Goal: Task Accomplishment & Management: Manage account settings

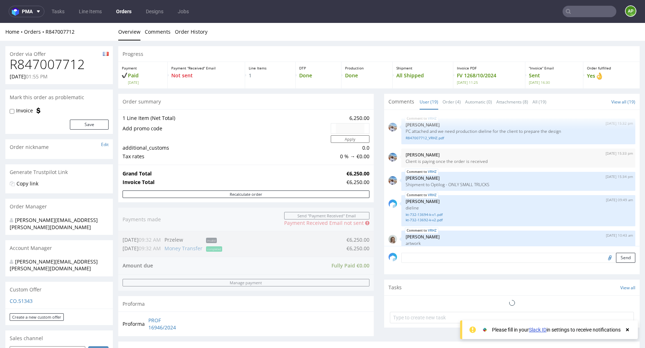
scroll to position [507, 0]
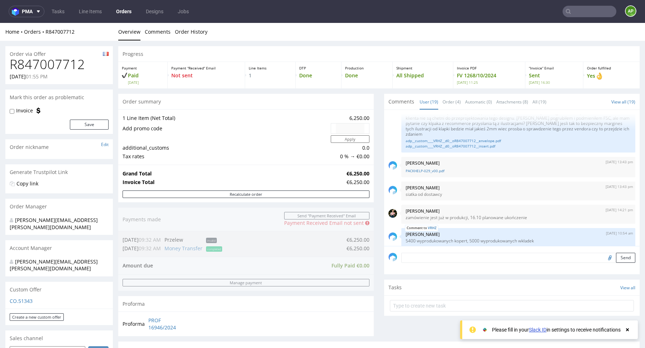
click at [574, 11] on input "text" at bounding box center [590, 11] width 54 height 11
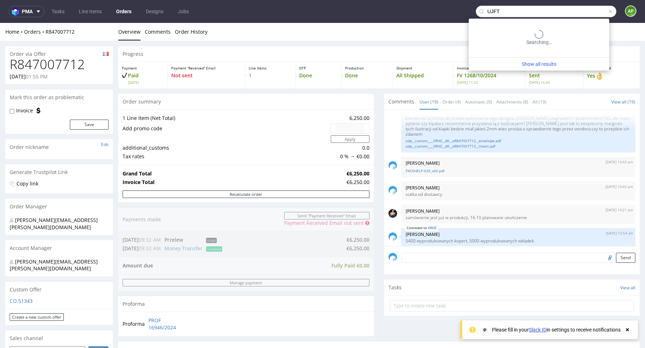
type input "UJFT"
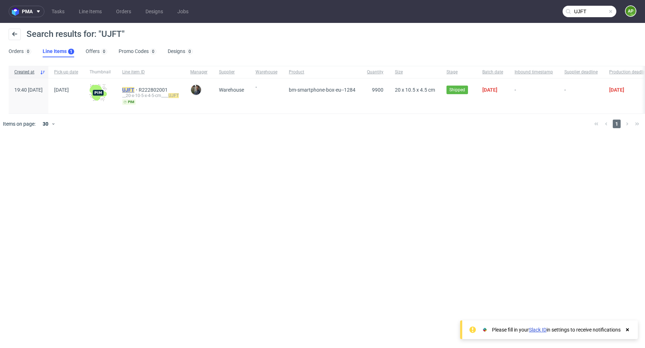
click at [134, 89] on mark "UJFT" at bounding box center [128, 90] width 12 height 6
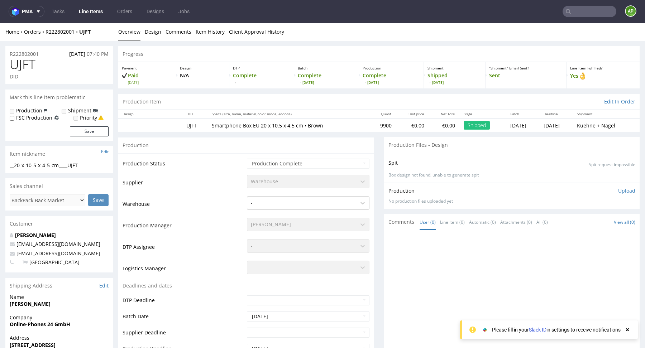
click at [369, 125] on td "9900" at bounding box center [382, 125] width 27 height 13
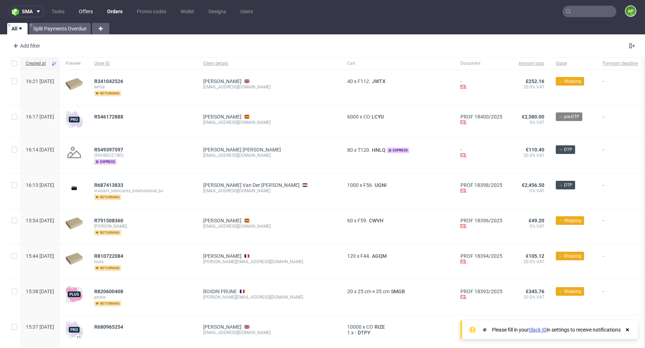
click at [89, 10] on link "Offers" at bounding box center [86, 11] width 23 height 11
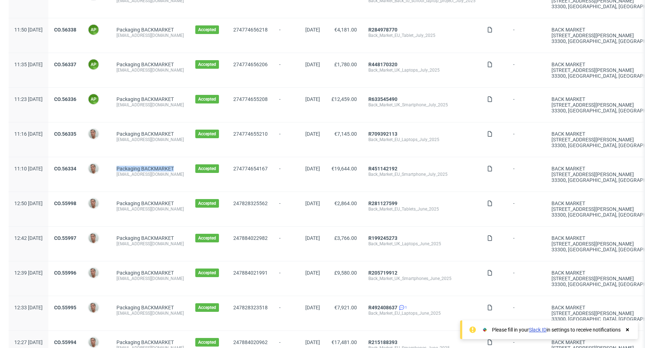
scroll to position [123, 0]
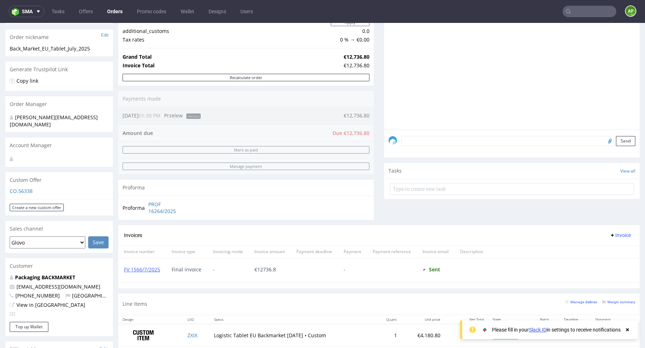
scroll to position [114, 0]
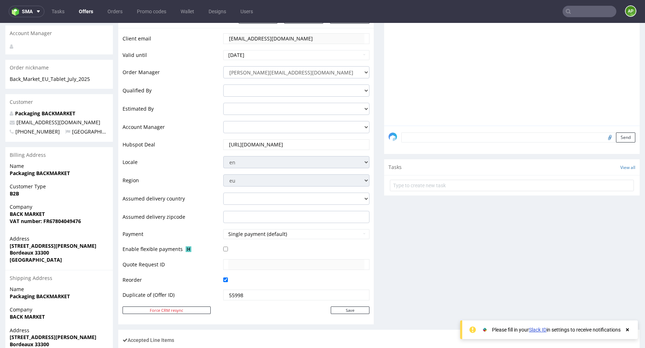
scroll to position [298, 0]
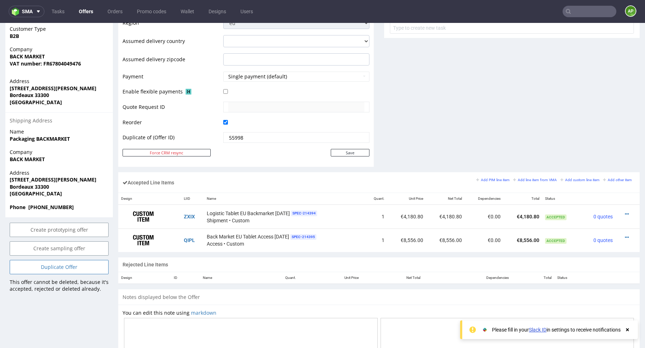
click at [60, 260] on link "Duplicate Offer" at bounding box center [59, 267] width 99 height 14
click at [50, 240] on link "Yes" at bounding box center [48, 240] width 20 height 11
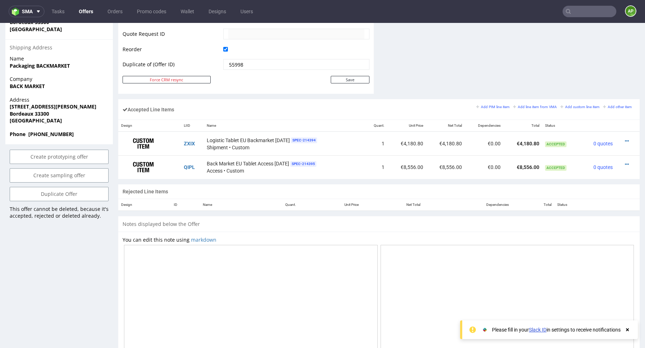
scroll to position [367, 0]
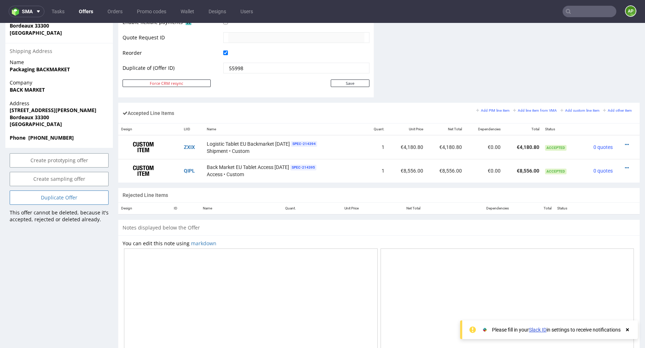
click at [63, 191] on link "Duplicate Offer" at bounding box center [59, 198] width 99 height 14
click at [49, 172] on link "Yes" at bounding box center [48, 171] width 20 height 11
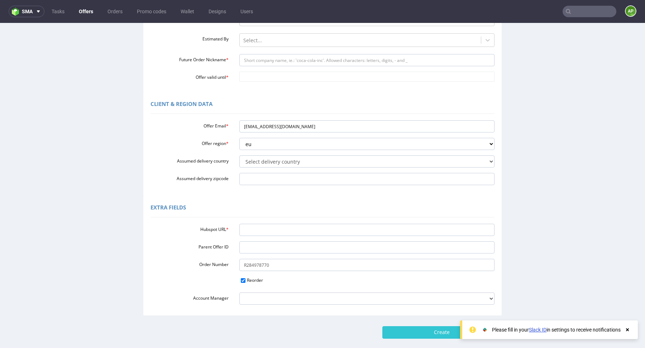
scroll to position [132, 0]
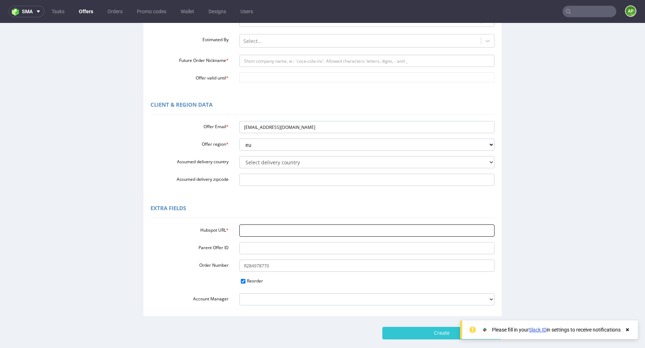
click at [256, 229] on input "Hubspot URL *" at bounding box center [367, 231] width 256 height 12
paste input "https://app-eu1.hubspot.com/contacts/25600958/record/0-3/298482470094"
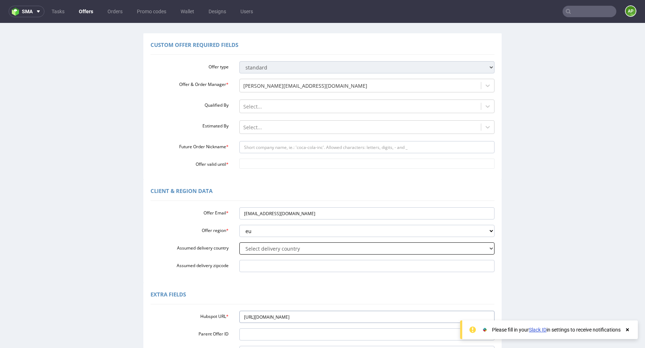
scroll to position [41, 0]
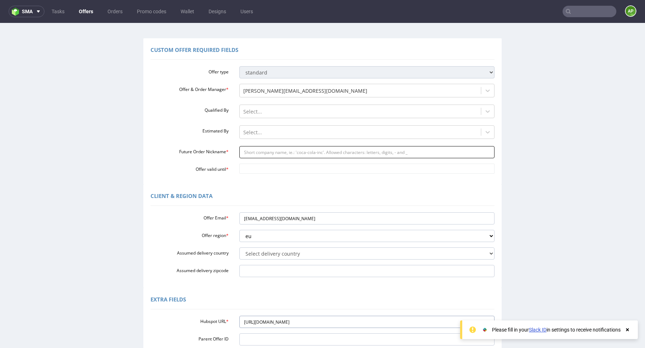
type input "https://app-eu1.hubspot.com/contacts/25600958/record/0-3/298482470094"
click at [269, 152] on input "Future Order Nickname *" at bounding box center [367, 152] width 256 height 12
paste input "Back_Market_EU_Tablets_August_2025"
click at [252, 153] on input "Back_Market_EU_Tablets_August_2025" at bounding box center [367, 152] width 256 height 12
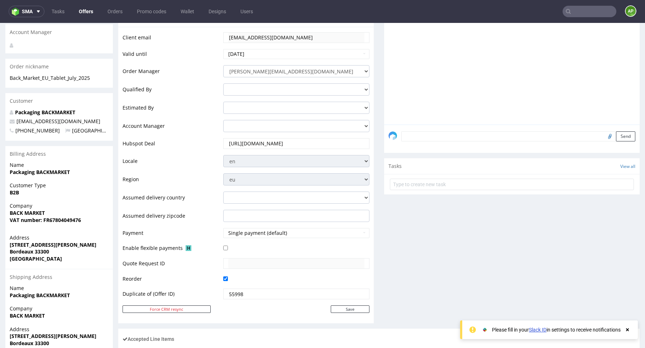
scroll to position [0, 0]
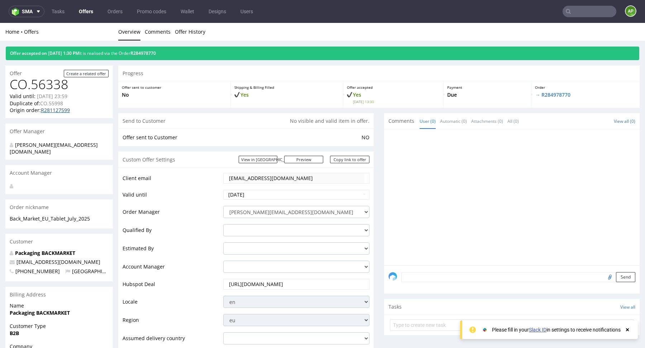
drag, startPoint x: 59, startPoint y: 114, endPoint x: 77, endPoint y: 99, distance: 23.5
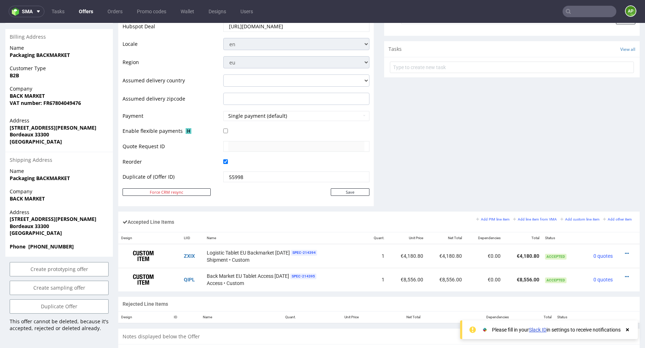
scroll to position [258, 0]
click at [78, 301] on link "Duplicate Offer" at bounding box center [59, 306] width 99 height 14
click at [49, 280] on link "Yes" at bounding box center [48, 279] width 20 height 11
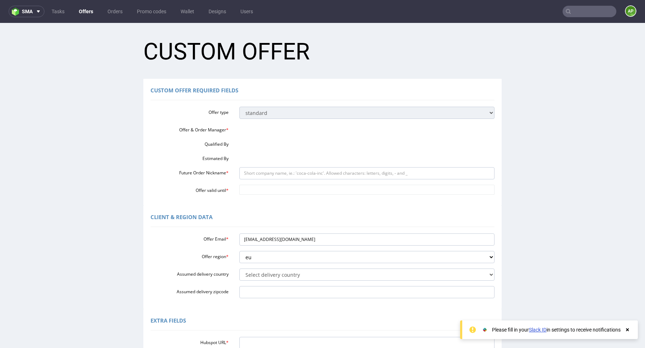
scroll to position [0, 0]
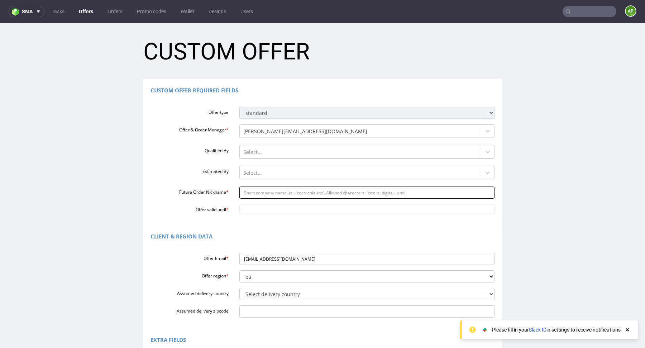
click at [274, 191] on input "Future Order Nickname *" at bounding box center [367, 193] width 256 height 12
paste input "Back_Market_EU_Tablets_August_2025"
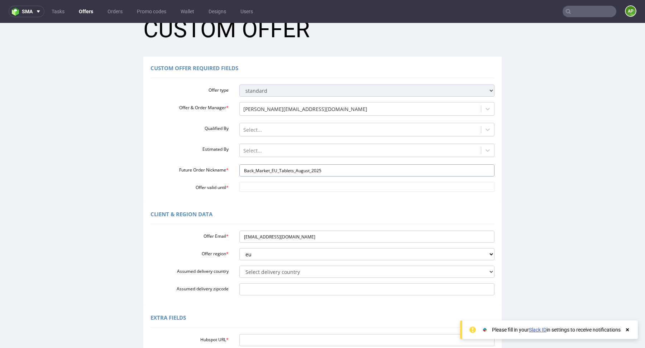
scroll to position [24, 0]
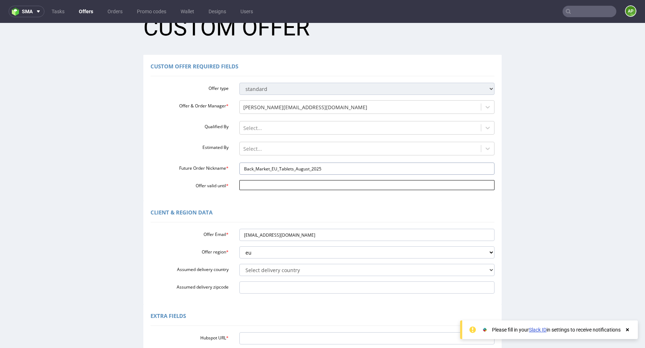
type input "Back_Market_EU_Tablets_August_2025"
click at [296, 185] on input "Offer valid until *" at bounding box center [367, 185] width 256 height 10
click at [245, 175] on td "31" at bounding box center [243, 175] width 11 height 11
type input "[DATE]"
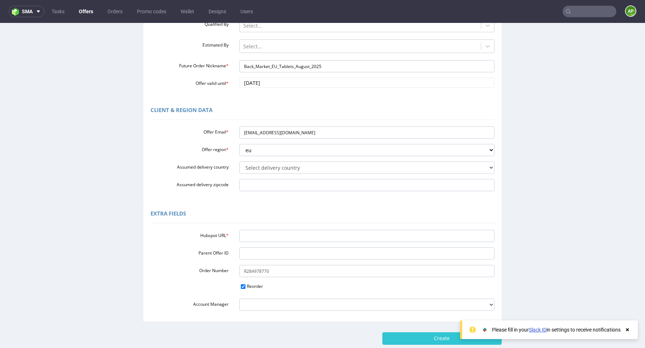
scroll to position [169, 0]
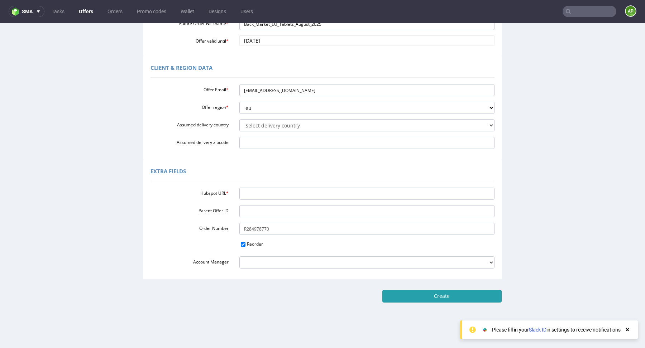
click at [418, 295] on input "Create" at bounding box center [442, 296] width 119 height 12
type input "Please wait..."
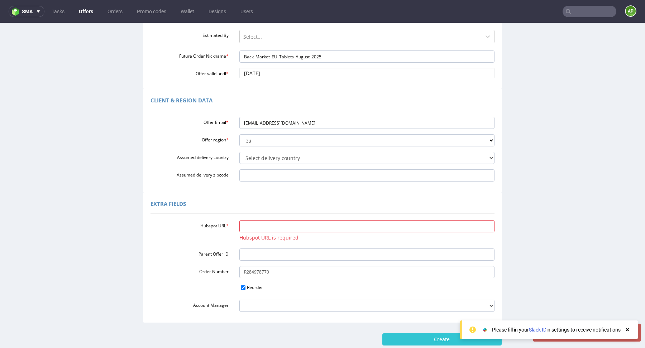
scroll to position [137, 0]
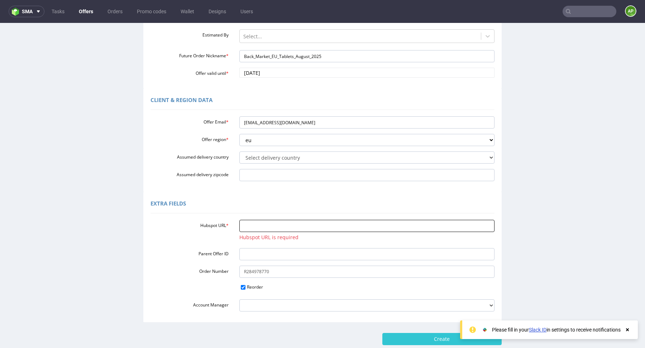
click at [256, 229] on input "Hubspot URL *" at bounding box center [367, 226] width 256 height 12
paste input "[URL][DOMAIN_NAME]"
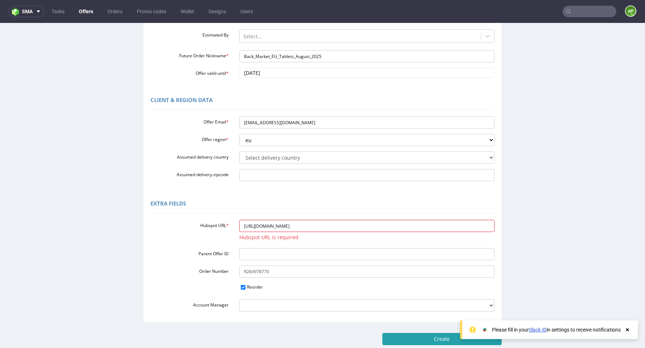
type input "[URL][DOMAIN_NAME]"
click at [418, 340] on input "Create" at bounding box center [442, 339] width 119 height 12
type input "Please wait..."
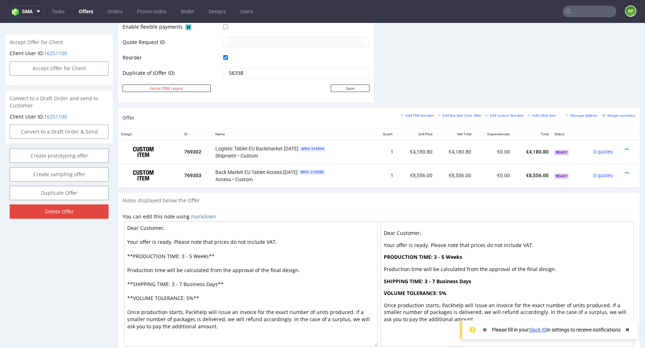
scroll to position [362, 0]
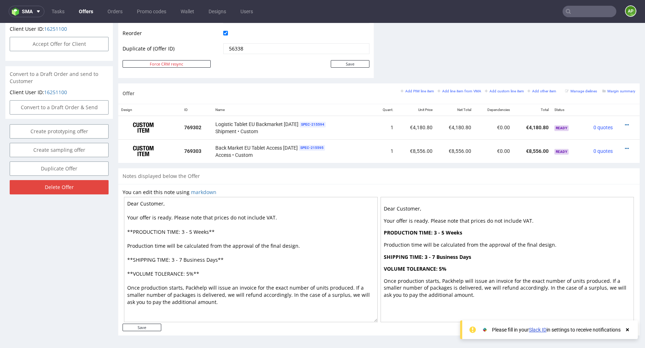
click at [285, 260] on textarea "Dear Customer, Your offer is ready. Please note that prices do not include VAT.…" at bounding box center [251, 259] width 254 height 125
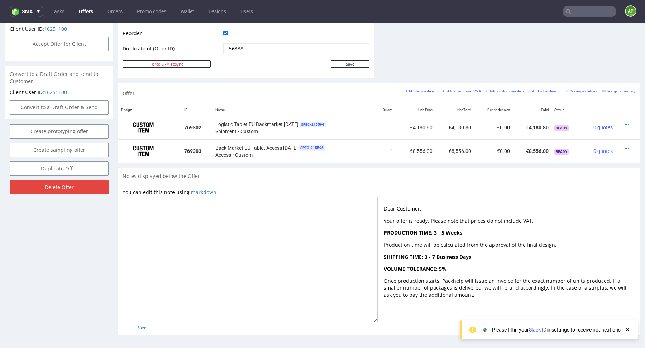
click at [134, 324] on input "Save" at bounding box center [142, 328] width 39 height 8
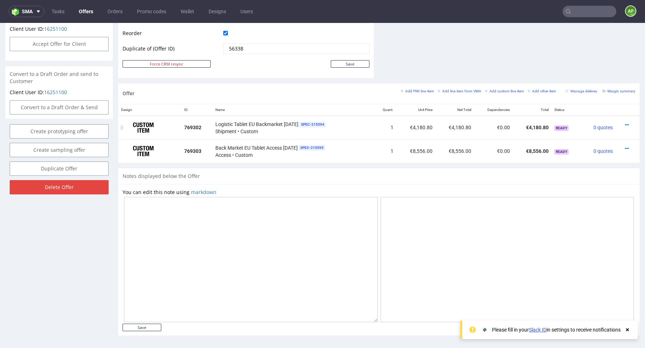
scroll to position [361, 0]
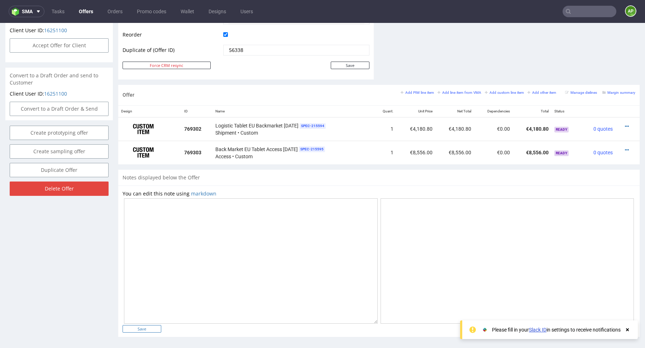
click at [148, 329] on input "Save" at bounding box center [142, 330] width 39 height 8
type input "In progress..."
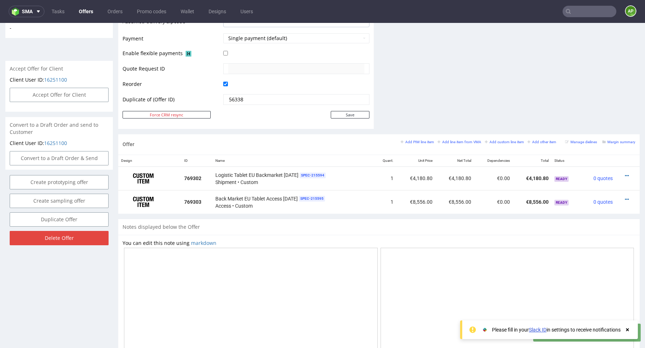
scroll to position [369, 0]
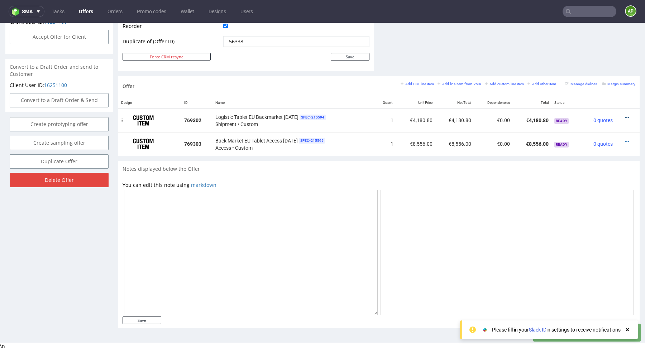
click at [625, 115] on icon at bounding box center [627, 117] width 4 height 5
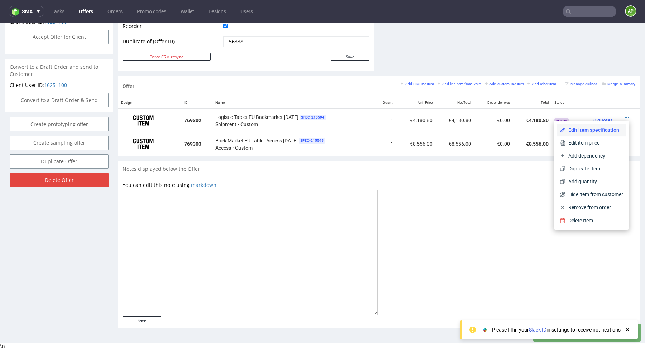
click at [594, 131] on span "Edit item specification" at bounding box center [595, 130] width 58 height 7
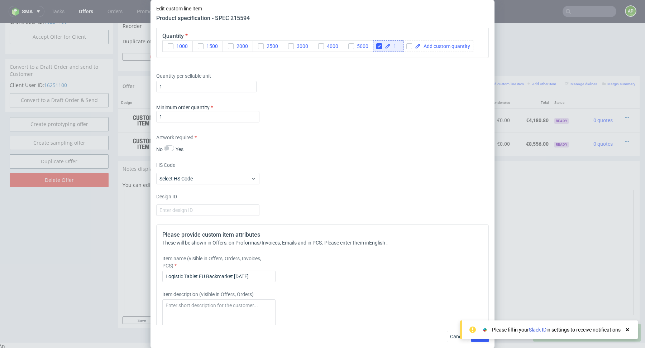
scroll to position [600, 0]
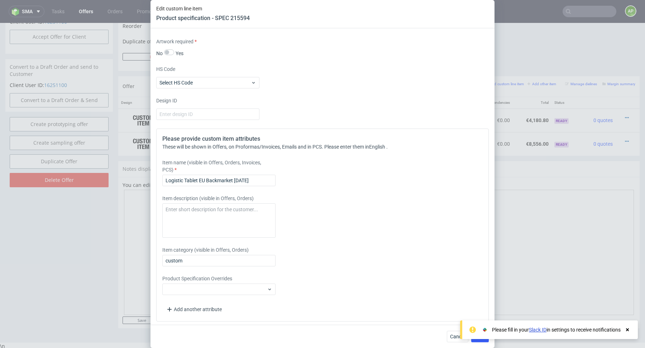
click at [513, 171] on div "Edit custom line item Product specification - SPEC 215594 Supplier Custom Custo…" at bounding box center [322, 174] width 645 height 348
click at [187, 177] on input "Logistic Tablet EU Backmarket July 2025" at bounding box center [218, 180] width 113 height 11
click at [242, 177] on input "Logistic Tablet EU Backmarket July 2025" at bounding box center [218, 180] width 113 height 11
click at [235, 180] on input "Logistic Tablet EU Backmarket August 2025" at bounding box center [218, 180] width 113 height 11
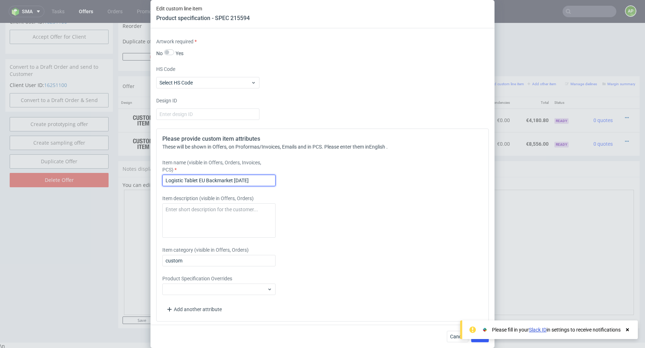
click at [235, 180] on input "Logistic Tablet EU Backmarket August 2025" at bounding box center [218, 180] width 113 height 11
type input "Logistic Tablet EU Backmarket August 2025"
click at [632, 331] on div "Please fill in your Slack ID in settings to receive notifications" at bounding box center [549, 330] width 178 height 19
click at [629, 331] on icon at bounding box center [627, 330] width 6 height 6
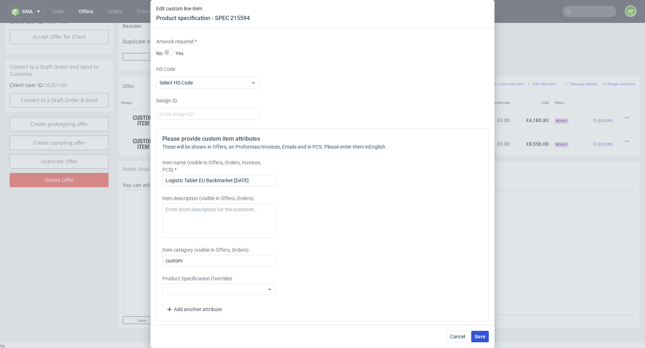
click at [481, 337] on span "Save" at bounding box center [480, 336] width 11 height 5
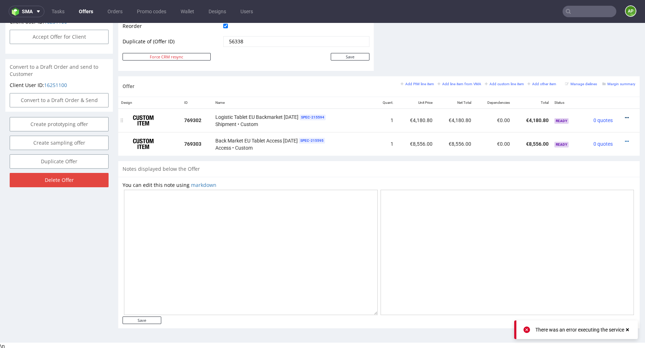
click at [625, 115] on icon at bounding box center [627, 117] width 4 height 5
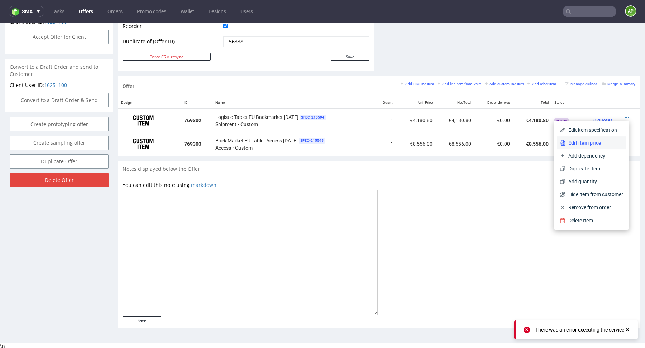
click at [592, 142] on span "Edit item price" at bounding box center [595, 142] width 58 height 7
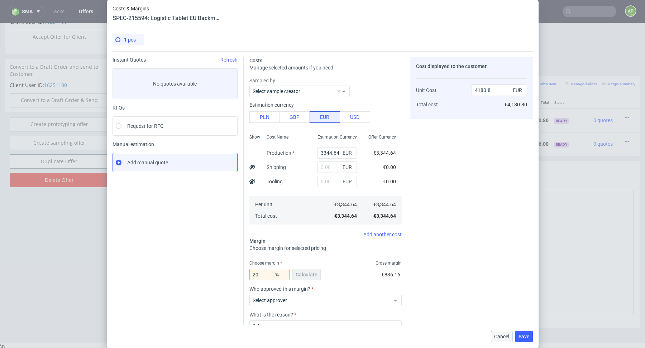
click at [504, 334] on span "Cancel" at bounding box center [501, 336] width 15 height 5
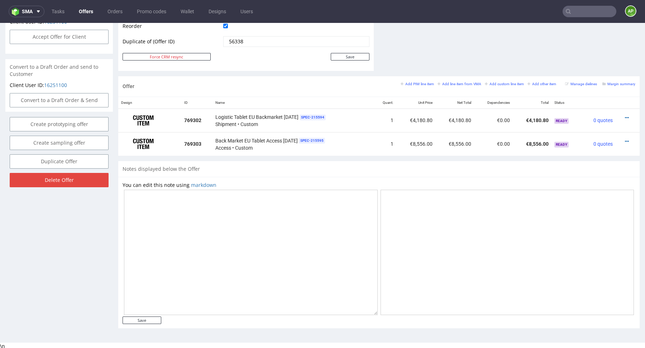
scroll to position [354, 0]
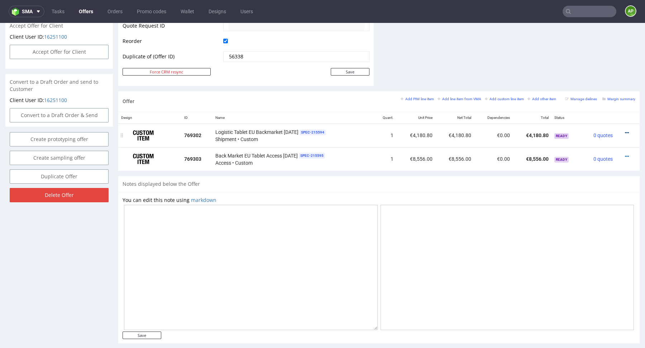
click at [625, 131] on icon at bounding box center [627, 132] width 4 height 5
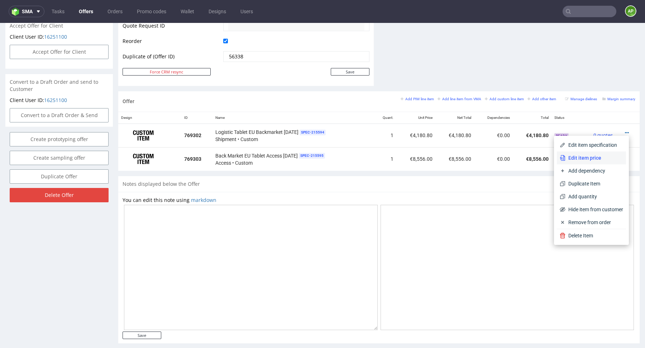
click at [592, 156] on span "Edit item price" at bounding box center [595, 158] width 58 height 7
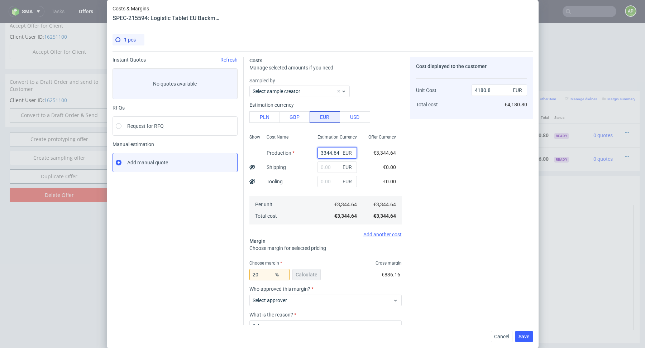
click at [329, 154] on input "3344.64" at bounding box center [337, 152] width 39 height 11
paste input "1,376.40 €"
type input "1,376.40 €"
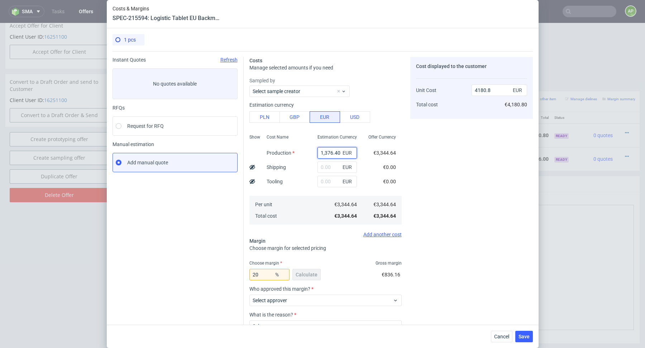
scroll to position [0, 3]
type input "0"
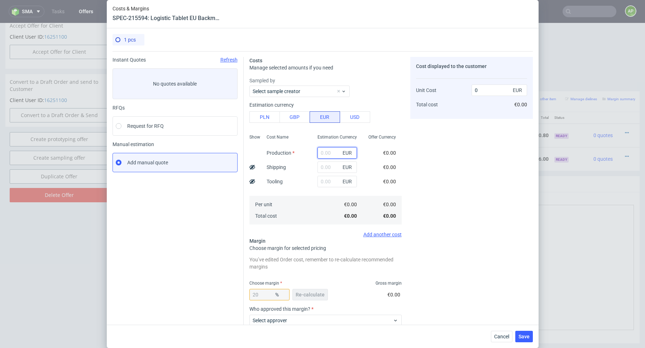
scroll to position [0, 0]
paste input "1101.12"
type input "1101.12"
type input "1376.4"
type input "1101.12"
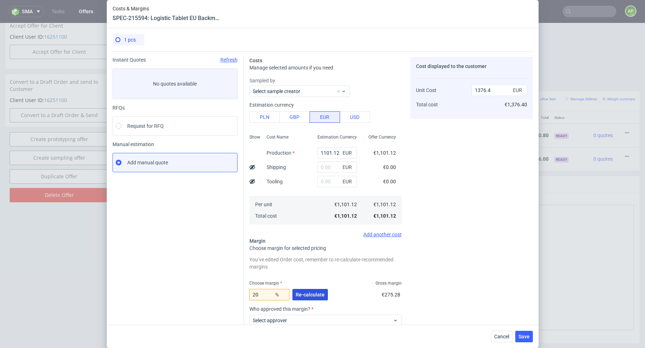
click at [320, 291] on button "Re-calculate" at bounding box center [310, 294] width 35 height 11
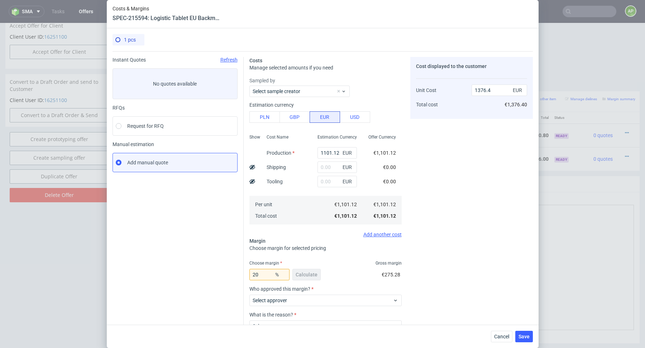
scroll to position [38, 0]
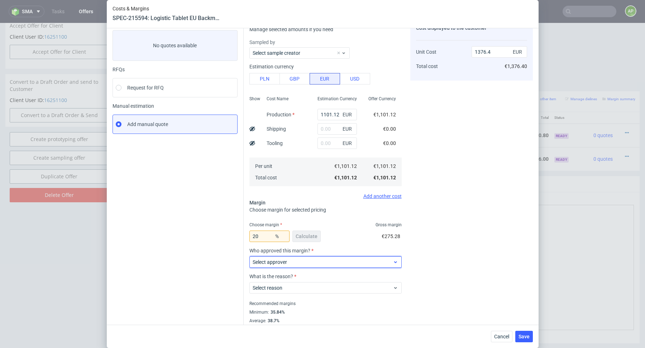
click at [294, 260] on span "Select approver" at bounding box center [323, 262] width 141 height 7
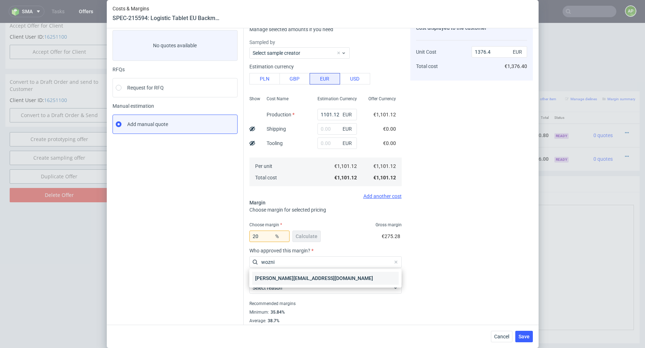
type input "wozni"
click at [300, 278] on div "[PERSON_NAME][EMAIL_ADDRESS][DOMAIN_NAME]" at bounding box center [325, 278] width 147 height 13
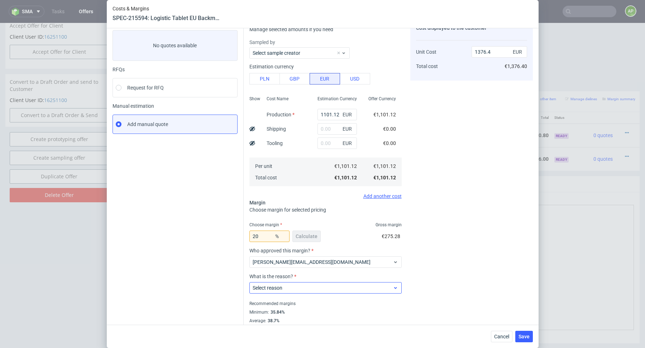
scroll to position [51, 0]
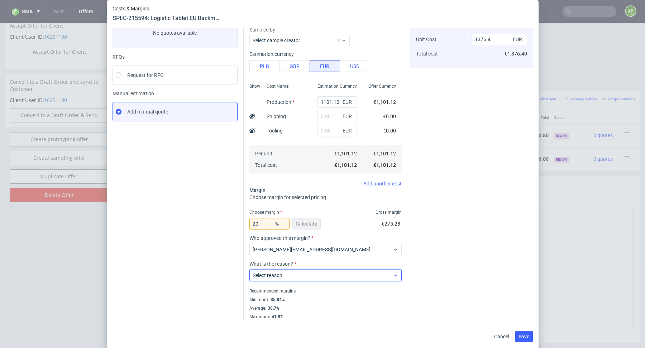
click at [297, 274] on span "Select reason" at bounding box center [323, 275] width 141 height 7
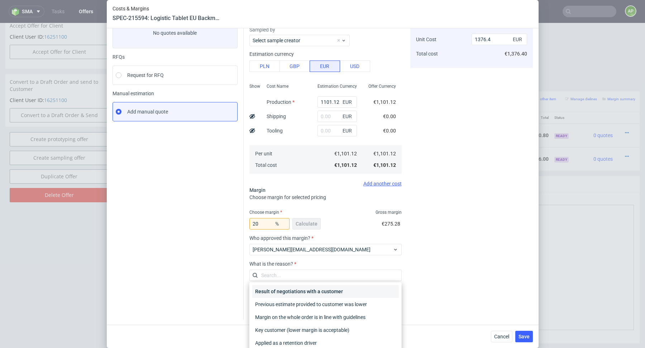
click at [289, 290] on div "Result of negotiations with a customer" at bounding box center [325, 291] width 147 height 13
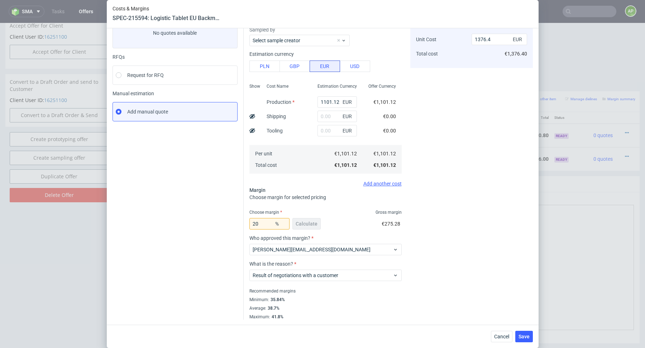
click at [443, 219] on div "Cost displayed to the customer Unit Cost Total cost 1376.4 EUR €1,376.40" at bounding box center [471, 163] width 123 height 314
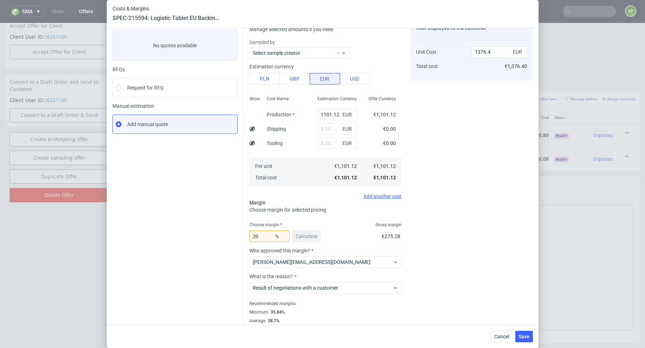
scroll to position [46, 0]
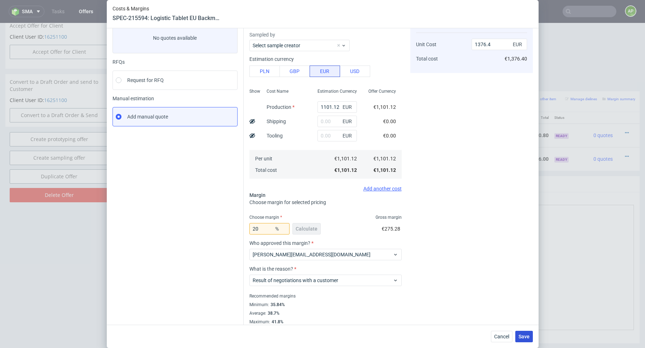
click at [522, 337] on span "Save" at bounding box center [524, 336] width 11 height 5
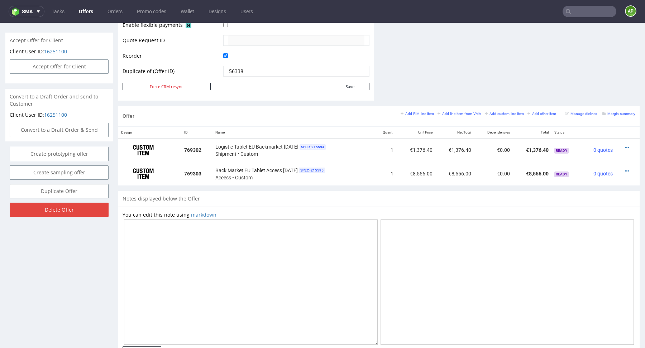
scroll to position [362, 0]
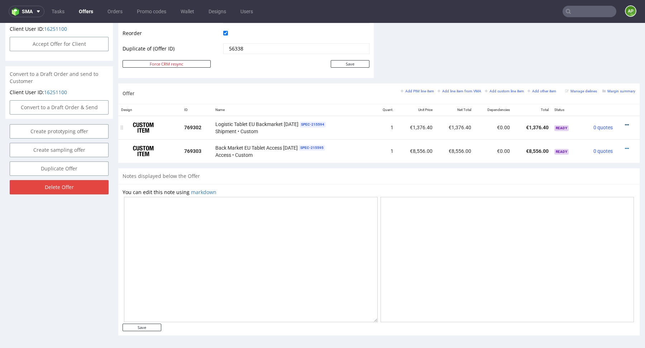
click at [625, 124] on icon at bounding box center [627, 125] width 4 height 5
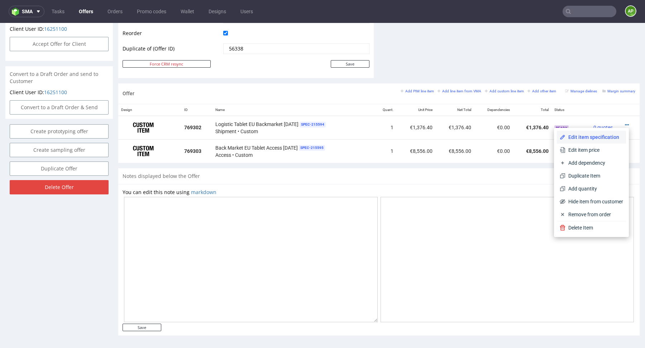
click at [591, 140] on span "Edit item specification" at bounding box center [595, 137] width 58 height 7
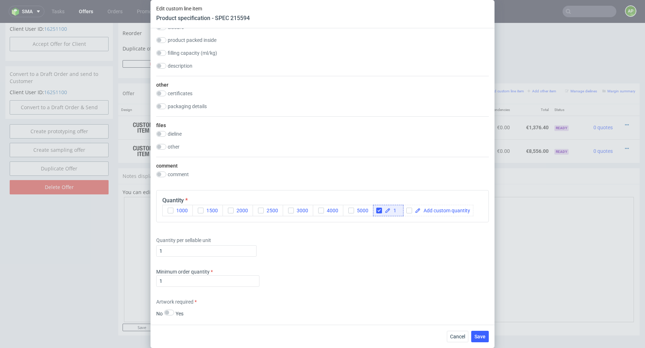
scroll to position [600, 0]
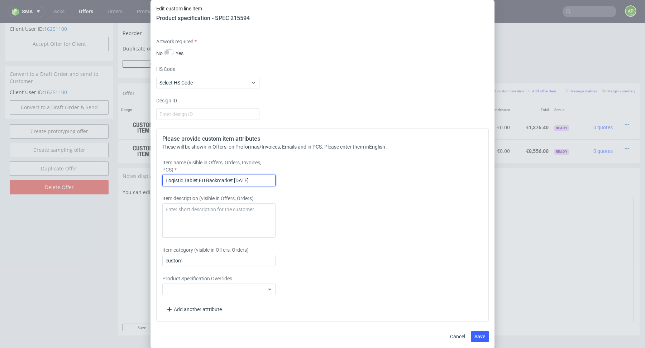
click at [239, 179] on input "Logistic Tablet EU Backmarket July 2025" at bounding box center [218, 180] width 113 height 11
click at [240, 179] on input "Logistic Tablet EU Backmarket July 2025" at bounding box center [218, 180] width 113 height 11
type input "Logistic Tablet EU Backmarket August 2025"
click at [484, 335] on span "Save" at bounding box center [480, 336] width 11 height 5
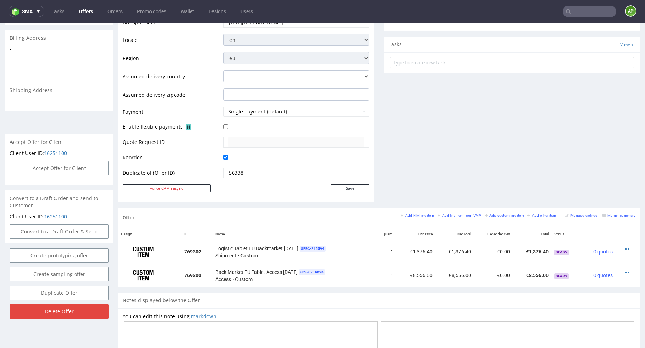
scroll to position [238, 0]
click at [625, 247] on icon at bounding box center [627, 248] width 4 height 5
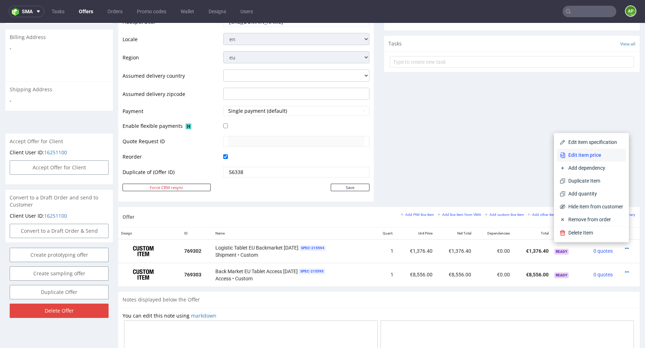
click at [590, 157] on span "Edit item price" at bounding box center [595, 155] width 58 height 7
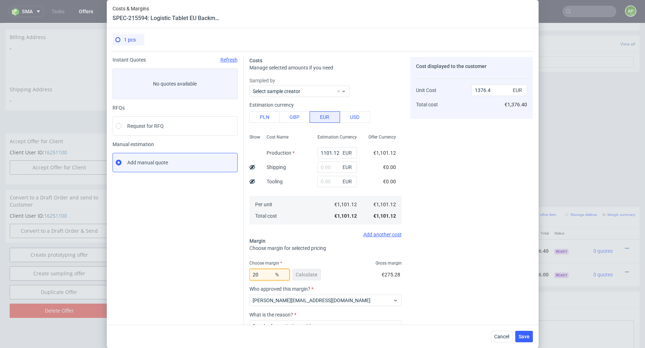
drag, startPoint x: 267, startPoint y: 274, endPoint x: 202, endPoint y: 274, distance: 64.5
click at [202, 274] on div "Instant Quotes Refresh No quotes available RFQs Request for RFQ Manual estimati…" at bounding box center [323, 211] width 421 height 320
type input "0"
type input "1101.12"
type input "0"
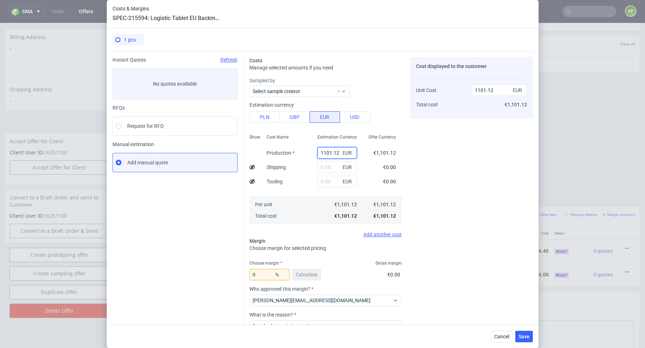
click at [329, 153] on input "1101.12" at bounding box center [337, 152] width 39 height 11
paste input "046.064"
type input "1046.064"
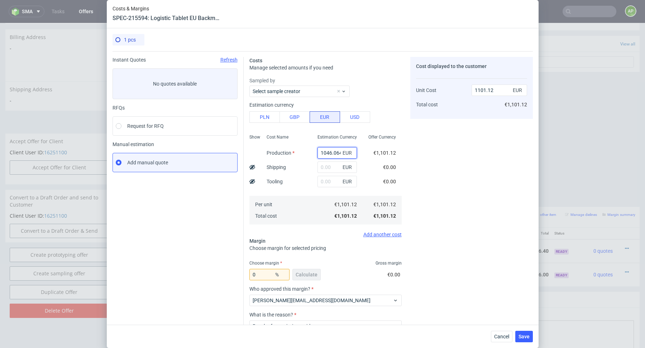
scroll to position [0, 0]
type input "1046.06"
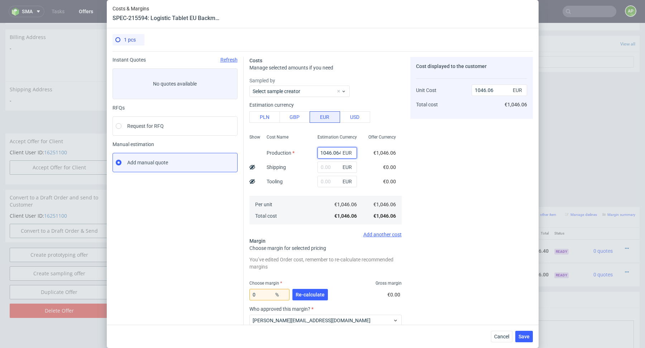
type input "1046.064"
click at [264, 296] on input "0" at bounding box center [270, 294] width 40 height 11
type input "24"
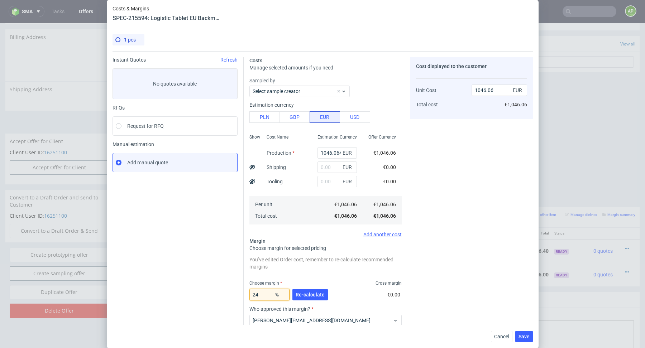
type input "1376.4"
type input "24"
click at [313, 295] on span "Re-calculate" at bounding box center [310, 295] width 29 height 5
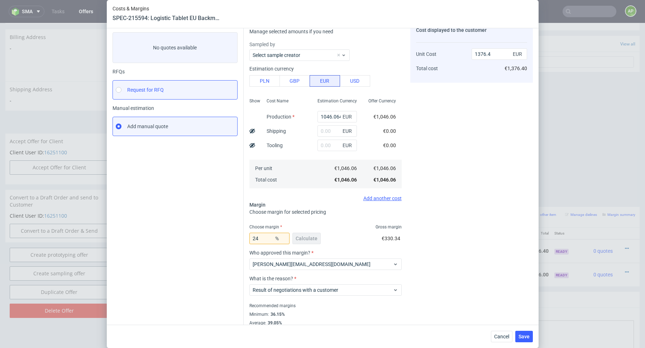
scroll to position [51, 0]
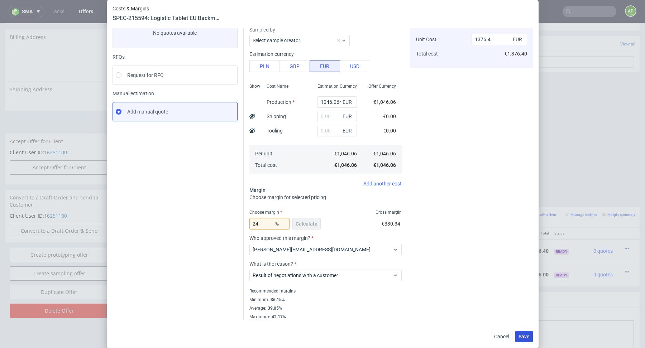
click at [526, 336] on span "Save" at bounding box center [524, 336] width 11 height 5
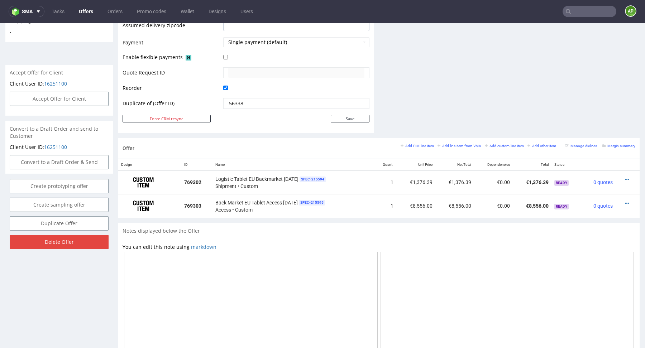
scroll to position [362, 0]
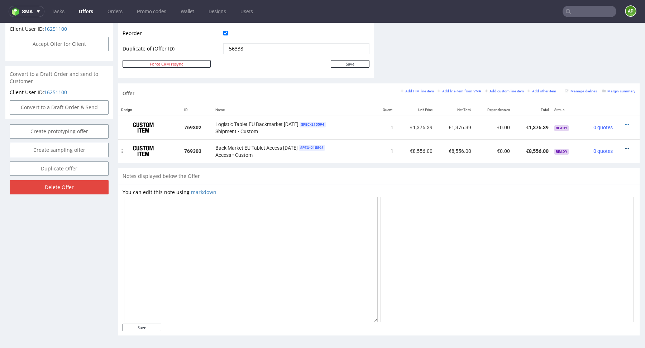
click at [625, 146] on icon at bounding box center [627, 148] width 4 height 5
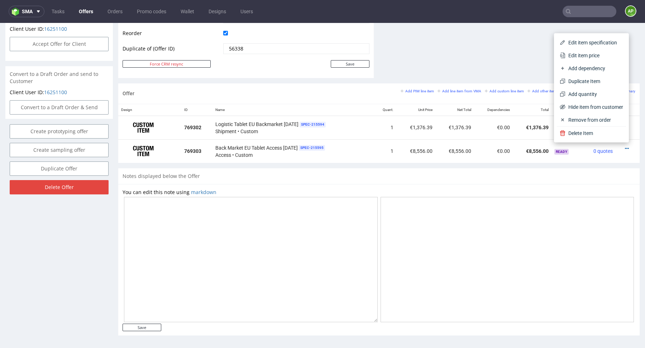
click at [587, 58] on span "Edit item price" at bounding box center [595, 55] width 58 height 7
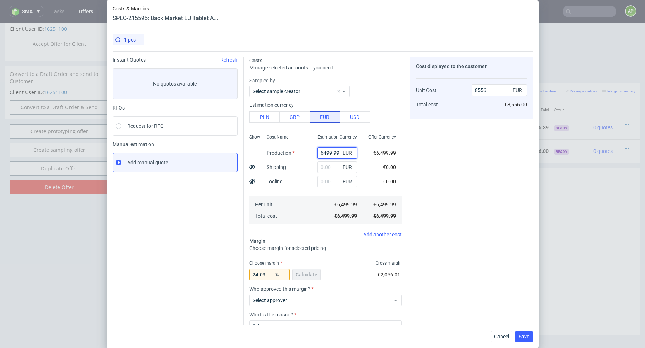
click at [330, 153] on input "6499.99" at bounding box center [337, 152] width 39 height 11
paste input "526.35 €"
type input "526.35 €"
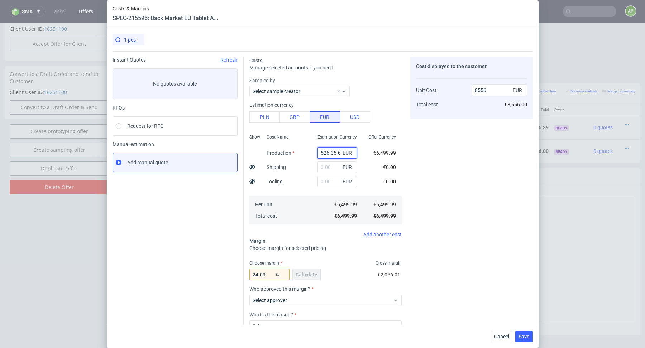
type input "0"
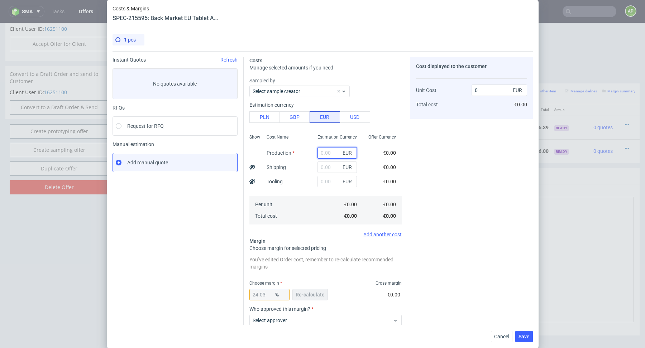
paste input "526.35 €"
type input "526.35"
type input "692.84"
type input "526.35"
click at [267, 293] on input "24.03" at bounding box center [270, 294] width 40 height 11
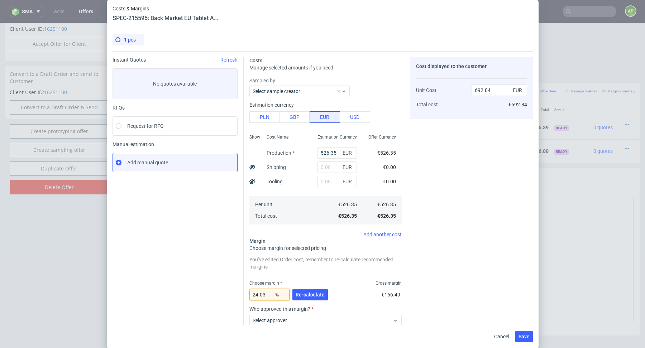
click at [267, 293] on input "24.03" at bounding box center [270, 294] width 40 height 11
type input "20"
type input "657.94"
type input "20"
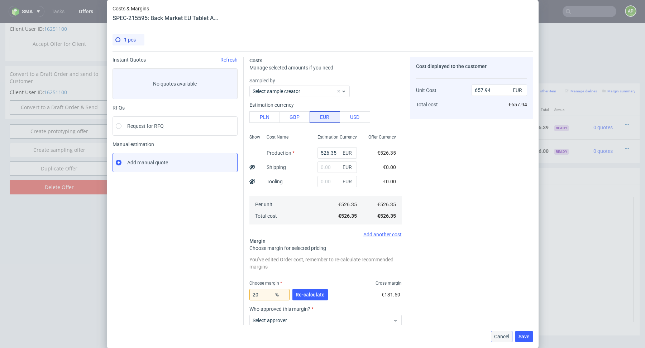
click at [500, 339] on span "Cancel" at bounding box center [501, 336] width 15 height 5
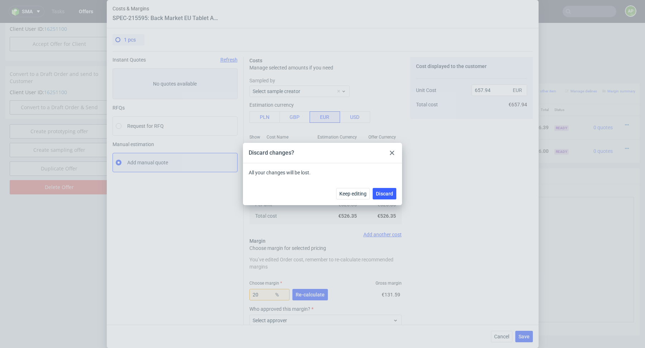
click at [390, 153] on icon at bounding box center [392, 153] width 4 height 4
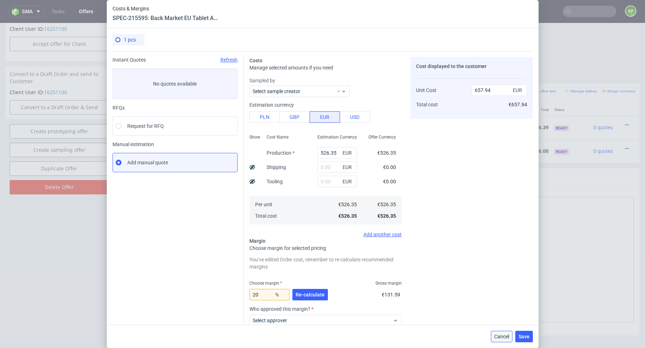
click at [499, 336] on span "Cancel" at bounding box center [501, 336] width 15 height 5
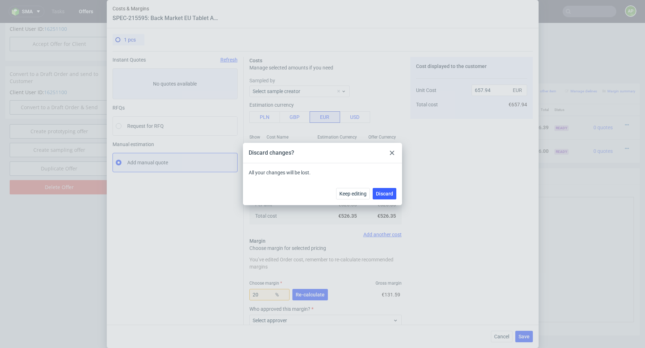
click at [391, 157] on div at bounding box center [392, 153] width 9 height 9
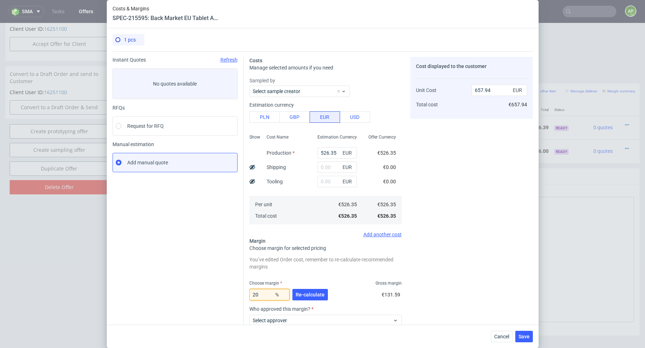
click at [265, 293] on input "20" at bounding box center [270, 294] width 40 height 11
click at [309, 294] on span "Re-calculate" at bounding box center [310, 295] width 29 height 5
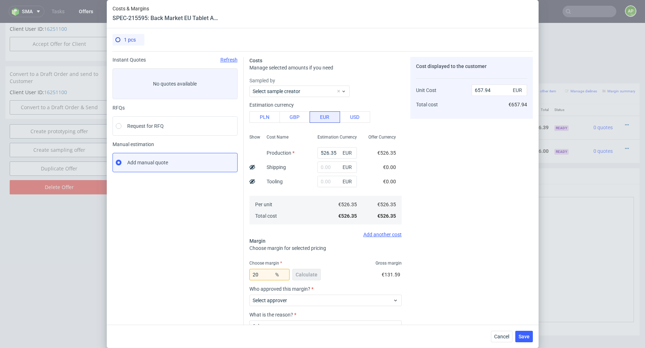
scroll to position [51, 0]
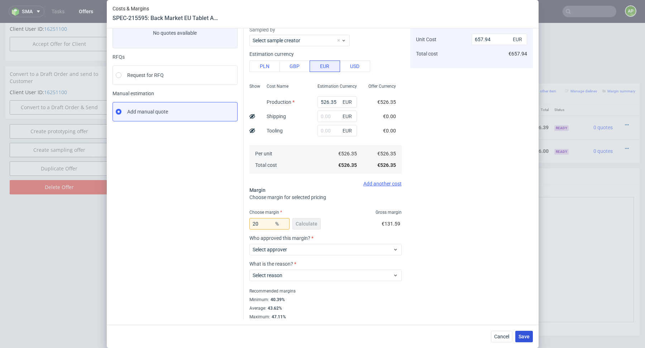
click at [523, 336] on span "Save" at bounding box center [524, 336] width 11 height 5
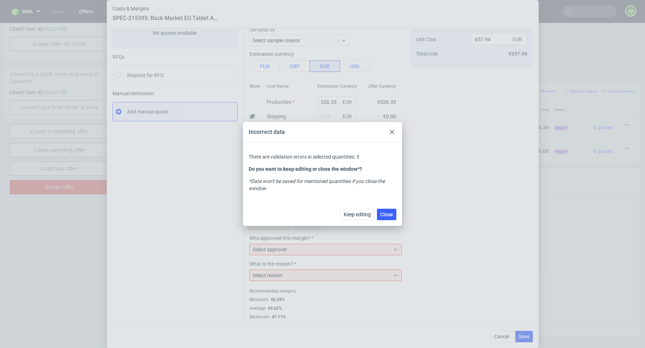
click at [394, 134] on use at bounding box center [392, 132] width 4 height 4
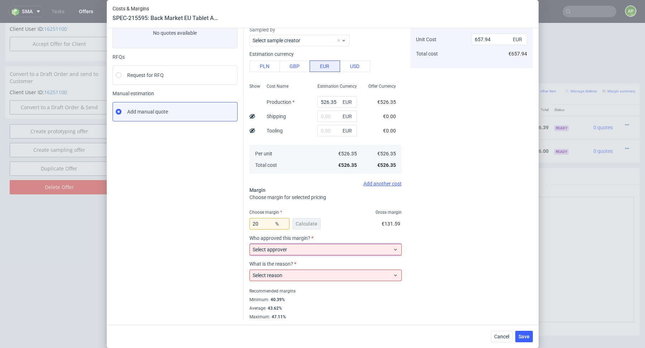
click at [308, 244] on div "Select approver" at bounding box center [326, 249] width 152 height 11
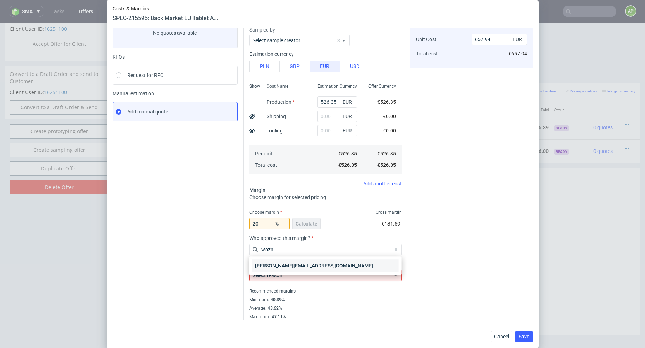
type input "wozni"
click at [290, 269] on div "maciej.wozniczko@packhelp.com" at bounding box center [325, 266] width 147 height 13
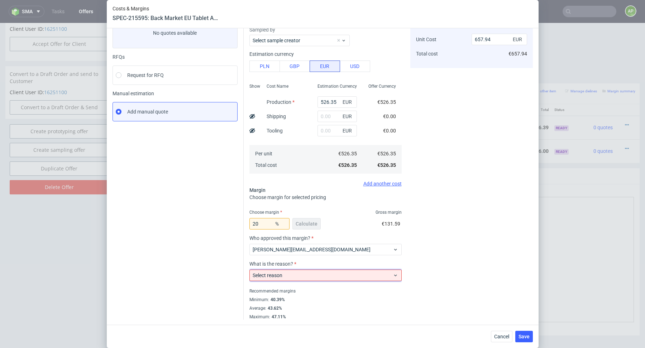
click at [288, 281] on div "Select reason" at bounding box center [326, 275] width 152 height 11
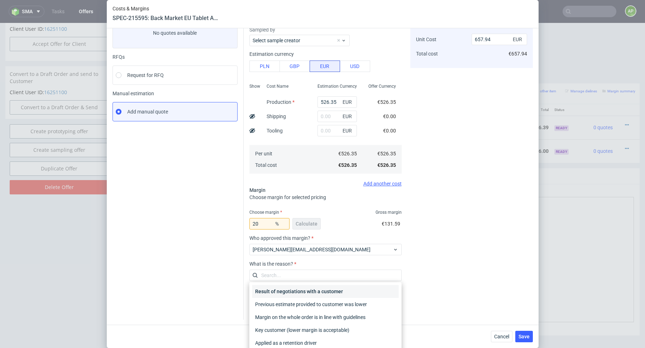
click at [282, 292] on div "Result of negotiations with a customer" at bounding box center [325, 291] width 147 height 13
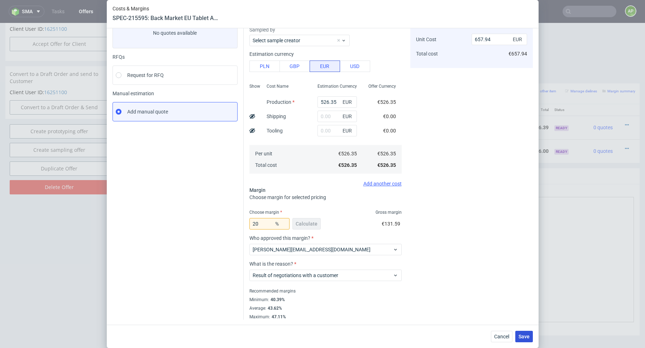
click at [526, 341] on button "Save" at bounding box center [525, 336] width 18 height 11
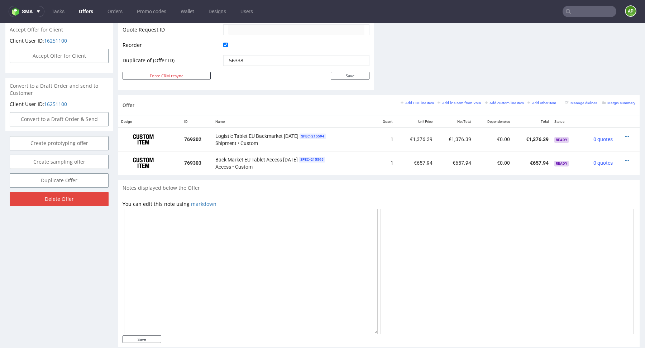
scroll to position [362, 0]
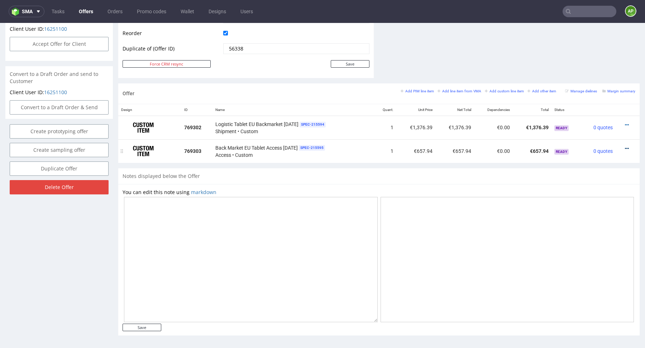
click at [625, 148] on icon at bounding box center [627, 148] width 4 height 5
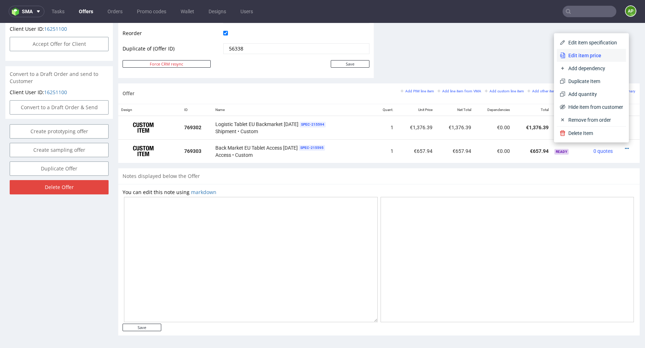
click at [590, 57] on span "Edit item price" at bounding box center [595, 55] width 58 height 7
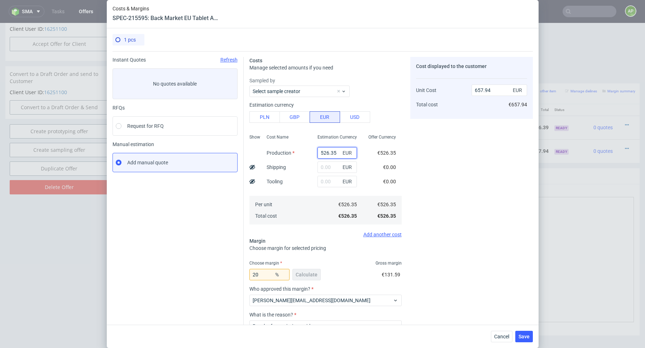
click at [327, 151] on input "526.35" at bounding box center [337, 152] width 39 height 11
click at [327, 152] on input "526.35" at bounding box center [337, 152] width 39 height 11
paste input "1046.064"
type input "1046.064"
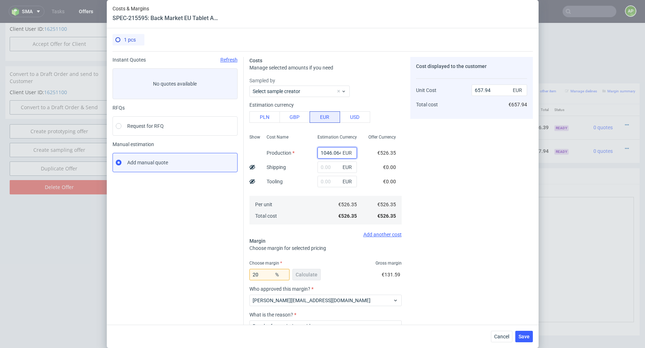
scroll to position [0, 0]
type input "1307.58"
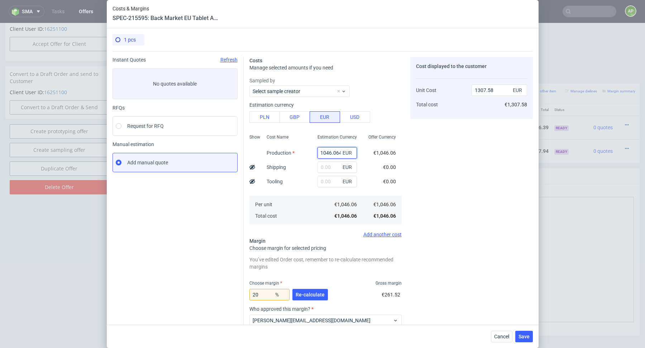
type input "1046.064"
click at [261, 294] on input "20" at bounding box center [270, 294] width 40 height 11
type input "24"
type input "1376.4"
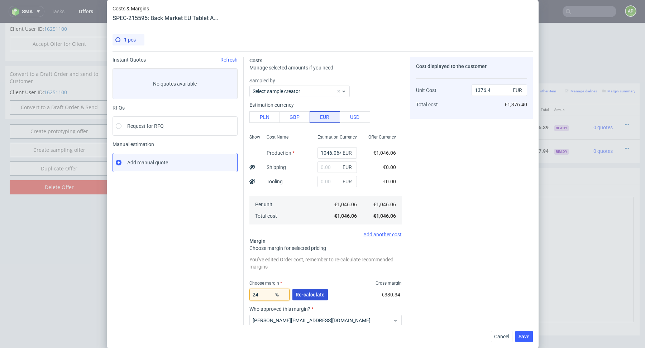
type input "24"
click at [314, 293] on span "Re-calculate" at bounding box center [310, 295] width 29 height 5
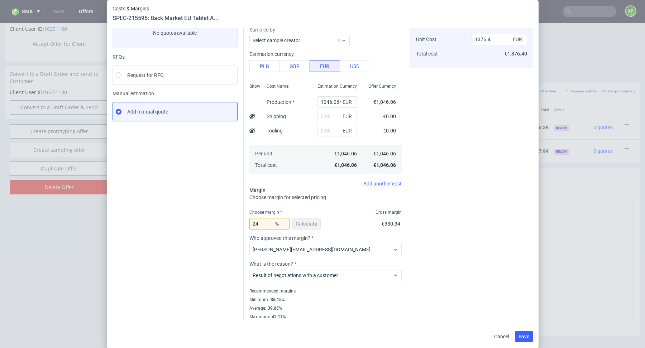
scroll to position [51, 0]
click at [526, 337] on span "Save" at bounding box center [524, 336] width 11 height 5
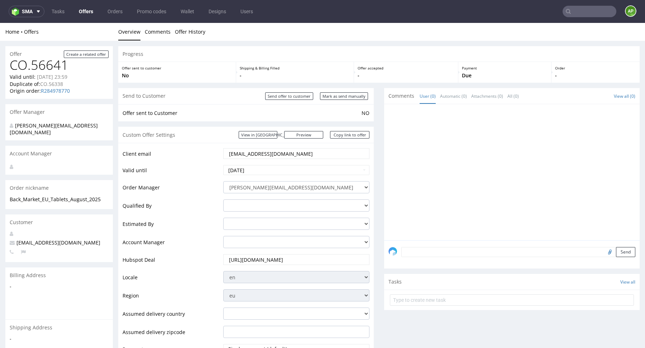
scroll to position [362, 0]
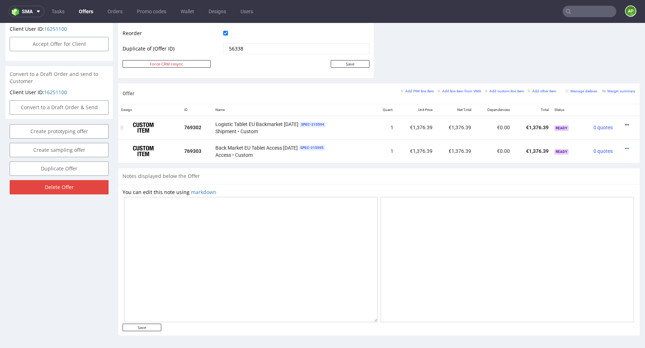
click at [625, 123] on icon at bounding box center [627, 125] width 4 height 5
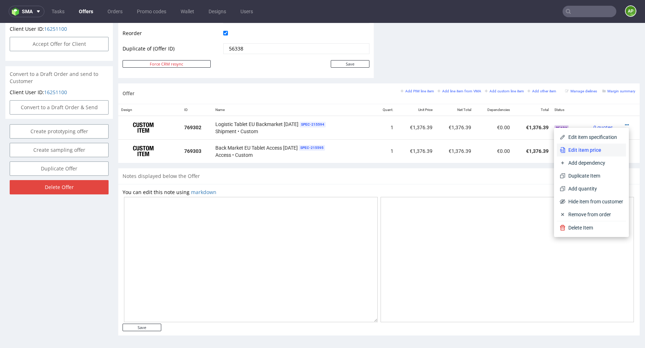
click at [595, 153] on span "Edit item price" at bounding box center [595, 150] width 58 height 7
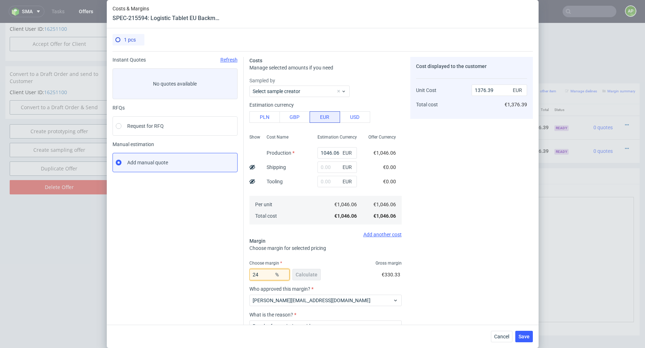
click at [269, 272] on input "24" at bounding box center [270, 274] width 40 height 11
click at [268, 273] on input "24" at bounding box center [270, 274] width 40 height 11
type input "20"
type input "1307.57"
type input "20"
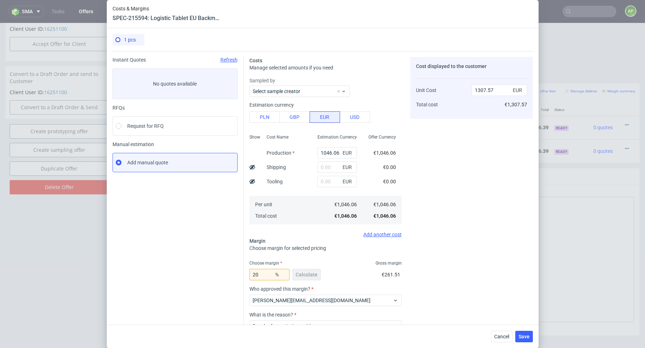
click at [363, 277] on div "20 % Calculate €261.51" at bounding box center [326, 276] width 152 height 20
click at [332, 156] on input "1046.06" at bounding box center [337, 152] width 39 height 11
paste input "526.35 €"
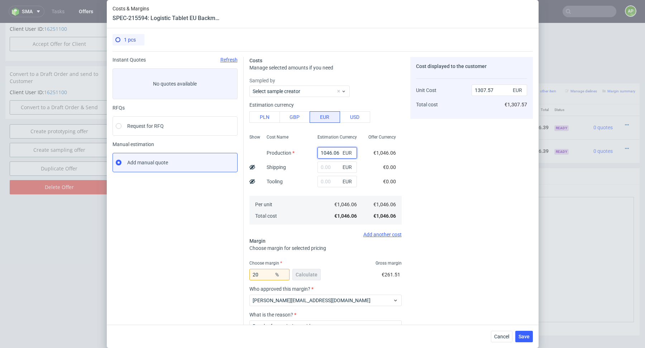
type input "526.35 €"
type input "0"
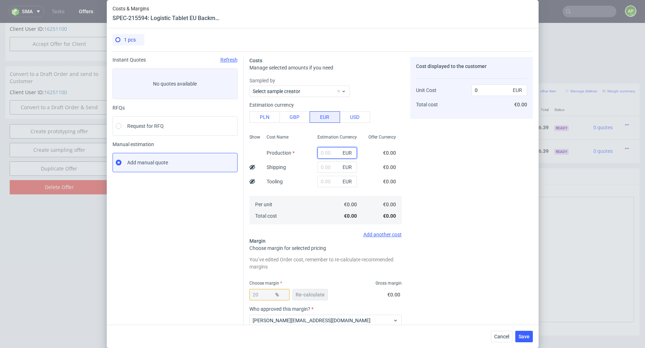
paste input "526.35 €"
type input "526.35"
type input "657.94"
type input "526.35"
click at [306, 293] on span "Re-calculate" at bounding box center [310, 295] width 29 height 5
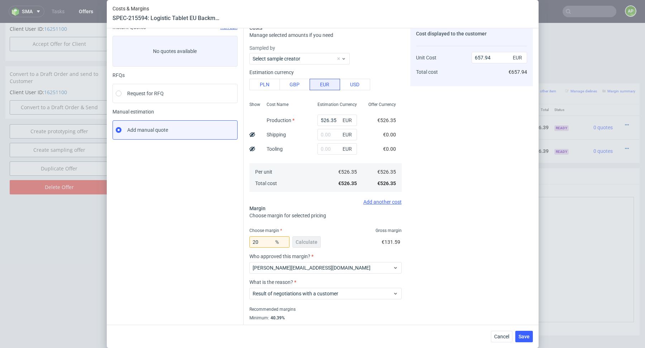
scroll to position [51, 0]
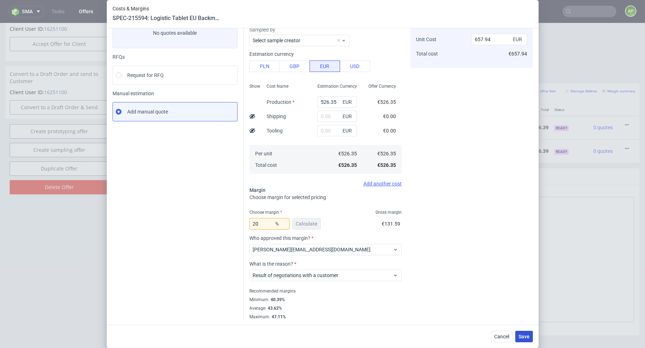
click at [528, 341] on button "Save" at bounding box center [525, 336] width 18 height 11
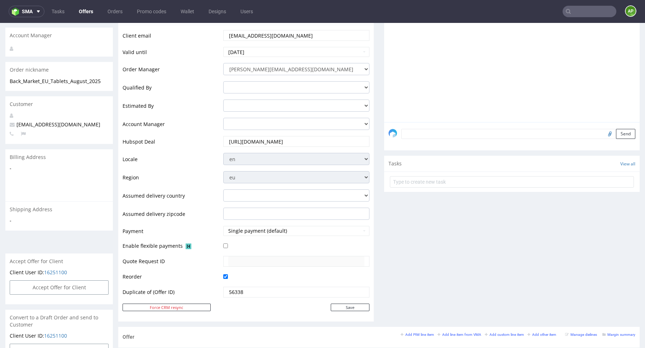
scroll to position [362, 0]
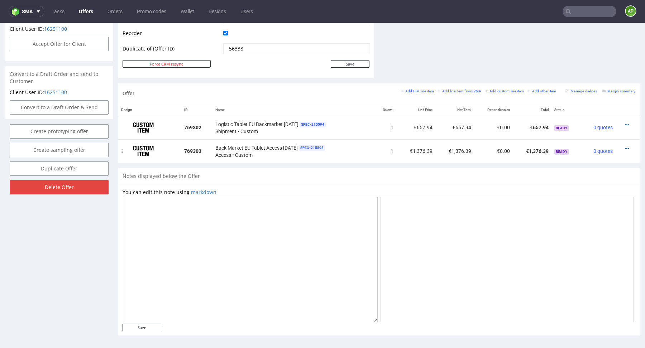
click at [625, 147] on icon at bounding box center [627, 148] width 4 height 5
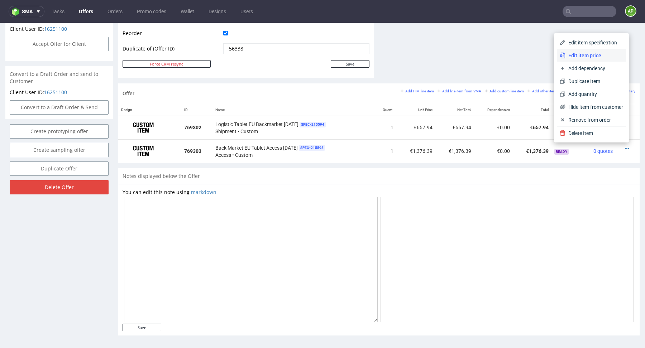
click at [597, 57] on span "Edit item price" at bounding box center [595, 55] width 58 height 7
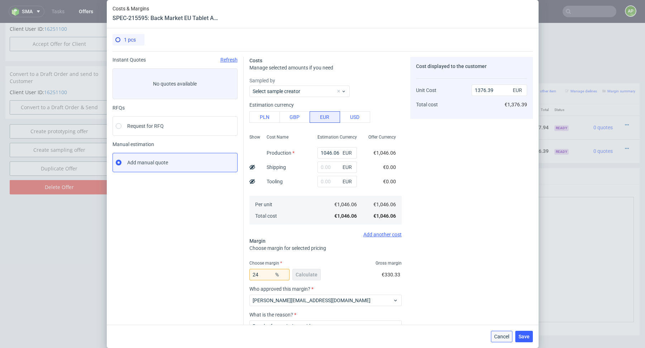
click at [504, 337] on span "Cancel" at bounding box center [501, 336] width 15 height 5
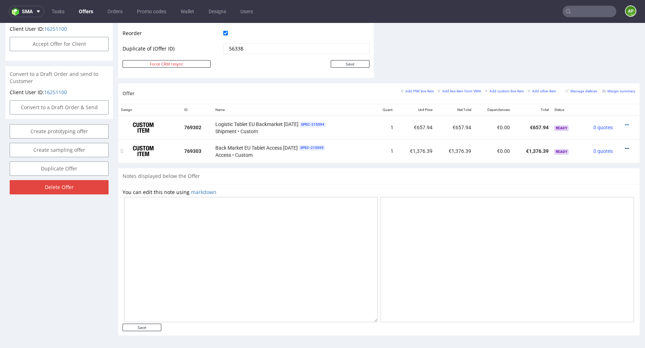
click at [625, 146] on icon at bounding box center [627, 148] width 4 height 5
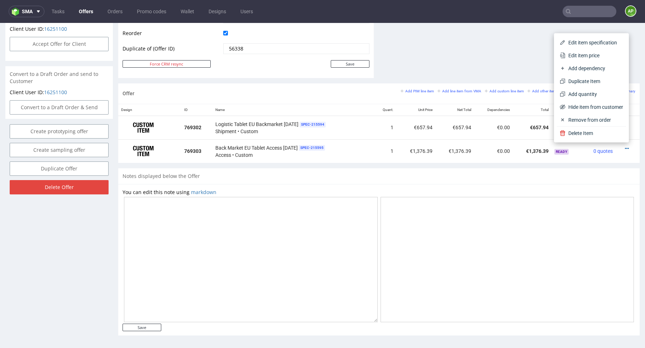
click at [597, 44] on span "Edit item specification" at bounding box center [595, 42] width 58 height 7
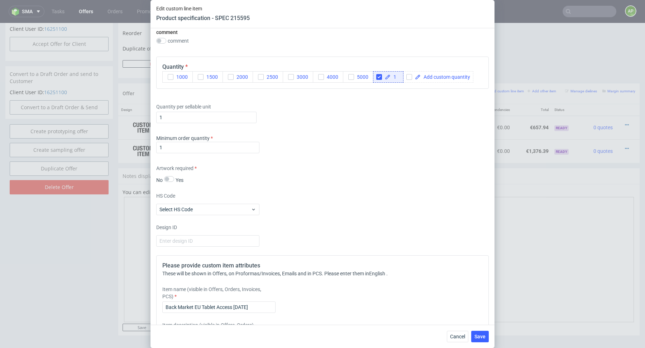
scroll to position [600, 0]
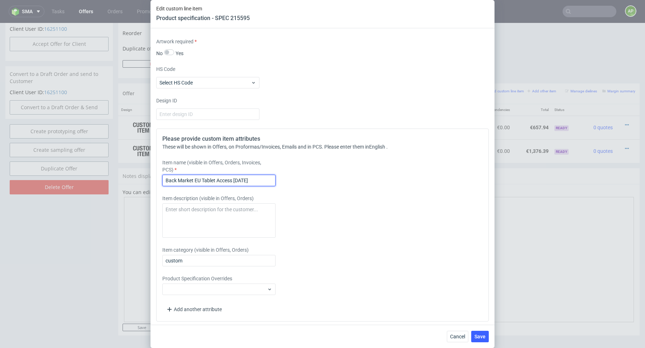
click at [239, 179] on input "Back Market EU Tablet Access July 2025" at bounding box center [218, 180] width 113 height 11
type input "Back Market EU Tablet Access August 2025"
click at [482, 336] on span "Save" at bounding box center [480, 336] width 11 height 5
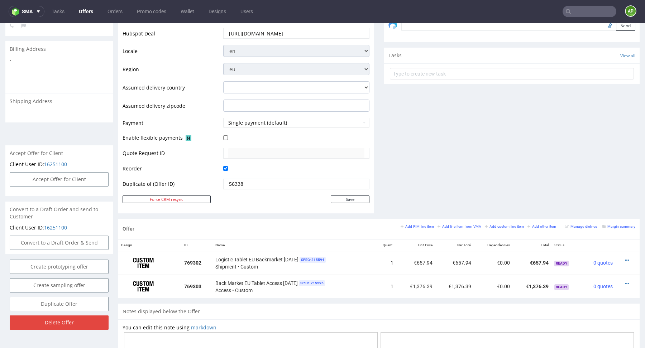
scroll to position [362, 0]
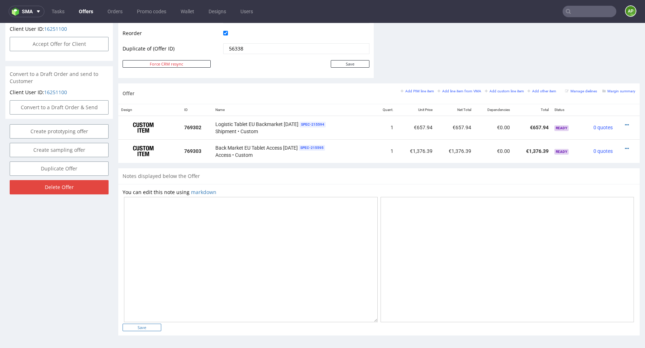
click at [137, 327] on input "Save" at bounding box center [142, 328] width 39 height 8
type input "In progress..."
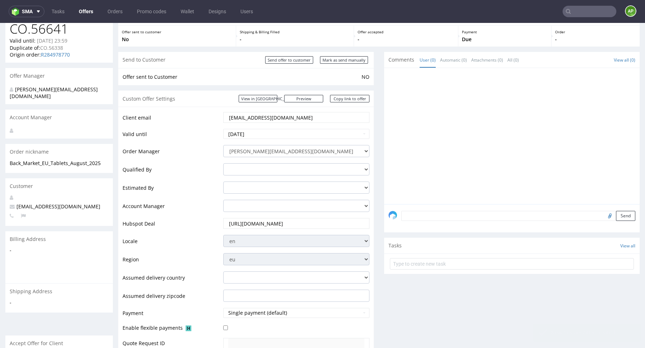
scroll to position [0, 0]
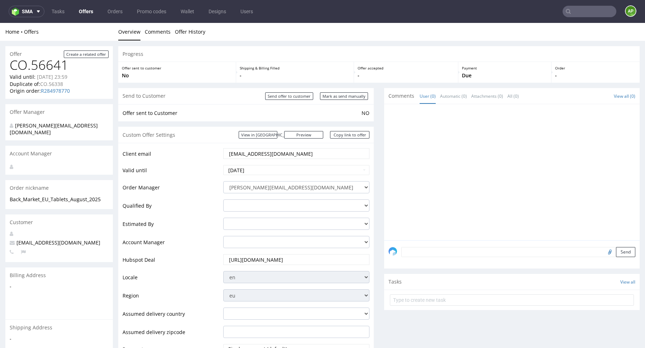
click at [83, 13] on link "Offers" at bounding box center [86, 11] width 23 height 11
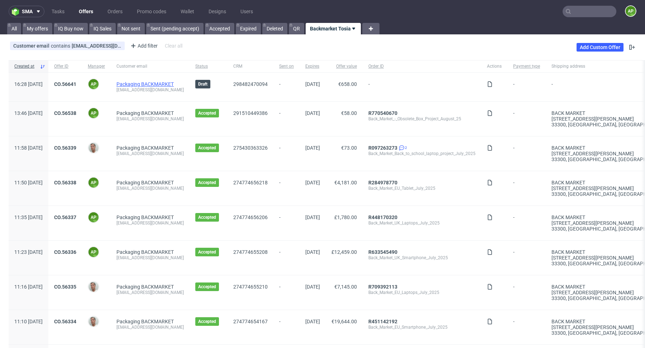
click at [153, 83] on link "Packaging BACKMARKET" at bounding box center [145, 84] width 57 height 6
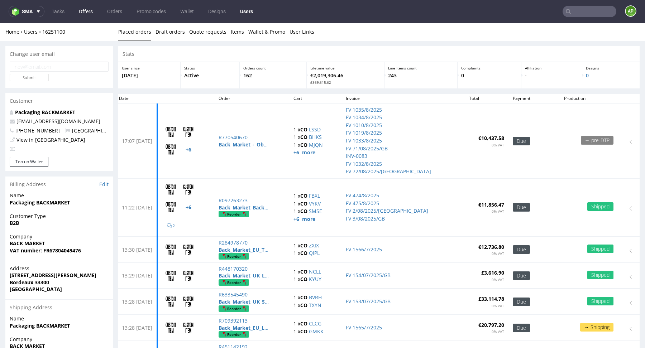
click at [82, 15] on link "Offers" at bounding box center [86, 11] width 23 height 11
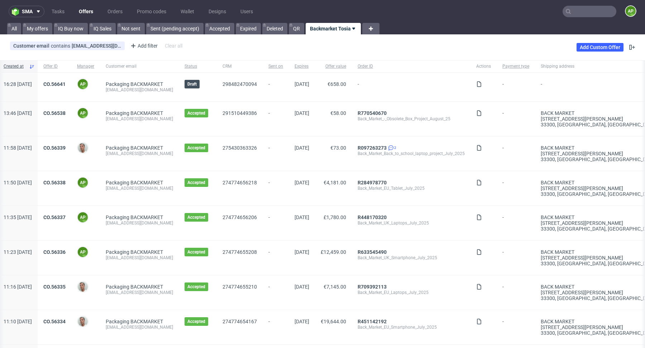
scroll to position [0, 13]
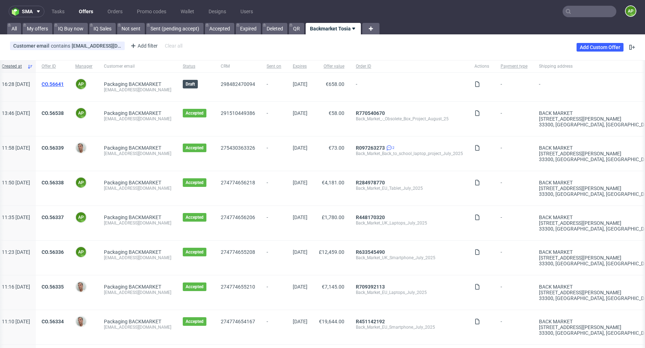
click at [64, 84] on link "CO.56641" at bounding box center [53, 84] width 22 height 6
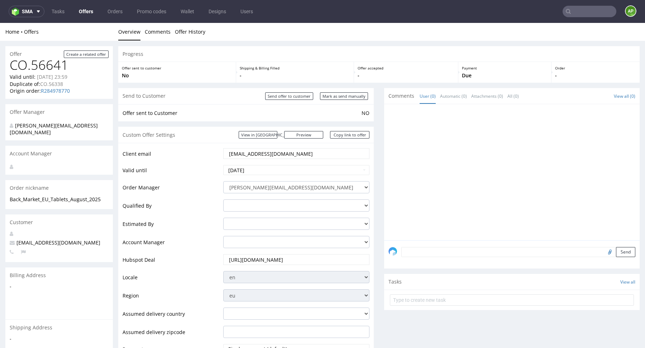
click at [86, 10] on link "Offers" at bounding box center [86, 11] width 23 height 11
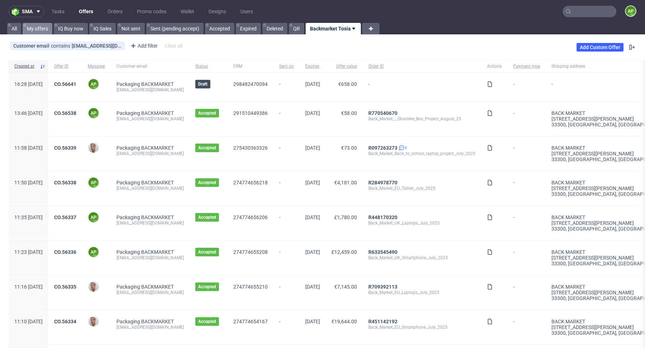
click at [38, 28] on link "My offers" at bounding box center [38, 28] width 30 height 11
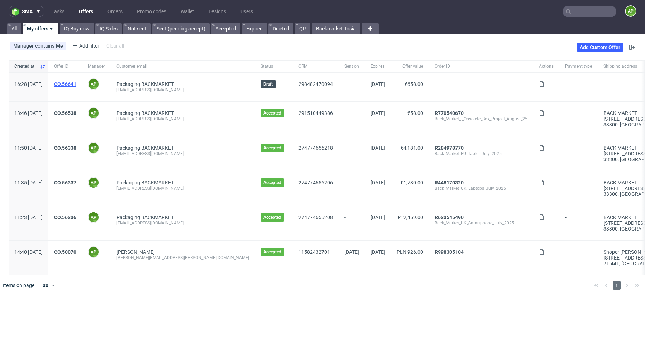
click at [76, 83] on link "CO.56641" at bounding box center [65, 84] width 22 height 6
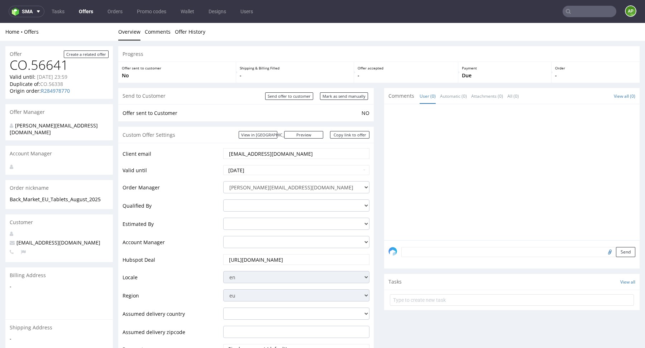
click at [87, 15] on link "Offers" at bounding box center [86, 11] width 23 height 11
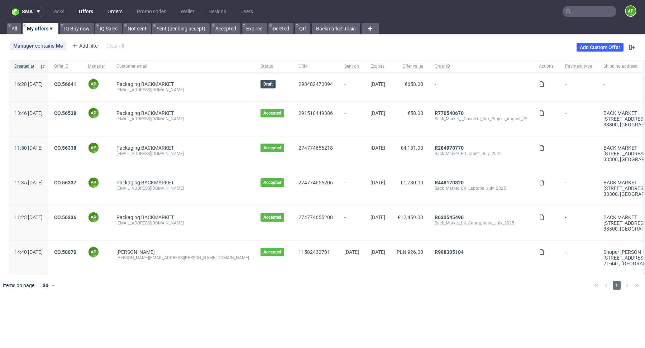
click at [112, 11] on link "Orders" at bounding box center [115, 11] width 24 height 11
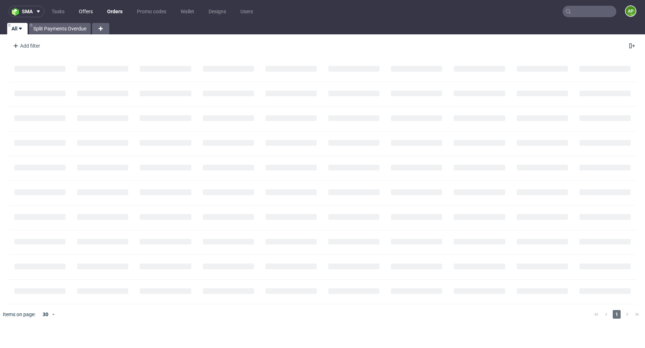
click at [88, 7] on link "Offers" at bounding box center [86, 11] width 23 height 11
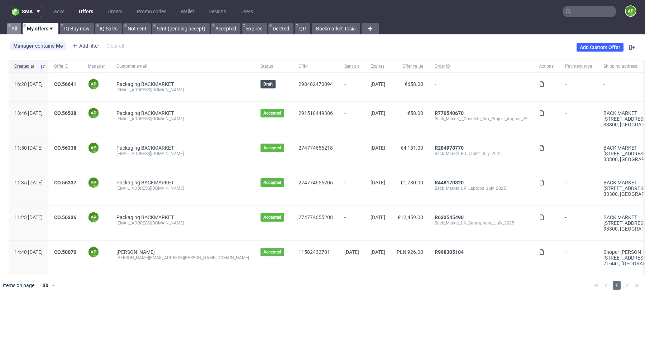
click at [16, 28] on link "All" at bounding box center [14, 28] width 14 height 11
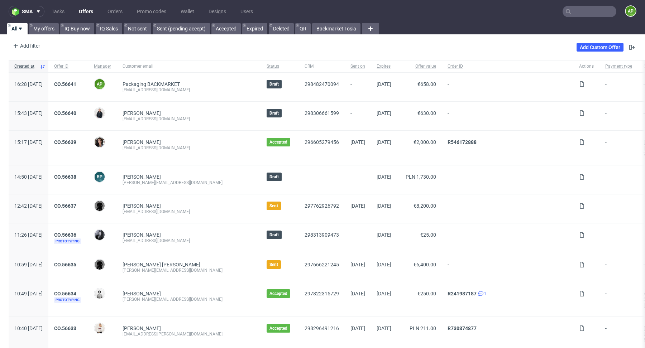
click at [576, 12] on input "text" at bounding box center [590, 11] width 54 height 11
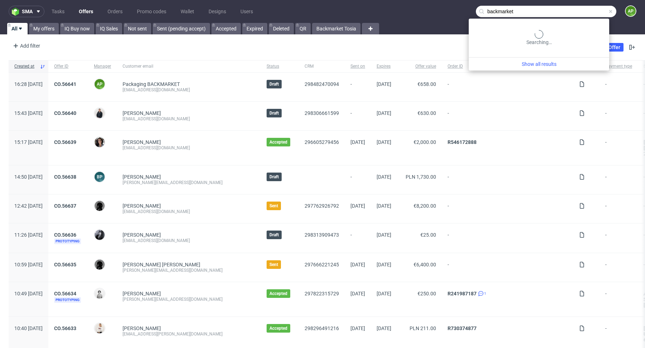
type input "backmarket"
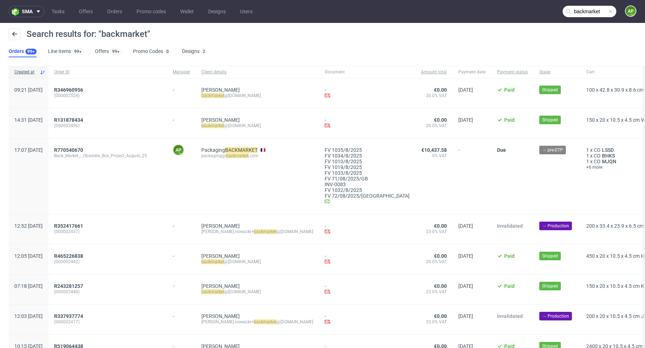
click at [85, 18] on nav "sma Tasks Offers Orders Promo codes Wallet Designs Users backmarket AP" at bounding box center [322, 11] width 645 height 23
click at [85, 14] on link "Offers" at bounding box center [86, 11] width 23 height 11
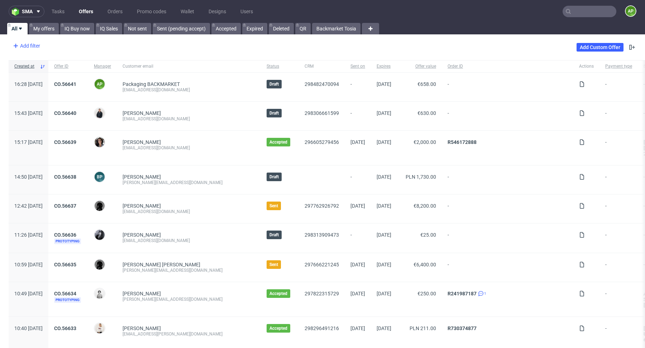
click at [26, 44] on div "Add filter" at bounding box center [26, 45] width 32 height 11
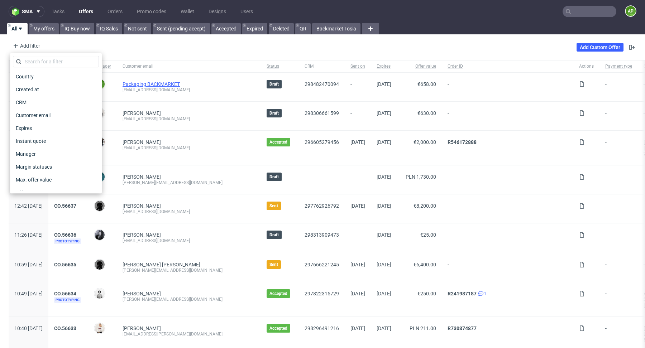
click at [171, 85] on link "Packaging BACKMARKET" at bounding box center [151, 84] width 57 height 6
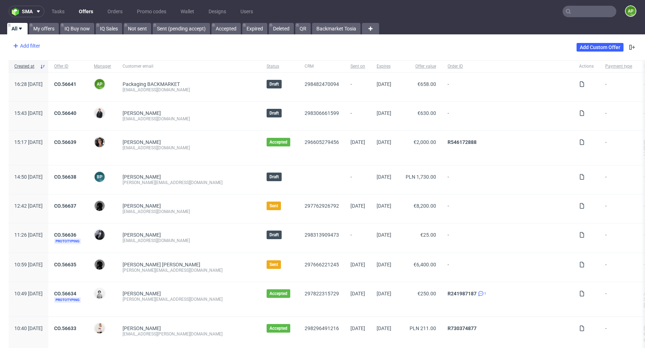
click at [35, 46] on div "Add filter" at bounding box center [26, 45] width 32 height 11
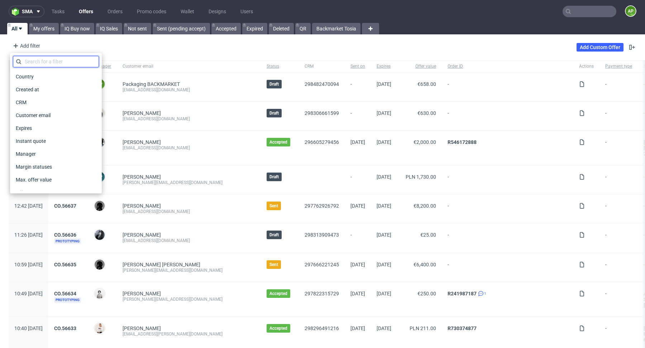
click at [62, 63] on input "text" at bounding box center [56, 61] width 86 height 11
click at [331, 32] on link "Backmarket Tosia" at bounding box center [336, 28] width 48 height 11
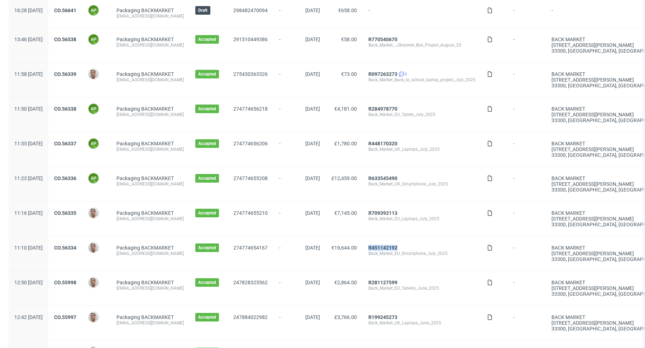
scroll to position [66, 0]
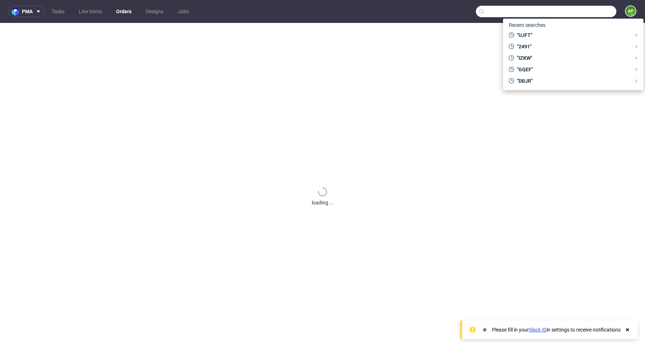
click at [586, 16] on input "text" at bounding box center [546, 11] width 141 height 11
paste input "JMSA"
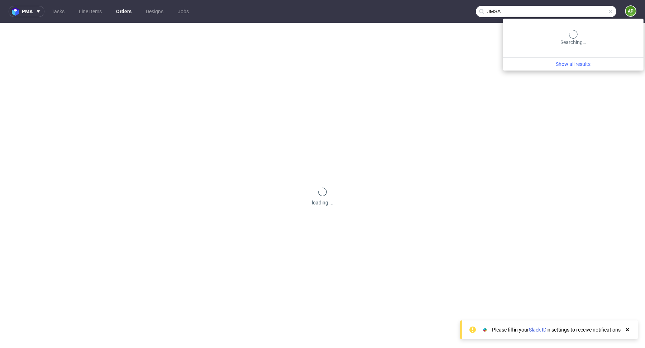
type input "JMSA"
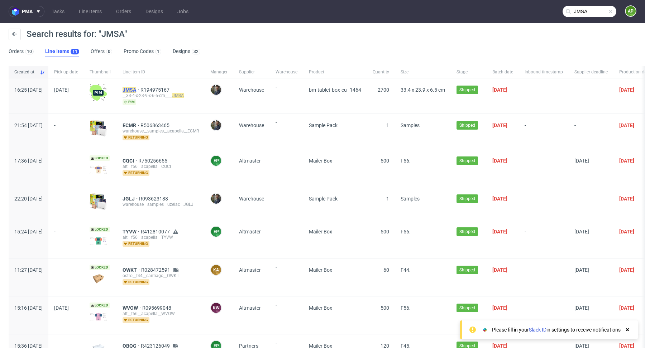
click at [136, 89] on mark "JMSA" at bounding box center [130, 90] width 14 height 6
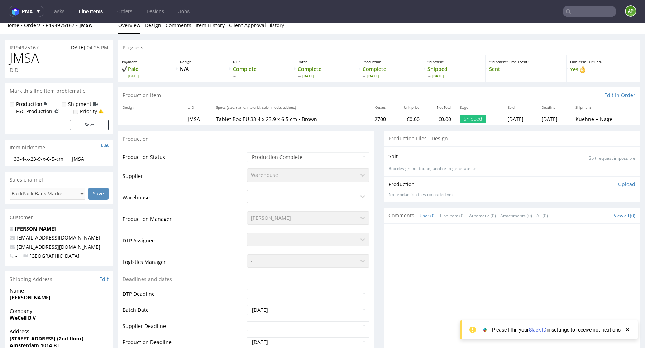
scroll to position [8, 0]
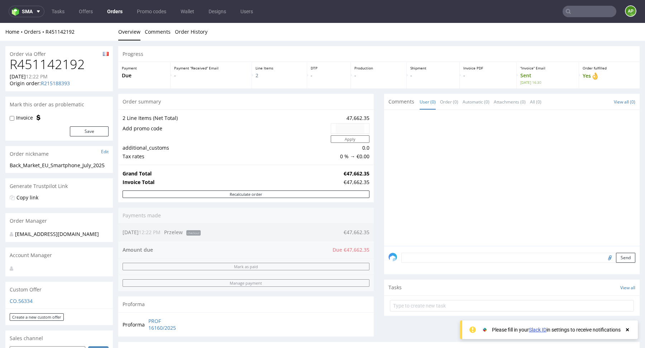
scroll to position [77, 0]
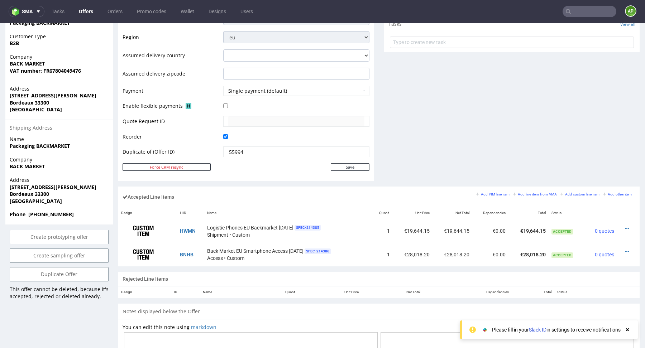
scroll to position [282, 0]
click at [48, 273] on link "Duplicate Offer" at bounding box center [59, 275] width 99 height 14
click at [46, 255] on icon at bounding box center [44, 255] width 4 height 5
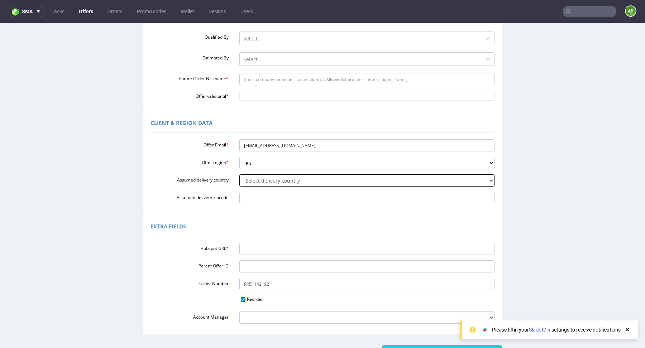
scroll to position [113, 0]
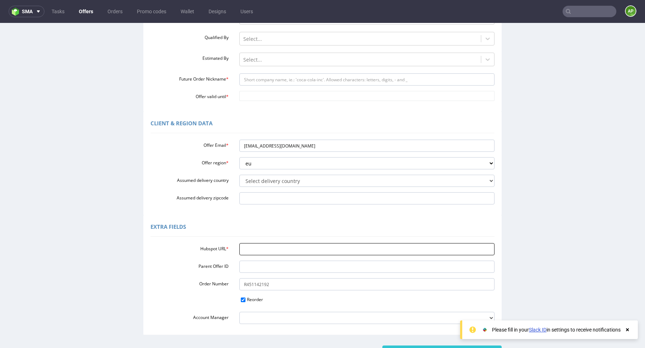
click at [251, 247] on input "Hubspot URL *" at bounding box center [367, 249] width 256 height 12
paste input "https://app-eu1.hubspot.com/contacts/25600958/record/0-3/298482470104"
type input "https://app-eu1.hubspot.com/contacts/25600958/record/0-3/298482470104"
click at [278, 248] on input "https://app-eu1.hubspot.com/contacts/25600958/record/0-3/298482470104" at bounding box center [367, 249] width 256 height 12
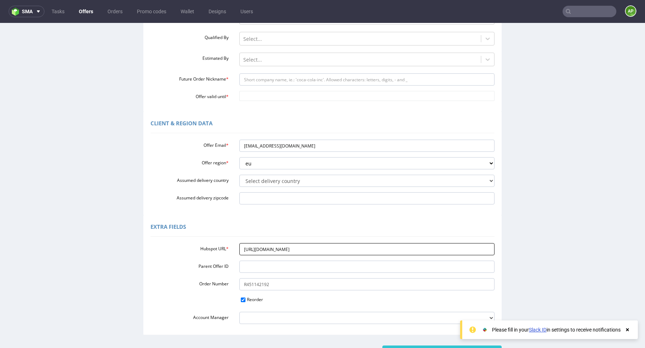
click at [278, 248] on input "https://app-eu1.hubspot.com/contacts/25600958/record/0-3/298482470104" at bounding box center [367, 249] width 256 height 12
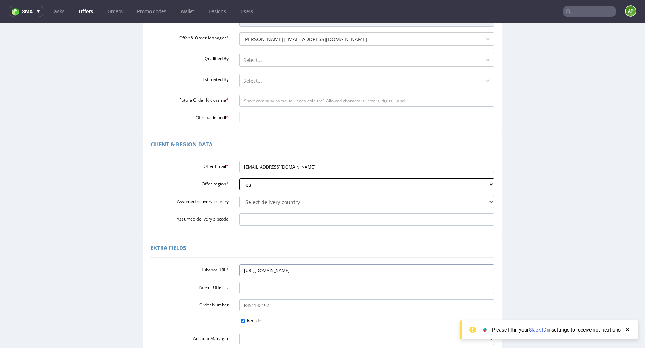
scroll to position [81, 0]
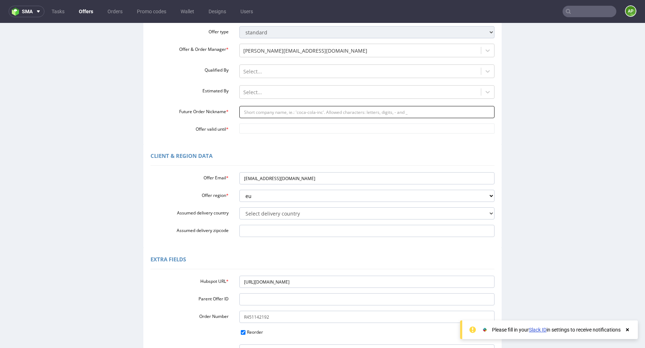
click at [256, 110] on input "Future Order Nickname *" at bounding box center [367, 112] width 256 height 12
paste input "--_Back_Market_EU_Smartphones_August_2025_Deals__Actions_Back_Market_EU_Smartph…"
type input "--_Back_Market_EU_Smartphones_August_2025_Deals__Actions_Back_Market_EU_Smartph…"
click at [358, 110] on input "--_Back_Market_EU_Smartphones_August_2025_Deals__Actions_Back_Market_EU_Smartph…" at bounding box center [367, 112] width 256 height 12
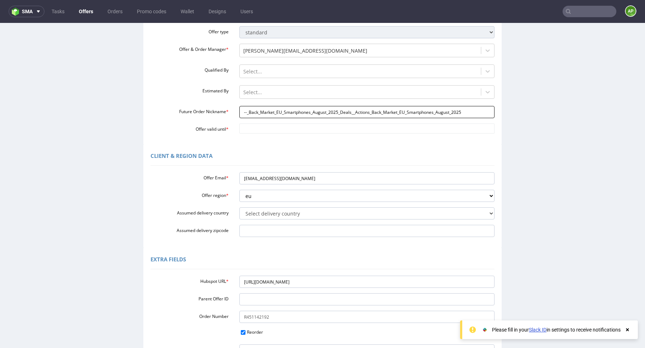
click at [358, 110] on input "--_Back_Market_EU_Smartphones_August_2025_Deals__Actions_Back_Market_EU_Smartph…" at bounding box center [367, 112] width 256 height 12
paste input "--_Back_Market_EU_Smartphones_August_2025_Deals__Actions_Back_Market_EU_Smartph…"
type input "--_Back_Market_EU_Smartphones_August_2025_Deals__Actions_Back_Market_EU_Smartph…"
paste input "Back_Market_EU_Smartphones_August_2025"
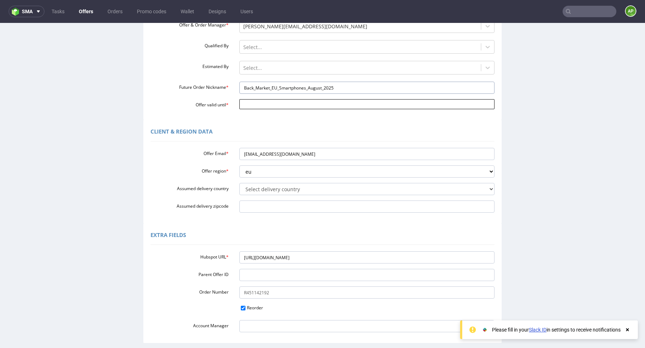
type input "Back_Market_EU_Smartphones_August_2025"
click at [403, 101] on input "Offer valid until *" at bounding box center [367, 104] width 256 height 10
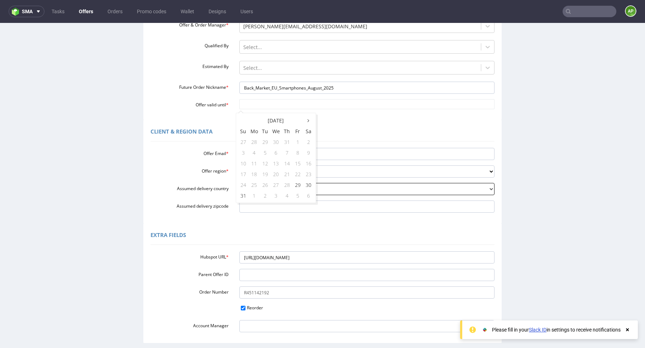
click at [239, 194] on td "31" at bounding box center [243, 195] width 11 height 11
type input "[DATE]"
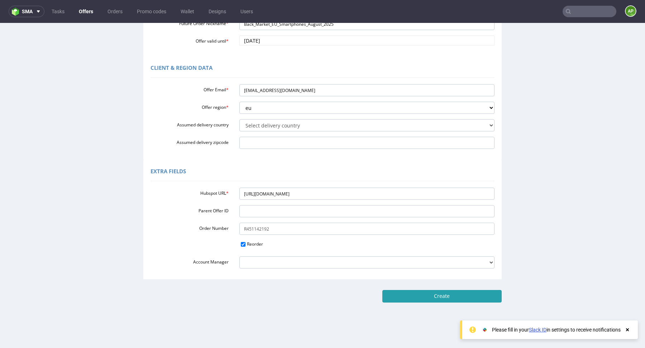
click at [411, 296] on input "Create" at bounding box center [442, 296] width 119 height 12
type input "Please wait..."
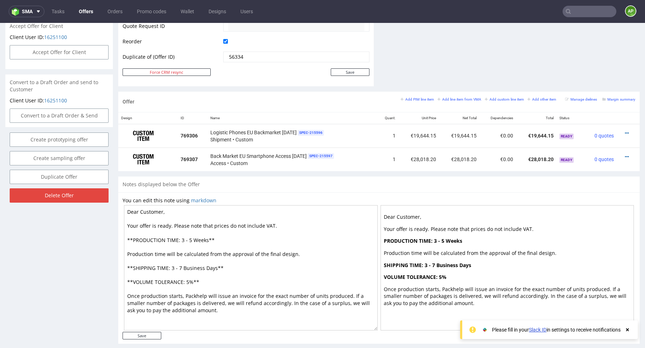
scroll to position [362, 0]
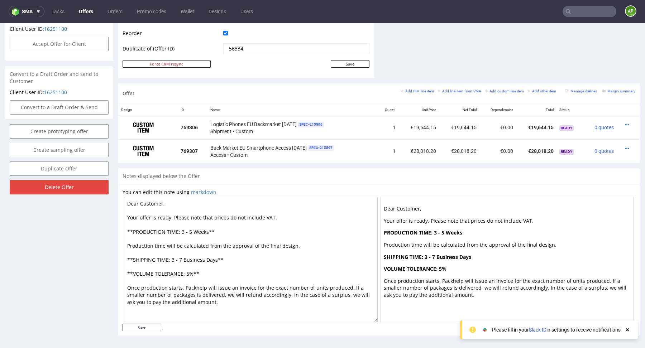
click at [264, 243] on textarea "Dear Customer, Your offer is ready. Please note that prices do not include VAT.…" at bounding box center [251, 259] width 254 height 125
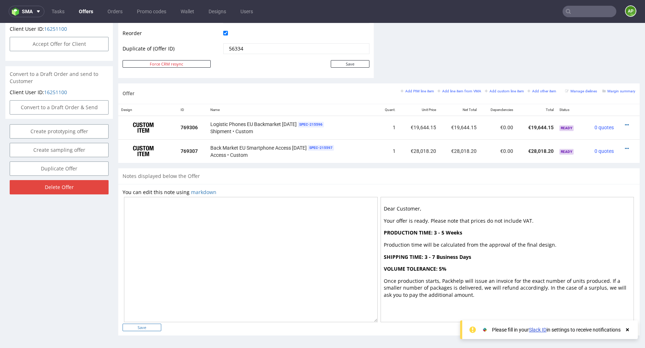
click at [148, 326] on input "Save" at bounding box center [142, 328] width 39 height 8
type input "In progress..."
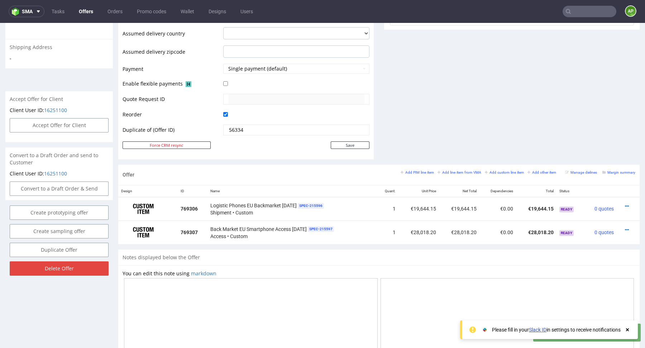
scroll to position [369, 0]
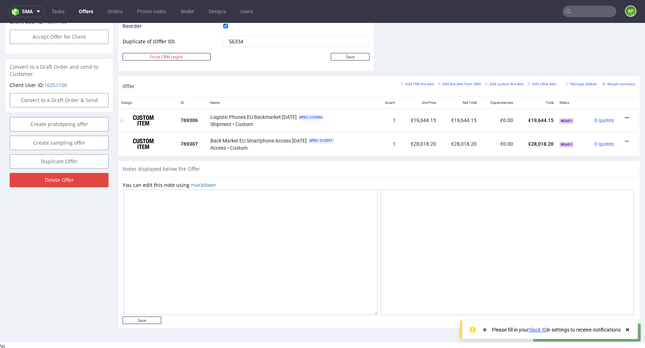
click at [625, 117] on icon at bounding box center [627, 117] width 4 height 5
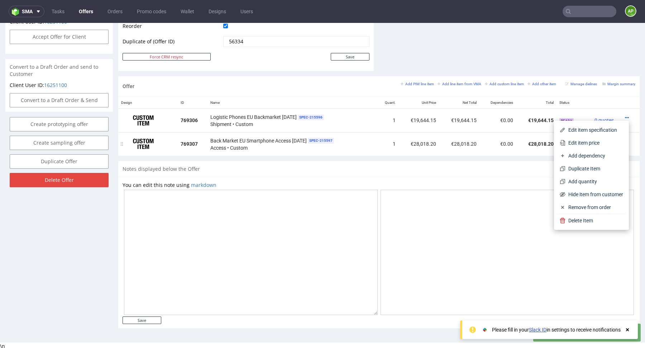
click at [516, 148] on td "€28,018.20" at bounding box center [536, 144] width 41 height 24
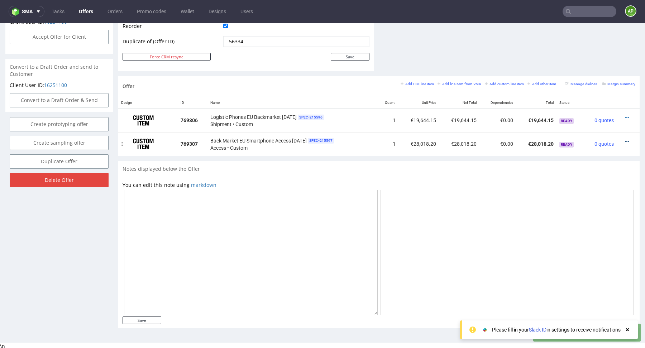
click at [625, 139] on icon at bounding box center [627, 141] width 4 height 5
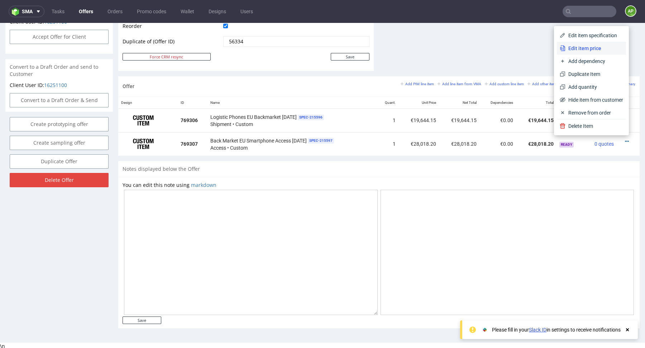
click at [590, 47] on span "Edit item price" at bounding box center [595, 48] width 58 height 7
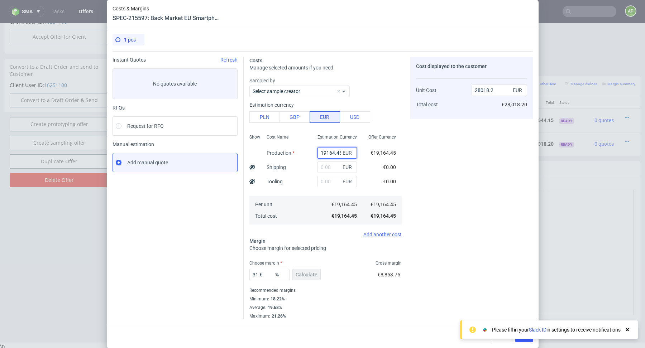
click at [330, 152] on input "19164.45" at bounding box center [337, 152] width 39 height 11
paste input "€21,338.10"
type input "€21,338.10"
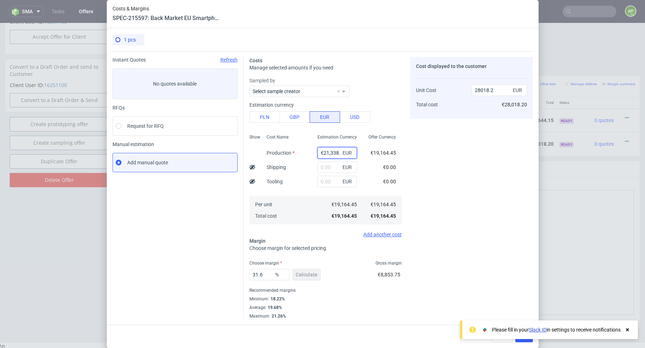
scroll to position [0, 4]
type input "0"
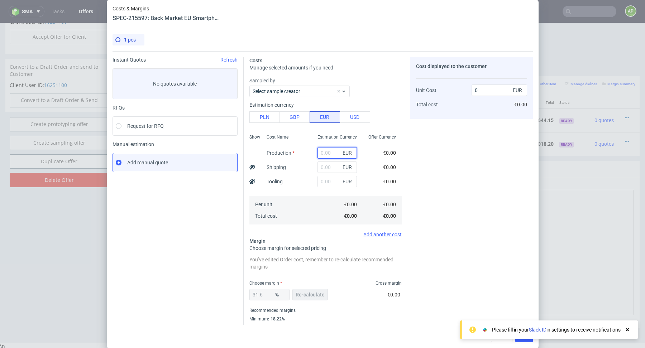
scroll to position [0, 0]
click at [327, 154] on input "text" at bounding box center [337, 152] width 39 height 11
paste input "€21,338.10"
click at [326, 153] on input "€21,338.10" at bounding box center [337, 152] width 39 height 11
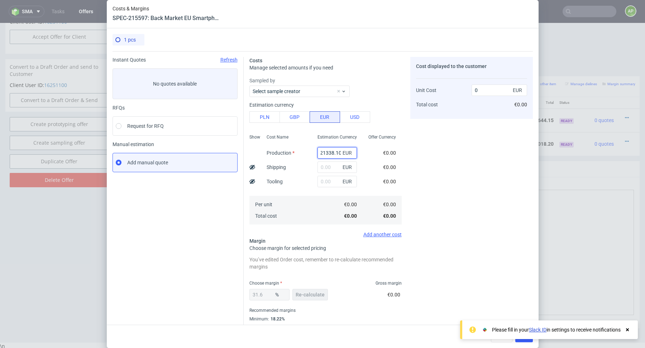
scroll to position [0, 0]
drag, startPoint x: 332, startPoint y: 153, endPoint x: 293, endPoint y: 153, distance: 39.1
click at [293, 153] on div "Show Cost Name Production Shipping Tooling Per unit Total cost Estimation Curre…" at bounding box center [326, 179] width 152 height 95
click at [325, 152] on input "€21338.10" at bounding box center [337, 152] width 39 height 11
click at [323, 154] on input "€21338.10" at bounding box center [337, 152] width 39 height 11
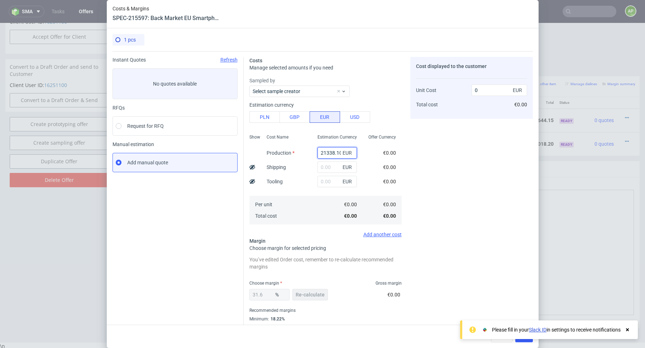
type input "21338.1"
type input "31196.05"
type input "21338.1"
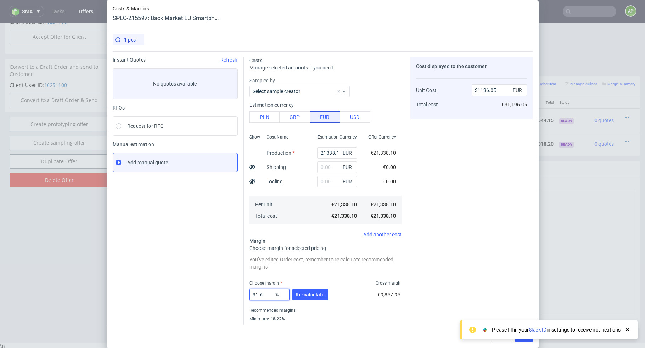
drag, startPoint x: 268, startPoint y: 296, endPoint x: 212, endPoint y: 296, distance: 56.3
click at [213, 296] on div "Instant Quotes Refresh No quotes available RFQs Request for RFQ Manual estimati…" at bounding box center [323, 195] width 421 height 288
type input "27"
type input "29230.27"
type input "27.09"
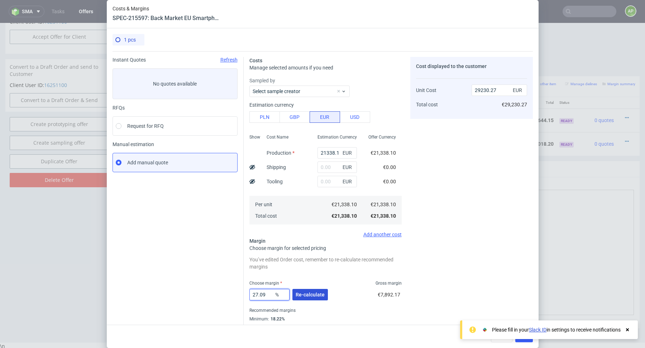
type input "29266.36"
type input "27.09"
click at [319, 299] on button "Re-calculate" at bounding box center [310, 294] width 35 height 11
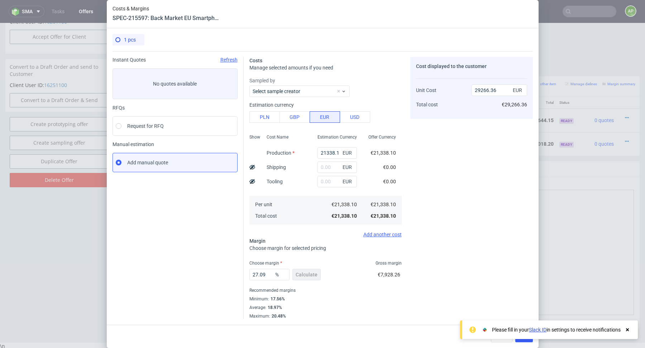
click at [628, 329] on icon at bounding box center [627, 330] width 6 height 6
click at [526, 339] on span "Save" at bounding box center [524, 336] width 11 height 5
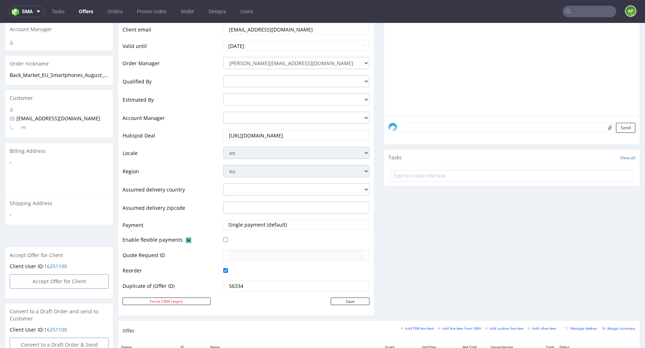
scroll to position [362, 0]
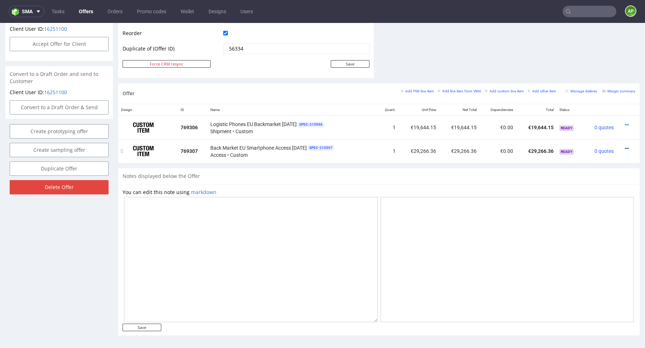
click at [625, 148] on icon at bounding box center [627, 148] width 4 height 5
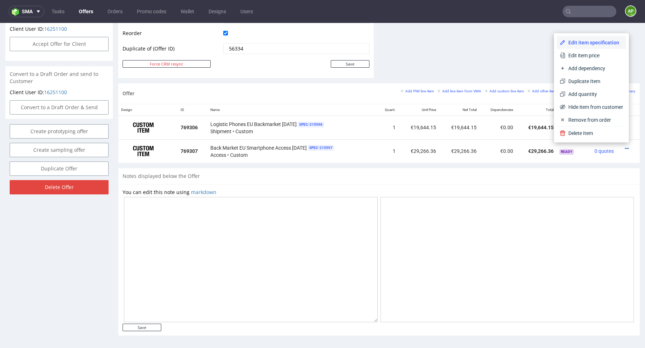
click at [585, 46] on span "Edit item specification" at bounding box center [595, 42] width 58 height 7
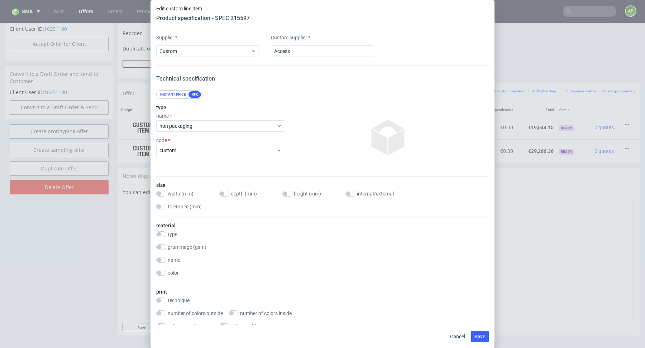
scroll to position [600, 0]
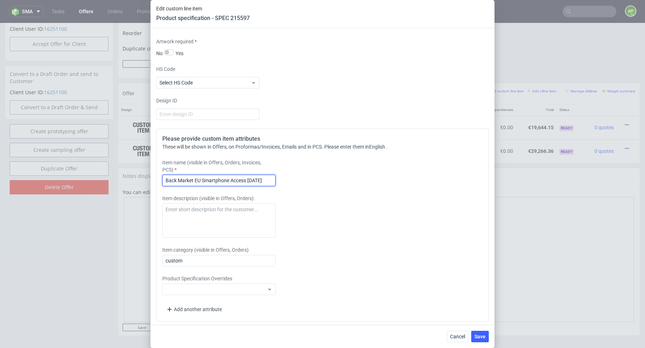
click at [249, 179] on input "Back Market EU Smartphone Access July 2025" at bounding box center [218, 180] width 113 height 11
click at [250, 179] on input "Back Market EU Smartphone Access July 2025" at bounding box center [218, 180] width 113 height 11
type input "Back Market EU Smartphone Access August 2025"
click at [479, 336] on span "Save" at bounding box center [480, 336] width 11 height 5
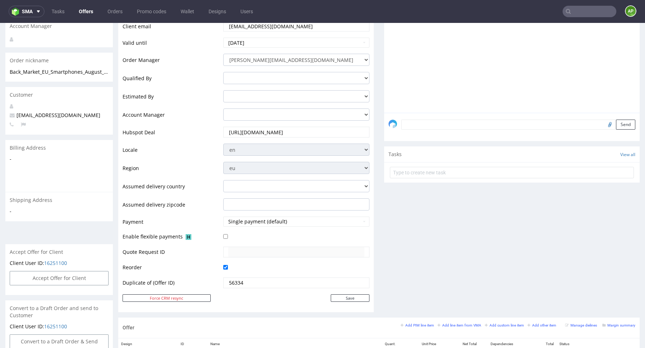
scroll to position [362, 0]
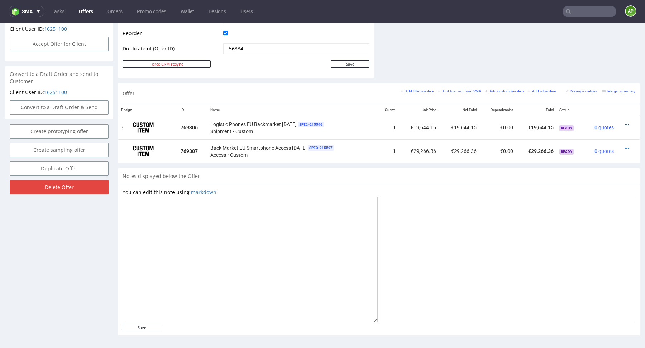
click at [625, 123] on icon at bounding box center [627, 125] width 4 height 5
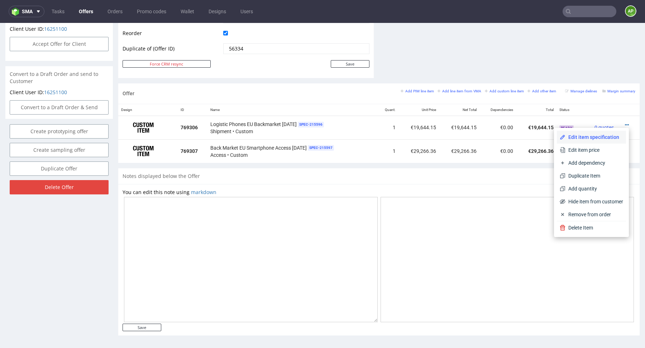
click at [593, 139] on span "Edit item specification" at bounding box center [595, 137] width 58 height 7
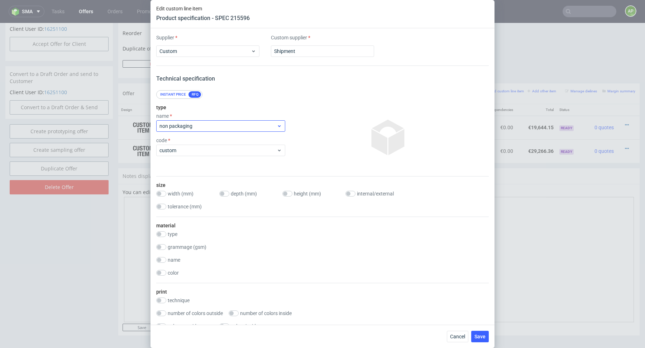
scroll to position [600, 0]
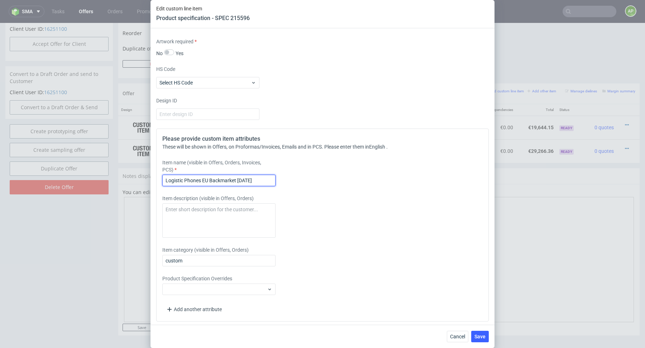
click at [242, 181] on input "Logistic Phones EU Backmarket July 2025" at bounding box center [218, 180] width 113 height 11
paste input "€16,146.81"
click at [249, 171] on label "Item name (visible in Offers, Orders, Invoices, PCS)" at bounding box center [218, 166] width 113 height 14
click at [253, 177] on input "Logistic Phones EU Backmarket €16,146.81 2025" at bounding box center [218, 180] width 113 height 11
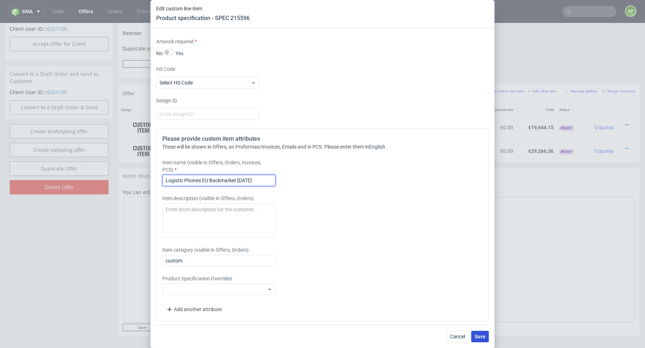
type input "Logistic Phones EU Backmarket August 2025"
click at [475, 338] on span "Save" at bounding box center [480, 336] width 11 height 5
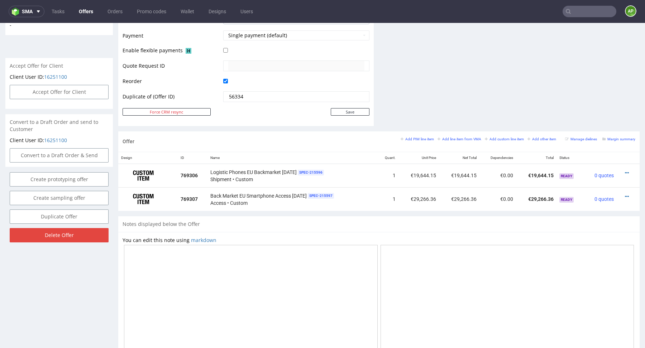
scroll to position [362, 0]
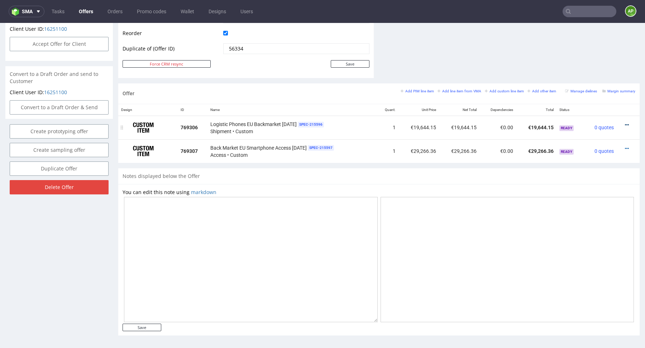
click at [625, 124] on icon at bounding box center [627, 125] width 4 height 5
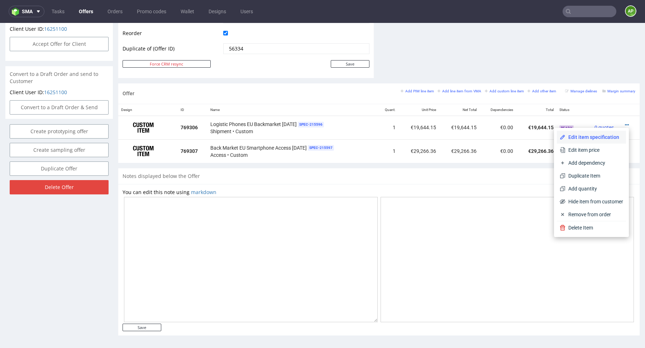
click at [604, 139] on span "Edit item specification" at bounding box center [595, 137] width 58 height 7
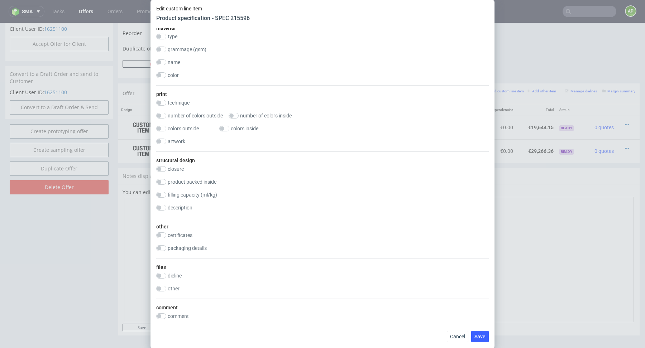
scroll to position [600, 0]
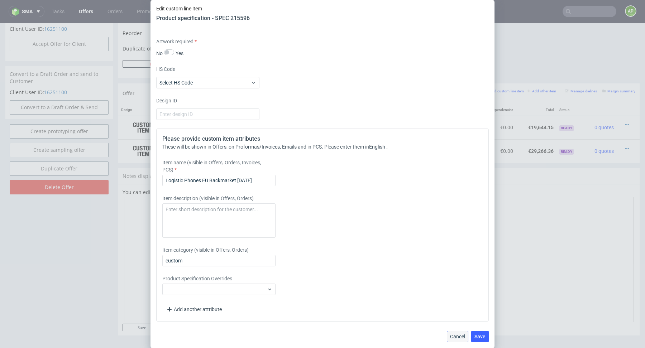
click at [455, 333] on button "Cancel" at bounding box center [458, 336] width 22 height 11
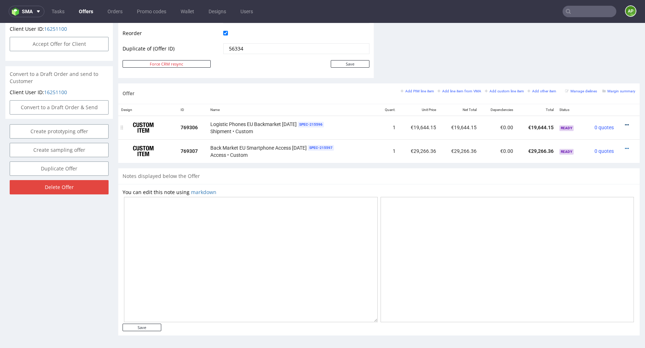
click at [625, 124] on icon at bounding box center [627, 125] width 4 height 5
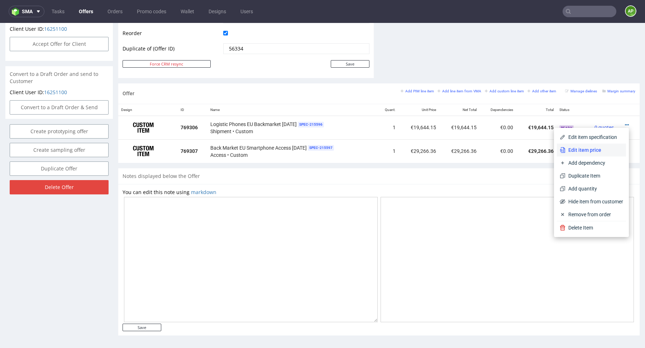
click at [594, 149] on span "Edit item price" at bounding box center [595, 150] width 58 height 7
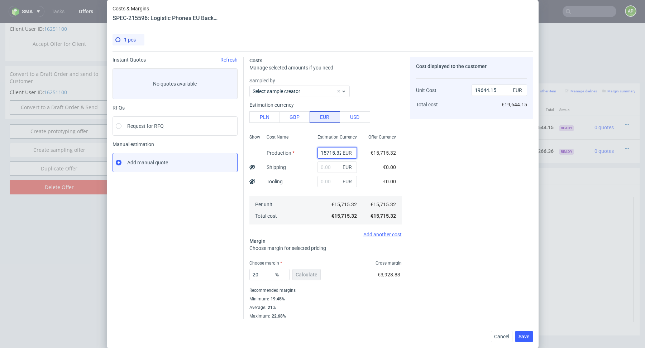
click at [328, 154] on input "15715.32" at bounding box center [337, 152] width 39 height 11
type input "0"
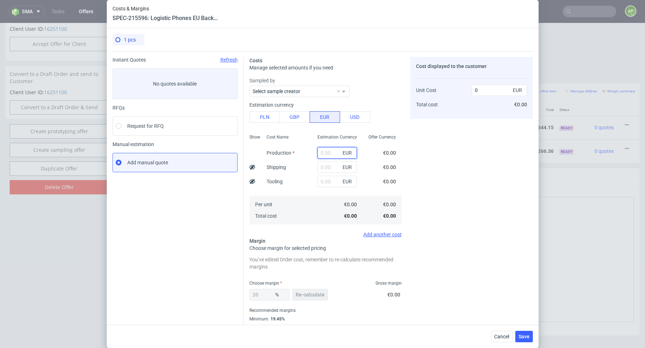
paste input "€16,146.81"
click at [325, 152] on input "€16,146.81" at bounding box center [337, 152] width 39 height 11
type input "16146.81"
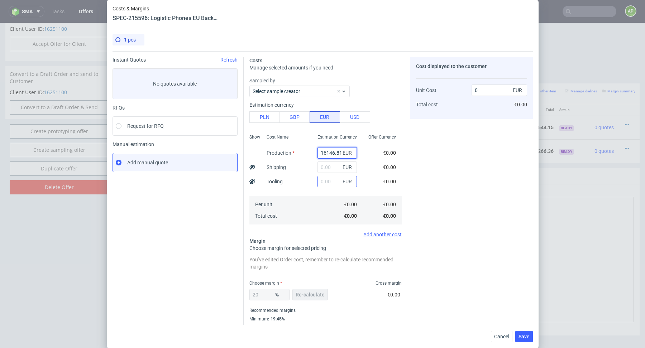
type input "20183.51"
type input "16146.81"
click at [302, 297] on span "Re-calculate" at bounding box center [310, 295] width 29 height 5
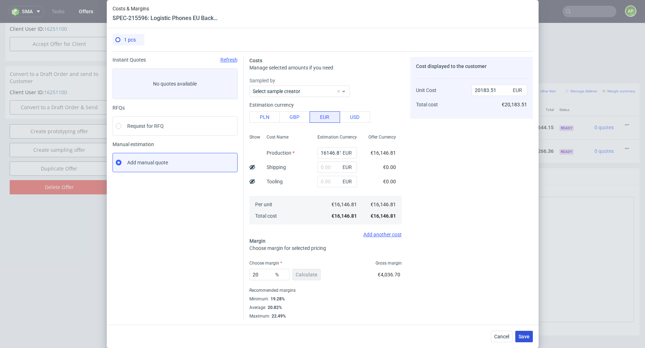
click at [522, 336] on span "Save" at bounding box center [524, 336] width 11 height 5
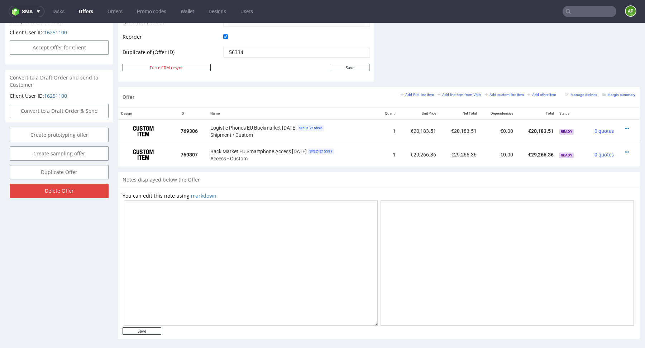
scroll to position [362, 0]
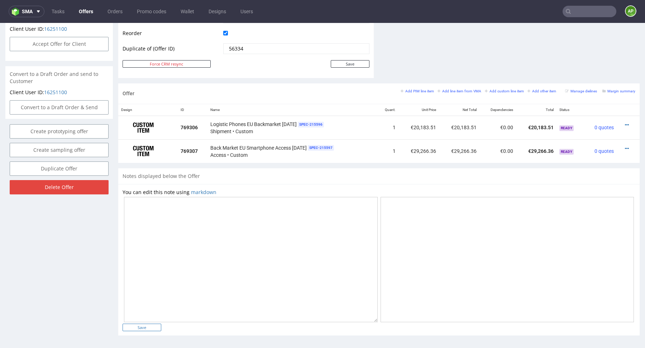
click at [149, 326] on input "Save" at bounding box center [142, 328] width 39 height 8
type input "In progress..."
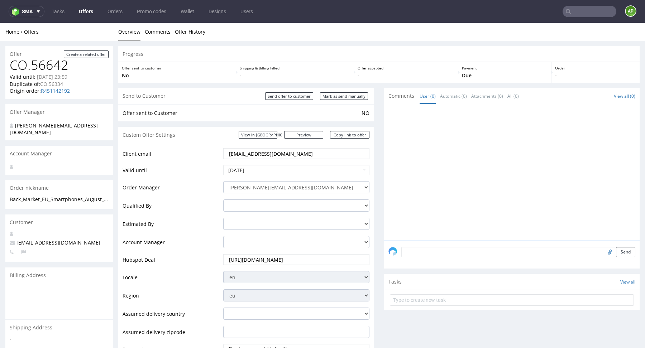
scroll to position [369, 0]
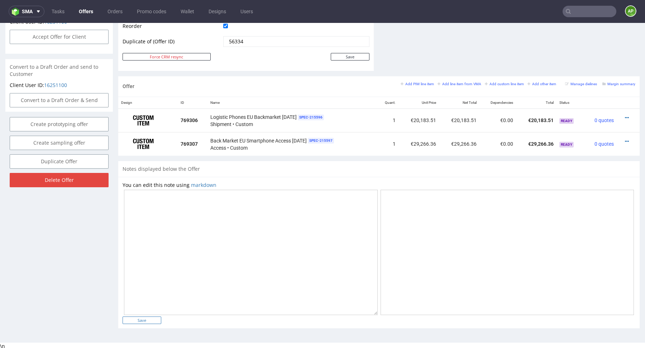
click at [135, 318] on input "Save" at bounding box center [142, 321] width 39 height 8
type input "In progress..."
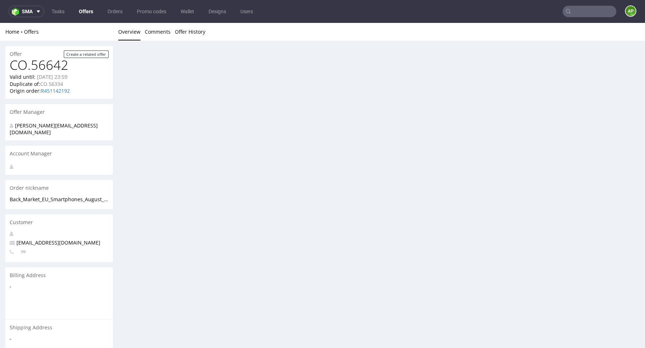
scroll to position [0, 0]
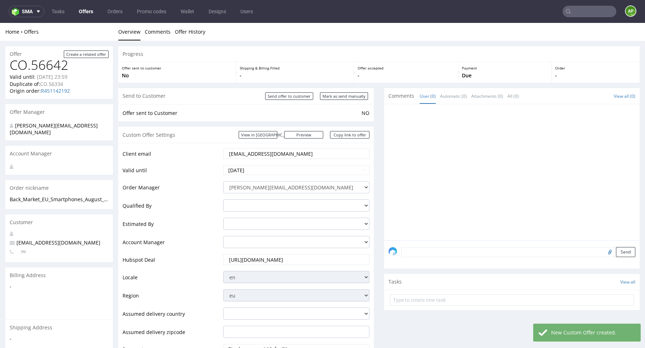
click at [85, 11] on link "Offers" at bounding box center [86, 11] width 23 height 11
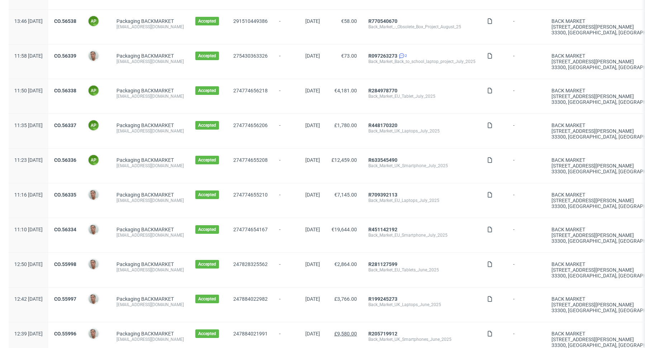
scroll to position [118, 0]
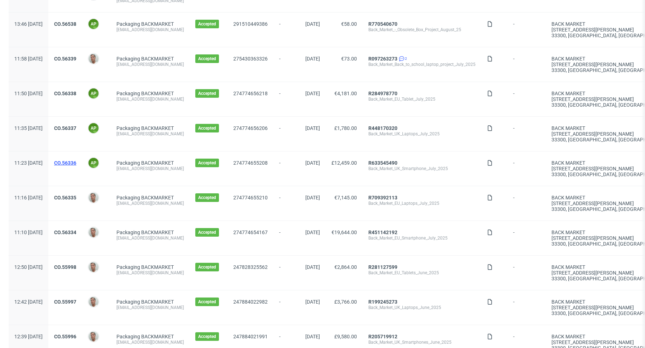
click at [76, 161] on link "CO.56336" at bounding box center [65, 163] width 22 height 6
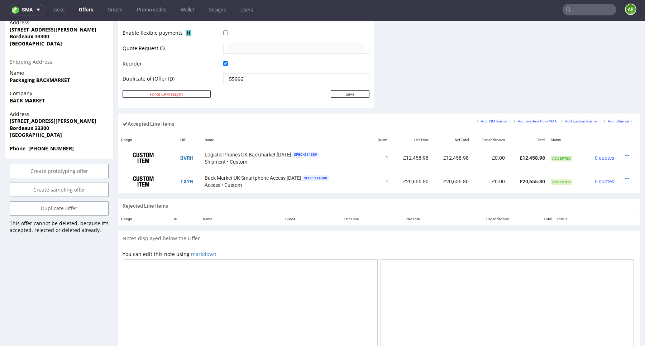
scroll to position [353, 0]
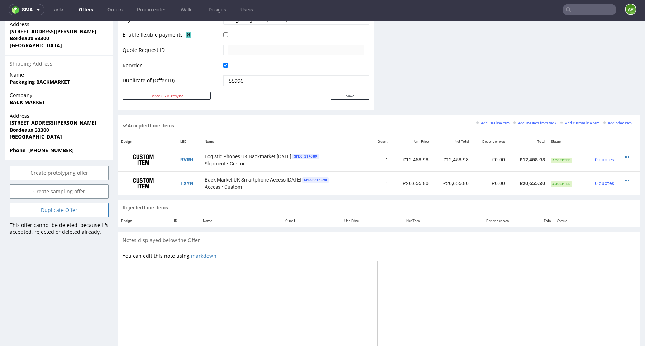
click at [73, 203] on link "Duplicate Offer" at bounding box center [59, 210] width 99 height 14
click at [46, 181] on icon at bounding box center [44, 183] width 4 height 5
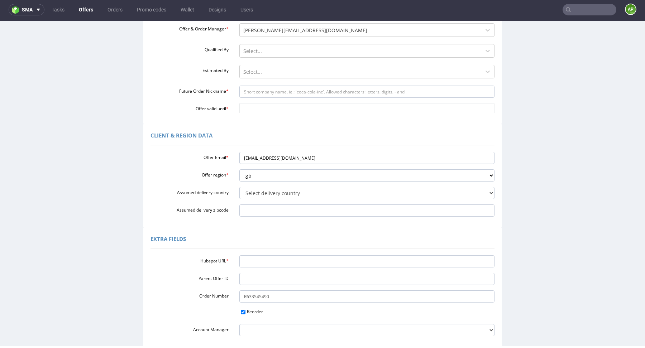
scroll to position [100, 0]
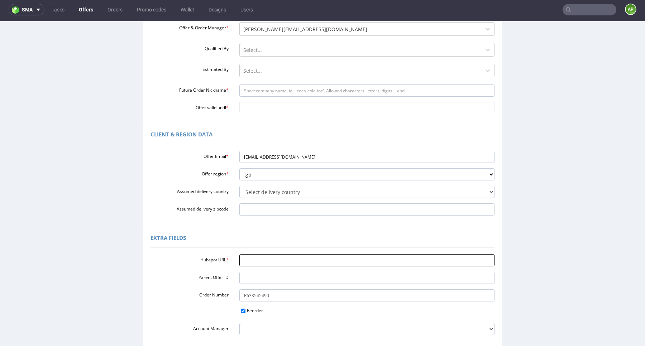
click at [251, 262] on input "Hubspot URL *" at bounding box center [367, 261] width 256 height 12
paste input "https://app-eu1.hubspot.com/contacts/25600958/record/0-3/298305944804"
type input "https://app-eu1.hubspot.com/contacts/25600958/record/0-3/298305944804"
click at [262, 90] on input "Future Order Nickname *" at bounding box center [367, 91] width 256 height 12
paste input "Back_Market_UK_Smartphones_August_2025"
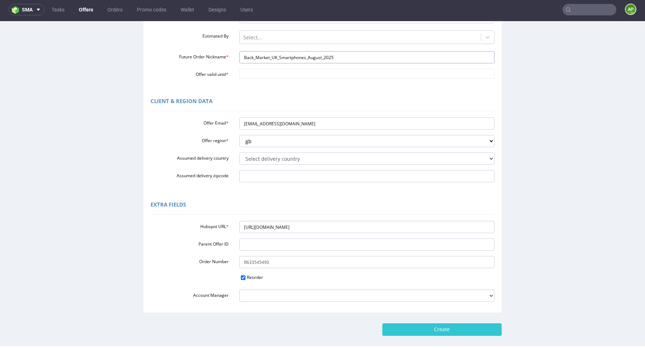
scroll to position [135, 0]
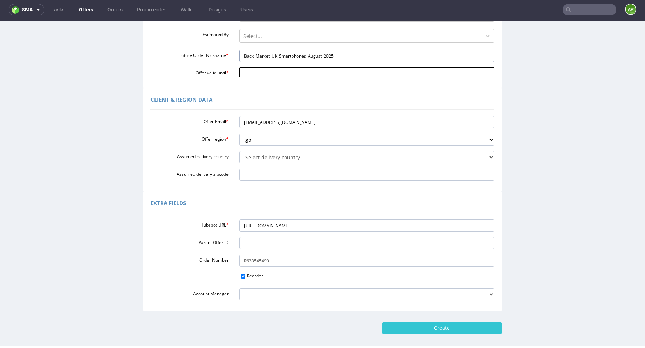
type input "Back_Market_UK_Smartphones_August_2025"
click at [261, 70] on input "Offer valid until *" at bounding box center [367, 72] width 256 height 10
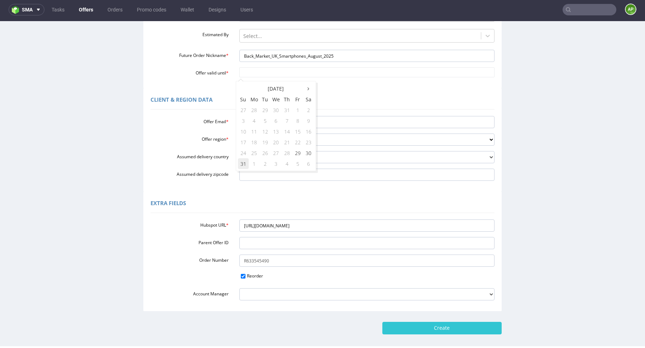
click at [243, 162] on td "31" at bounding box center [243, 163] width 11 height 11
type input "2025-08-31"
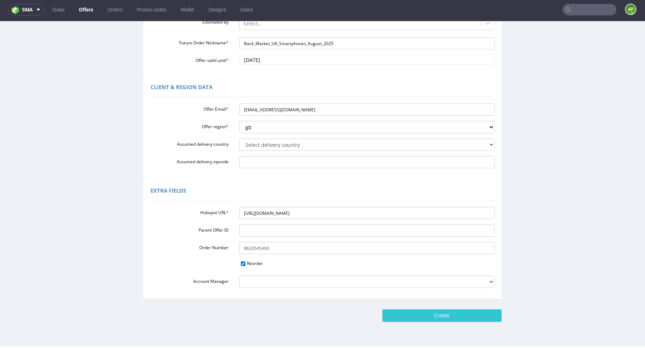
scroll to position [169, 0]
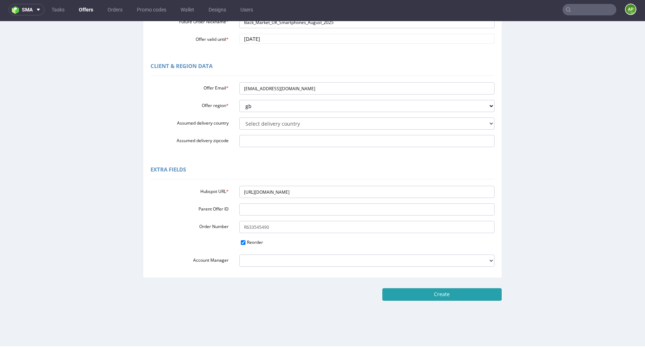
click at [423, 297] on input "Create" at bounding box center [442, 295] width 119 height 12
type input "Please wait..."
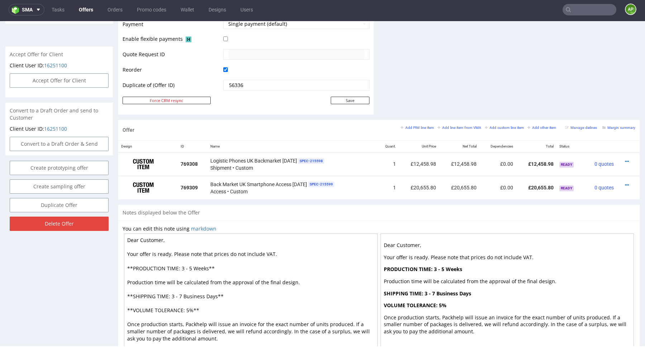
scroll to position [339, 0]
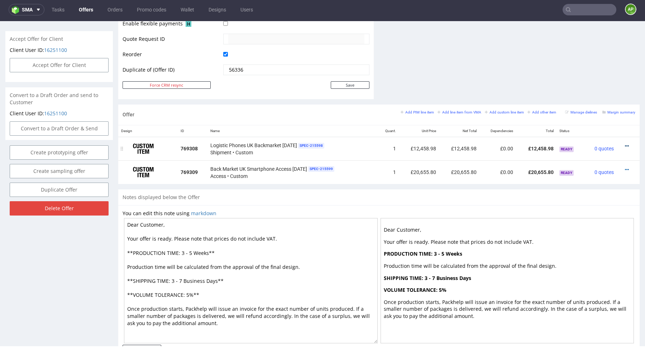
click at [625, 144] on icon at bounding box center [627, 146] width 4 height 5
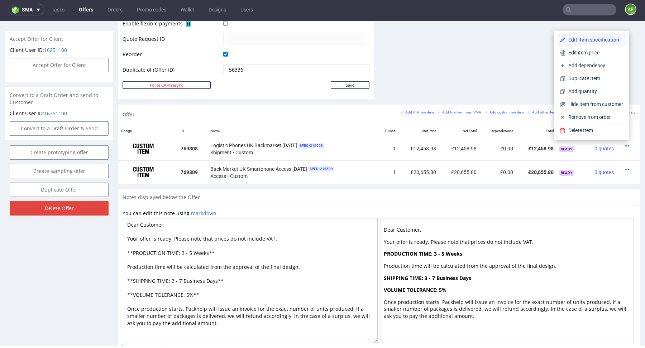
click at [593, 42] on span "Edit item specification" at bounding box center [595, 39] width 58 height 7
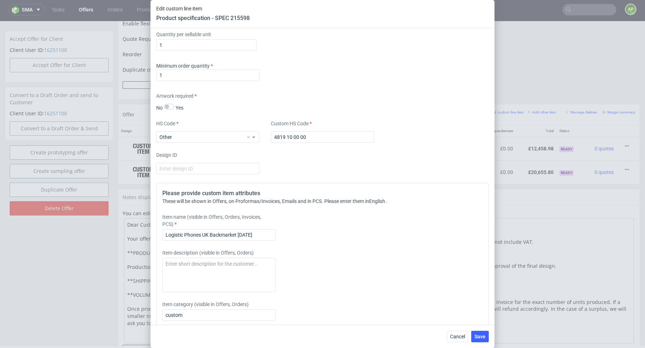
scroll to position [545, 0]
click at [461, 337] on span "Cancel" at bounding box center [457, 336] width 15 height 5
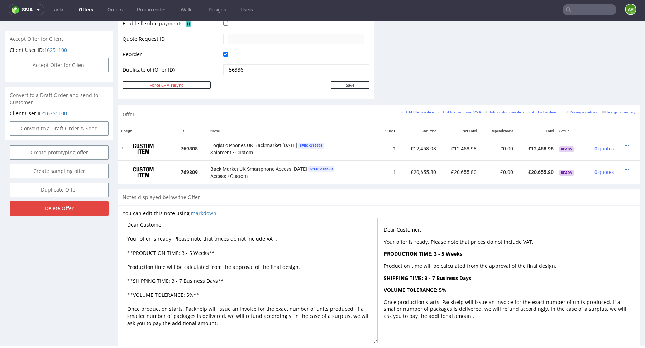
click at [620, 144] on div at bounding box center [626, 146] width 13 height 7
click at [625, 144] on icon at bounding box center [627, 146] width 4 height 5
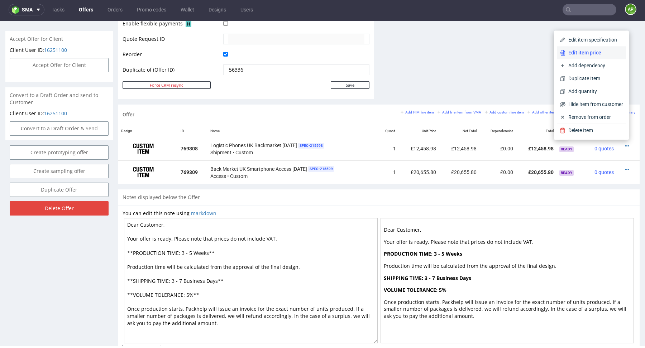
click at [590, 56] on span "Edit item price" at bounding box center [595, 52] width 58 height 7
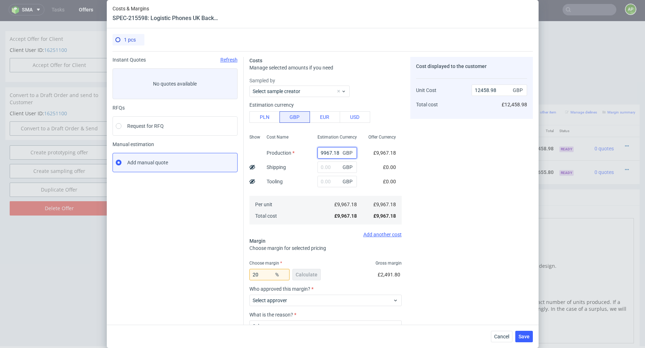
click at [334, 152] on input "9967.18" at bounding box center [337, 152] width 39 height 11
paste input "£6,216.13"
type input "£6,216.13"
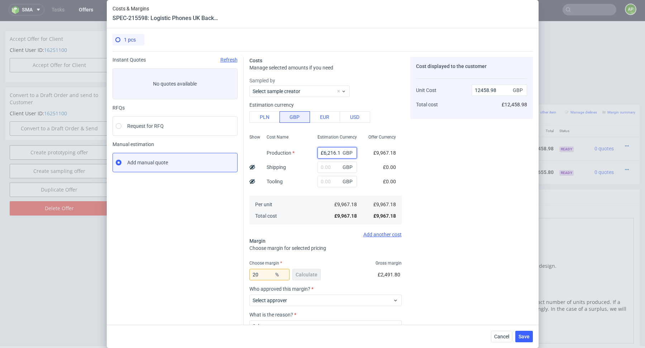
scroll to position [0, 2]
type input "0"
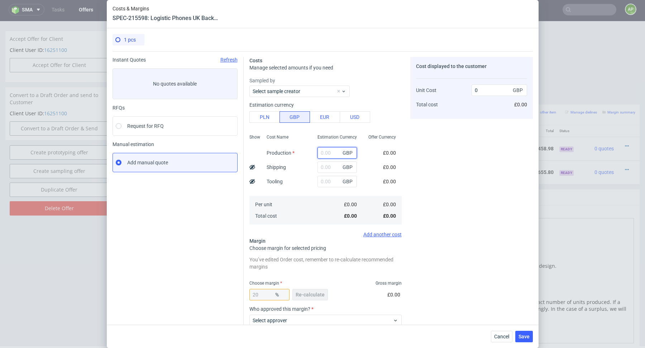
paste input "£6,216.13"
drag, startPoint x: 332, startPoint y: 152, endPoint x: 296, endPoint y: 152, distance: 35.5
click at [296, 152] on div "Show Cost Name Production Shipping Tooling Per unit Total cost Estimation Curre…" at bounding box center [326, 179] width 152 height 95
click at [323, 152] on input "£6,216.13" at bounding box center [337, 152] width 39 height 11
type input "6216.13"
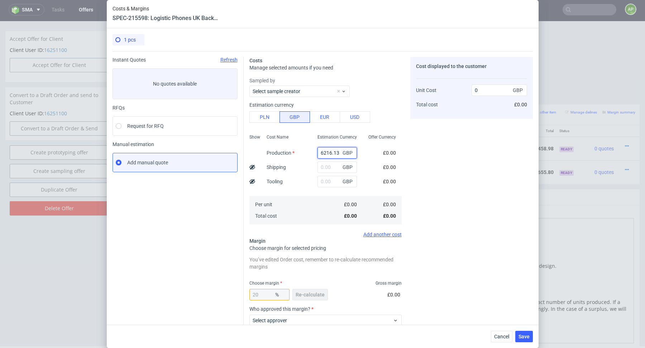
type input "7770.16"
type input "6216.13"
click at [307, 294] on span "Re-calculate" at bounding box center [310, 295] width 29 height 5
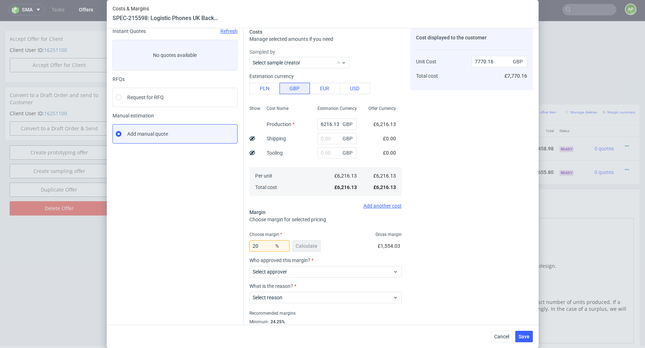
scroll to position [51, 0]
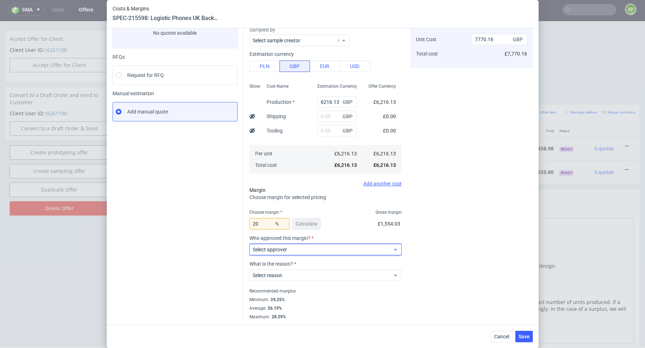
click at [322, 248] on span "Select approver" at bounding box center [323, 249] width 141 height 7
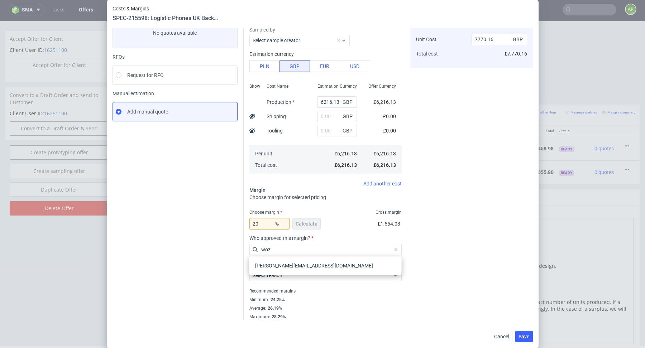
type input "woz"
click at [317, 268] on div "maciej.wozniczko@packhelp.com" at bounding box center [325, 266] width 147 height 13
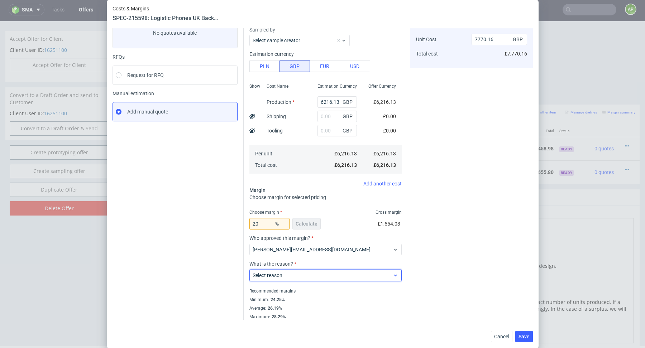
click at [288, 275] on span "Select reason" at bounding box center [323, 275] width 141 height 7
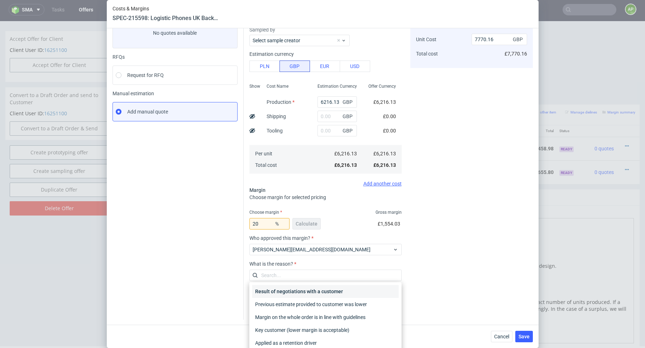
click at [303, 294] on div "Result of negotiations with a customer" at bounding box center [325, 291] width 147 height 13
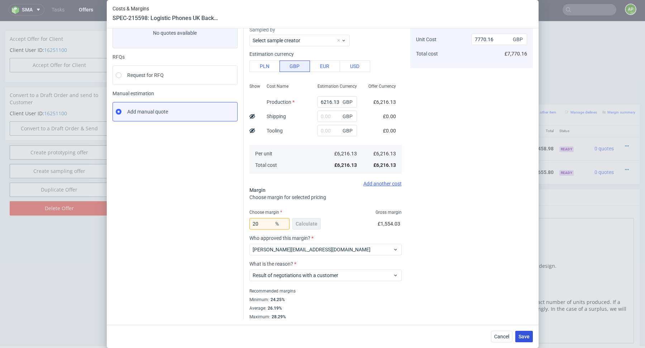
click at [526, 335] on span "Save" at bounding box center [524, 336] width 11 height 5
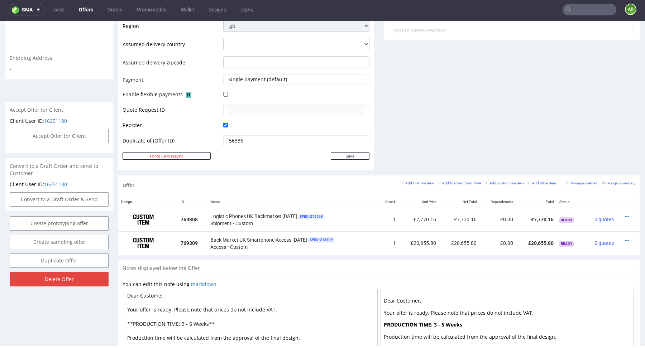
scroll to position [282, 0]
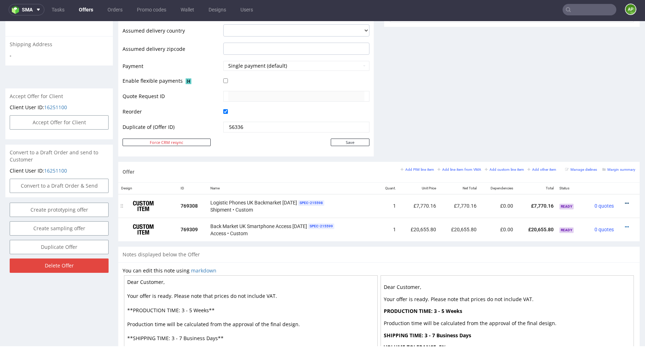
click at [620, 203] on div at bounding box center [626, 203] width 13 height 7
click at [625, 202] on icon at bounding box center [627, 203] width 4 height 5
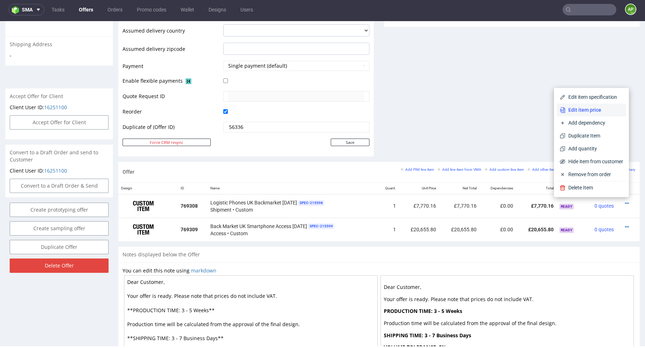
click at [592, 113] on span "Edit item price" at bounding box center [595, 109] width 58 height 7
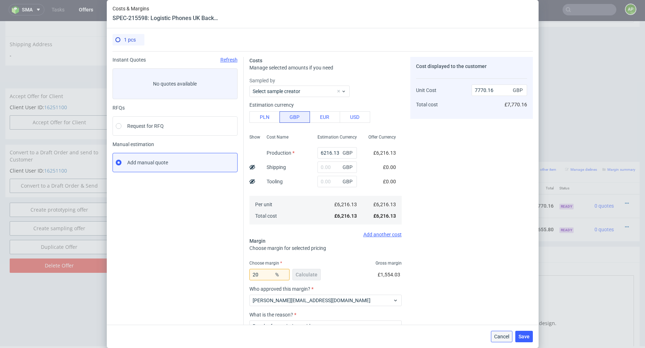
click at [506, 336] on span "Cancel" at bounding box center [501, 336] width 15 height 5
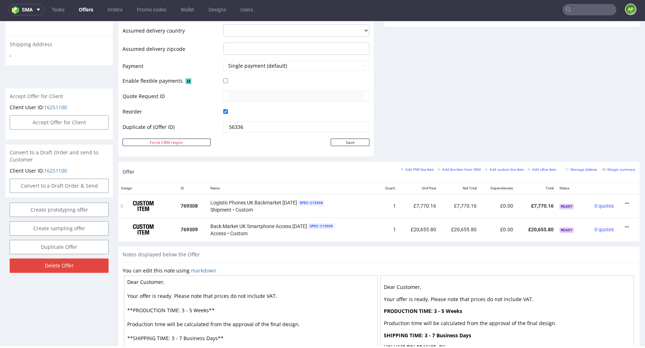
click at [620, 200] on div at bounding box center [626, 203] width 13 height 7
click at [625, 201] on icon at bounding box center [627, 203] width 4 height 5
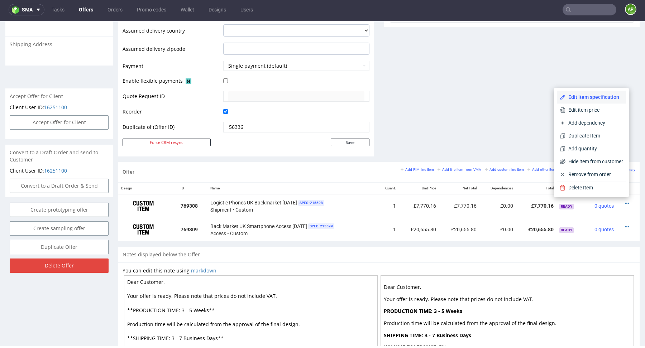
click at [597, 98] on span "Edit item specification" at bounding box center [595, 97] width 58 height 7
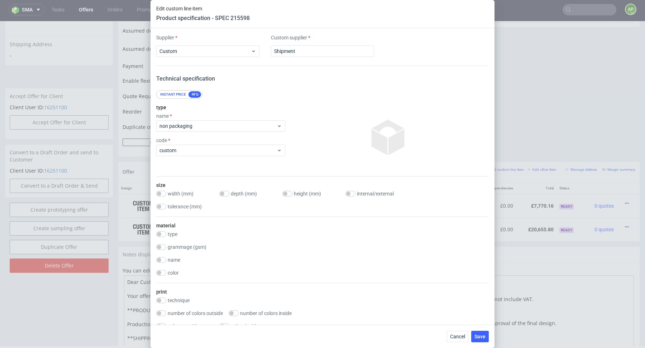
scroll to position [600, 0]
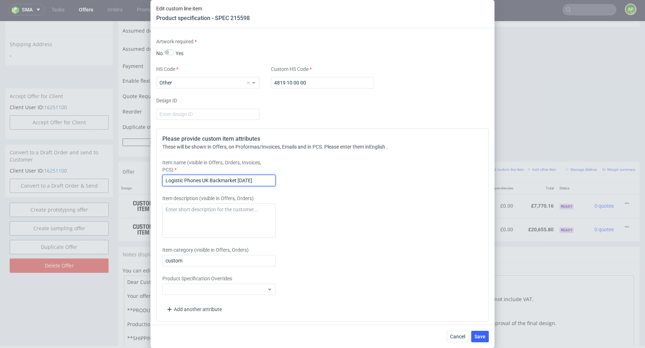
click at [243, 177] on input "Logistic Phones UK Backmarket July 2025" at bounding box center [218, 180] width 113 height 11
type input "Logistic Phones UK Backmarket August 2025"
click at [484, 339] on span "Save" at bounding box center [480, 336] width 11 height 5
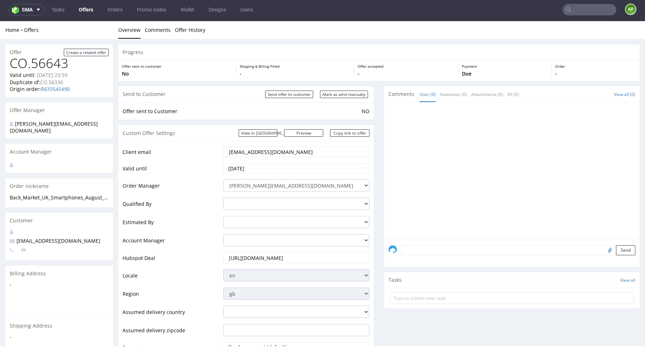
scroll to position [362, 0]
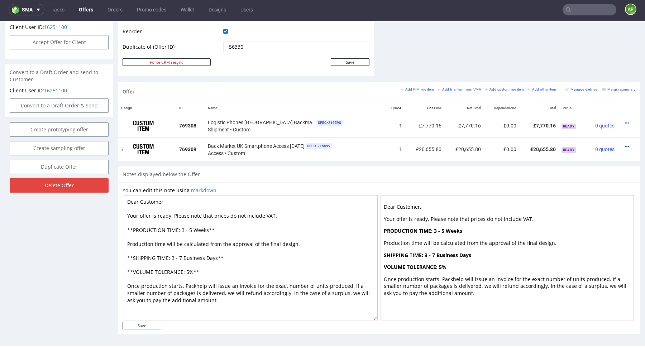
click at [625, 146] on icon at bounding box center [627, 146] width 4 height 5
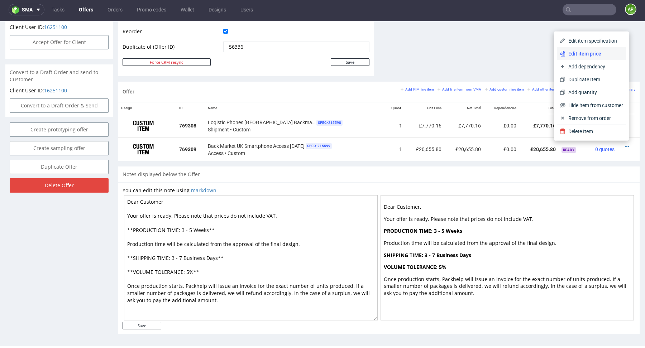
click at [594, 52] on span "Edit item price" at bounding box center [595, 53] width 58 height 7
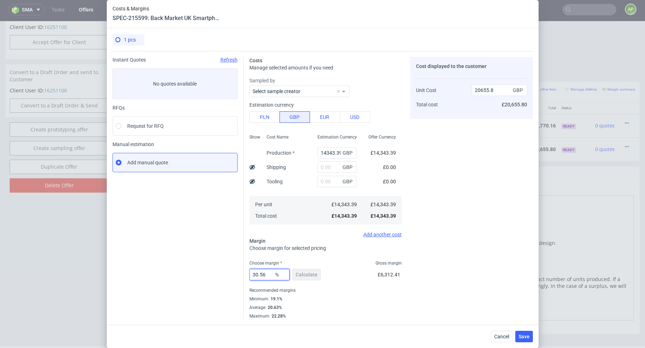
click at [269, 276] on input "30.56" at bounding box center [270, 274] width 40 height 11
click at [268, 276] on input "30.56" at bounding box center [270, 274] width 40 height 11
paste input "27,09%"
type input "NaN"
type input "14343.39"
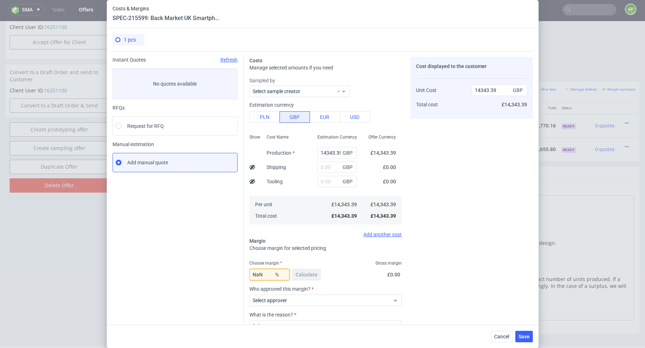
drag, startPoint x: 265, startPoint y: 276, endPoint x: 242, endPoint y: 276, distance: 22.9
click at [242, 276] on div "Instant Quotes Refresh No quotes available RFQs Request for RFQ Manual estimati…" at bounding box center [323, 211] width 421 height 320
paste input "27,09%"
click at [260, 275] on input "27,09%" at bounding box center [270, 274] width 40 height 11
click at [270, 275] on input "27.09%" at bounding box center [270, 274] width 40 height 11
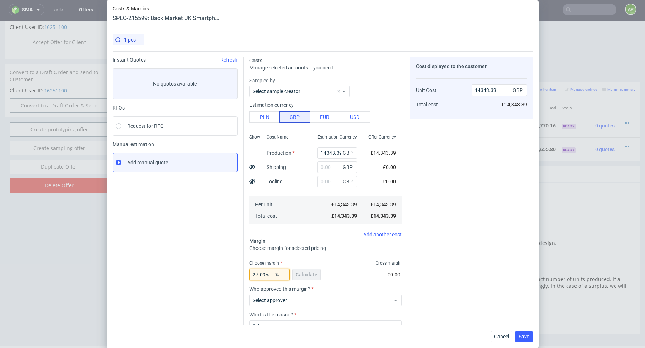
type input "27.09"
type input "19672.73"
type input "27.09"
click at [302, 275] on div "27.09 % Calculate" at bounding box center [286, 276] width 73 height 20
click at [324, 153] on input "14343.39" at bounding box center [337, 152] width 39 height 11
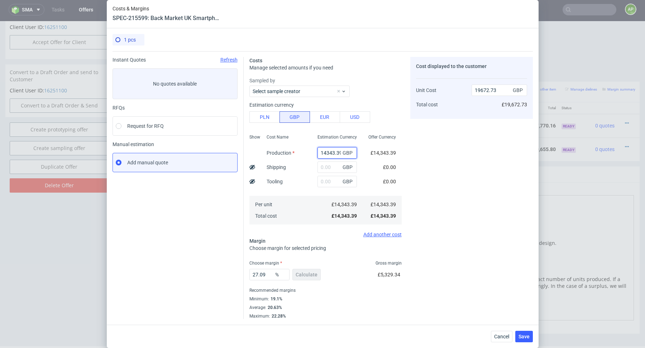
click at [324, 153] on input "14343.39" at bounding box center [337, 152] width 39 height 11
type input "0"
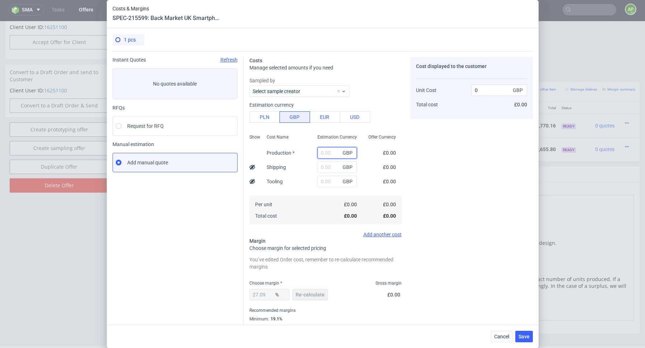
paste input "£9,387.90"
click at [324, 154] on input "£9,387.90" at bounding box center [337, 152] width 39 height 11
click at [323, 152] on input "£9387.90" at bounding box center [337, 152] width 39 height 11
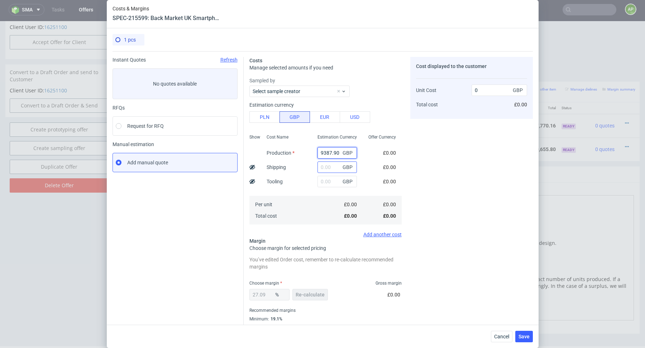
scroll to position [0, 0]
type input "9387.9"
type input "12876.01"
type input "9387.9"
click at [315, 294] on span "Re-calculate" at bounding box center [310, 295] width 29 height 5
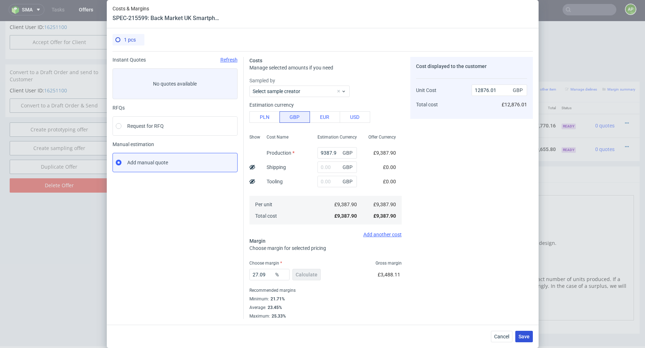
click at [523, 336] on span "Save" at bounding box center [524, 336] width 11 height 5
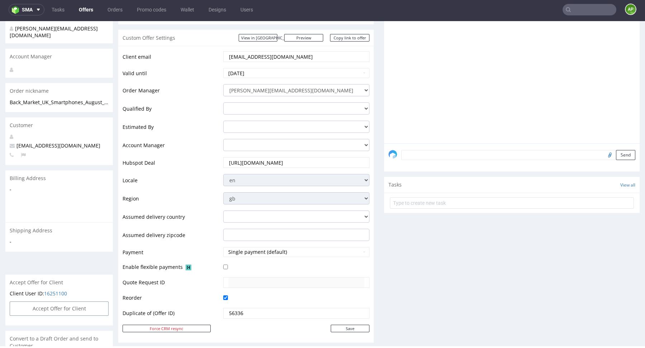
scroll to position [362, 0]
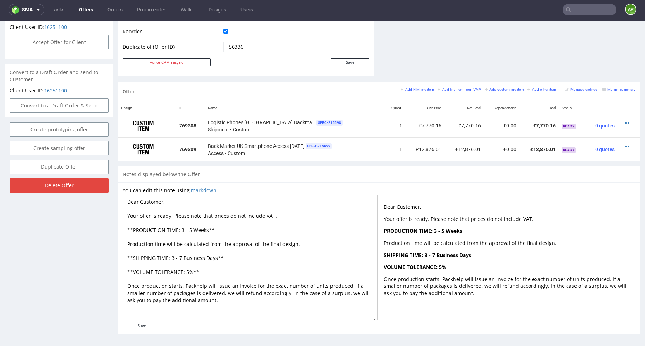
click at [300, 259] on textarea "Dear Customer, Your offer is ready. Please note that prices do not include VAT.…" at bounding box center [251, 257] width 254 height 125
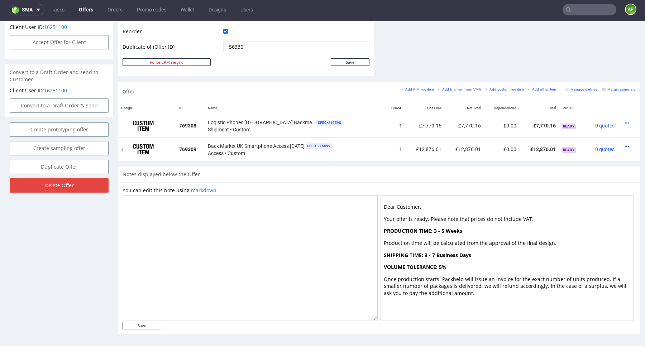
click at [625, 145] on icon at bounding box center [627, 146] width 4 height 5
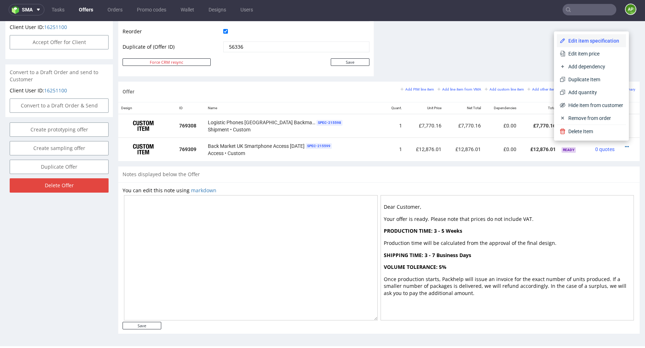
click at [603, 42] on span "Edit item specification" at bounding box center [595, 40] width 58 height 7
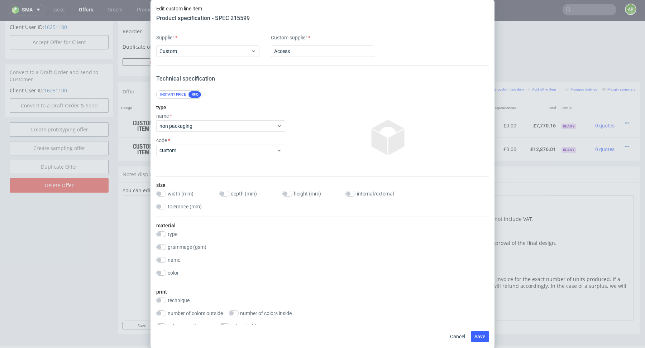
scroll to position [600, 0]
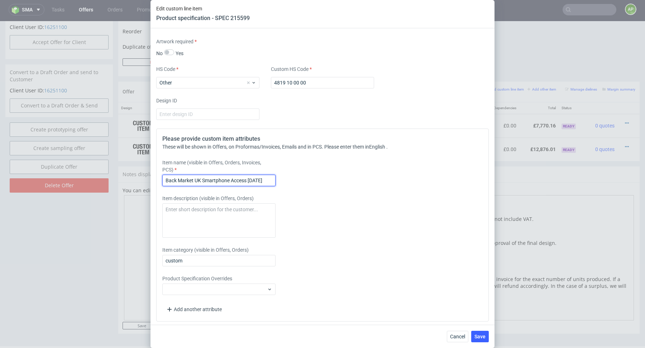
click at [256, 177] on input "Back Market UK Smartphone Access July 2025" at bounding box center [218, 180] width 113 height 11
type input "Back Market UK Smartphone Access August 2025"
click at [478, 336] on span "Save" at bounding box center [480, 336] width 11 height 5
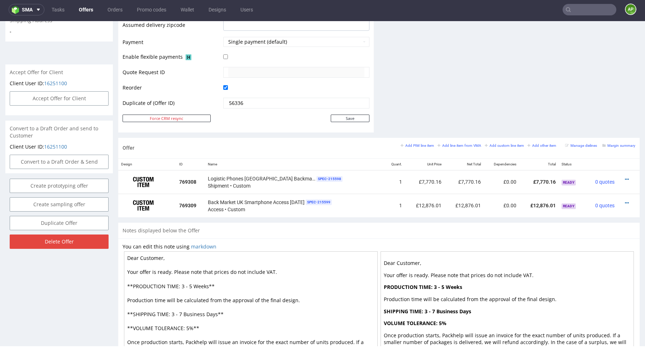
scroll to position [362, 0]
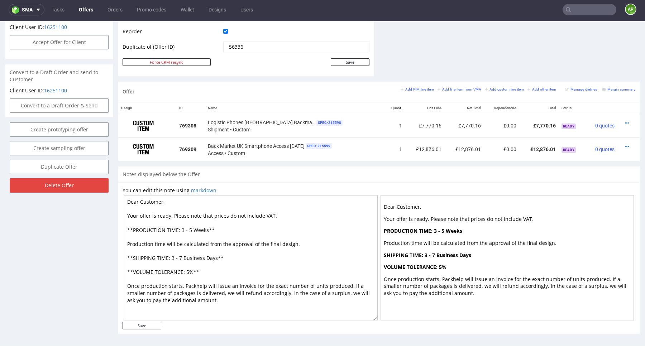
click at [192, 283] on textarea "Dear Customer, Your offer is ready. Please note that prices do not include VAT.…" at bounding box center [251, 257] width 254 height 125
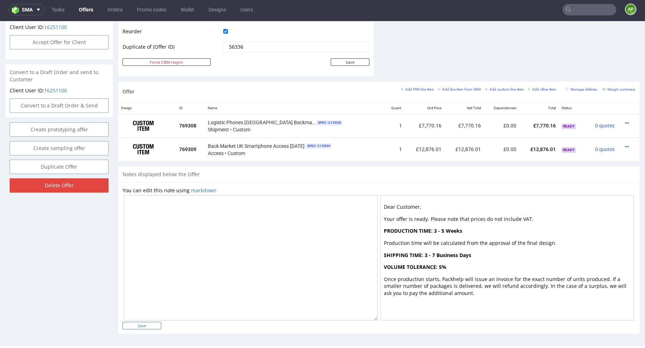
click at [147, 323] on input "Save" at bounding box center [142, 326] width 39 height 8
type input "In progress..."
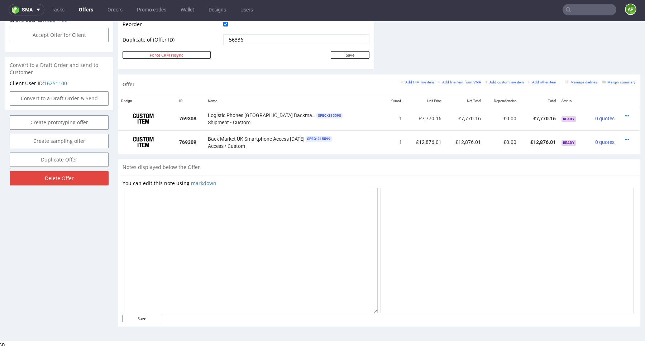
scroll to position [366, 0]
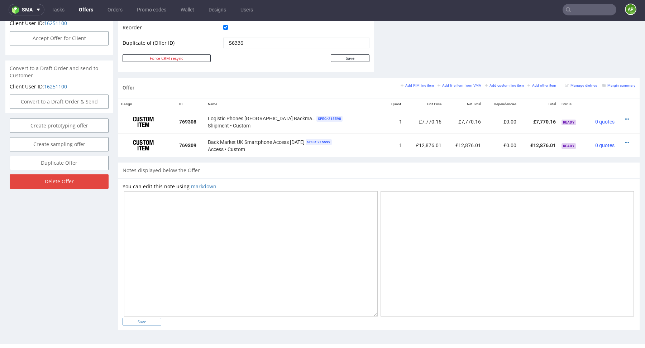
click at [144, 323] on input "Save" at bounding box center [142, 322] width 39 height 8
type input "In progress..."
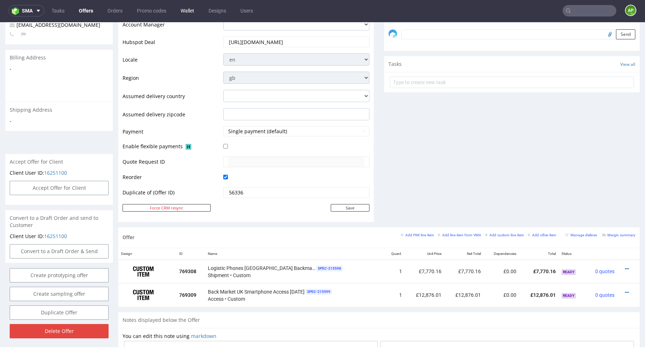
scroll to position [179, 0]
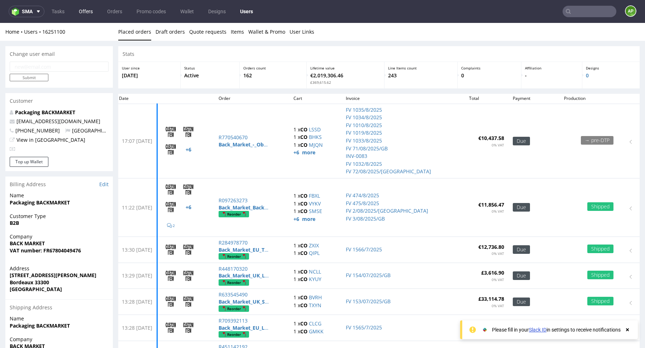
click at [89, 9] on link "Offers" at bounding box center [86, 11] width 23 height 11
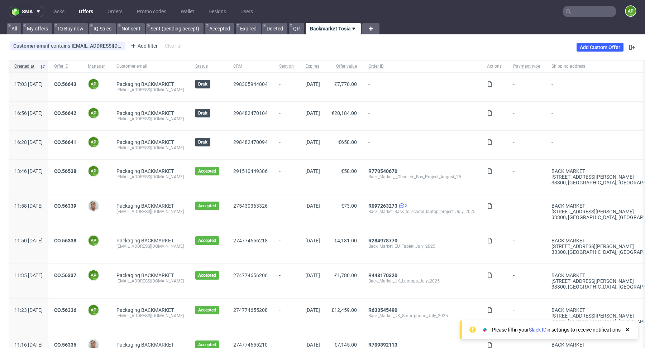
scroll to position [58, 0]
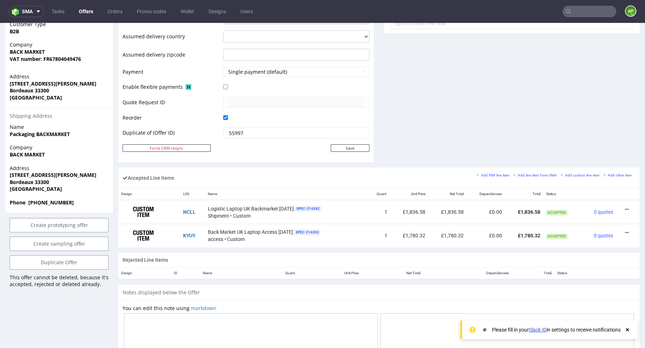
scroll to position [295, 0]
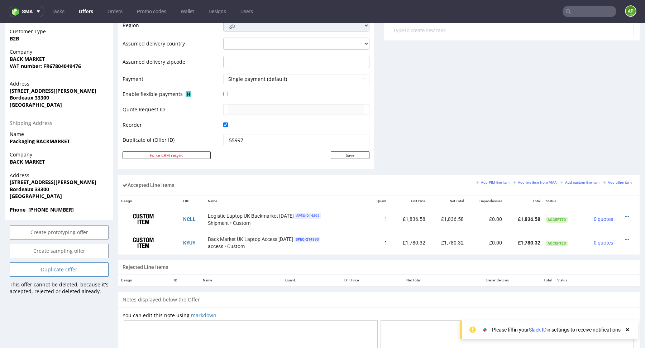
click at [71, 272] on link "Duplicate Offer" at bounding box center [59, 270] width 99 height 14
click at [49, 250] on link "Yes" at bounding box center [48, 250] width 20 height 11
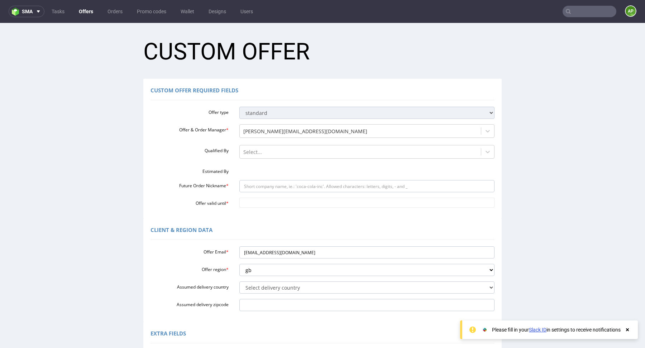
scroll to position [0, 0]
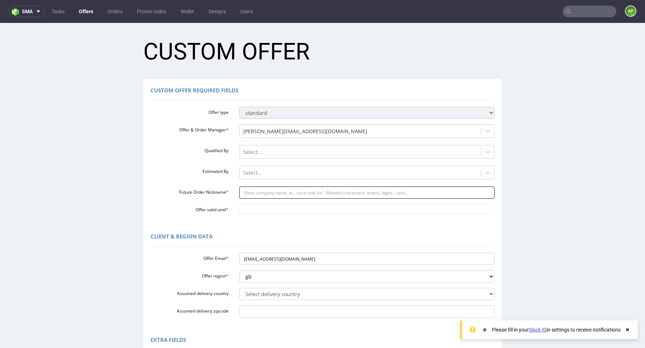
click at [258, 196] on input "Future Order Nickname *" at bounding box center [367, 193] width 256 height 12
paste input "httpsapp-eu1hubspotcomcontacts25600958record0-3298439595249"
type input "httpsapp-eu1hubspotcomcontacts25600958record0-3298439595249"
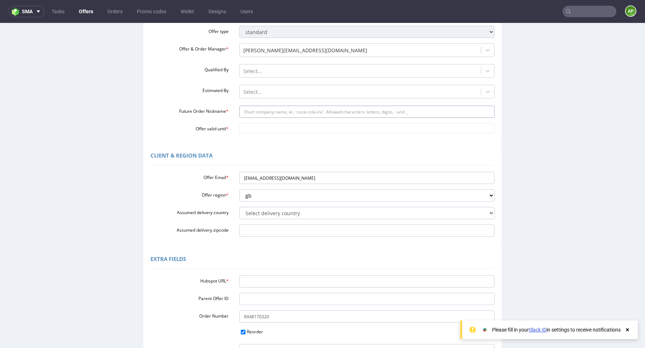
scroll to position [88, 0]
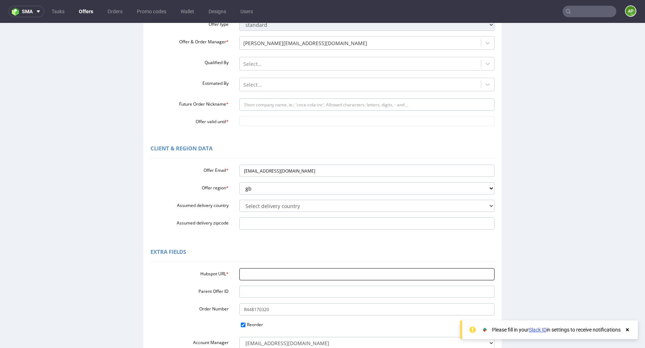
click at [269, 275] on input "Hubspot URL *" at bounding box center [367, 275] width 256 height 12
paste input "[URL][DOMAIN_NAME]"
type input "https://app-eu1.hubspot.com/contacts/25600958/record/0-3/298439595249"
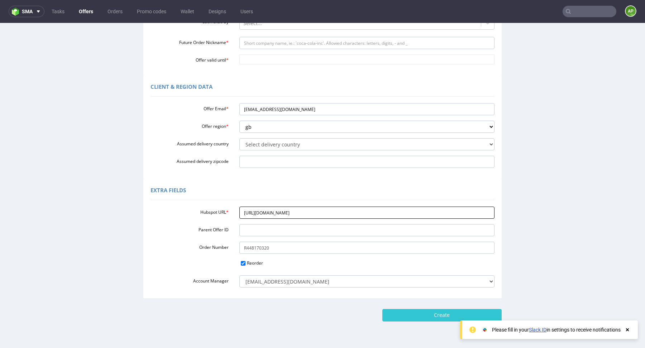
scroll to position [169, 0]
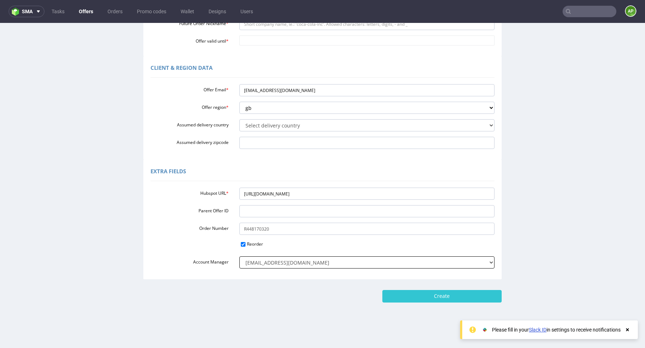
click at [343, 261] on select "adrian.margula@packhelp.com alex.lemee@packhelp.com angelina.marc@packhelp.com …" at bounding box center [367, 263] width 256 height 12
select select
click at [239, 257] on select "adrian.margula@packhelp.com alex.lemee@packhelp.com angelina.marc@packhelp.com …" at bounding box center [367, 263] width 256 height 12
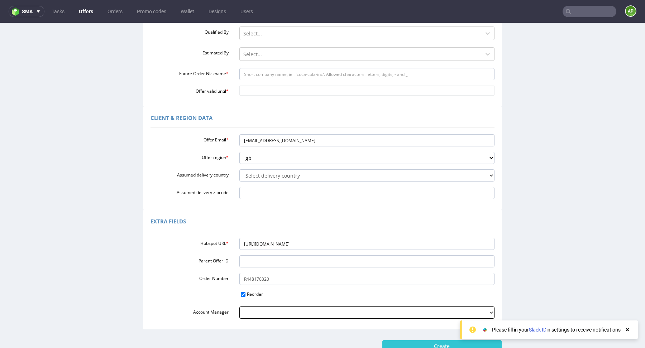
scroll to position [76, 0]
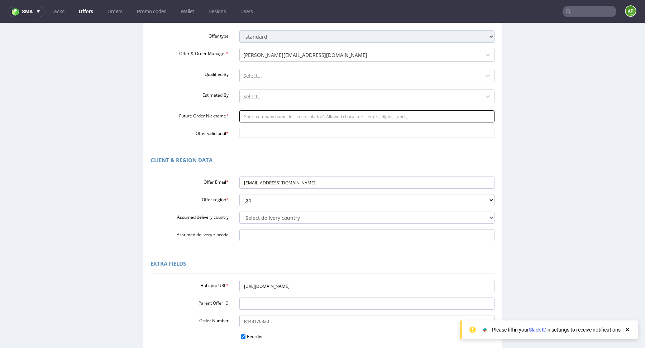
click at [280, 118] on input "Future Order Nickname *" at bounding box center [367, 116] width 256 height 12
paste input "Back_Market_UK_Laptops_August_2025"
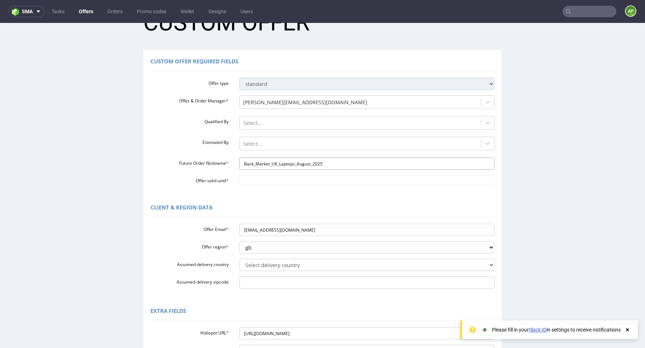
scroll to position [29, 0]
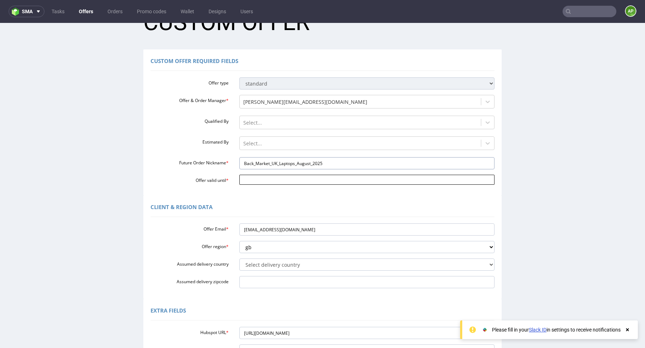
type input "Back_Market_UK_Laptops_August_2025"
click at [315, 178] on input "Offer valid until *" at bounding box center [367, 180] width 256 height 10
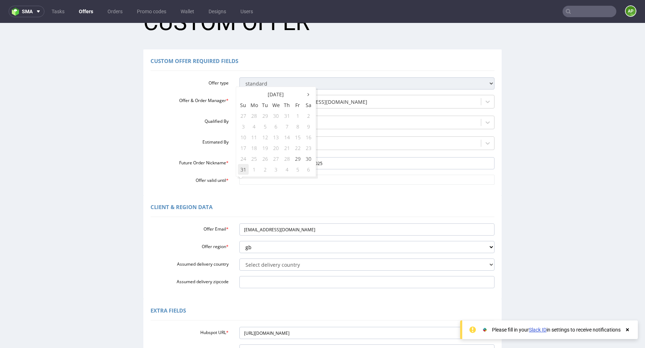
click at [244, 170] on td "31" at bounding box center [243, 169] width 11 height 11
type input "[DATE]"
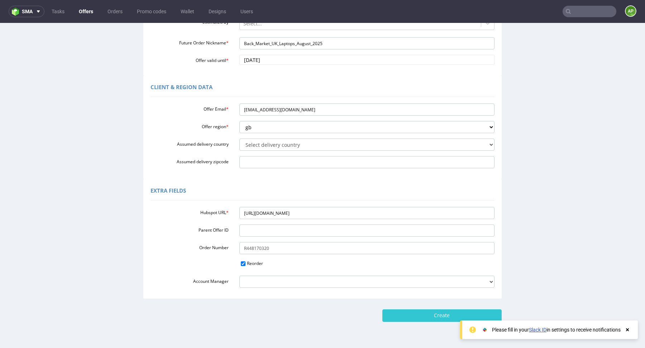
scroll to position [169, 0]
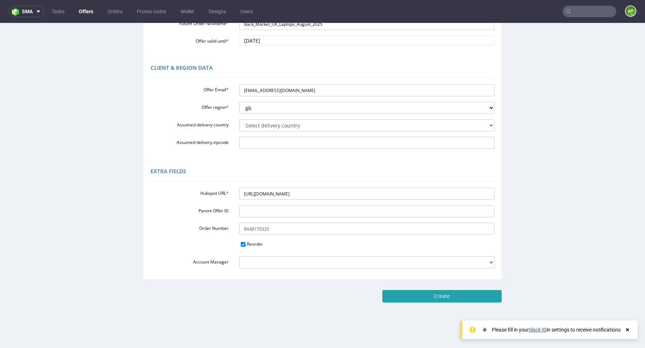
click at [440, 298] on input "Create" at bounding box center [442, 296] width 119 height 12
type input "Please wait..."
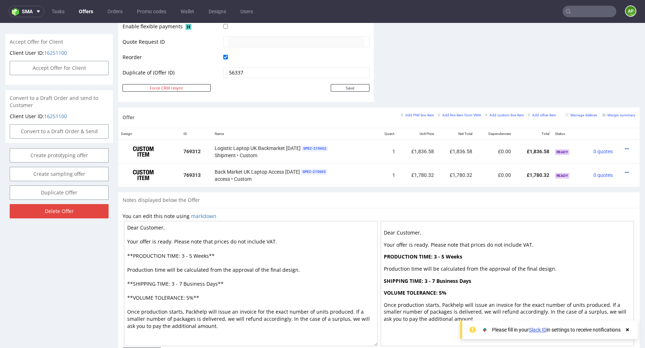
scroll to position [362, 0]
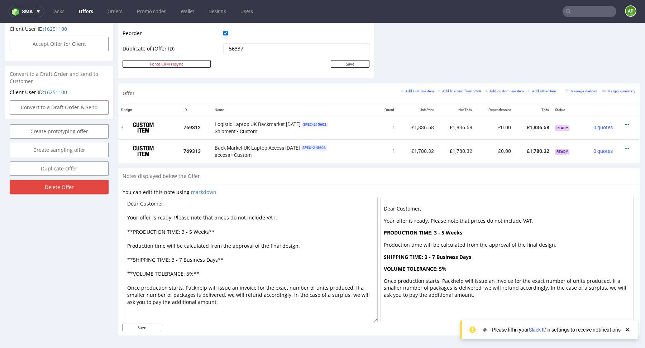
click at [625, 123] on icon at bounding box center [627, 125] width 4 height 5
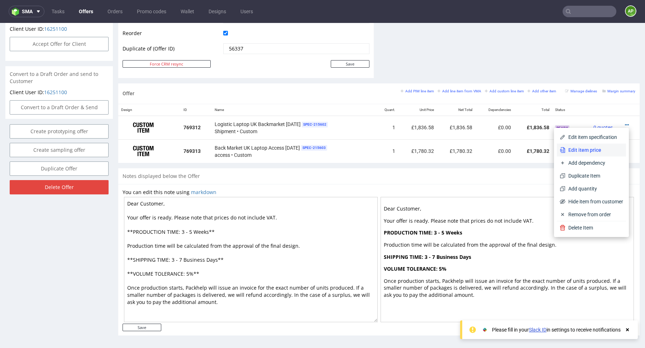
click at [605, 147] on span "Edit item price" at bounding box center [595, 150] width 58 height 7
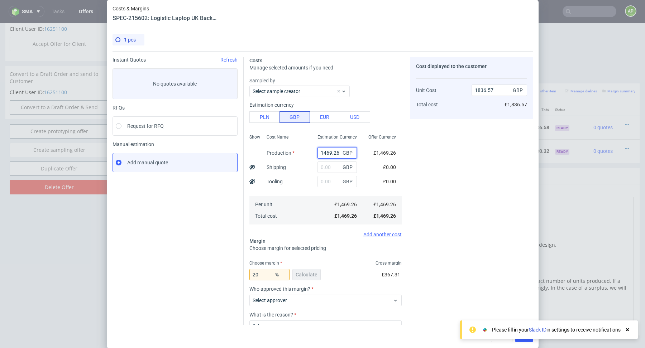
click at [332, 153] on input "1469.26" at bounding box center [337, 152] width 39 height 11
paste input "£2,078.89"
type input "£2,078.89"
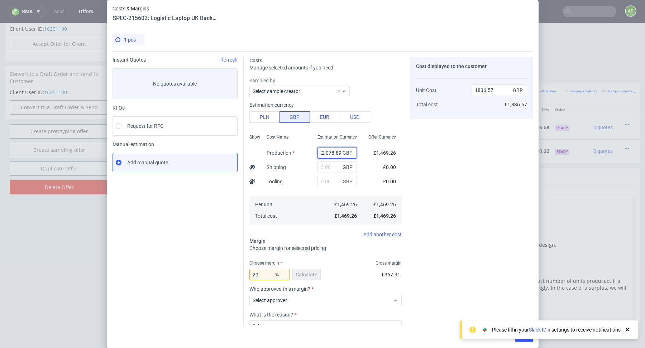
type input "0"
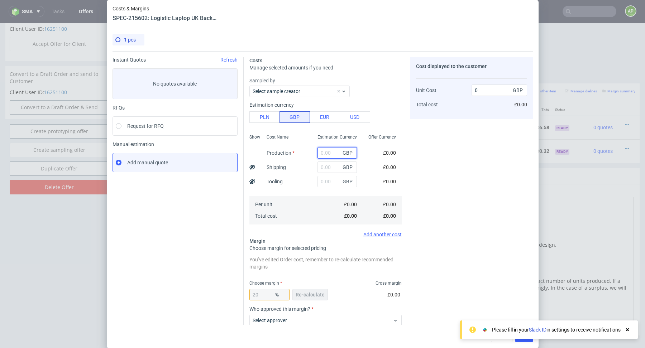
scroll to position [0, 0]
click at [326, 153] on input "text" at bounding box center [337, 152] width 39 height 11
paste input "£2,078.89"
drag, startPoint x: 325, startPoint y: 153, endPoint x: 298, endPoint y: 153, distance: 27.6
click at [298, 153] on div "Show Cost Name Production Shipping Tooling Per unit Total cost Estimation Curre…" at bounding box center [326, 179] width 152 height 95
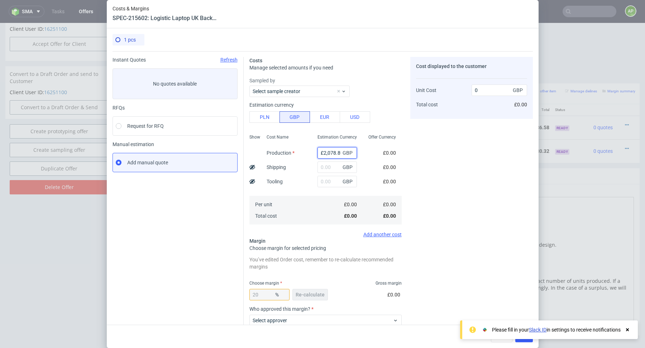
click at [323, 152] on input "£2,078.89" at bounding box center [337, 152] width 39 height 11
type input "2078.89"
type input "2598.61"
type input "2078.89"
click at [314, 298] on button "Re-calculate" at bounding box center [310, 294] width 35 height 11
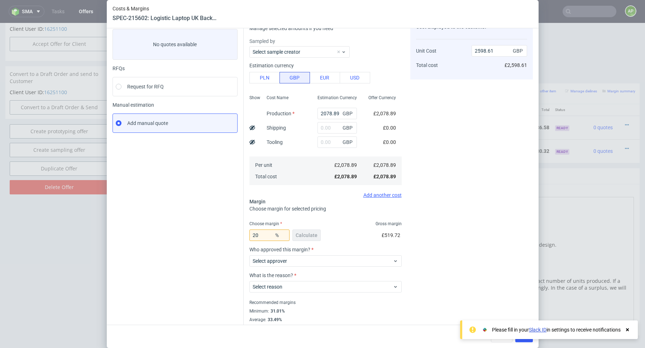
scroll to position [51, 0]
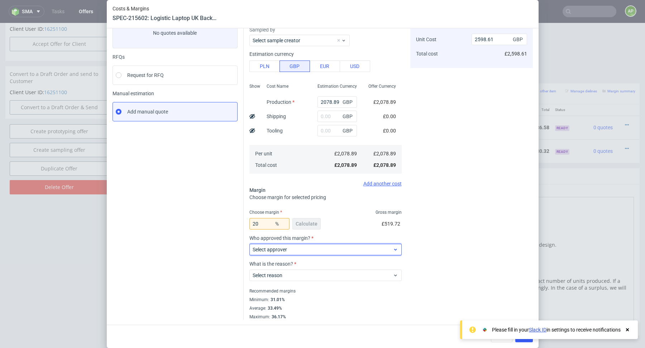
click at [326, 248] on span "Select approver" at bounding box center [323, 249] width 141 height 7
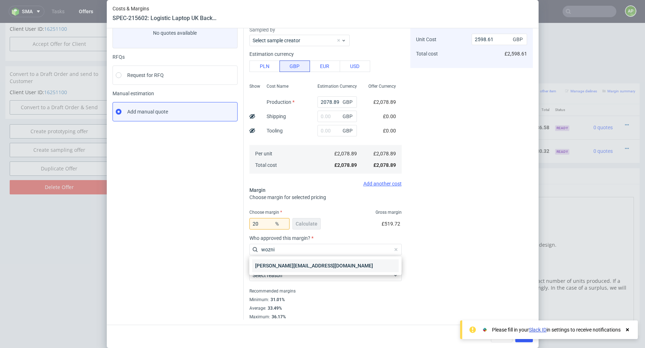
type input "wozni"
click at [295, 264] on div "[PERSON_NAME][EMAIL_ADDRESS][DOMAIN_NAME]" at bounding box center [325, 266] width 147 height 13
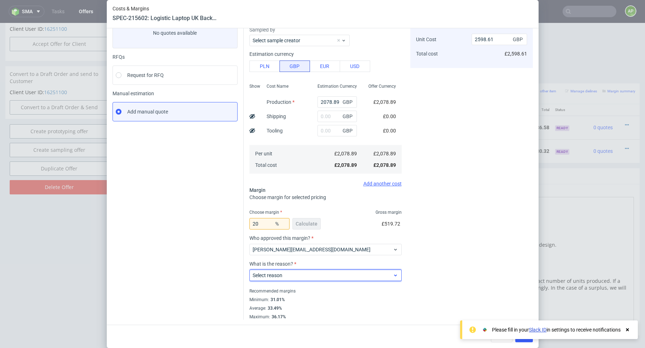
click at [295, 275] on span "Select reason" at bounding box center [323, 275] width 141 height 7
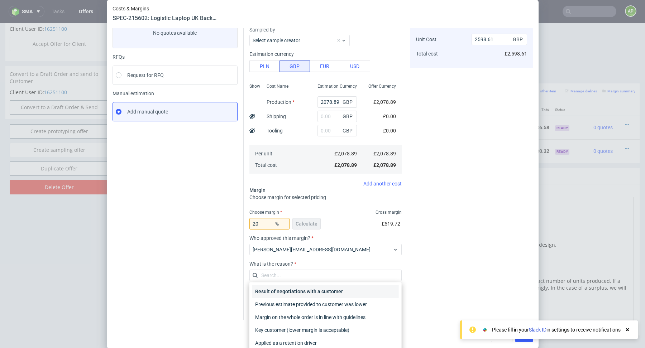
click at [290, 287] on div "Result of negotiations with a customer" at bounding box center [325, 291] width 147 height 13
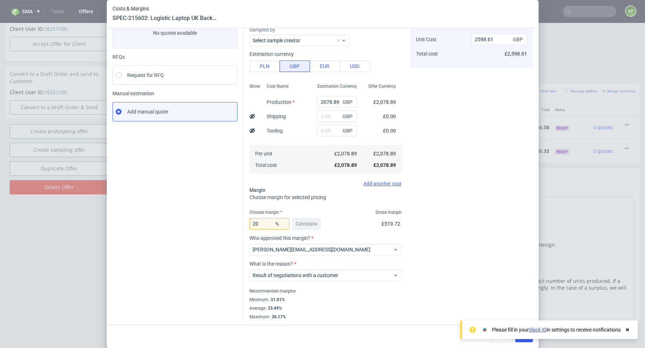
click at [630, 331] on icon at bounding box center [627, 330] width 6 height 6
click at [522, 332] on button "Save" at bounding box center [525, 336] width 18 height 11
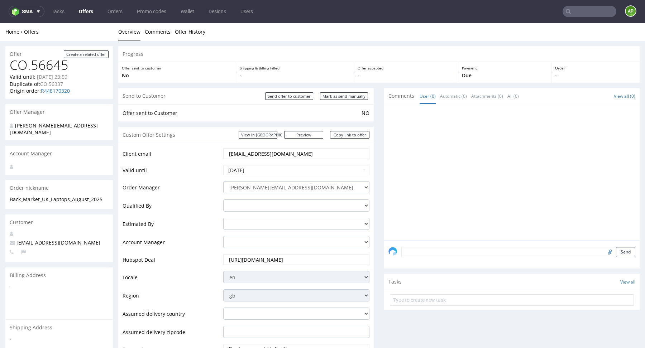
scroll to position [362, 0]
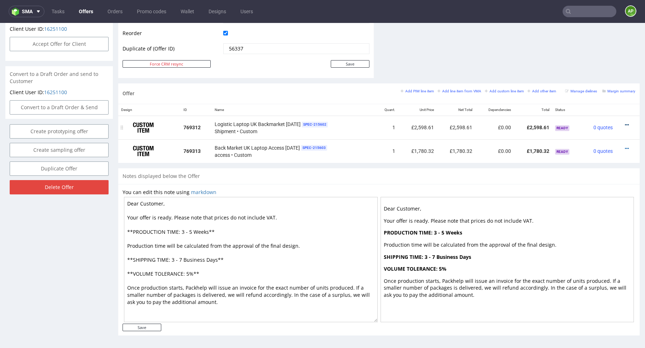
click at [625, 125] on icon at bounding box center [627, 125] width 4 height 5
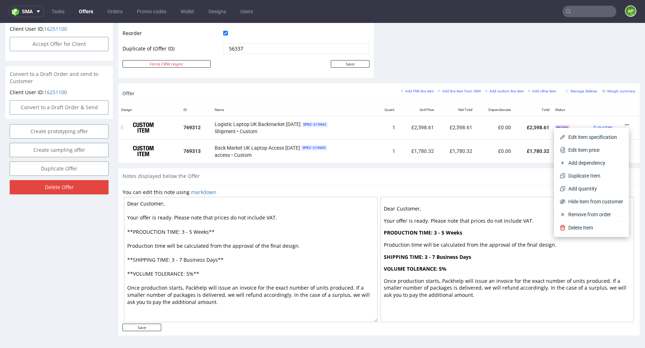
click at [601, 138] on span "Edit item specification" at bounding box center [595, 137] width 58 height 7
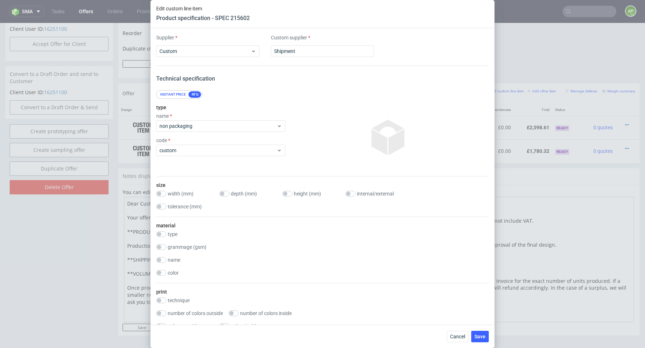
scroll to position [600, 0]
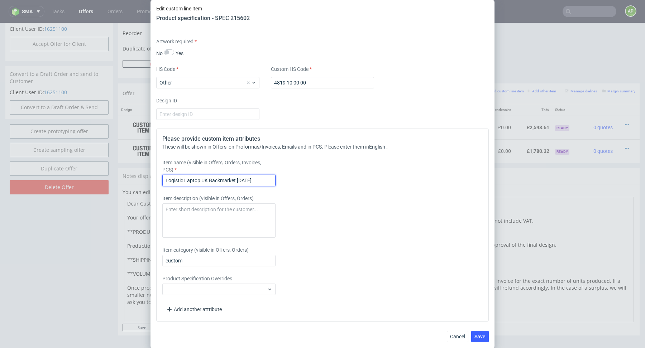
click at [241, 178] on input "Logistic Laptop UK Backmarket July 2025" at bounding box center [218, 180] width 113 height 11
type input "Logistic Laptop UK Backmarket August 2025"
click at [482, 339] on span "Save" at bounding box center [480, 336] width 11 height 5
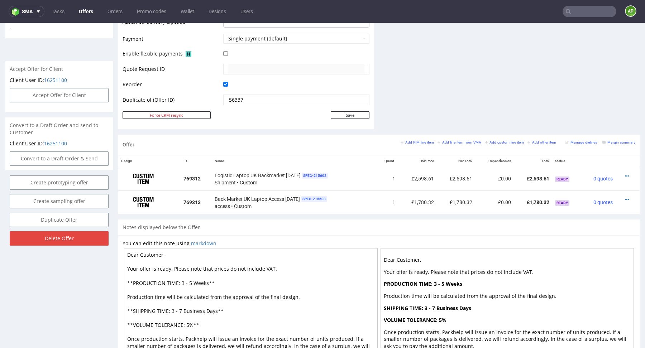
scroll to position [362, 0]
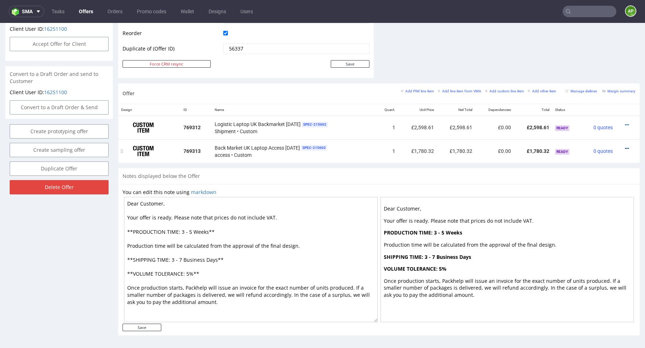
click at [625, 147] on icon at bounding box center [627, 148] width 4 height 5
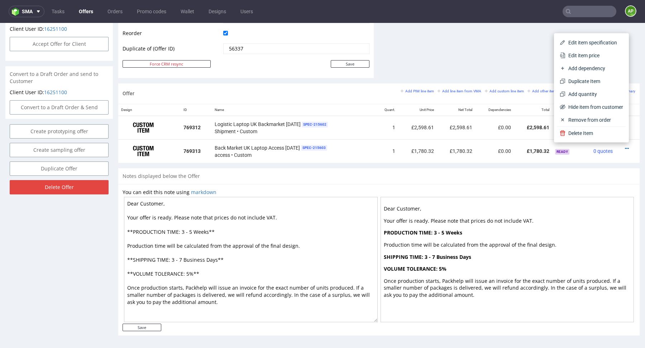
click at [586, 56] on span "Edit item price" at bounding box center [595, 55] width 58 height 7
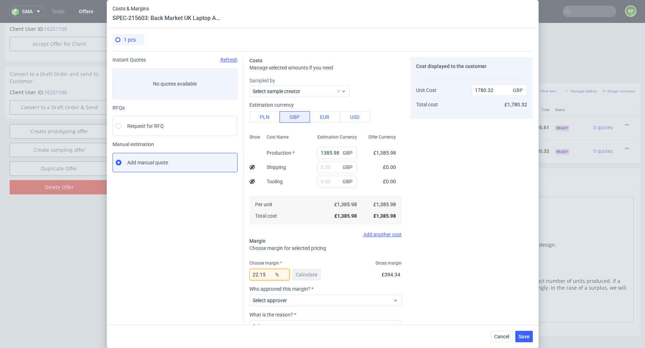
click at [267, 274] on input "22.15" at bounding box center [270, 274] width 40 height 11
click at [330, 158] on input "1385.98" at bounding box center [337, 152] width 39 height 11
paste input "£2,207.25"
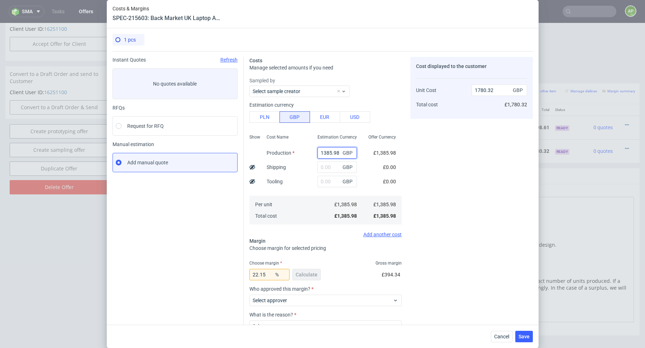
type input "£2,207.25"
type input "0"
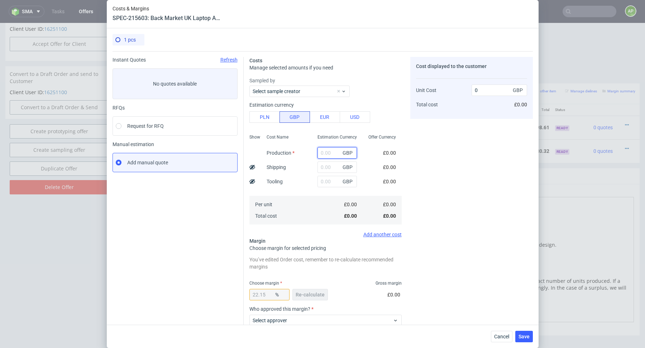
scroll to position [0, 0]
click at [326, 153] on input "text" at bounding box center [337, 152] width 39 height 11
paste input "£2,207.25"
click at [326, 153] on input "£2,207.25" at bounding box center [337, 152] width 39 height 11
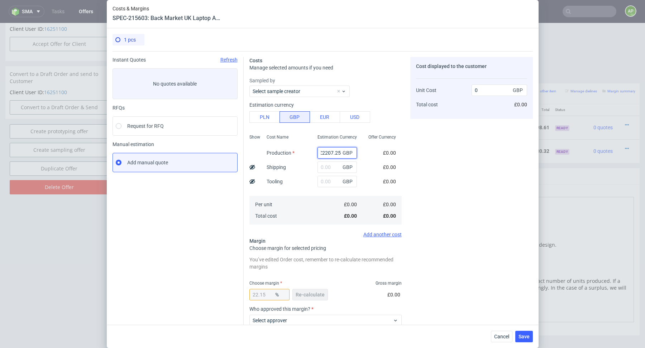
scroll to position [0, 0]
drag, startPoint x: 323, startPoint y: 153, endPoint x: 298, endPoint y: 153, distance: 25.5
click at [306, 153] on div "Show Cost Name Production Shipping Tooling Per unit Total cost Estimation Curre…" at bounding box center [326, 179] width 152 height 95
type input "2207.25"
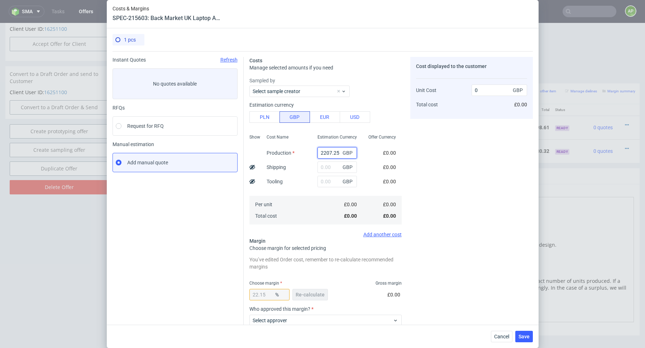
type input "2835.26"
type input "2207.25"
click at [268, 296] on input "22.15" at bounding box center [270, 294] width 40 height 11
paste input "14,88%"
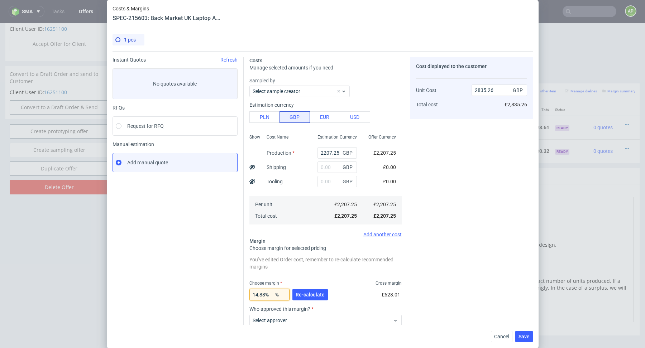
type input "NaN"
type input "2207.25"
type input "N"
type input "1"
type input "2229.55"
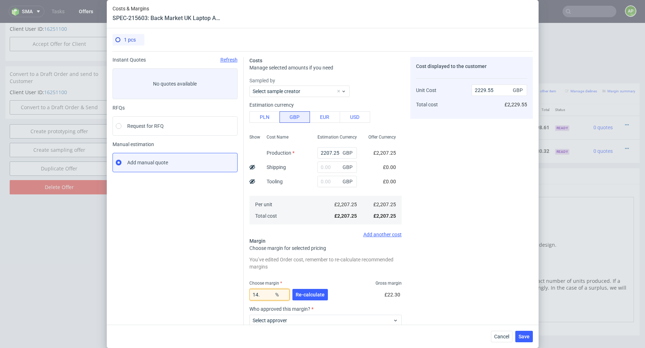
type input "14"
type input "2566.57"
type input "1488"
type input "-159.02"
type input "14"
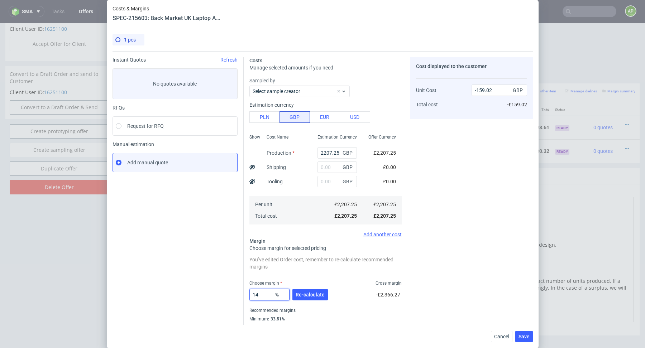
type input "2566.57"
type input "14.88"
type input "2593.1"
type input "14.88"
click at [303, 294] on span "Re-calculate" at bounding box center [310, 295] width 29 height 5
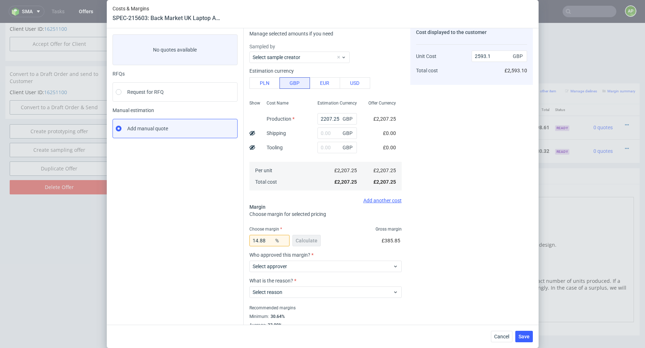
scroll to position [51, 0]
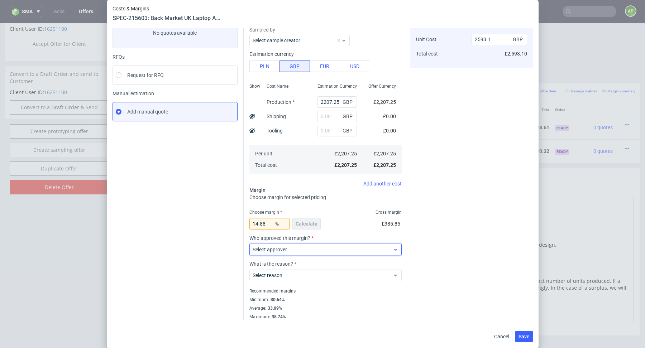
click at [281, 249] on label "Select approver" at bounding box center [270, 250] width 34 height 6
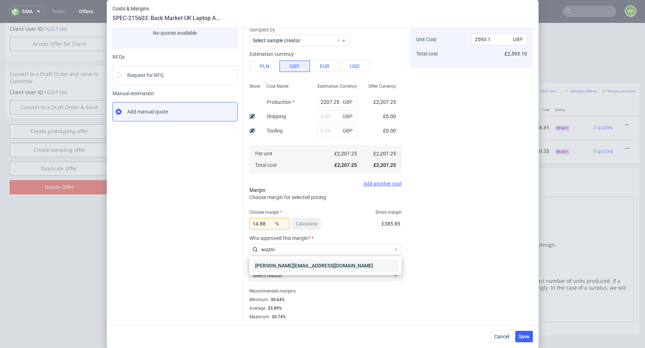
type input "wozni"
click at [292, 268] on div "[PERSON_NAME][EMAIL_ADDRESS][DOMAIN_NAME]" at bounding box center [325, 266] width 147 height 13
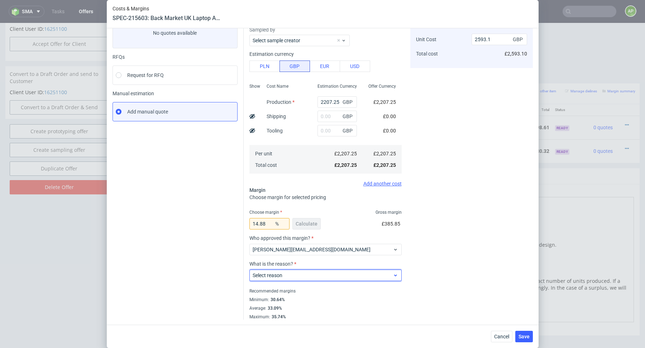
click at [281, 276] on label "Select reason" at bounding box center [268, 276] width 30 height 6
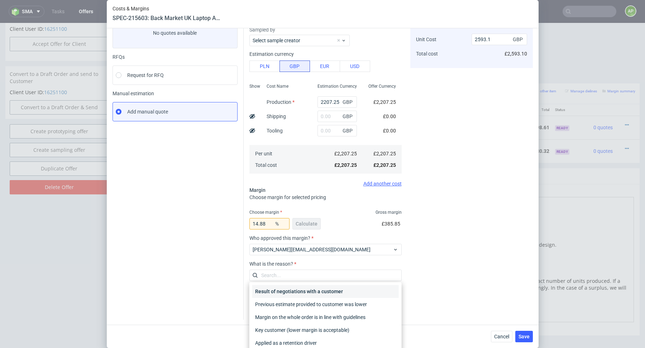
click at [284, 289] on div "Result of negotiations with a customer" at bounding box center [325, 291] width 147 height 13
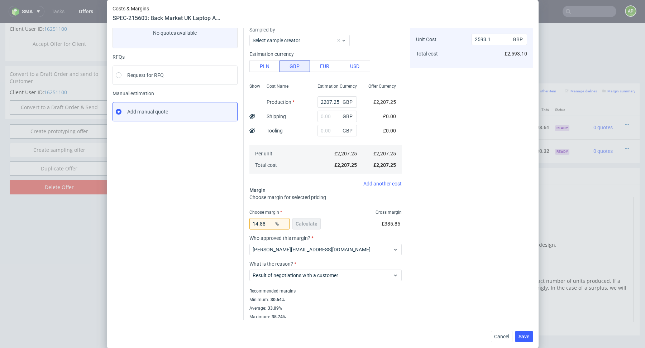
click at [478, 262] on div "Cost displayed to the customer Unit Cost Total cost 2593.1 GBP £2,593.10" at bounding box center [471, 163] width 123 height 314
click at [525, 336] on span "Save" at bounding box center [524, 336] width 11 height 5
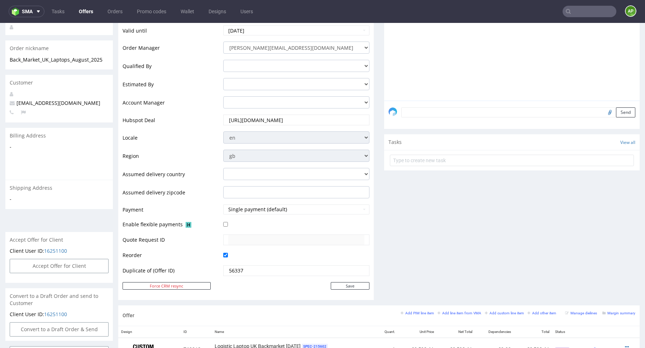
scroll to position [362, 0]
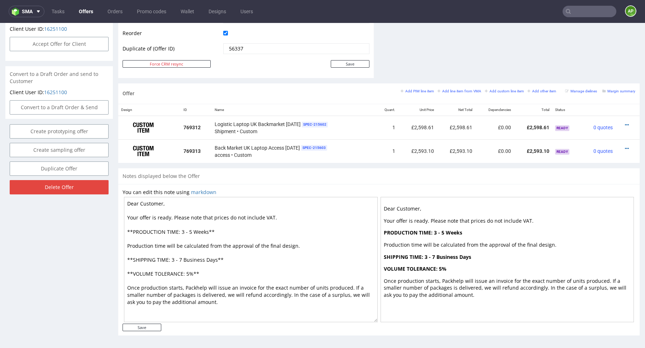
click at [231, 209] on textarea "Dear Customer, Your offer is ready. Please note that prices do not include VAT.…" at bounding box center [251, 259] width 254 height 125
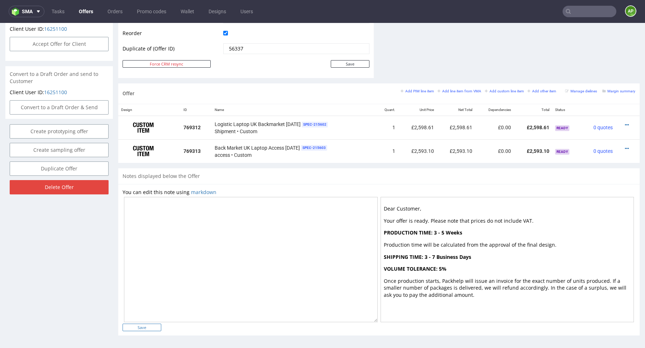
click at [137, 324] on input "Save" at bounding box center [142, 328] width 39 height 8
type input "In progress..."
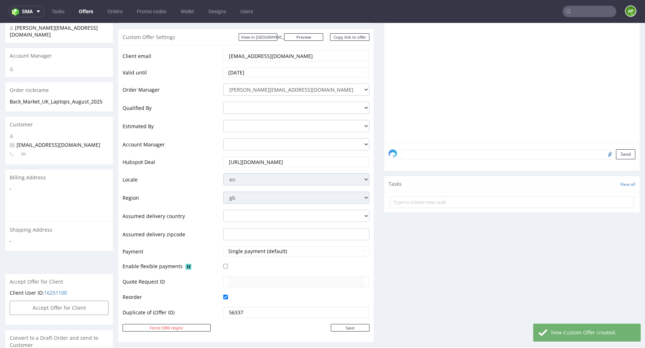
scroll to position [0, 0]
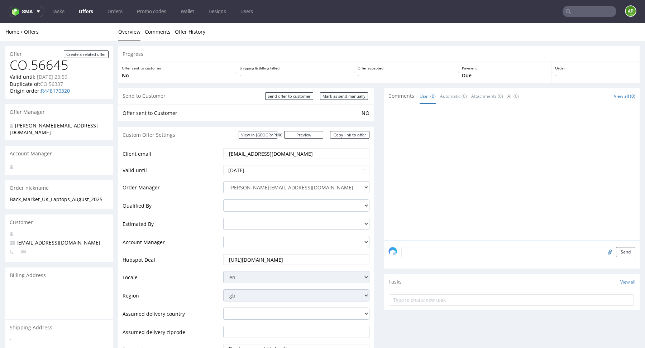
click at [87, 10] on link "Offers" at bounding box center [86, 11] width 23 height 11
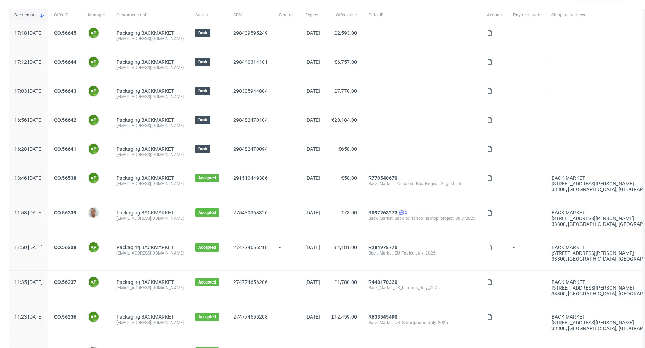
scroll to position [49, 0]
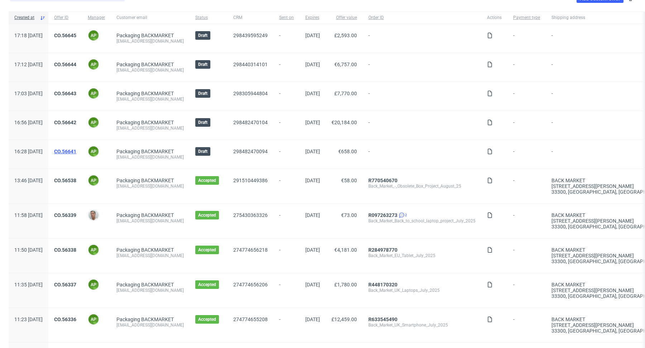
click at [76, 149] on link "CO.56641" at bounding box center [65, 152] width 22 height 6
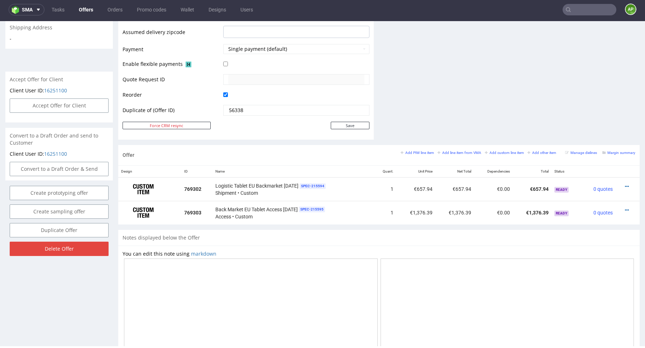
scroll to position [295, 0]
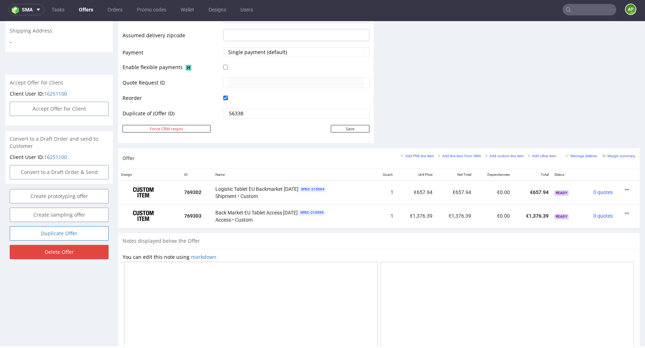
click at [77, 227] on link "Duplicate Offer" at bounding box center [59, 234] width 99 height 14
click at [48, 206] on link "Yes" at bounding box center [48, 206] width 20 height 11
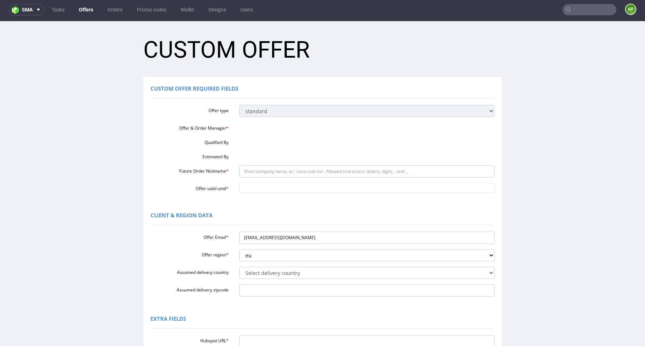
scroll to position [0, 0]
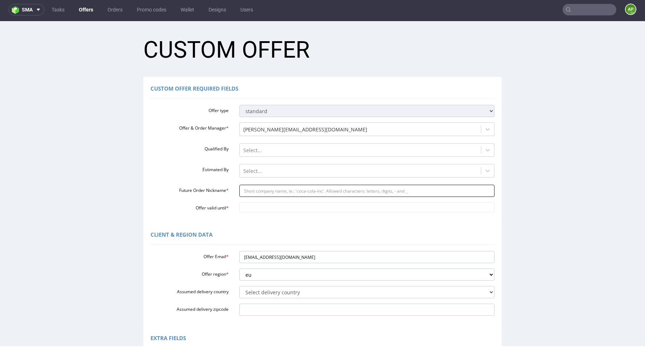
click at [260, 187] on input "Future Order Nickname *" at bounding box center [367, 191] width 256 height 12
paste input "httpsapp-eu1hubspotcomcontacts25600958record0-3298305944788"
type input "httpsapp-eu1hubspotcomcontacts25600958record0-3298305944788"
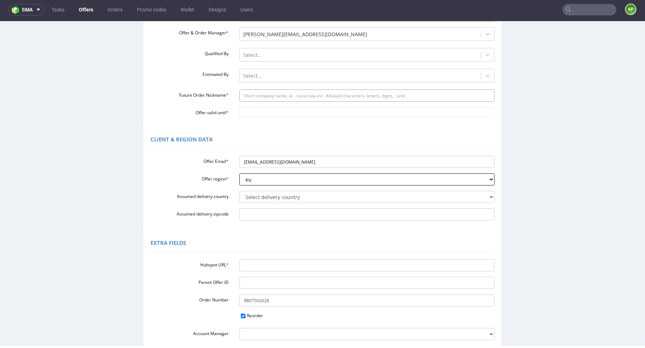
scroll to position [106, 0]
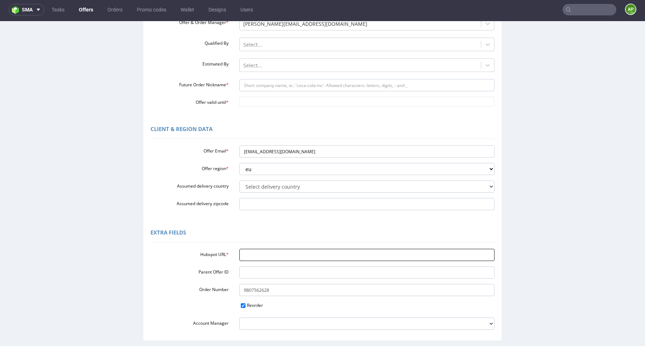
click at [257, 253] on input "Hubspot URL *" at bounding box center [367, 255] width 256 height 12
paste input "https://app-eu1.hubspot.com/contacts/25600958/record/0-3/298305944788"
type input "https://app-eu1.hubspot.com/contacts/25600958/record/0-3/298305944788"
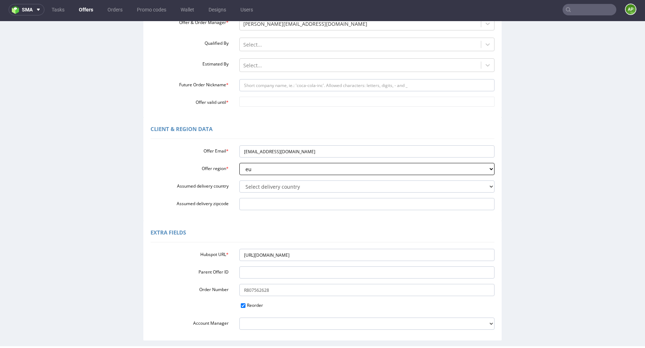
click at [264, 171] on select "eu gb de pl fr it es" at bounding box center [367, 169] width 256 height 12
select select "gb"
click at [239, 163] on select "eu gb de pl fr it es" at bounding box center [367, 169] width 256 height 12
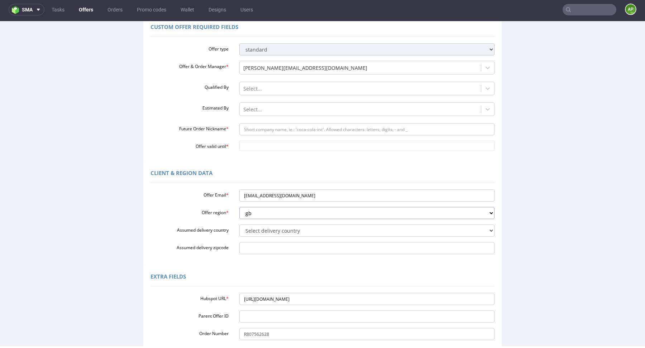
scroll to position [58, 0]
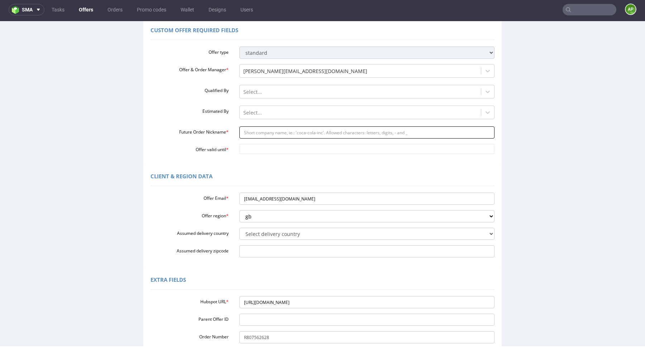
click at [259, 129] on input "Future Order Nickname *" at bounding box center [367, 133] width 256 height 12
paste input "Back_Market_UK_Tablets_August_2025"
type input "Back_Market_UK_Tablets_August_2025"
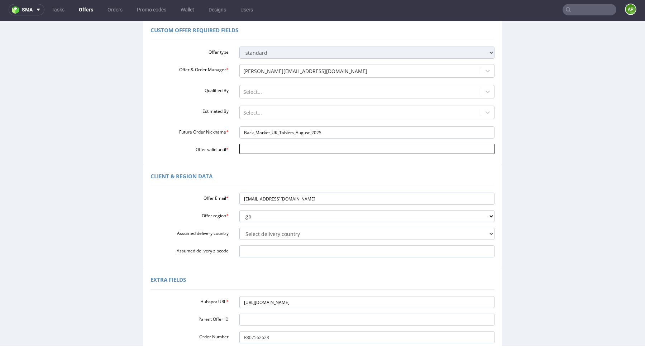
click at [254, 147] on input "Offer valid until *" at bounding box center [367, 149] width 256 height 10
click at [246, 138] on td "31" at bounding box center [243, 138] width 11 height 11
type input "2025-08-31"
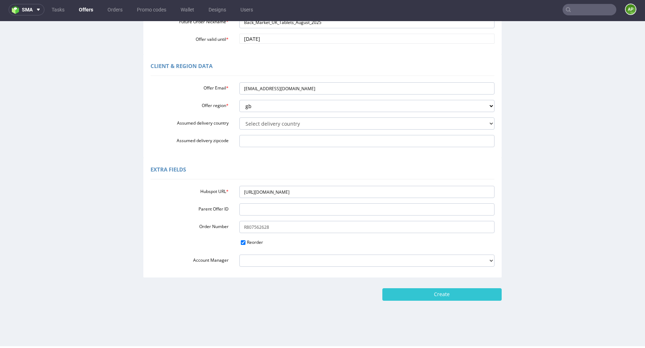
scroll to position [168, 0]
click at [412, 296] on input "Create" at bounding box center [442, 295] width 119 height 12
type input "Please wait..."
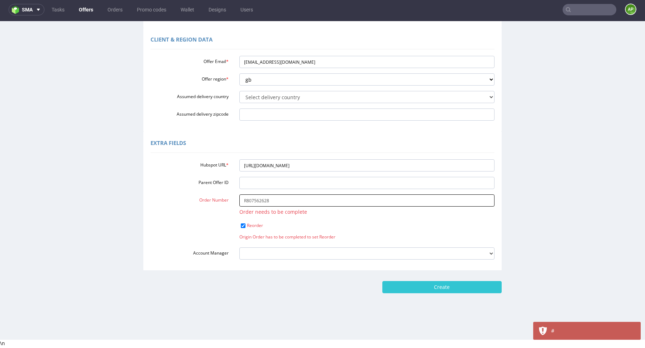
scroll to position [159, 0]
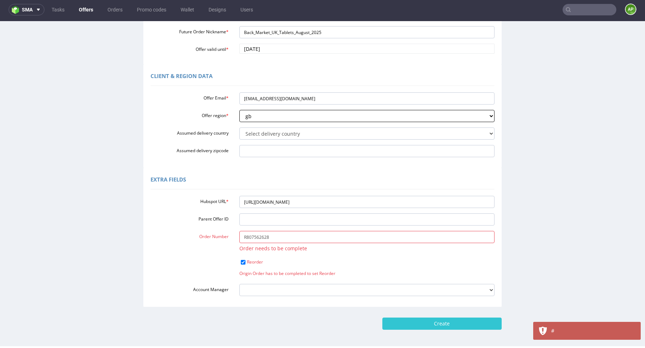
click at [320, 121] on select "eu gb de pl fr it es" at bounding box center [367, 116] width 256 height 12
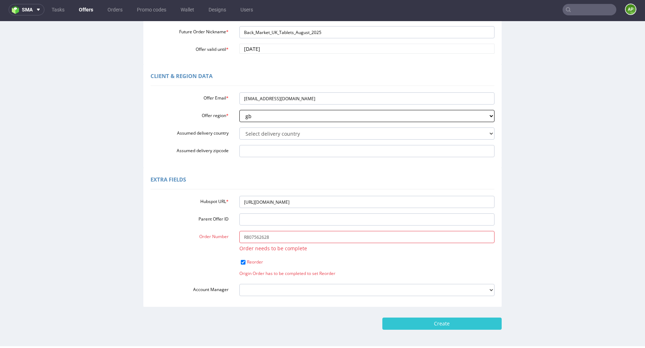
select select "eu"
click at [239, 110] on select "eu gb de pl fr it es" at bounding box center [367, 116] width 256 height 12
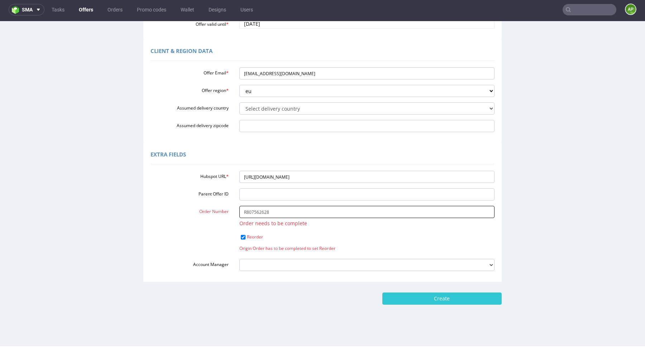
click at [310, 210] on input "R807562628" at bounding box center [367, 212] width 256 height 12
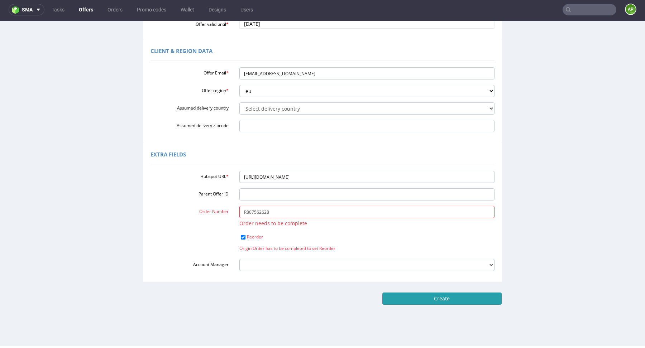
click at [399, 301] on input "Create" at bounding box center [442, 299] width 119 height 12
type input "Please wait..."
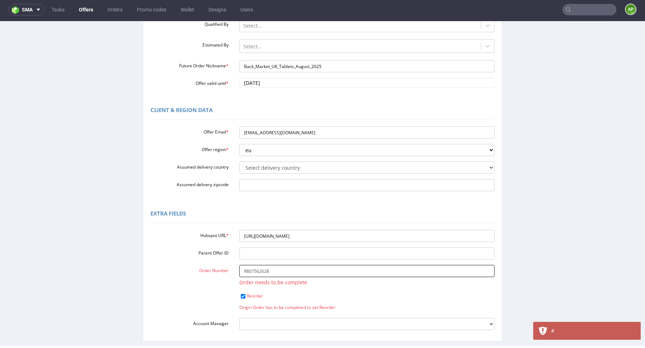
scroll to position [0, 0]
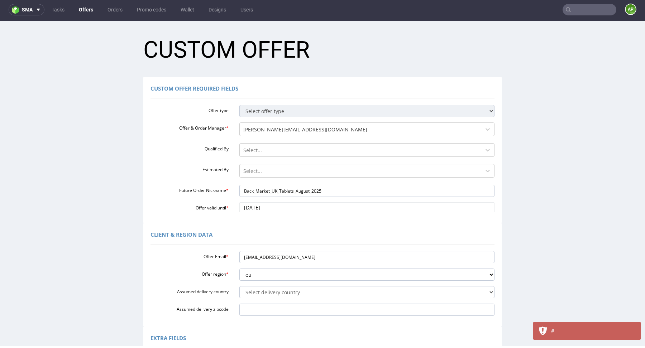
click at [89, 10] on link "Offers" at bounding box center [86, 9] width 23 height 11
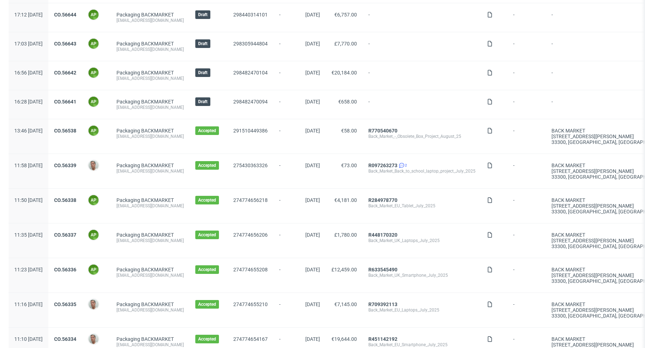
scroll to position [104, 0]
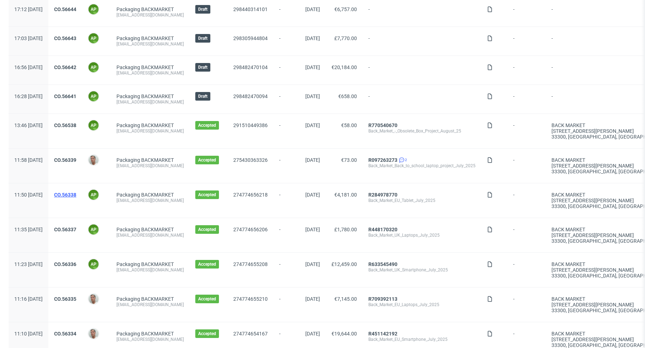
click at [76, 192] on link "CO.56338" at bounding box center [65, 195] width 22 height 6
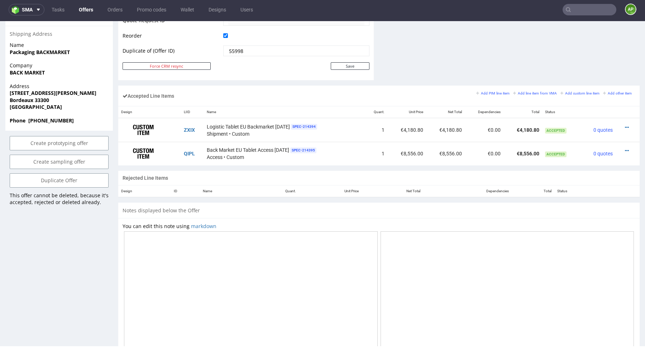
scroll to position [418, 0]
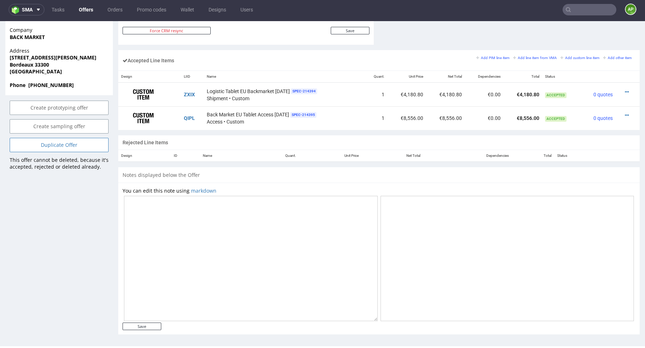
click at [73, 138] on link "Duplicate Offer" at bounding box center [59, 145] width 99 height 14
click at [49, 117] on link "Yes" at bounding box center [48, 118] width 20 height 11
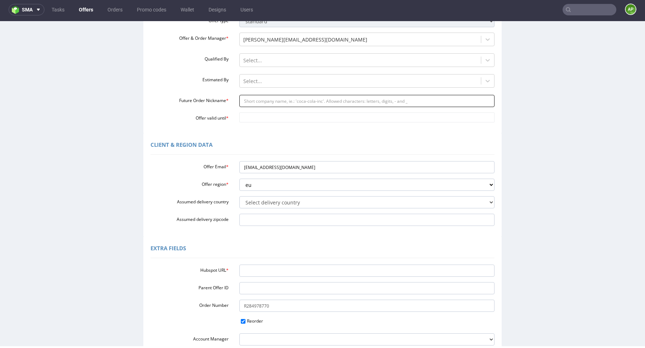
scroll to position [91, 0]
click at [291, 103] on input "Future Order Nickname *" at bounding box center [367, 100] width 256 height 12
paste input "Back_Market_UK_Tablets_August_2025"
type input "Back_Market_UK_Tablets_August_2025"
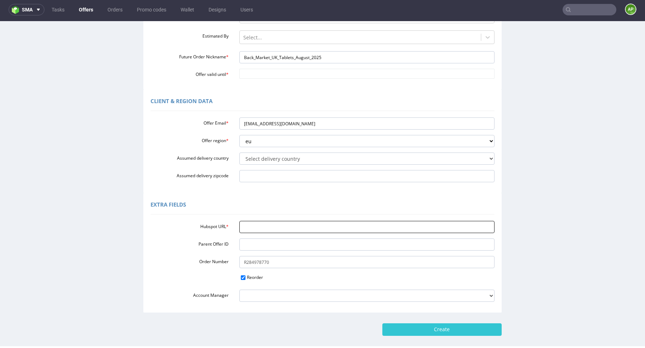
click at [240, 228] on input "Hubspot URL *" at bounding box center [367, 227] width 256 height 12
paste input "https://app-eu1.hubspot.com/contacts/25600958/record/0-3/298305944788"
type input "https://app-eu1.hubspot.com/contacts/25600958/record/0-3/298305944788"
click at [294, 144] on select "eu gb de pl fr it es" at bounding box center [367, 141] width 256 height 12
select select "gb"
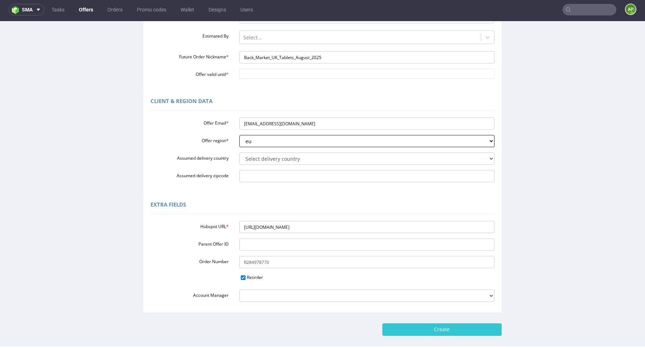
click at [239, 135] on select "eu gb de pl fr it es" at bounding box center [367, 141] width 256 height 12
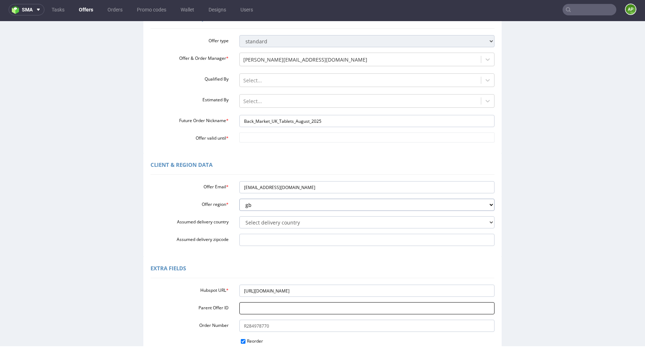
scroll to position [62, 0]
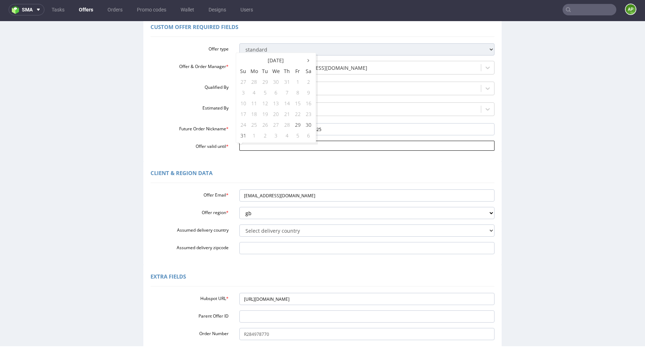
click at [331, 149] on input "Offer valid until *" at bounding box center [367, 146] width 256 height 10
click at [246, 133] on td "31" at bounding box center [243, 135] width 11 height 11
type input "2025-08-31"
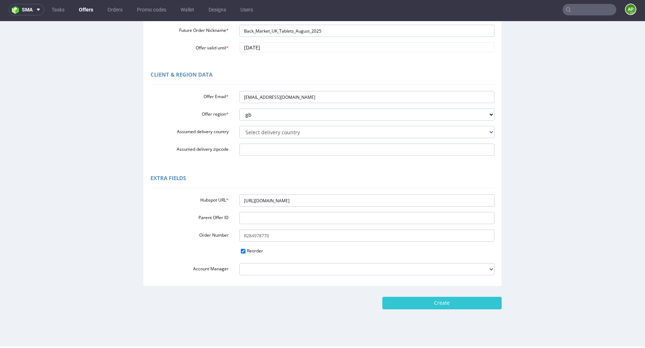
scroll to position [169, 0]
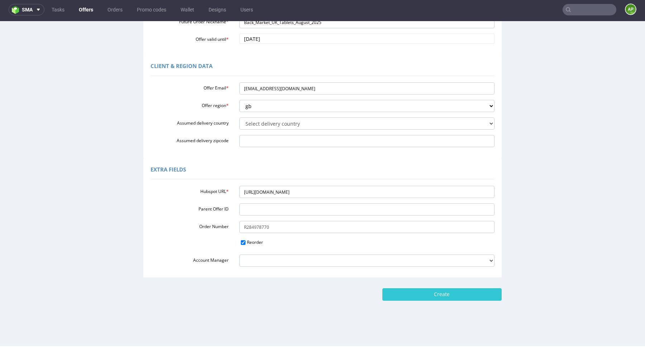
click at [439, 302] on div "Home Offers Duplicate Custom Offer Custom Offer Custom Offer Required Fields Of…" at bounding box center [322, 99] width 645 height 495
click at [439, 293] on input "Create" at bounding box center [442, 295] width 119 height 12
type input "Please wait..."
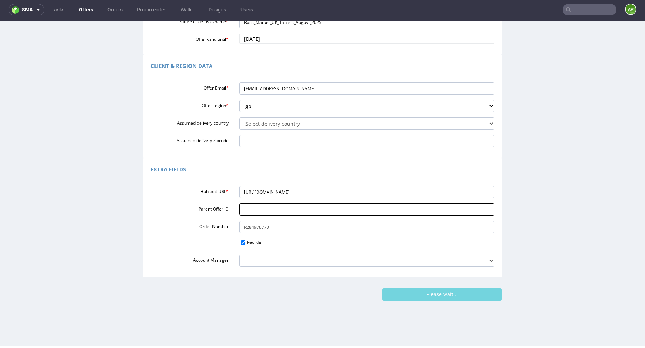
scroll to position [61, 0]
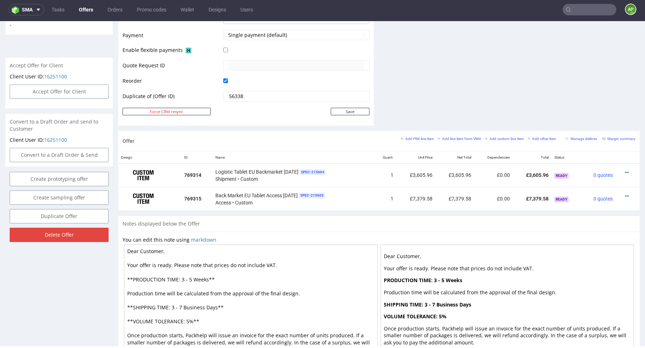
scroll to position [323, 0]
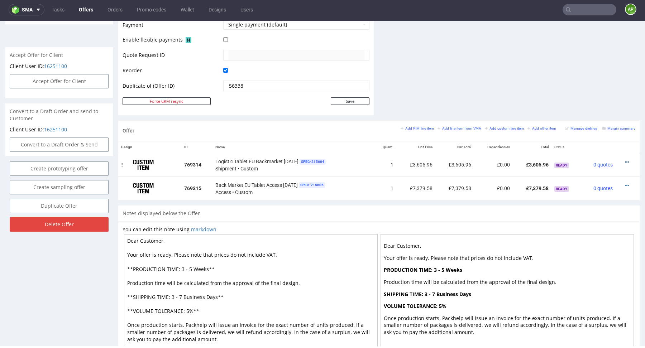
click at [625, 161] on icon at bounding box center [627, 162] width 4 height 5
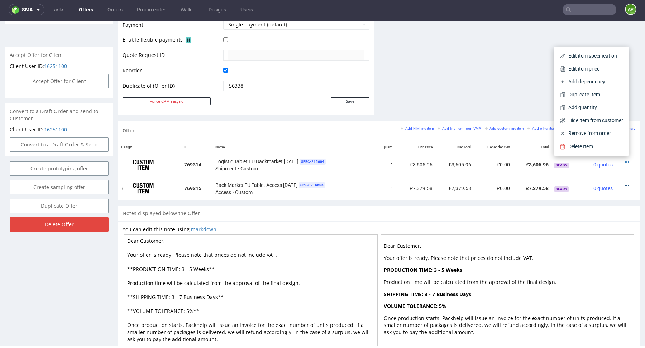
click at [625, 185] on icon at bounding box center [627, 186] width 4 height 5
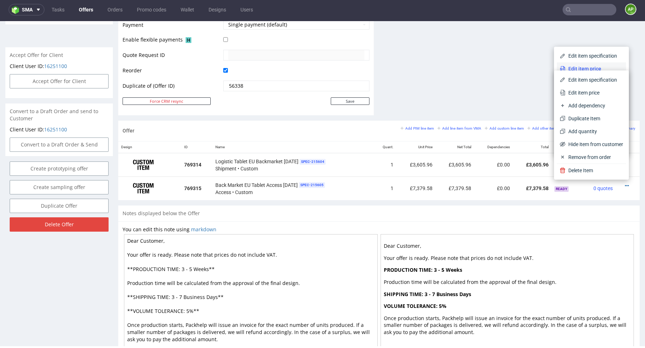
click at [592, 68] on span "Edit item price" at bounding box center [595, 68] width 58 height 7
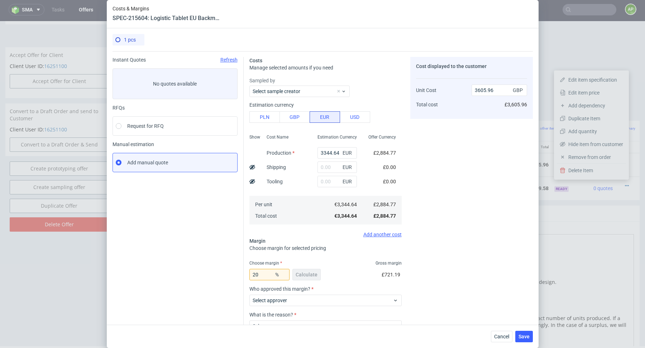
click at [489, 339] on div "Cancel Save" at bounding box center [323, 336] width 432 height 23
click at [494, 337] on button "Cancel" at bounding box center [502, 336] width 22 height 11
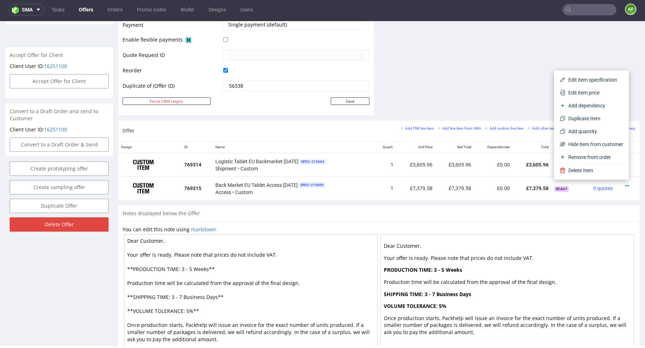
click at [560, 245] on p "Dear Customer," at bounding box center [507, 246] width 247 height 7
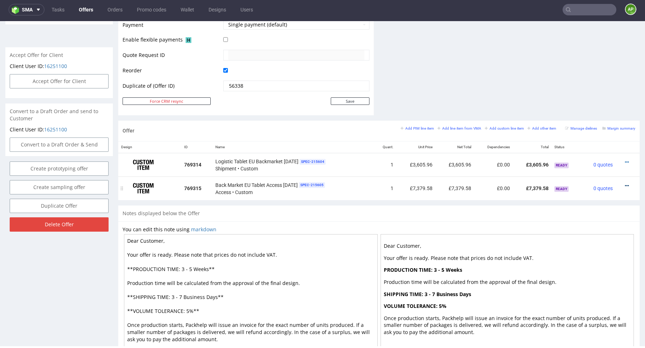
click at [625, 185] on icon at bounding box center [627, 186] width 4 height 5
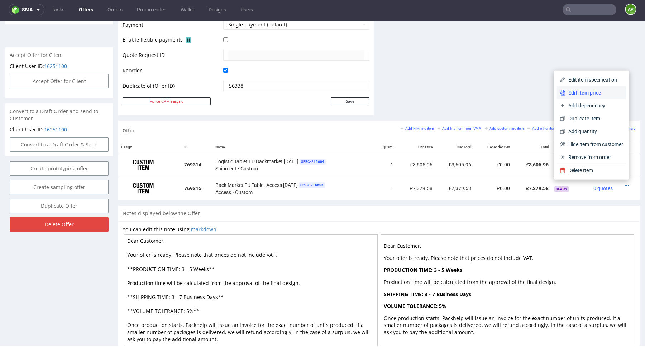
click at [581, 94] on span "Edit item price" at bounding box center [595, 92] width 58 height 7
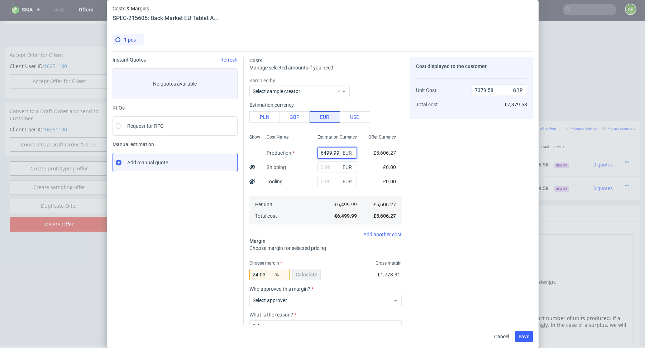
click at [332, 153] on input "6499.99" at bounding box center [337, 152] width 39 height 11
paste input "£75.4"
type input "£75.49"
type input "0"
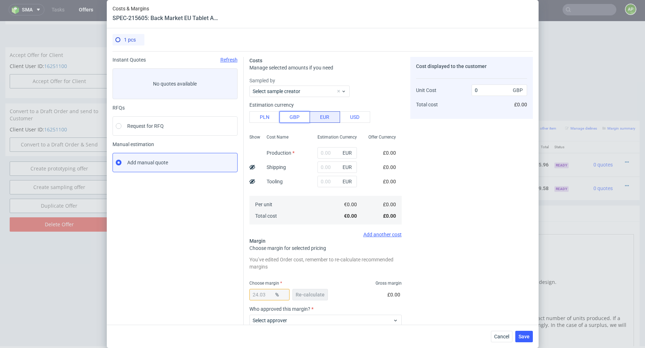
click at [299, 116] on button "GBP" at bounding box center [295, 116] width 30 height 11
click at [328, 153] on input "text" at bounding box center [337, 152] width 39 height 11
paste input "£75.49"
type input "£75.49"
click at [316, 117] on button "EUR" at bounding box center [325, 116] width 30 height 11
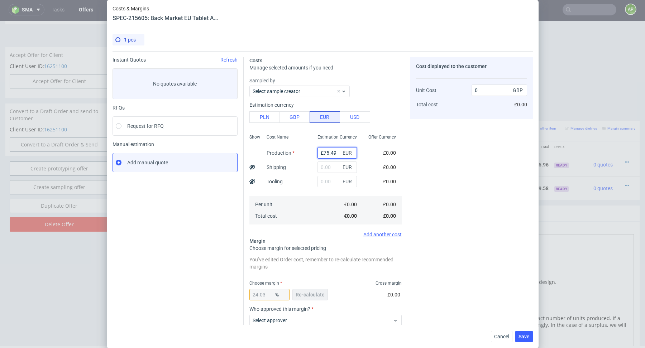
click at [332, 158] on input "£75.49" at bounding box center [337, 152] width 39 height 11
click at [352, 115] on button "USD" at bounding box center [355, 116] width 30 height 11
click at [331, 115] on button "EUR" at bounding box center [325, 116] width 30 height 11
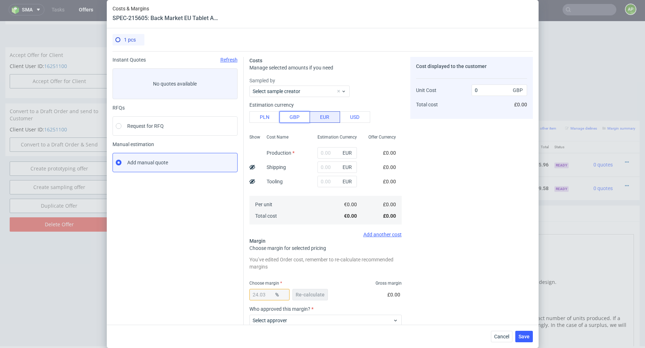
click at [300, 115] on button "GBP" at bounding box center [295, 116] width 30 height 11
click at [330, 152] on input "text" at bounding box center [337, 152] width 39 height 11
paste input "£75.49"
click at [322, 155] on input "£75.49" at bounding box center [337, 152] width 39 height 11
type input "75.49"
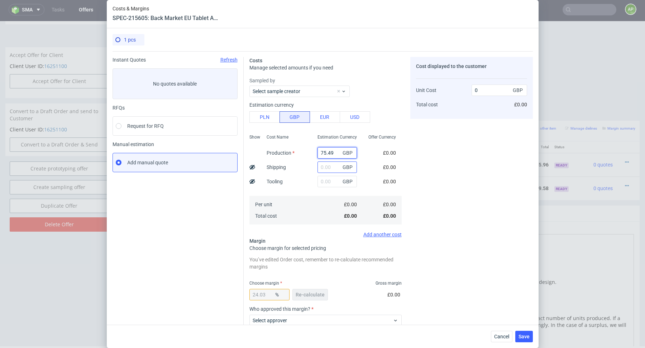
type input "99.37"
type input "75.49"
click at [270, 295] on input "24.03" at bounding box center [270, 294] width 40 height 11
type input "24"
type input "99.33"
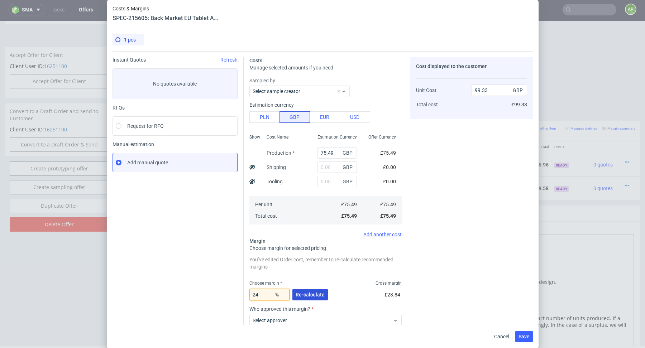
type input "24"
click at [312, 298] on button "Re-calculate" at bounding box center [310, 294] width 35 height 11
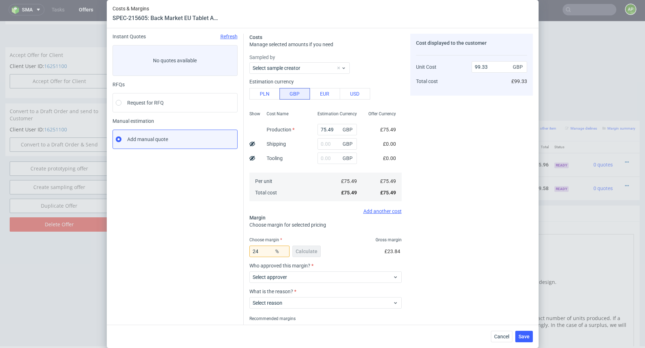
scroll to position [51, 0]
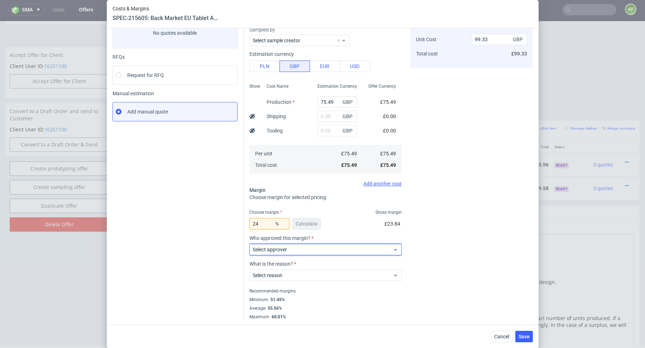
click at [289, 251] on span "Select approver" at bounding box center [323, 249] width 141 height 7
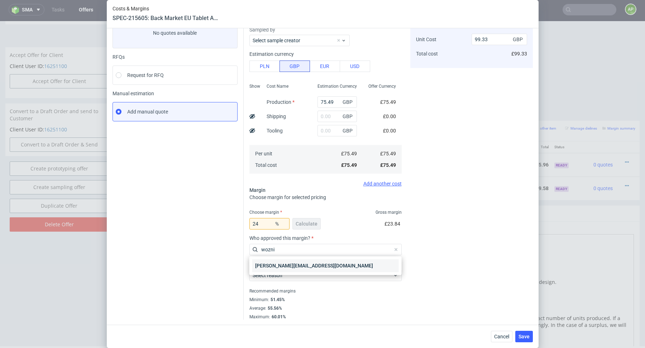
type input "wozni"
click at [279, 266] on div "[PERSON_NAME][EMAIL_ADDRESS][DOMAIN_NAME]" at bounding box center [325, 266] width 147 height 13
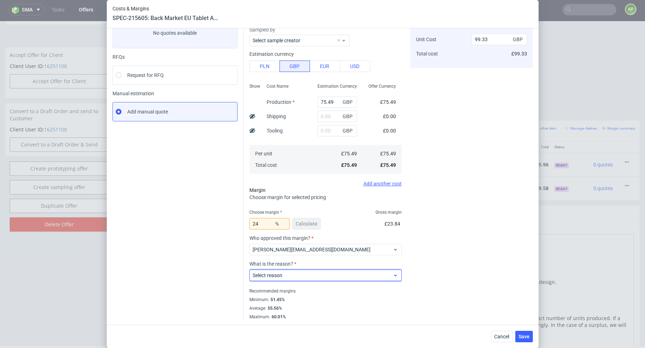
click at [302, 275] on span "Select reason" at bounding box center [323, 275] width 141 height 7
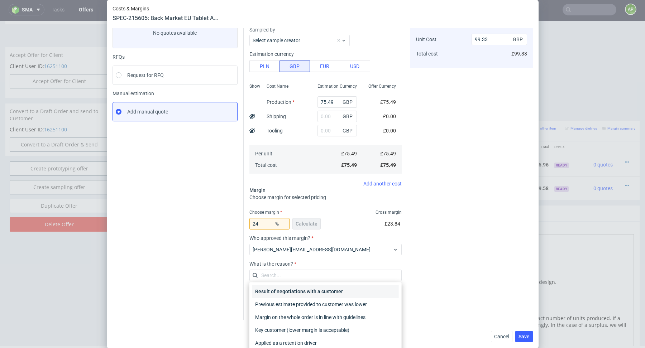
click at [301, 289] on div "Result of negotiations with a customer" at bounding box center [325, 291] width 147 height 13
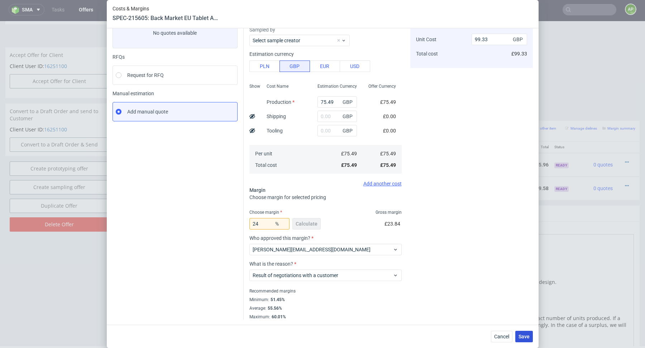
click at [524, 338] on span "Save" at bounding box center [524, 336] width 11 height 5
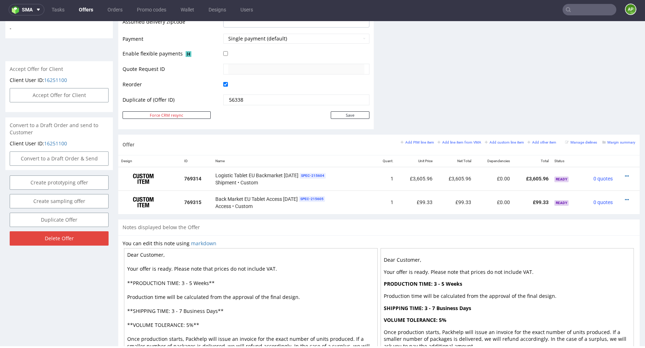
scroll to position [362, 0]
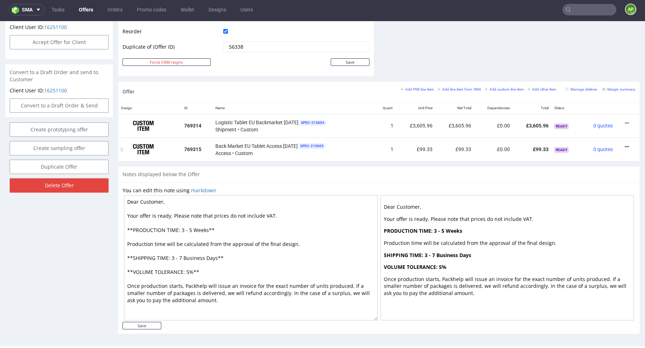
click at [625, 144] on icon at bounding box center [627, 146] width 4 height 5
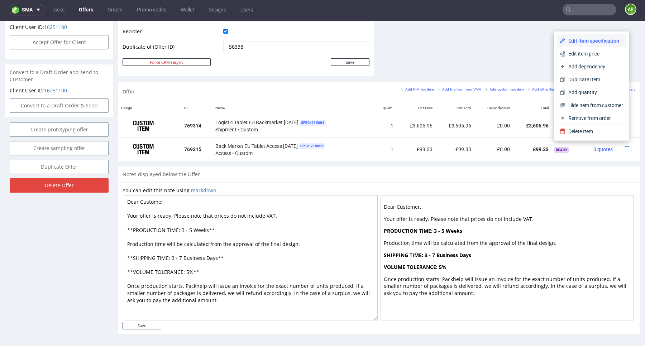
click at [585, 40] on span "Edit item specification" at bounding box center [595, 40] width 58 height 7
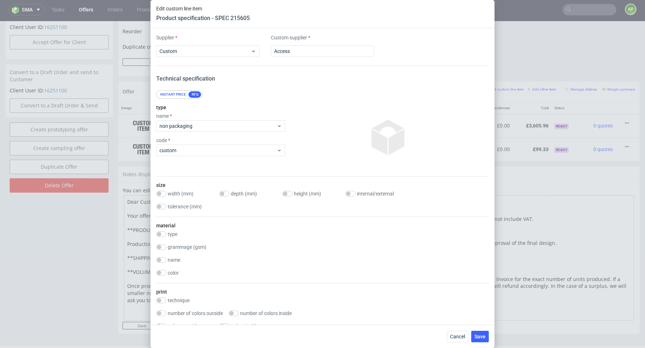
scroll to position [600, 0]
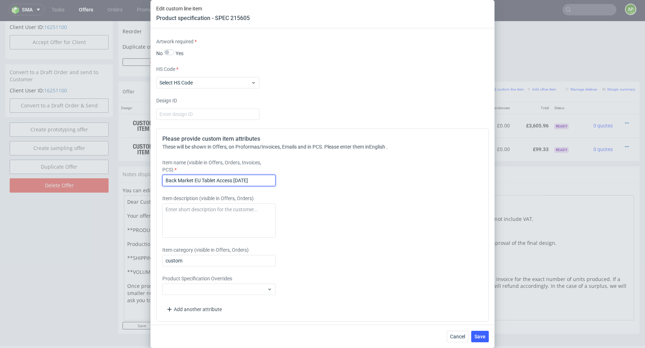
click at [239, 180] on input "Back Market EU Tablet Access July 2025" at bounding box center [218, 180] width 113 height 11
click at [194, 179] on input "Back Market EU Tablet Access August 2025" at bounding box center [218, 180] width 113 height 11
type input "Back Market UK Tablet Access [DATE]"
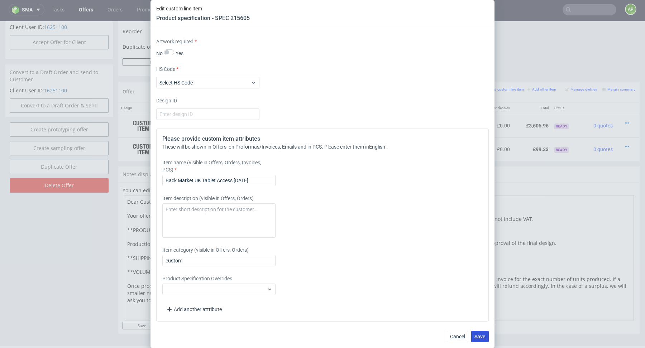
click at [481, 338] on span "Save" at bounding box center [480, 336] width 11 height 5
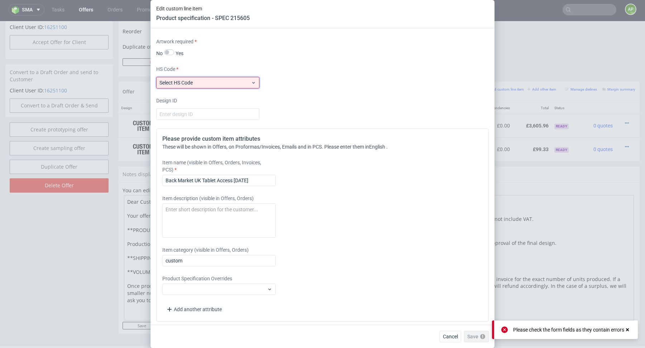
click at [233, 82] on span "Select HS Code" at bounding box center [205, 82] width 91 height 7
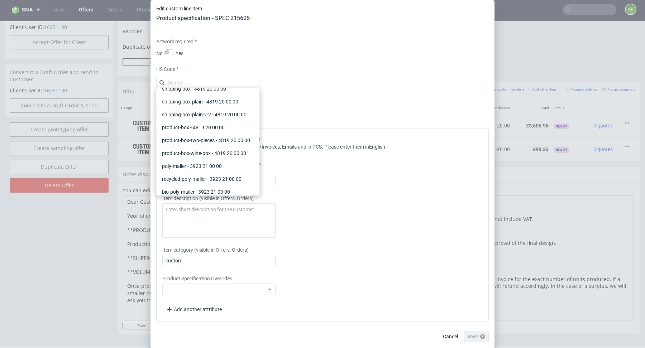
scroll to position [127, 0]
click at [335, 108] on div "Design ID" at bounding box center [322, 108] width 333 height 23
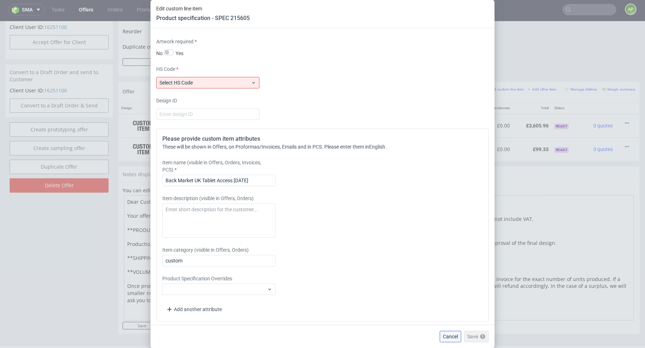
click at [447, 337] on span "Cancel" at bounding box center [450, 336] width 15 height 5
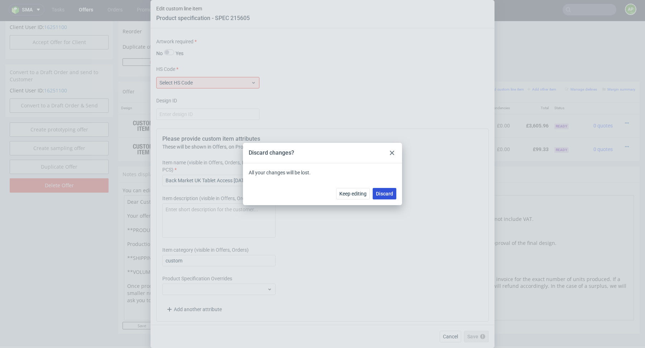
click at [386, 196] on span "Discard" at bounding box center [384, 193] width 17 height 5
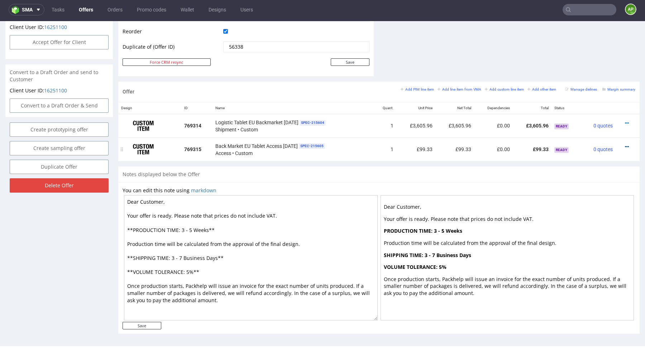
click at [625, 147] on icon at bounding box center [627, 146] width 4 height 5
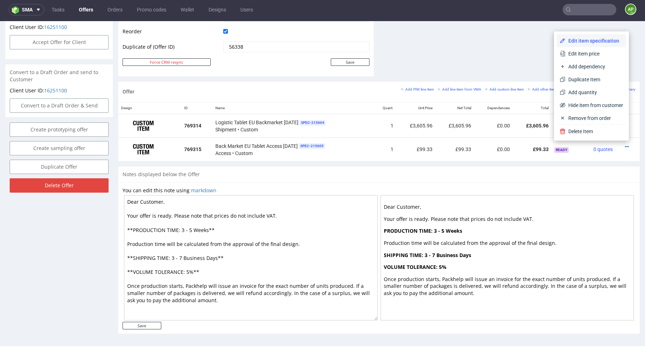
click at [598, 41] on span "Edit item specification" at bounding box center [595, 40] width 58 height 7
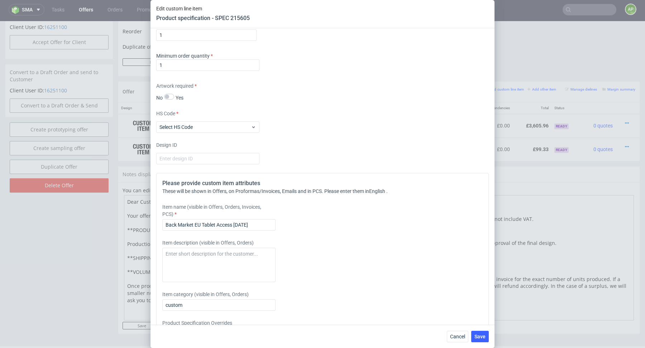
scroll to position [556, 0]
click at [231, 126] on span "Select HS Code" at bounding box center [205, 127] width 91 height 7
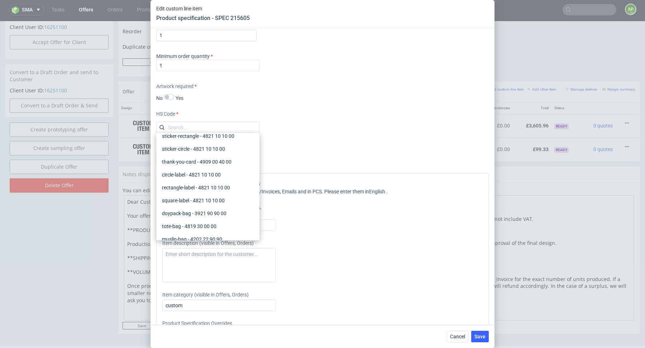
scroll to position [467, 0]
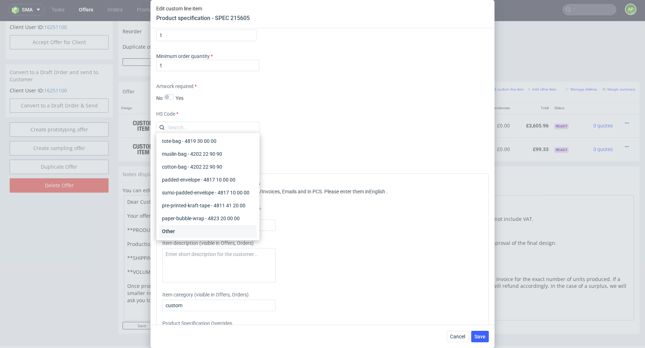
click at [231, 229] on div "Other" at bounding box center [208, 231] width 98 height 13
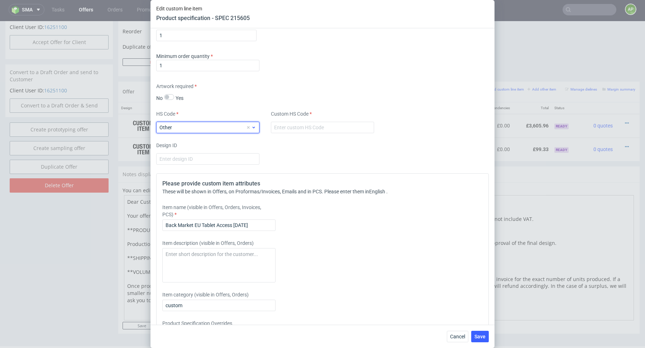
click at [235, 122] on div "Other" at bounding box center [207, 127] width 103 height 11
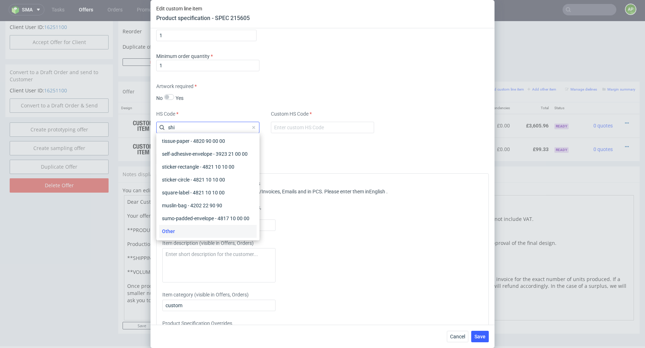
scroll to position [0, 0]
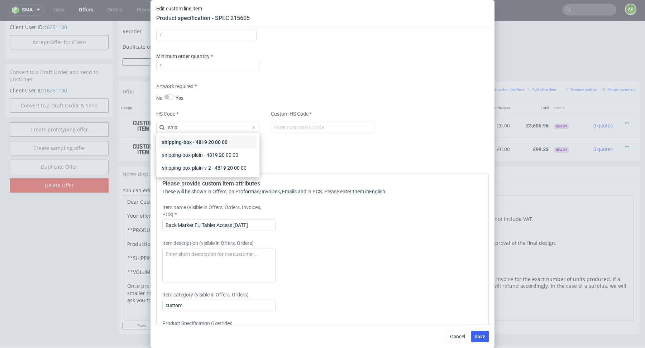
type input "ship"
click at [225, 145] on div "shipping-box - 4819 20 00 00" at bounding box center [208, 142] width 98 height 13
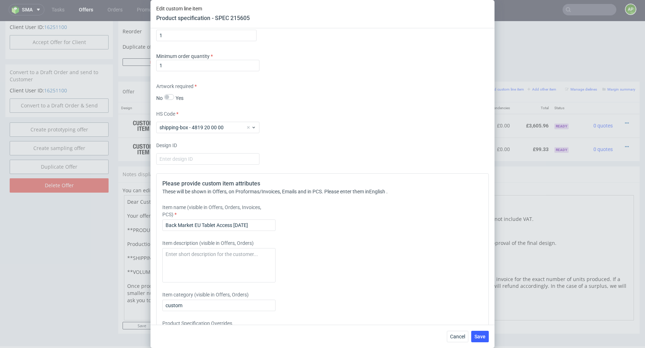
scroll to position [567, 0]
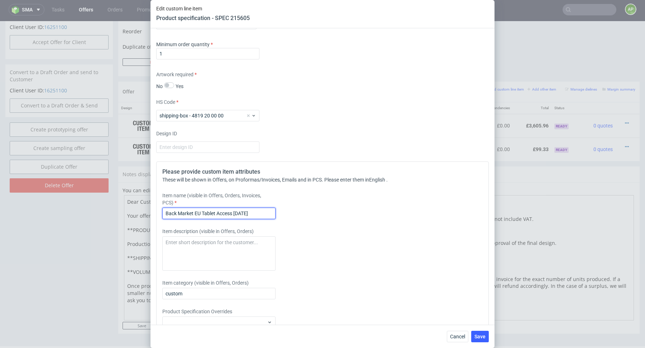
click at [239, 211] on input "Back Market EU Tablet Access July 2025" at bounding box center [218, 213] width 113 height 11
click at [238, 210] on input "Back Market EU Tablet Access July 2025" at bounding box center [218, 213] width 113 height 11
click at [194, 211] on input "Back Market EU Tablet Access August 2025" at bounding box center [218, 213] width 113 height 11
click at [193, 211] on input "Back Market EU Tablet Access August 2025" at bounding box center [218, 213] width 113 height 11
click at [199, 212] on input "Back Market EU Tablet Access August 2025" at bounding box center [218, 213] width 113 height 11
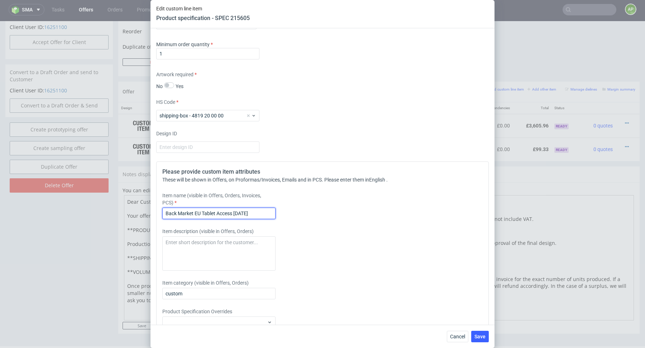
click at [199, 212] on input "Back Market EU Tablet Access August 2025" at bounding box center [218, 213] width 113 height 11
type input "Back Market UK Tablet Access August 2025"
click at [481, 337] on span "Save" at bounding box center [480, 336] width 11 height 5
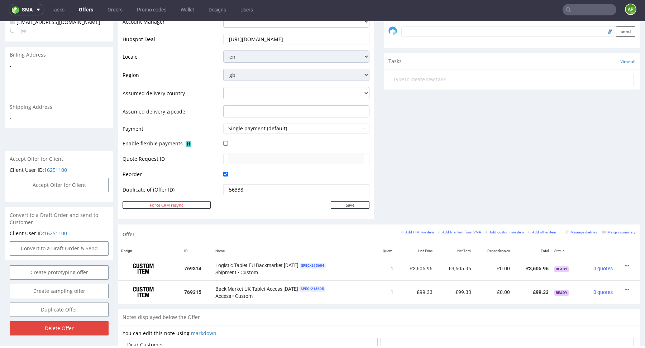
scroll to position [291, 0]
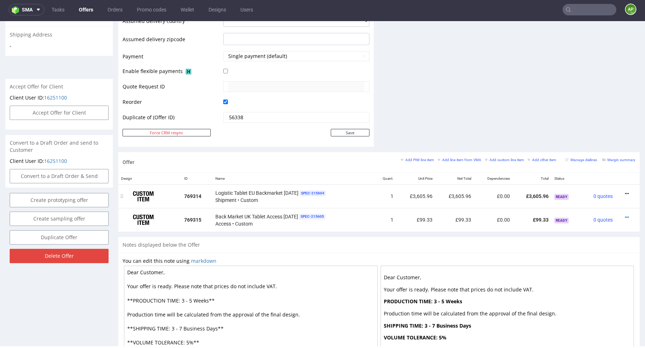
click at [625, 191] on icon at bounding box center [627, 193] width 4 height 5
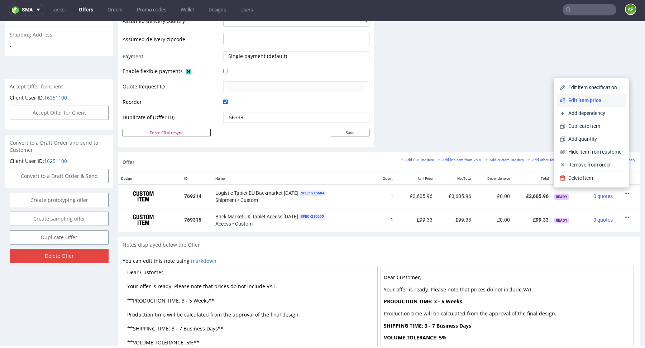
click at [593, 102] on span "Edit item price" at bounding box center [595, 100] width 58 height 7
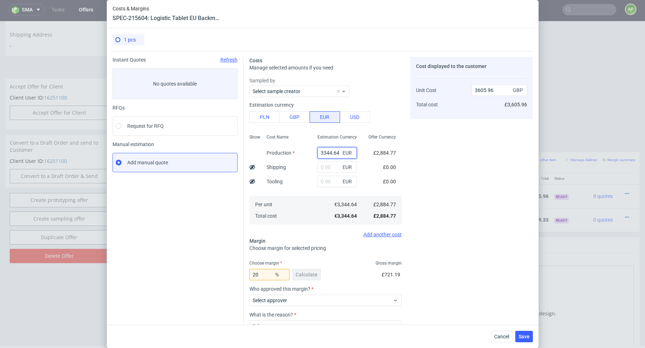
click at [330, 153] on input "3344.64" at bounding box center [337, 152] width 39 height 11
paste input "£38.03"
type input "£38.03"
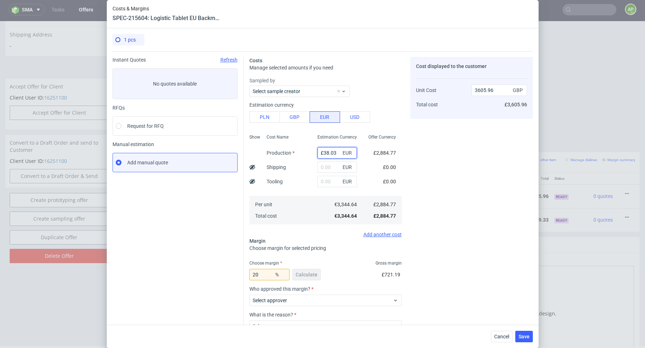
type input "0"
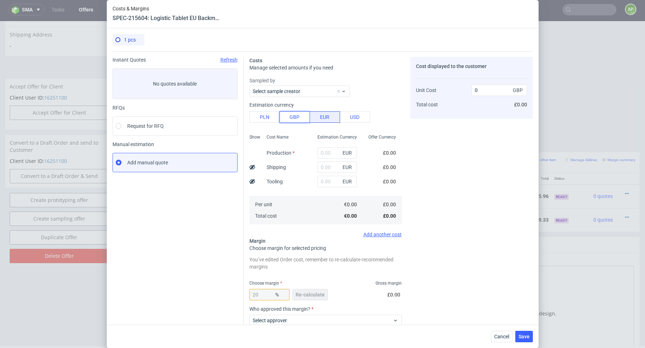
click at [291, 112] on button "GBP" at bounding box center [295, 116] width 30 height 11
click at [324, 151] on input "text" at bounding box center [337, 152] width 39 height 11
paste input "£38.03"
drag, startPoint x: 324, startPoint y: 153, endPoint x: 277, endPoint y: 152, distance: 46.2
click at [281, 152] on div "Show Cost Name Production Shipping Tooling Per unit Total cost Estimation Curre…" at bounding box center [326, 179] width 152 height 95
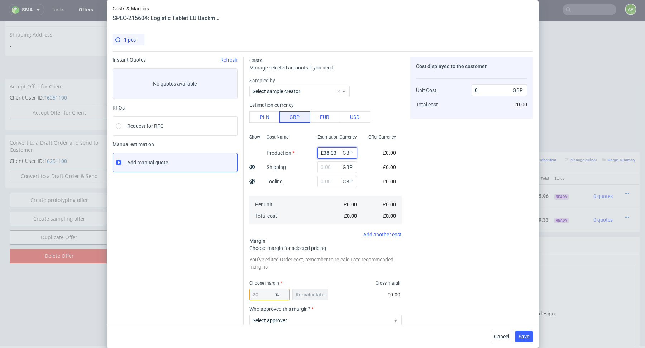
type input "38.03"
type input "47.54"
type input "38.03"
click at [308, 293] on span "Re-calculate" at bounding box center [310, 295] width 29 height 5
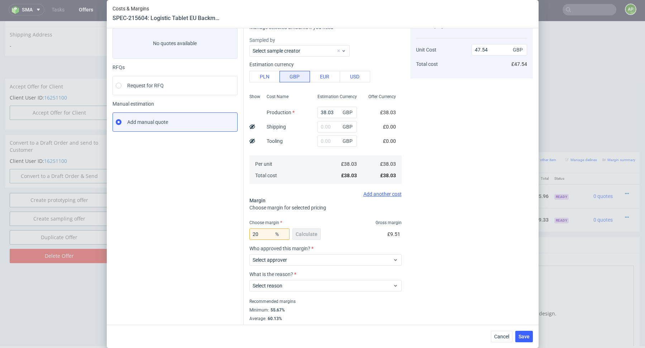
scroll to position [42, 0]
click at [324, 258] on span "Select approver" at bounding box center [323, 258] width 141 height 7
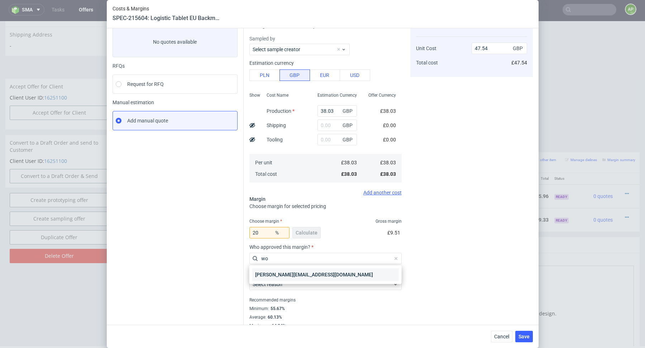
type input "wo"
click at [318, 275] on div "[PERSON_NAME][EMAIL_ADDRESS][DOMAIN_NAME]" at bounding box center [325, 275] width 147 height 13
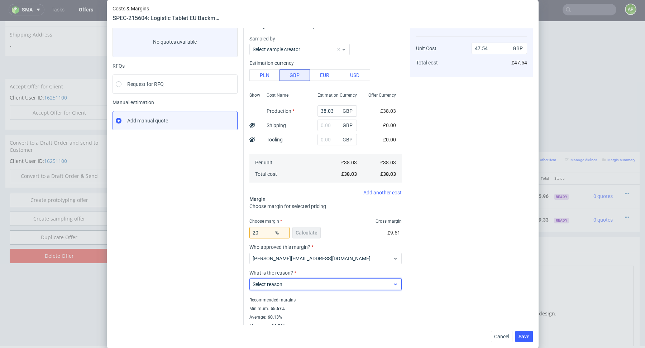
click at [309, 284] on span "Select reason" at bounding box center [323, 284] width 141 height 7
type input "t"
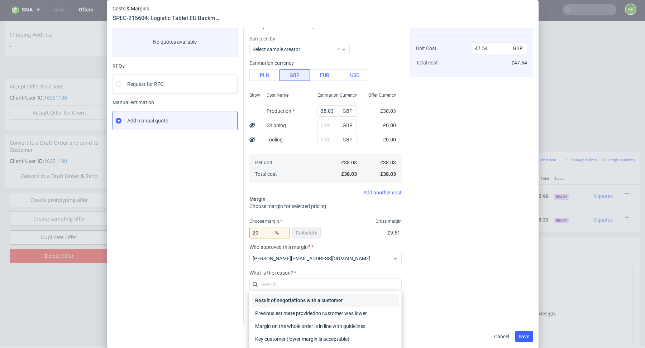
click at [294, 300] on div "Result of negotiations with a customer" at bounding box center [325, 300] width 147 height 13
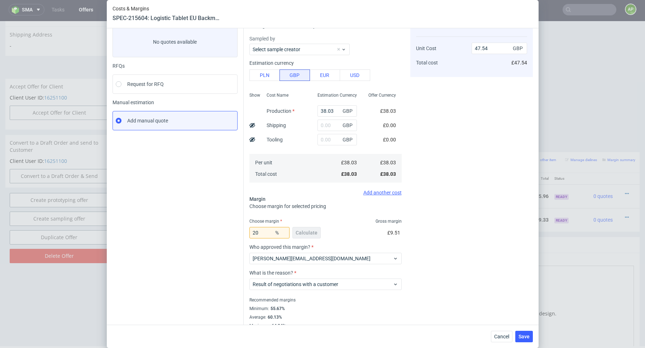
scroll to position [51, 0]
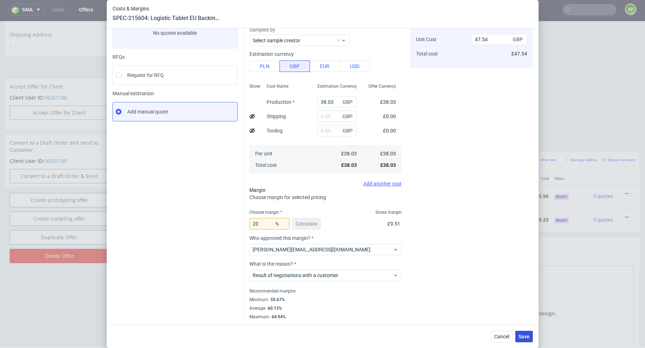
click at [526, 337] on span "Save" at bounding box center [524, 336] width 11 height 5
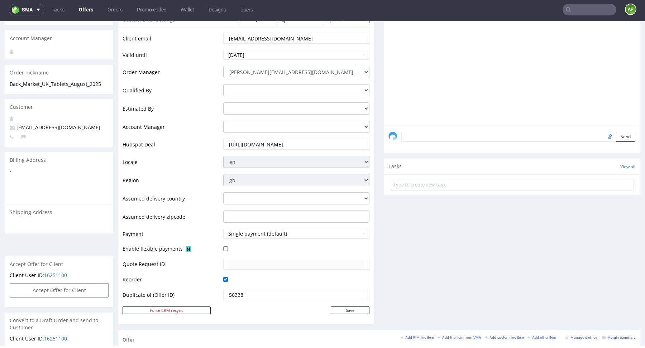
scroll to position [362, 0]
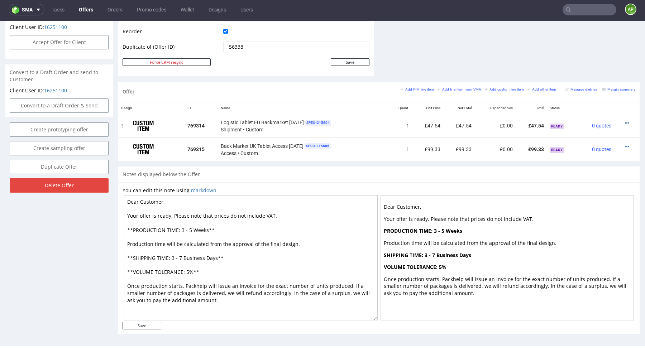
click at [625, 123] on icon at bounding box center [627, 123] width 4 height 5
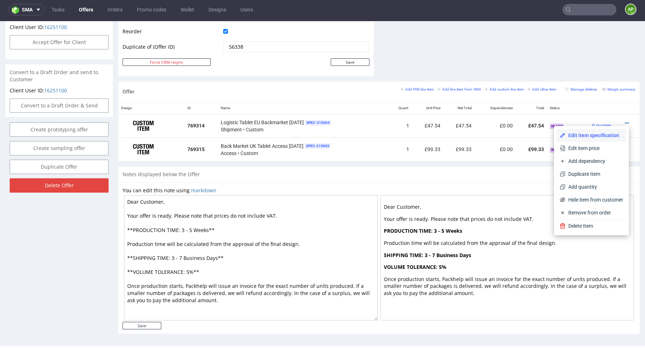
click at [600, 134] on span "Edit item specification" at bounding box center [595, 135] width 58 height 7
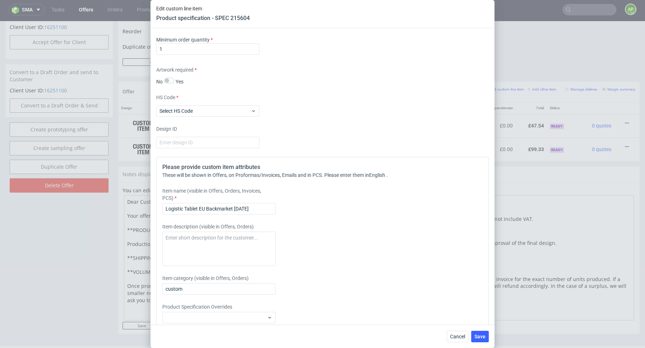
scroll to position [600, 0]
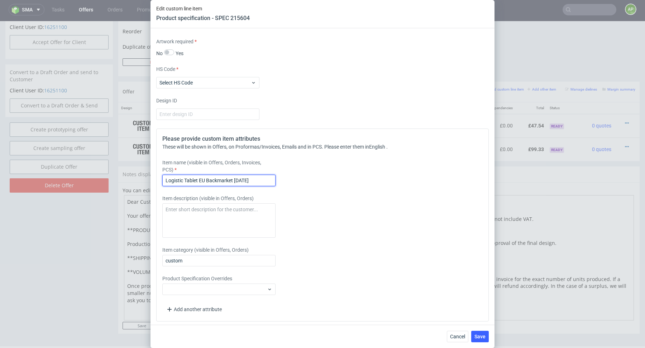
click at [237, 181] on input "Logistic Tablet EU Backmarket July 2025" at bounding box center [218, 180] width 113 height 11
click at [237, 182] on input "Logistic Tablet EU Backmarket July 2025" at bounding box center [218, 180] width 113 height 11
click at [239, 179] on input "Logistic Tablet EU Backmarket July 2025" at bounding box center [218, 180] width 113 height 11
click at [238, 179] on input "Logistic Tablet EU Backmarket July 2025" at bounding box center [218, 180] width 113 height 11
type input "Logistic Tablet EU Backmarket August 2025"
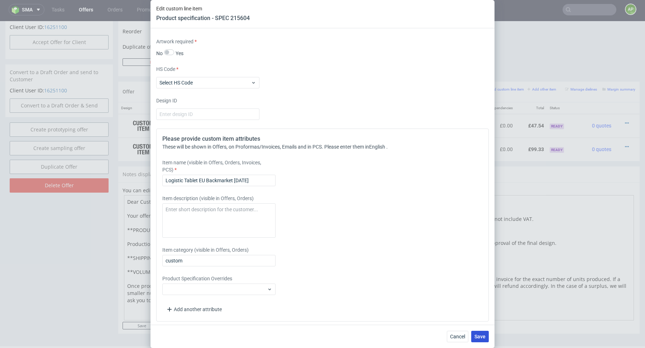
click at [485, 337] on span "Save" at bounding box center [480, 336] width 11 height 5
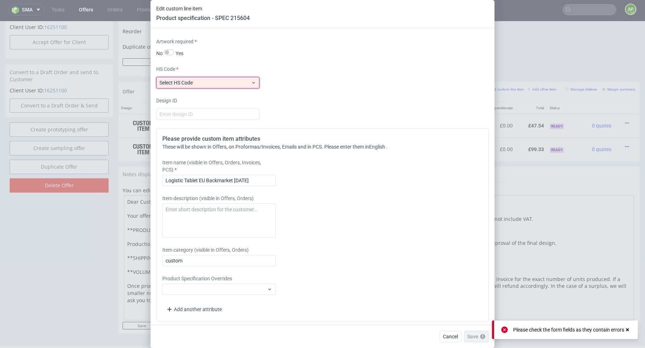
click at [222, 81] on span "Select HS Code" at bounding box center [205, 82] width 91 height 7
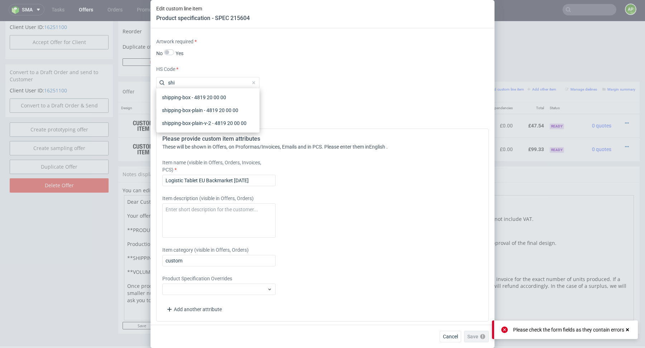
type input "shi"
click at [208, 96] on div "shipping-box - 4819 20 00 00" at bounding box center [208, 97] width 98 height 13
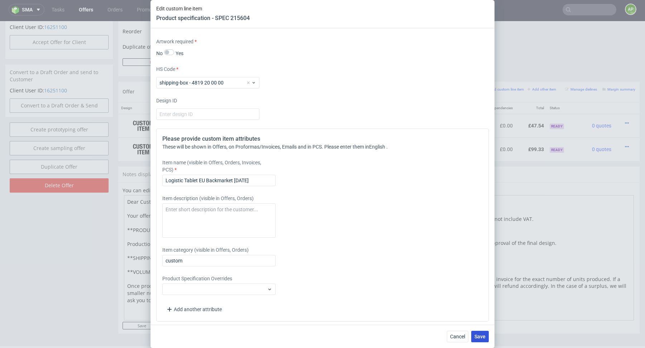
click at [480, 338] on span "Save" at bounding box center [480, 336] width 11 height 5
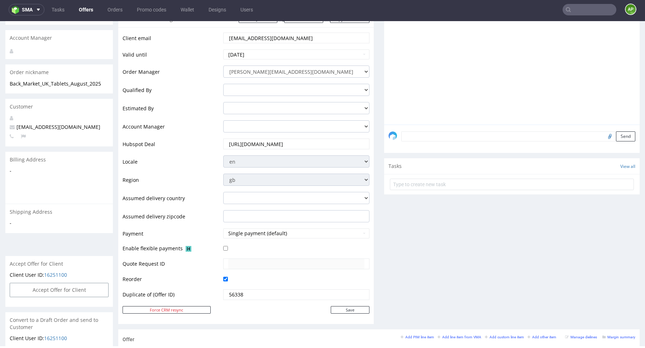
scroll to position [362, 0]
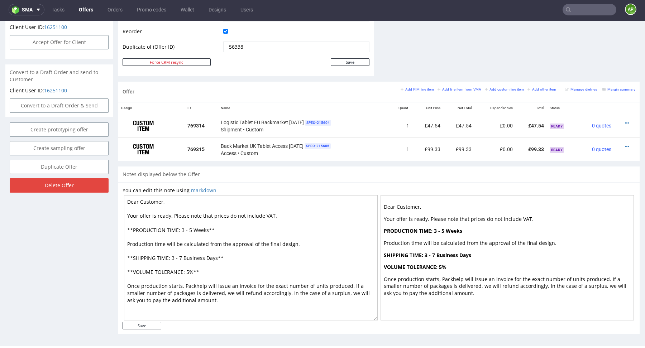
click at [238, 241] on textarea "Dear Customer, Your offer is ready. Please note that prices do not include VAT.…" at bounding box center [251, 257] width 254 height 125
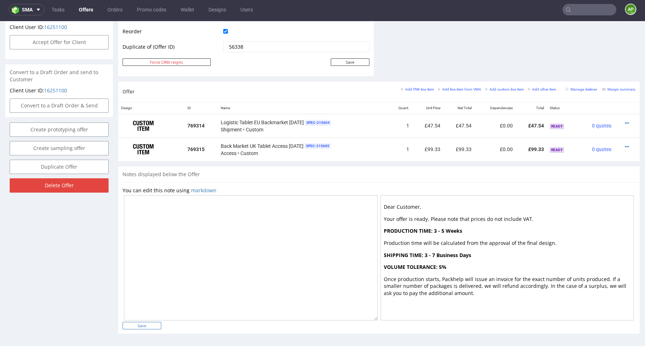
click at [149, 322] on input "Save" at bounding box center [142, 326] width 39 height 8
type input "In progress..."
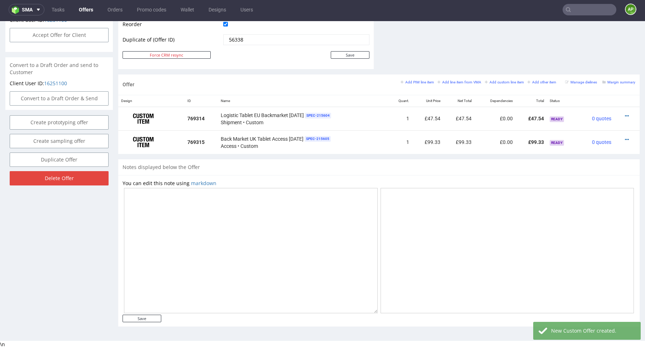
scroll to position [0, 0]
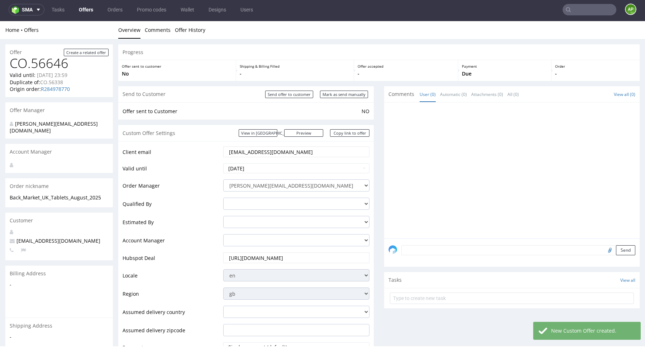
click at [84, 11] on link "Offers" at bounding box center [86, 9] width 23 height 11
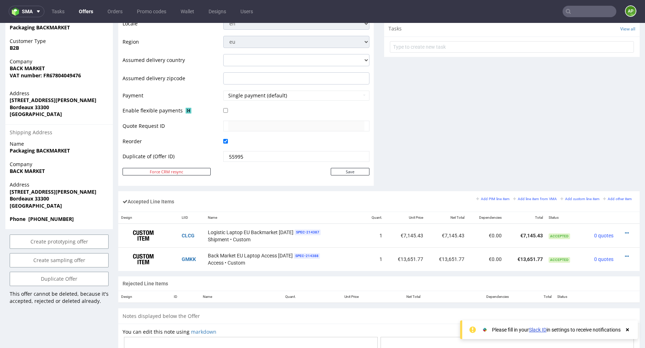
scroll to position [281, 0]
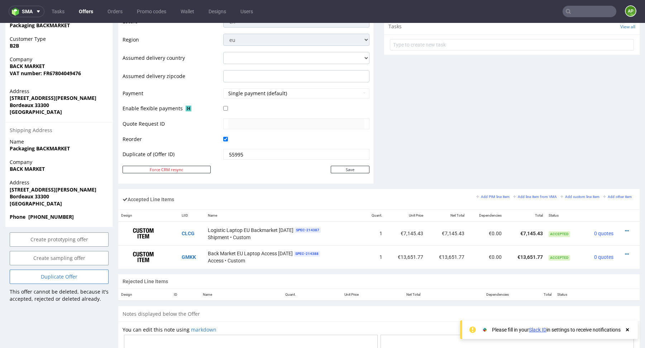
click at [77, 278] on link "Duplicate Offer" at bounding box center [59, 277] width 99 height 14
click at [47, 256] on link "Yes" at bounding box center [48, 257] width 20 height 11
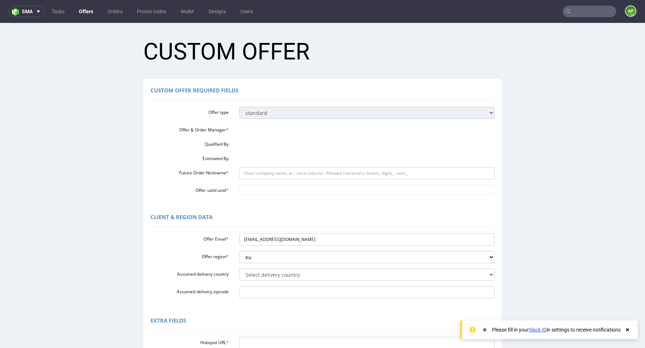
scroll to position [0, 0]
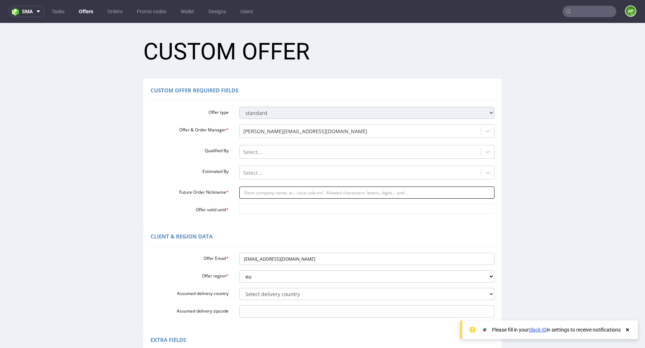
click at [254, 194] on input "Future Order Nickname *" at bounding box center [367, 193] width 256 height 12
paste input "httpsapp-eu1hubspotcomcontacts25600958record0-3298440314101"
type input "httpsapp-eu1hubspotcomcontacts25600958record0-3298440314101"
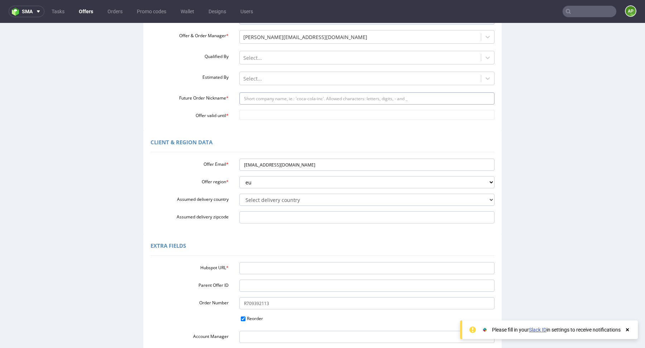
scroll to position [95, 0]
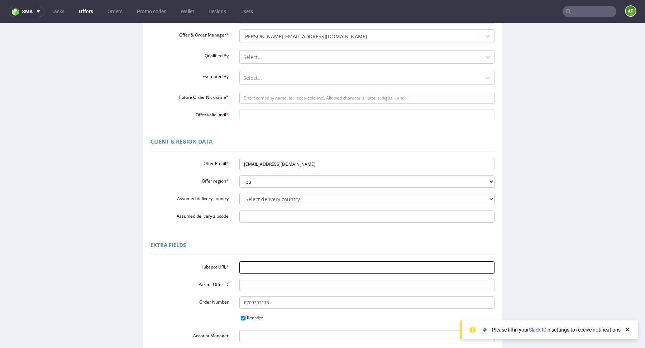
click at [271, 263] on input "Hubspot URL *" at bounding box center [367, 268] width 256 height 12
paste input "[URL][DOMAIN_NAME]"
type input "[URL][DOMAIN_NAME]"
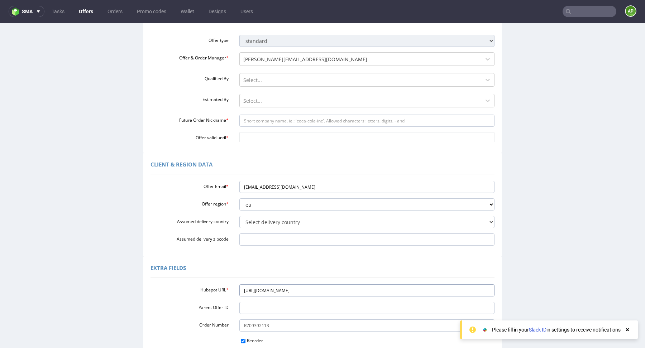
scroll to position [71, 0]
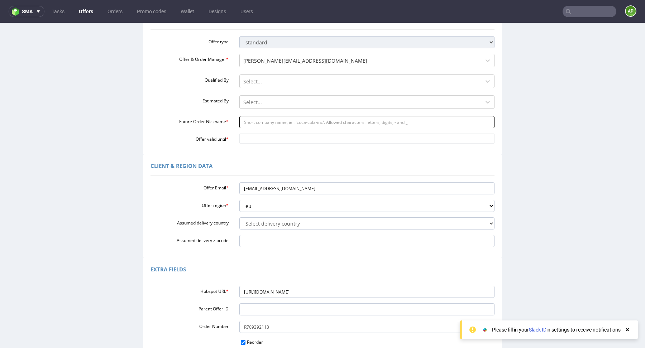
click at [260, 123] on input "Future Order Nickname *" at bounding box center [367, 122] width 256 height 12
paste input "Back_Market_EU_Laptops_August_2025"
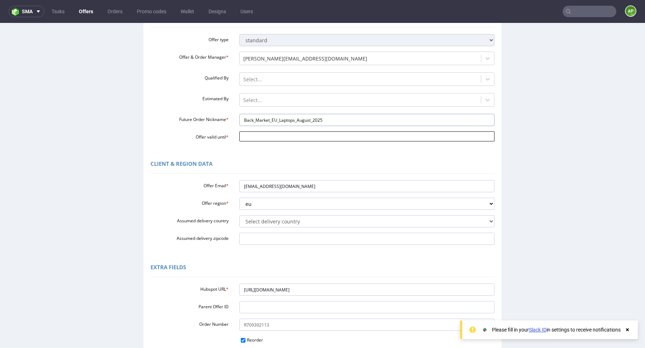
type input "Back_Market_EU_Laptops_August_2025"
click at [308, 134] on input "Offer valid until *" at bounding box center [367, 137] width 256 height 10
click at [245, 125] on td "31" at bounding box center [243, 126] width 11 height 11
type input "[DATE]"
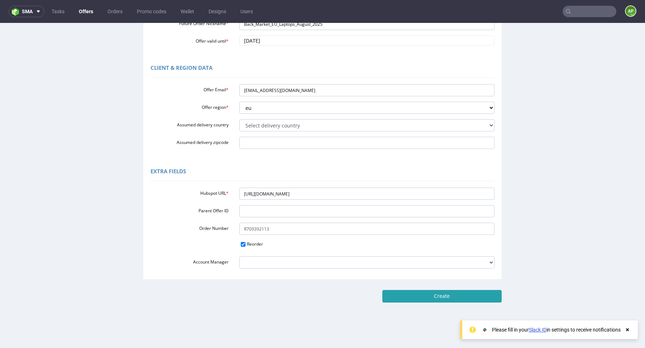
click at [448, 300] on input "Create" at bounding box center [442, 296] width 119 height 12
type input "Please wait..."
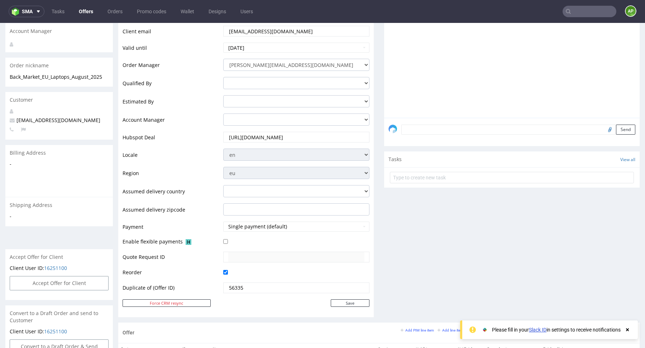
scroll to position [297, 0]
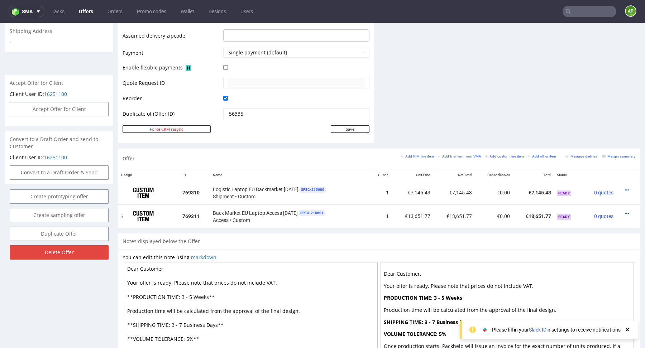
click at [625, 212] on icon at bounding box center [627, 214] width 4 height 5
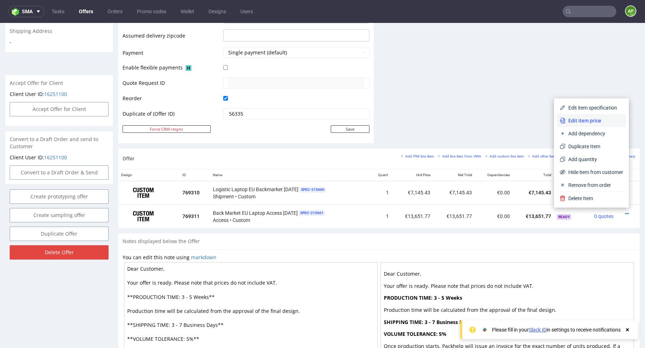
click at [591, 118] on span "Edit item price" at bounding box center [595, 120] width 58 height 7
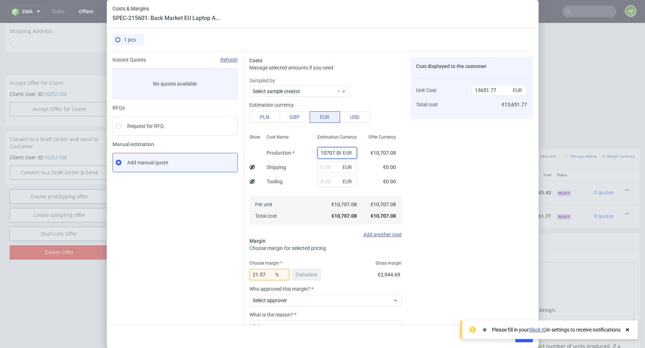
click at [331, 152] on input "10707.08" at bounding box center [337, 152] width 39 height 11
paste input "621.2565"
type input "10621.25658"
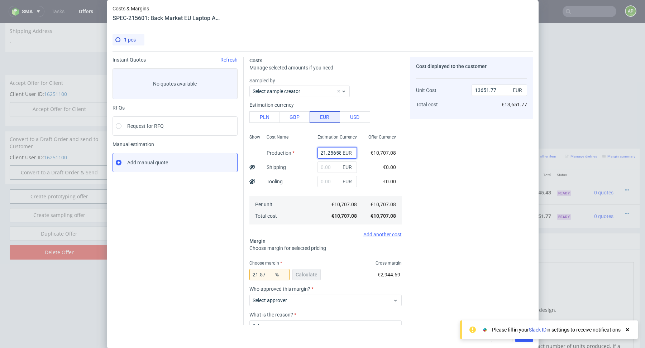
type input "13542.34"
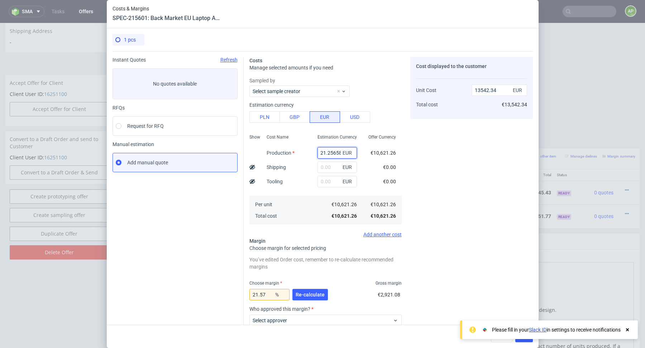
scroll to position [0, 0]
drag, startPoint x: 327, startPoint y: 151, endPoint x: 298, endPoint y: 150, distance: 28.3
click at [298, 150] on div "Show Cost Name Production Shipping Tooling Per unit Total cost Estimation Curre…" at bounding box center [326, 179] width 152 height 95
type input "10621.25658"
click at [269, 294] on input "21.57" at bounding box center [270, 294] width 40 height 11
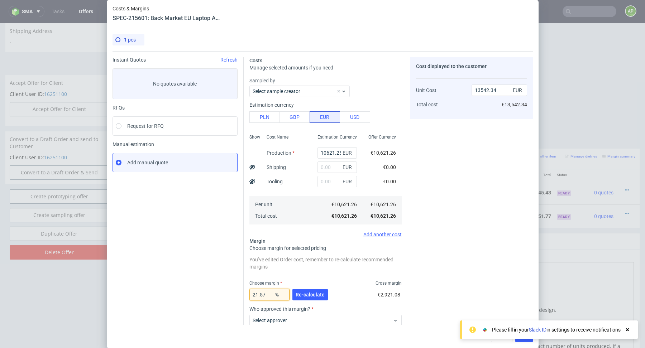
click at [269, 294] on input "21.57" at bounding box center [270, 294] width 40 height 11
type input "1"
type input "12796.69"
type input "1"
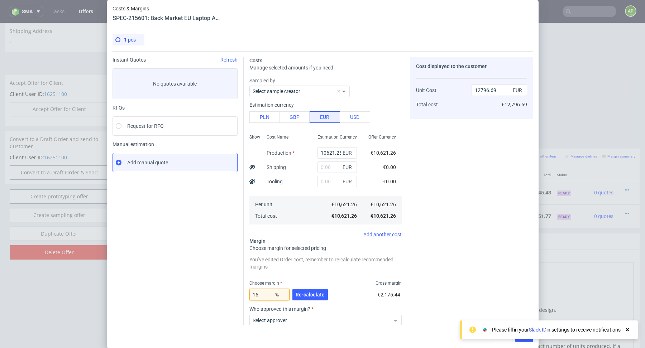
type input "12495.6"
type input "14"
type input "12350.3"
type input "14.08"
type input "12361.8"
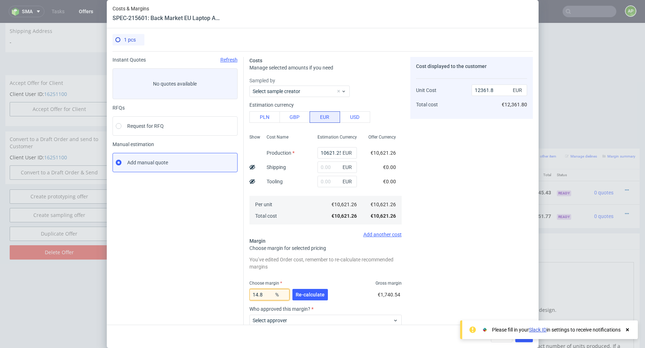
type input "14.88"
type input "12477.98"
type input "14.88"
click at [311, 294] on span "Re-calculate" at bounding box center [310, 295] width 29 height 5
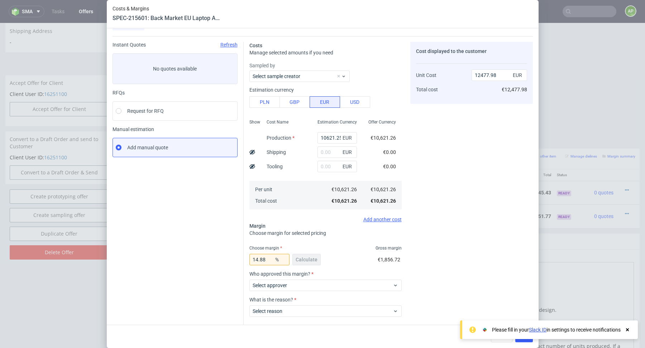
scroll to position [51, 0]
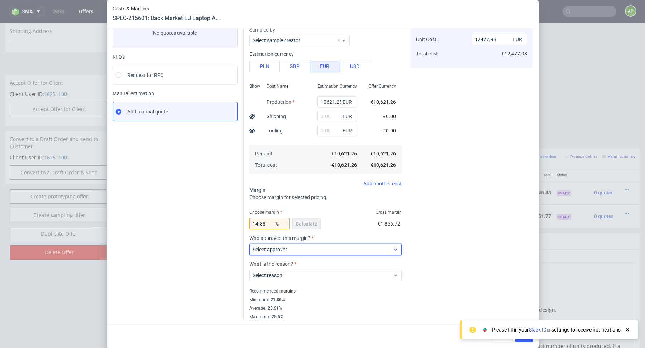
click at [303, 249] on span "Select approver" at bounding box center [323, 249] width 141 height 7
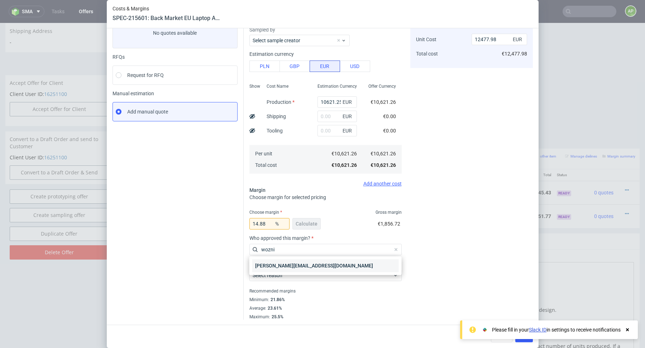
type input "wozni"
click at [299, 265] on div "[PERSON_NAME][EMAIL_ADDRESS][DOMAIN_NAME]" at bounding box center [325, 266] width 147 height 13
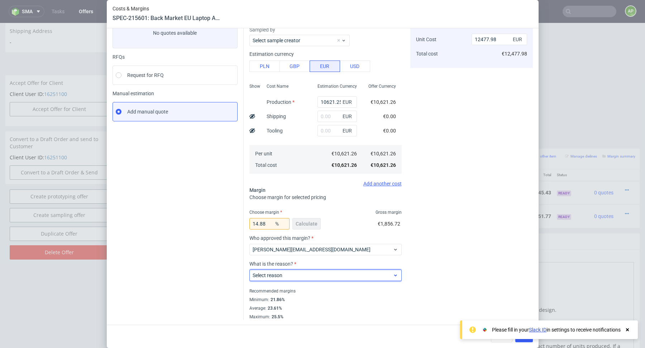
click at [296, 275] on span "Select reason" at bounding box center [323, 275] width 141 height 7
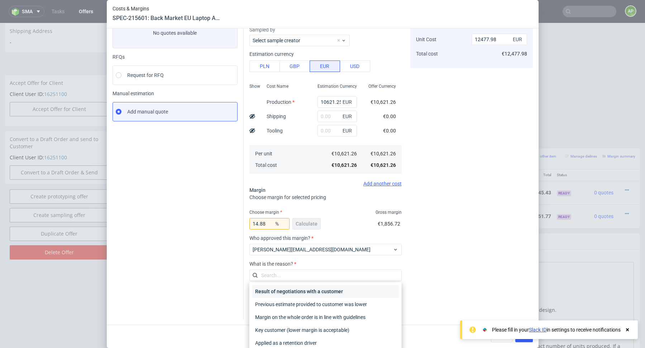
click at [290, 292] on div "Result of negotiations with a customer" at bounding box center [325, 291] width 147 height 13
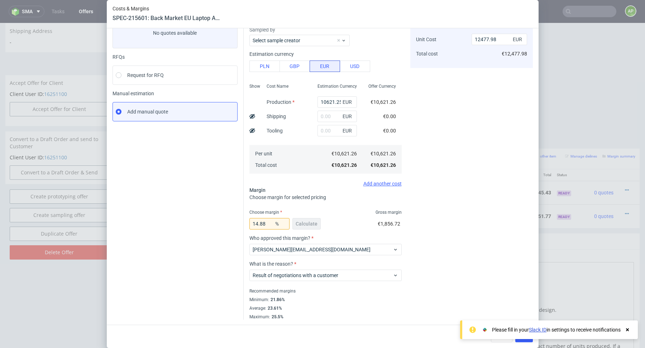
click at [462, 225] on div "Cost displayed to the customer Unit Cost Total cost 12477.98 EUR €12,477.98" at bounding box center [471, 163] width 123 height 314
click at [630, 329] on icon at bounding box center [627, 330] width 6 height 6
click at [527, 335] on span "Save" at bounding box center [524, 336] width 11 height 5
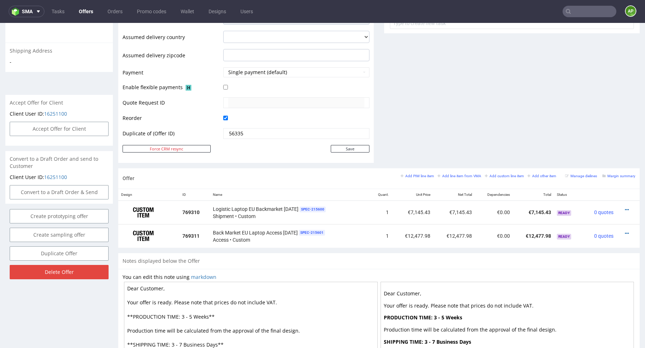
scroll to position [308, 0]
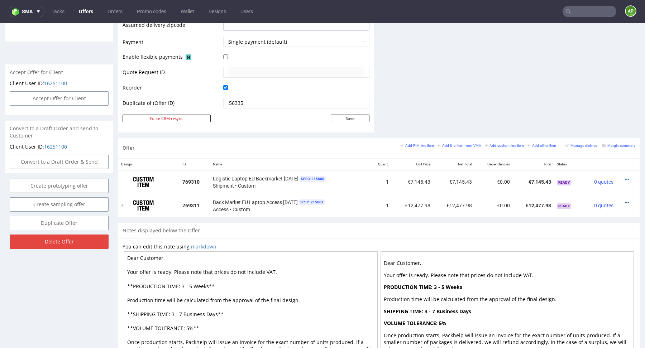
click at [625, 201] on icon at bounding box center [627, 203] width 4 height 5
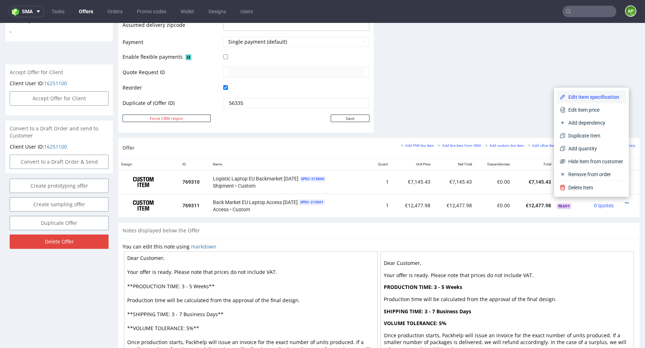
click at [592, 99] on span "Edit item specification" at bounding box center [595, 97] width 58 height 7
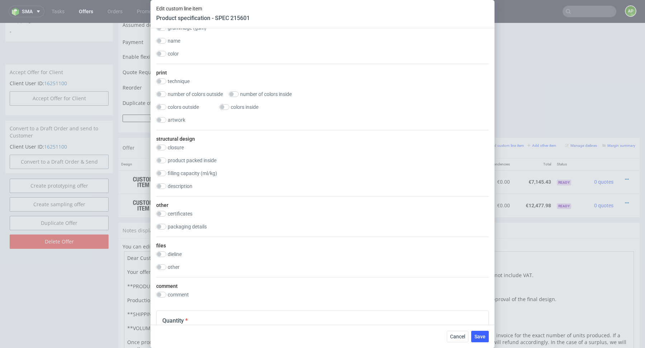
scroll to position [600, 0]
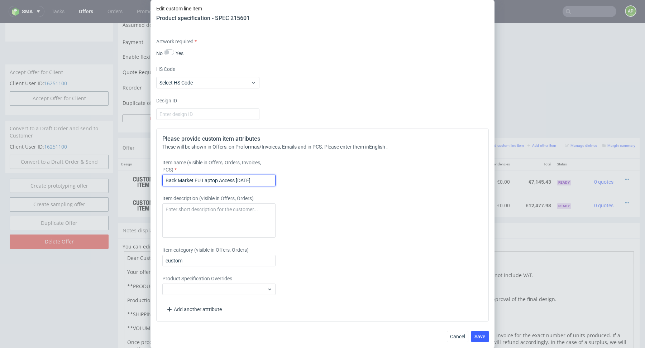
click at [239, 180] on input "Back Market EU Laptop Access [DATE]" at bounding box center [218, 180] width 113 height 11
type input "Back Market EU Laptop Access [DATE]"
click at [478, 337] on span "Save" at bounding box center [480, 336] width 11 height 5
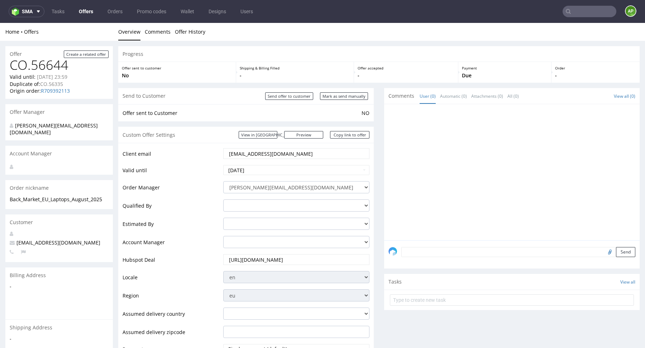
scroll to position [362, 0]
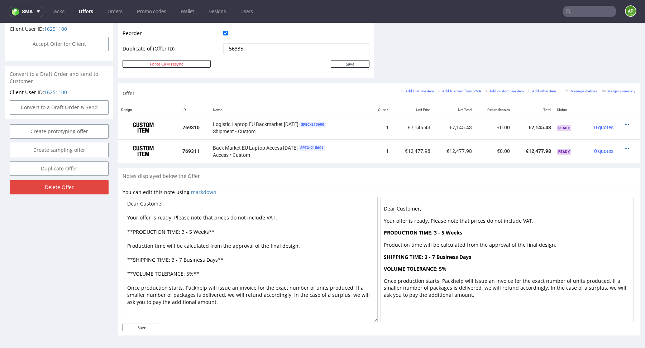
click at [252, 261] on textarea "Dear Customer, Your offer is ready. Please note that prices do not include VAT.…" at bounding box center [251, 259] width 254 height 125
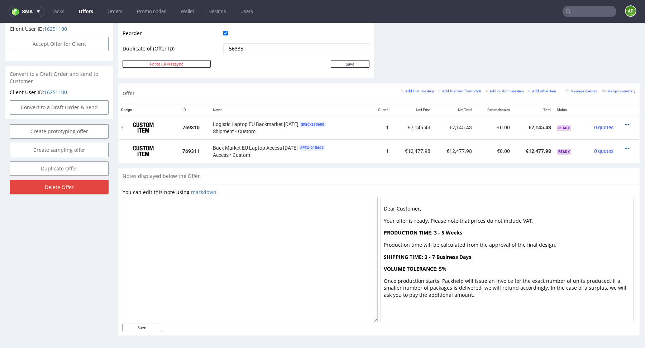
click at [625, 125] on icon at bounding box center [627, 125] width 4 height 5
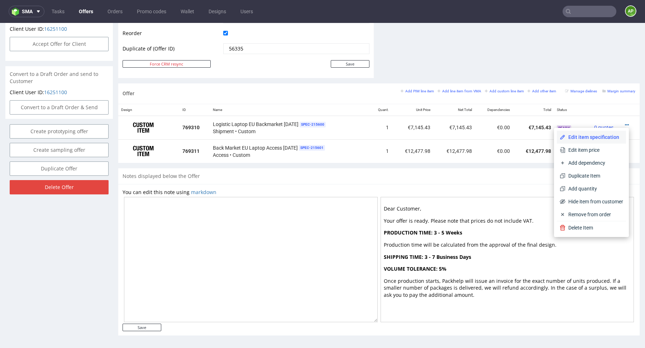
click at [590, 140] on span "Edit item specification" at bounding box center [595, 137] width 58 height 7
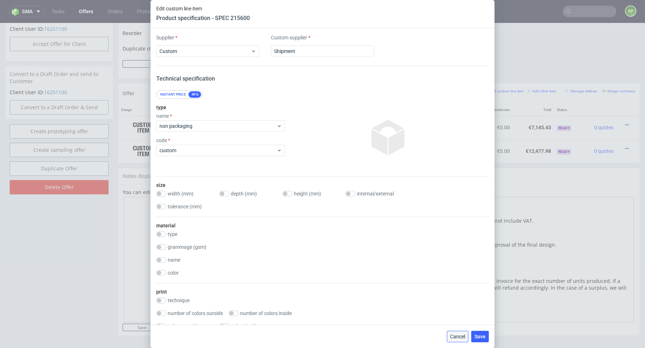
click at [449, 337] on button "Cancel" at bounding box center [458, 336] width 22 height 11
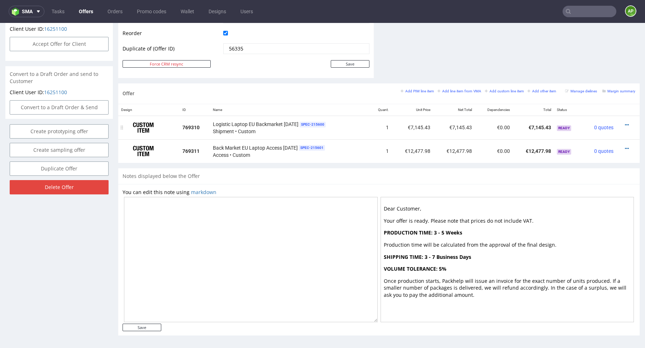
click at [622, 122] on div at bounding box center [625, 125] width 13 height 7
click at [625, 123] on icon at bounding box center [627, 125] width 4 height 5
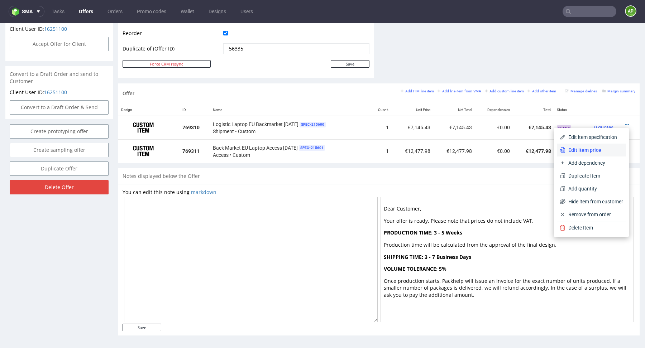
click at [584, 150] on span "Edit item price" at bounding box center [595, 150] width 58 height 7
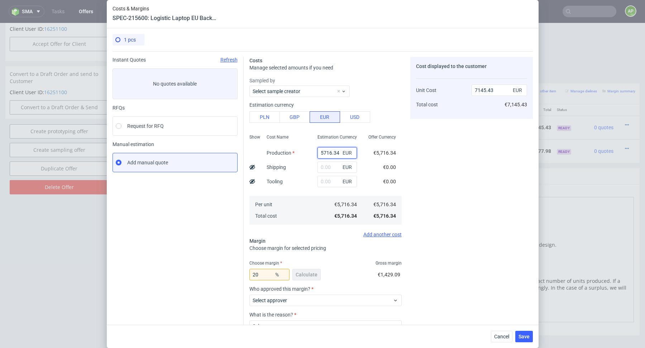
click at [323, 153] on input "5716.34" at bounding box center [337, 152] width 39 height 11
paste input ",405.24 €"
type input "5,405.24 €"
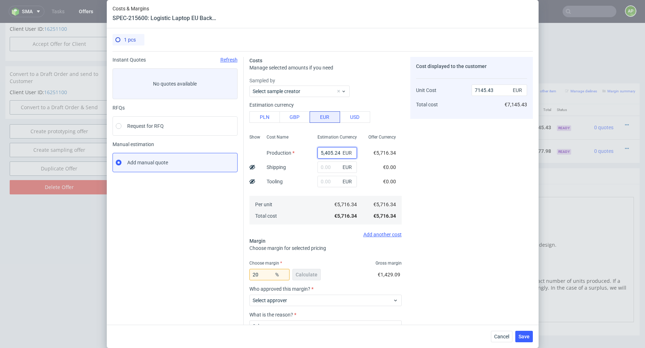
scroll to position [0, 3]
type input "0"
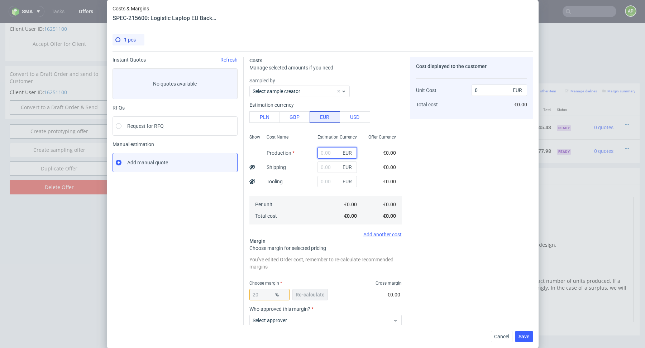
scroll to position [0, 0]
paste input "5,405.24 €"
click at [324, 153] on input "5,405.24" at bounding box center [337, 152] width 39 height 11
type input "5405.24"
type input "6756.55"
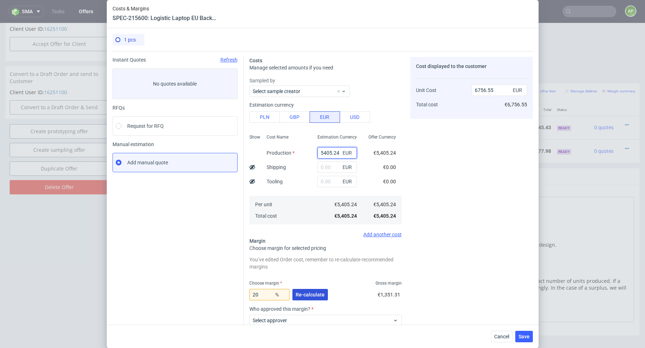
type input "5405.24"
click at [314, 295] on span "Re-calculate" at bounding box center [310, 295] width 29 height 5
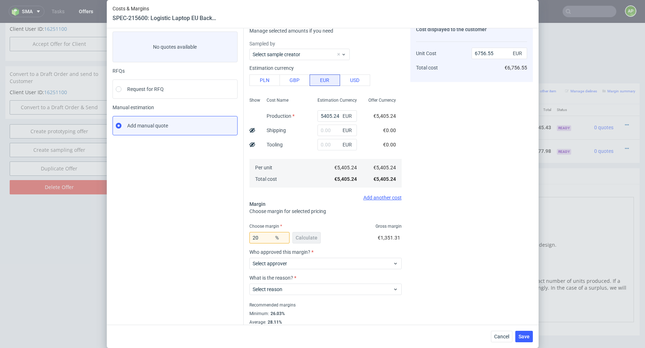
scroll to position [51, 0]
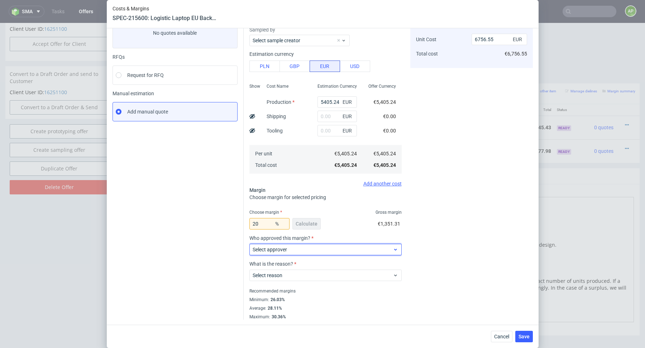
click at [318, 247] on span "Select approver" at bounding box center [323, 249] width 141 height 7
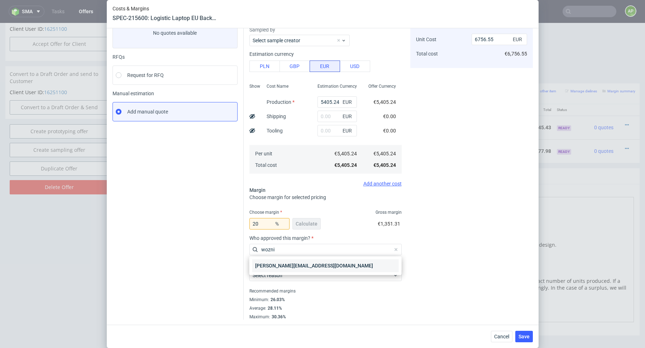
type input "wozni"
click at [303, 267] on div "[PERSON_NAME][EMAIL_ADDRESS][DOMAIN_NAME]" at bounding box center [325, 266] width 147 height 13
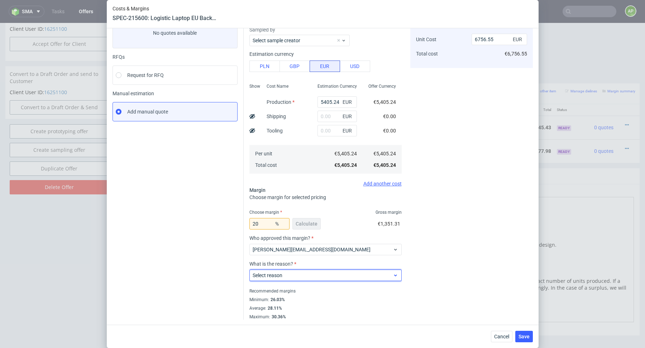
click at [291, 276] on span "Select reason" at bounding box center [323, 275] width 141 height 7
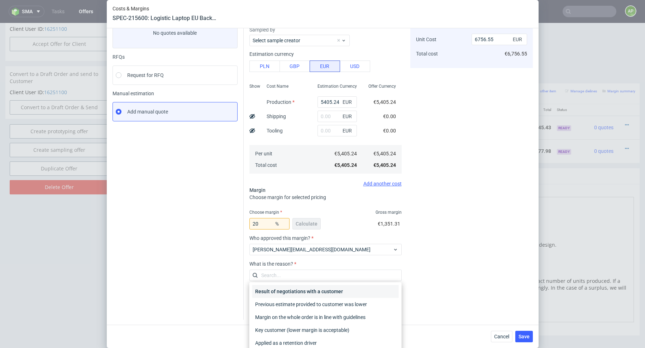
click at [294, 288] on div "Result of negotiations with a customer" at bounding box center [325, 291] width 147 height 13
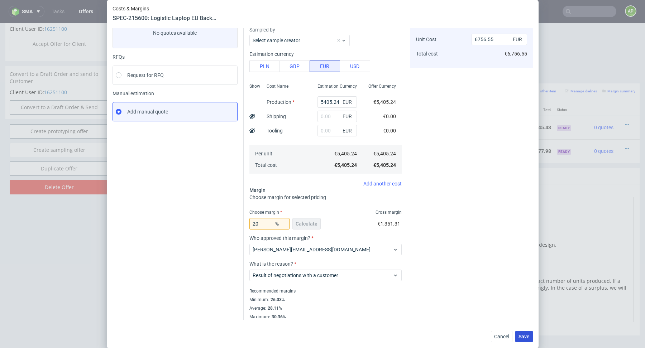
click at [526, 337] on span "Save" at bounding box center [524, 336] width 11 height 5
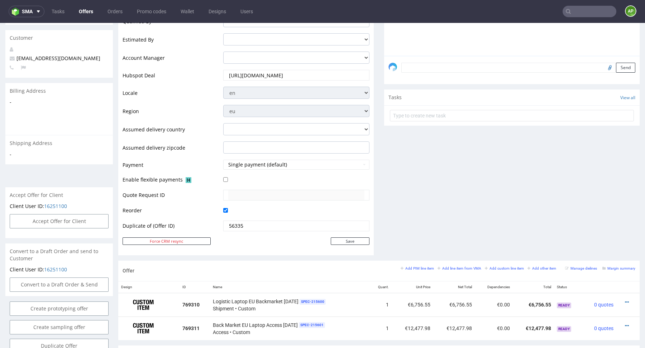
scroll to position [362, 0]
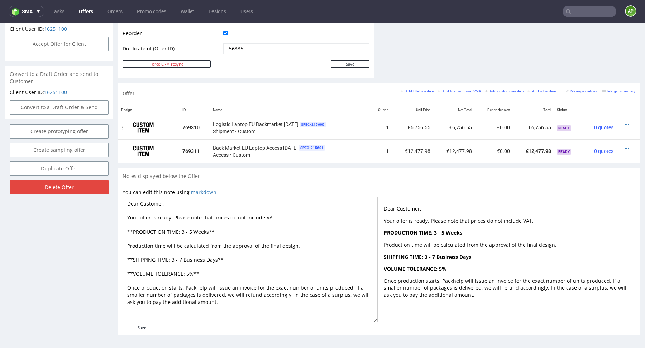
click at [619, 123] on div at bounding box center [625, 125] width 13 height 7
click at [625, 123] on icon at bounding box center [627, 125] width 4 height 5
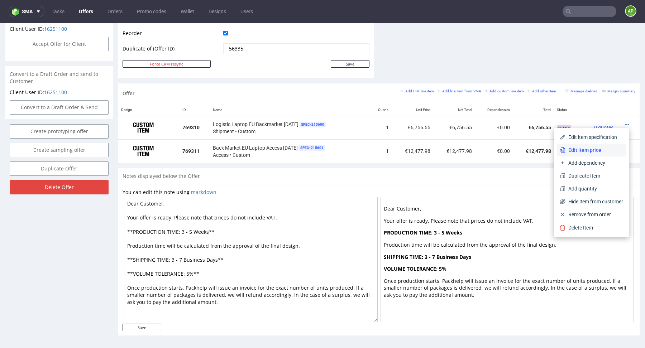
click at [584, 151] on span "Edit item price" at bounding box center [595, 150] width 58 height 7
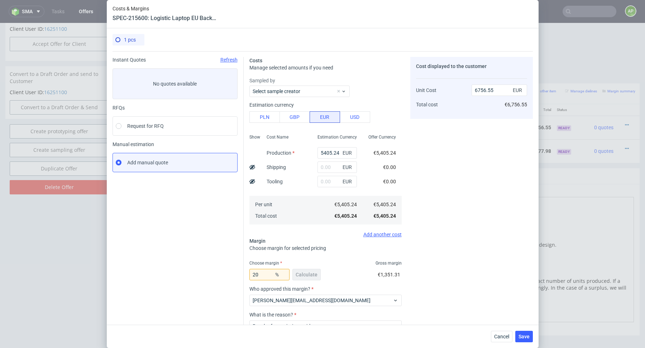
scroll to position [51, 0]
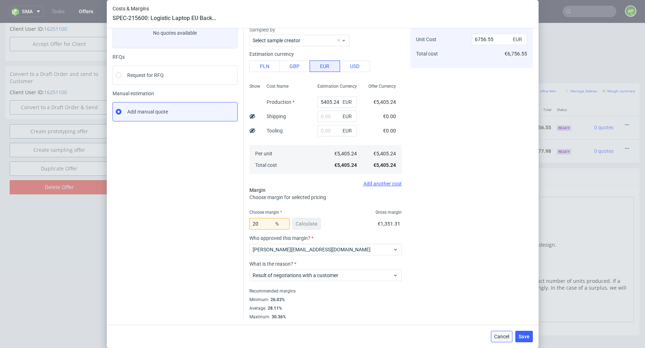
click at [495, 337] on span "Cancel" at bounding box center [501, 336] width 15 height 5
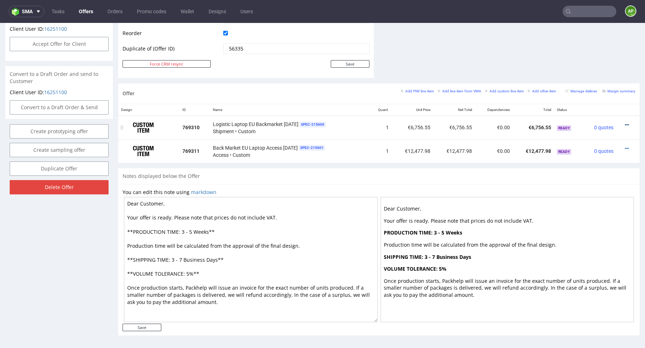
click at [625, 125] on icon at bounding box center [627, 125] width 4 height 5
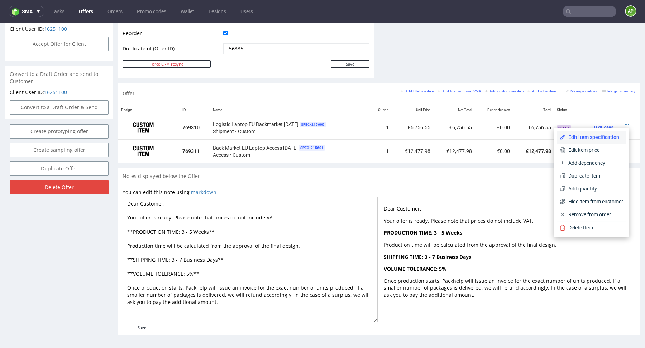
click at [600, 137] on span "Edit item specification" at bounding box center [595, 137] width 58 height 7
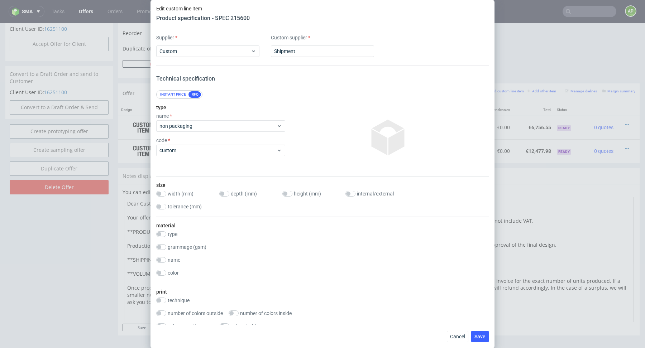
scroll to position [600, 0]
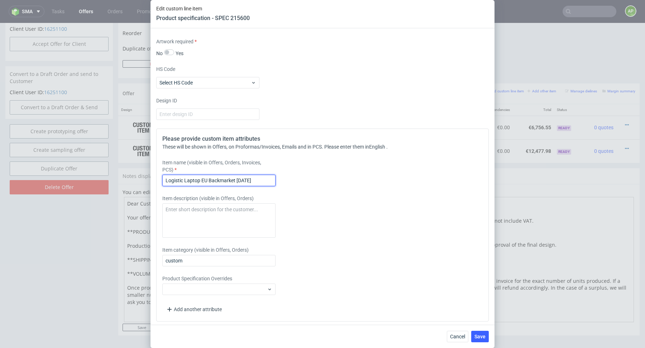
click at [240, 178] on input "Logistic Laptop EU Backmarket [DATE]" at bounding box center [218, 180] width 113 height 11
type input "Logistic Laptop EU Backmarket [DATE]"
click at [485, 338] on span "Save" at bounding box center [480, 336] width 11 height 5
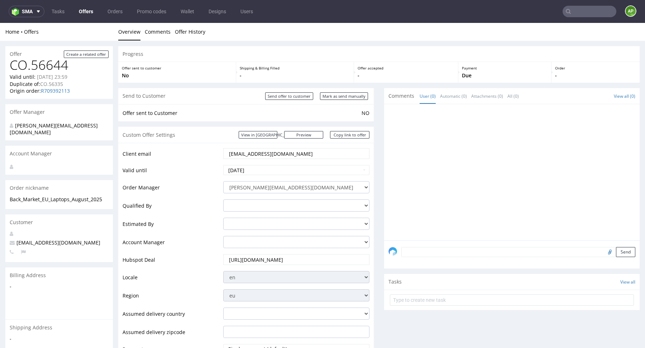
scroll to position [362, 0]
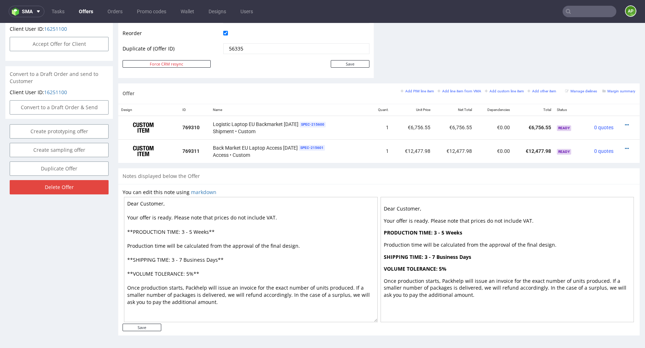
click at [216, 261] on textarea "Dear Customer, Your offer is ready. Please note that prices do not include VAT.…" at bounding box center [251, 259] width 254 height 125
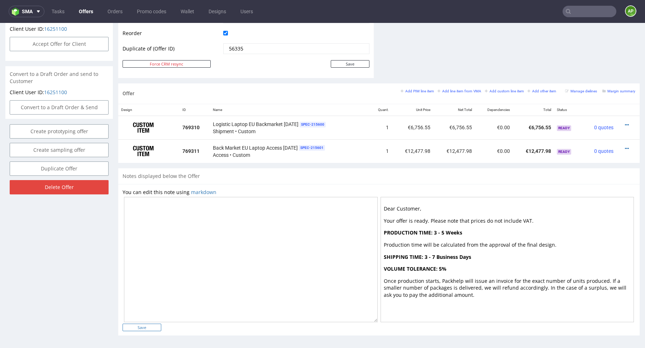
click at [141, 327] on input "Save" at bounding box center [142, 328] width 39 height 8
type input "In progress..."
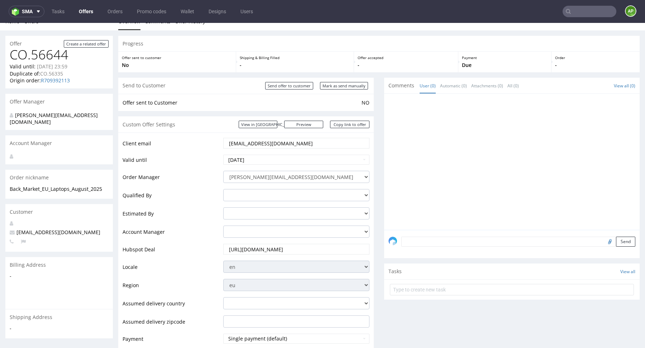
scroll to position [0, 0]
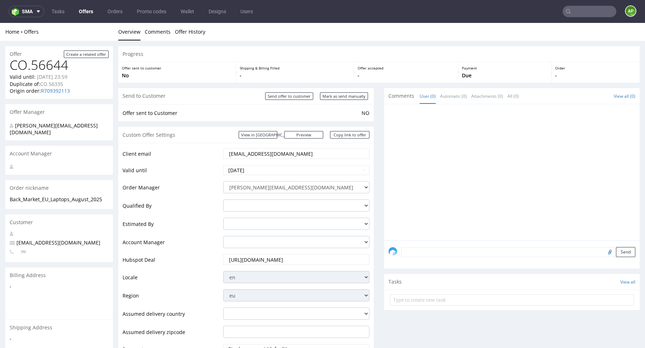
click at [85, 9] on link "Offers" at bounding box center [86, 11] width 23 height 11
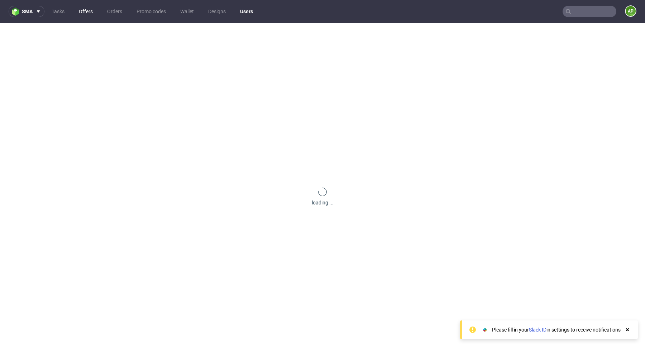
click at [86, 13] on link "Offers" at bounding box center [86, 11] width 23 height 11
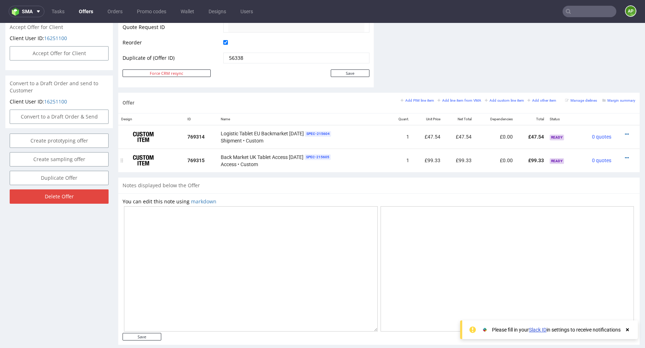
scroll to position [351, 0]
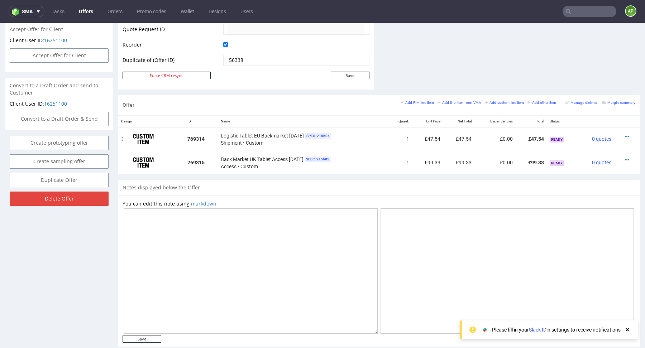
click at [617, 136] on div at bounding box center [624, 136] width 15 height 7
click at [625, 135] on icon at bounding box center [627, 136] width 4 height 5
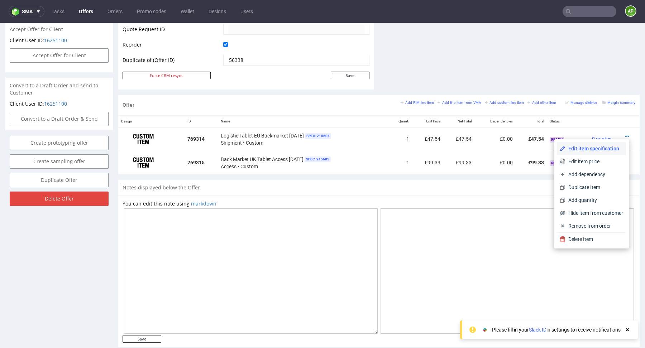
click at [593, 150] on span "Edit item specification" at bounding box center [595, 148] width 58 height 7
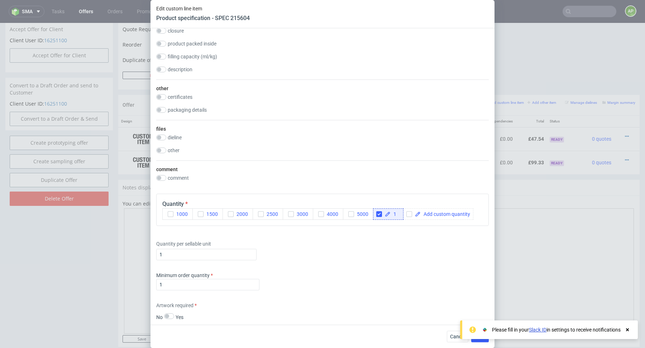
scroll to position [600, 0]
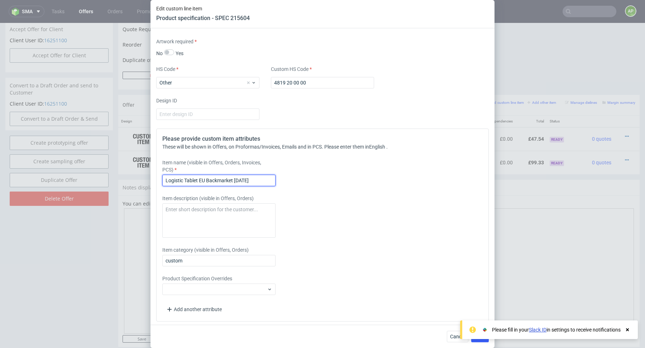
click at [202, 178] on input "Logistic Tablet EU Backmarket [DATE]" at bounding box center [218, 180] width 113 height 11
click at [201, 178] on input "Logistic Tablet EU Backmarket [DATE]" at bounding box center [218, 180] width 113 height 11
type input "Logistic Tablet UK Backmarket [DATE]"
click at [628, 330] on use at bounding box center [627, 330] width 3 height 3
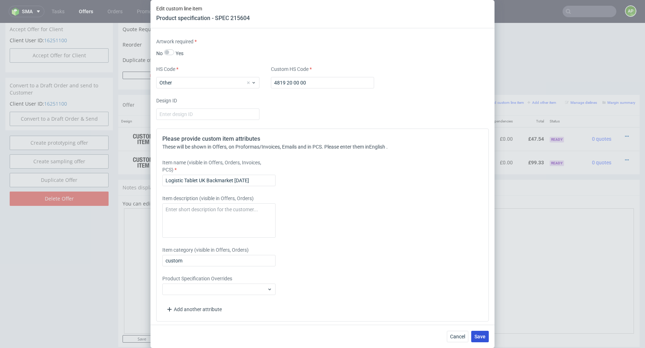
click at [481, 337] on span "Save" at bounding box center [480, 336] width 11 height 5
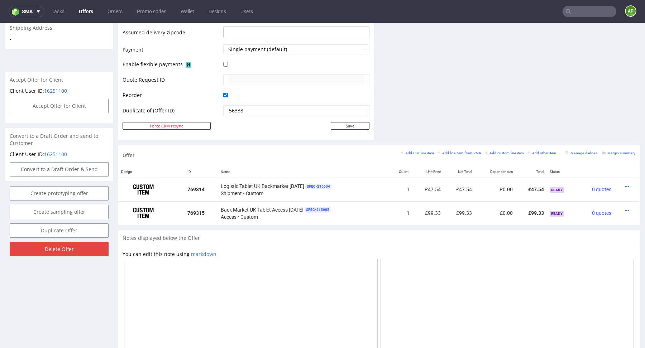
scroll to position [362, 0]
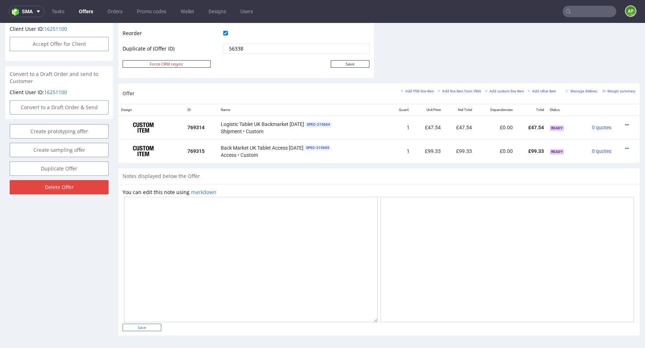
click at [137, 326] on input "Save" at bounding box center [142, 328] width 39 height 8
type input "In progress..."
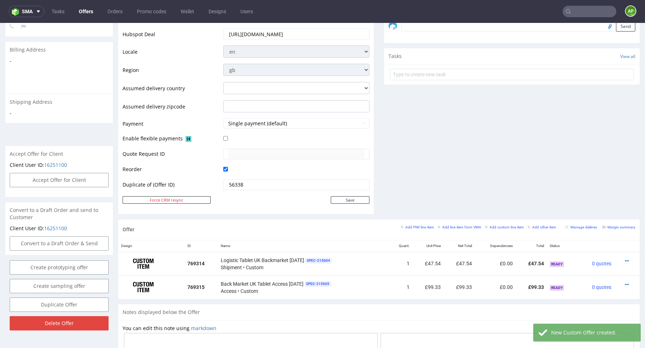
scroll to position [229, 0]
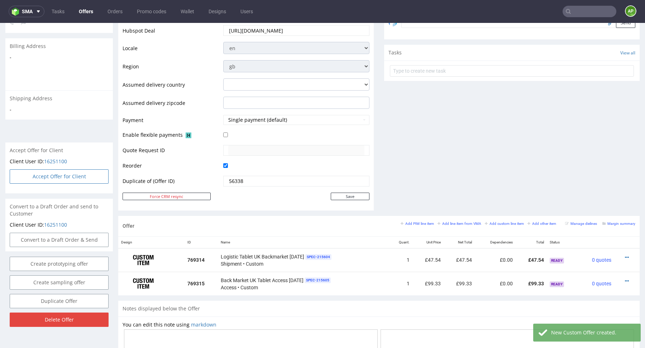
click at [68, 173] on button "Accept Offer for Client" at bounding box center [59, 177] width 99 height 14
select select "75"
select select "904"
select select "b2b"
select select "75"
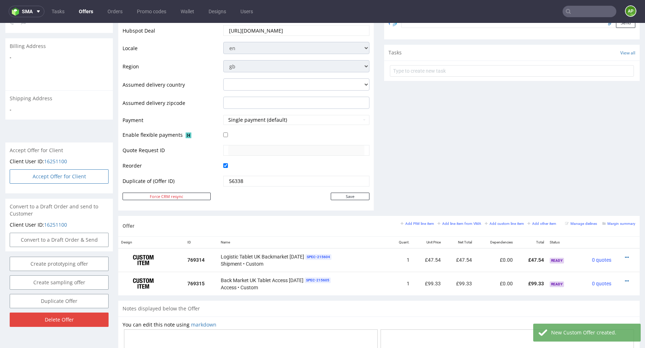
select select "904"
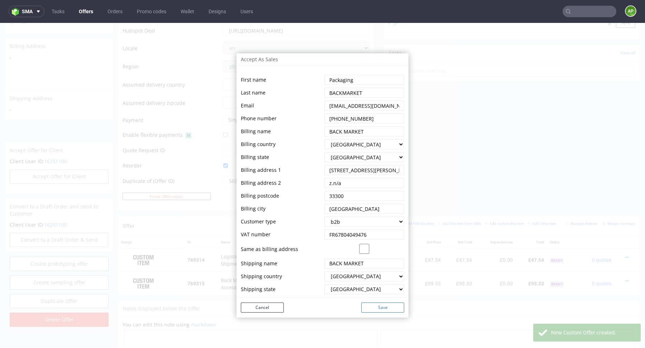
click at [370, 309] on button "Save" at bounding box center [382, 308] width 43 height 10
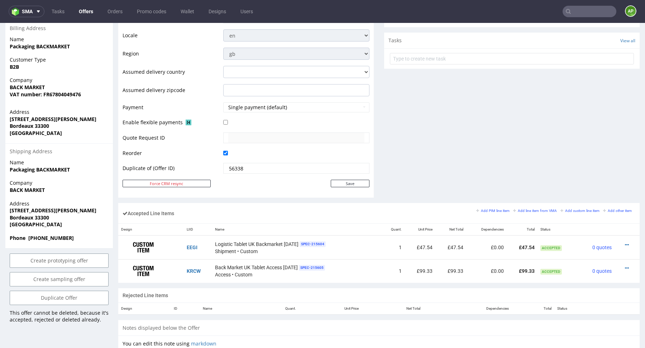
scroll to position [0, 0]
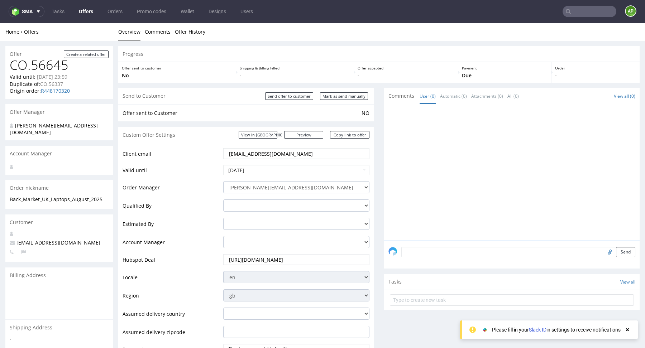
scroll to position [362, 0]
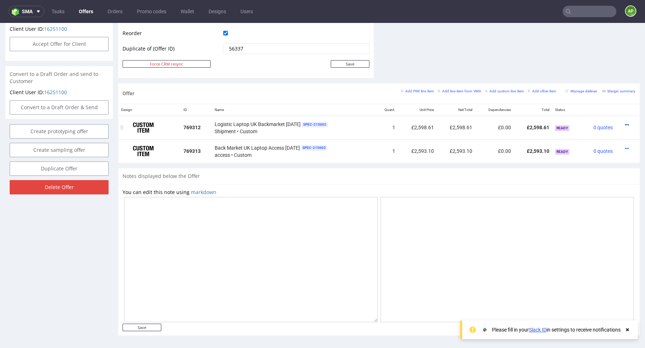
click at [625, 123] on icon at bounding box center [627, 125] width 4 height 5
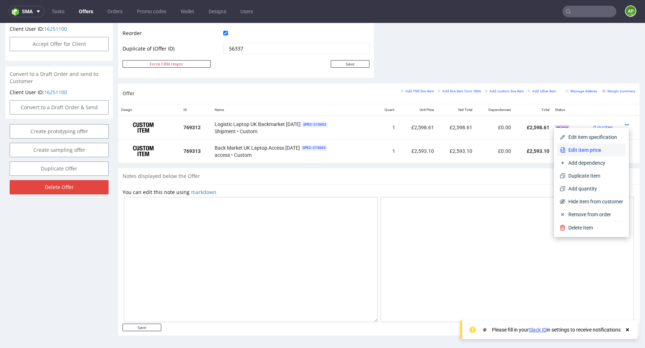
click at [587, 146] on li "Edit item price" at bounding box center [591, 150] width 69 height 13
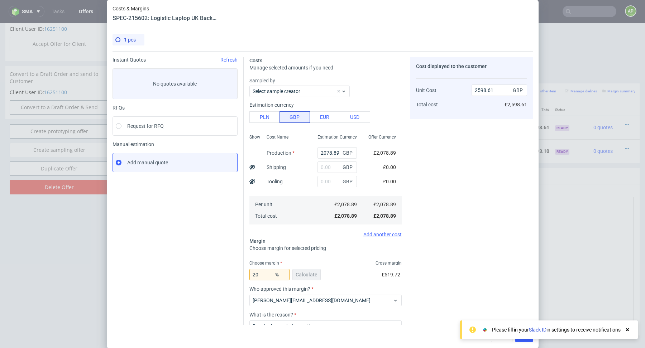
click at [542, 212] on div "Costs & Margins SPEC-215602: Logistic Laptop UK Backmarket [DATE] 1 pcs Instant…" at bounding box center [322, 174] width 645 height 348
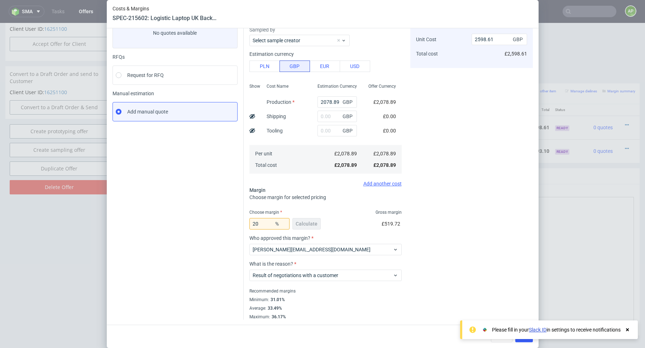
click at [630, 327] on icon at bounding box center [627, 330] width 6 height 6
click at [496, 338] on span "Cancel" at bounding box center [501, 336] width 15 height 5
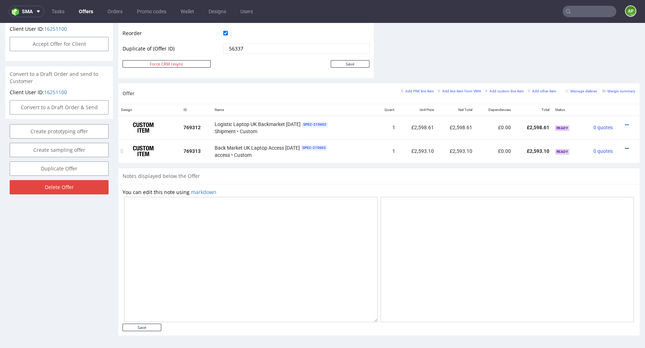
click at [625, 146] on icon at bounding box center [627, 148] width 4 height 5
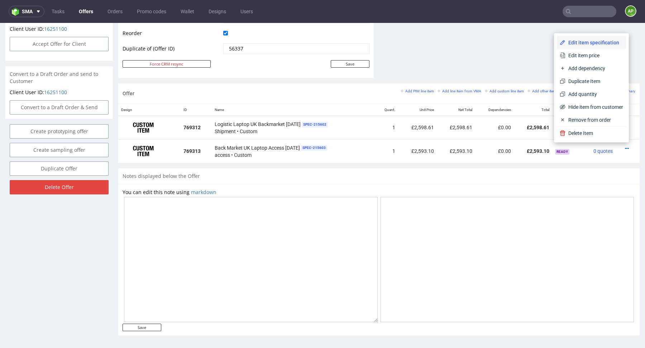
click at [598, 44] on span "Edit item specification" at bounding box center [595, 42] width 58 height 7
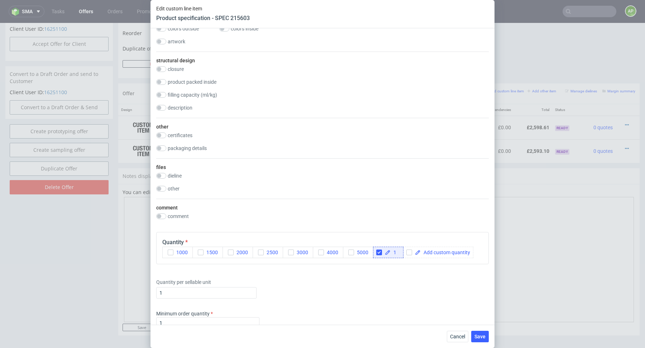
scroll to position [431, 0]
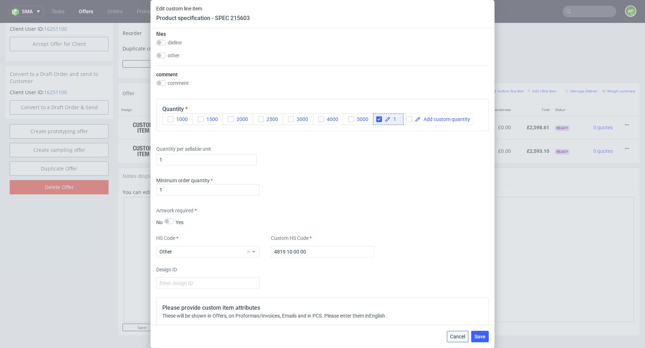
click at [454, 337] on span "Cancel" at bounding box center [457, 336] width 15 height 5
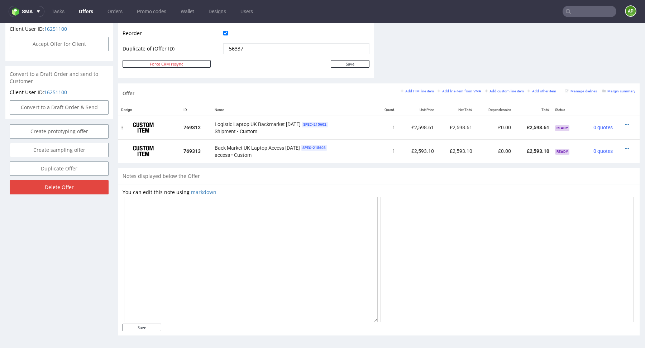
click at [623, 122] on div at bounding box center [626, 125] width 14 height 7
click at [619, 123] on div at bounding box center [626, 125] width 14 height 7
click at [619, 122] on div at bounding box center [626, 125] width 14 height 7
click at [625, 123] on icon at bounding box center [627, 125] width 4 height 5
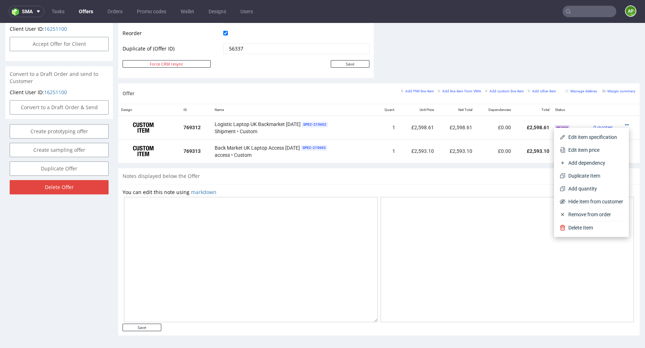
click at [537, 208] on div at bounding box center [508, 259] width 254 height 125
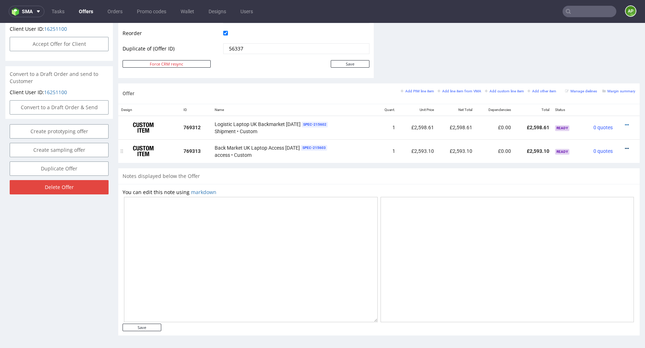
click at [625, 146] on icon at bounding box center [627, 148] width 4 height 5
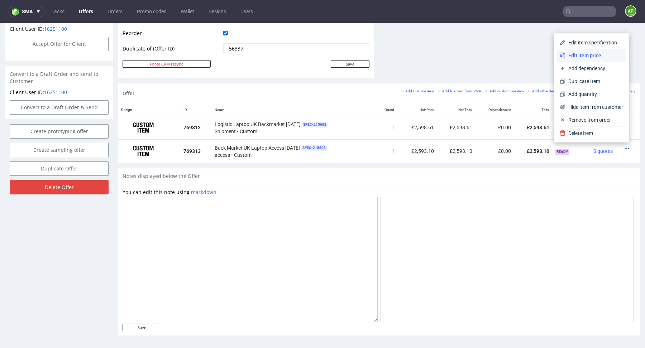
click at [587, 56] on span "Edit item price" at bounding box center [595, 55] width 58 height 7
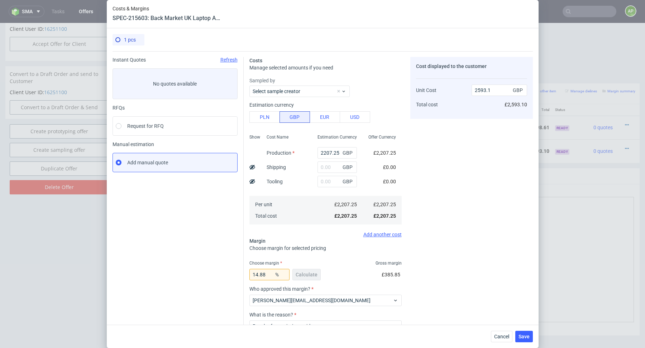
scroll to position [51, 0]
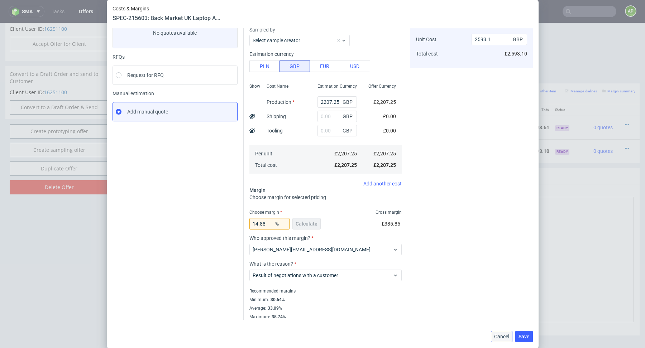
click at [504, 336] on span "Cancel" at bounding box center [501, 336] width 15 height 5
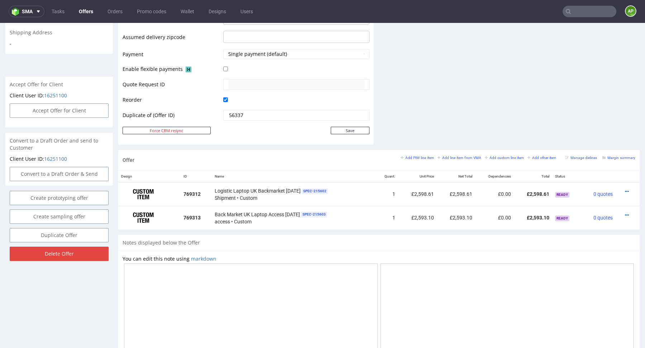
scroll to position [293, 0]
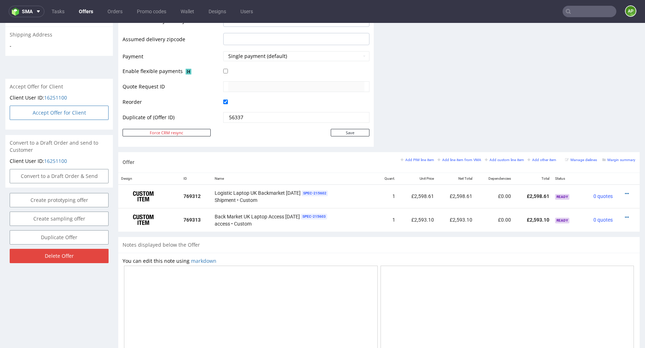
click at [69, 106] on button "Accept Offer for Client" at bounding box center [59, 113] width 99 height 14
select select "75"
select select "904"
select select "b2b"
select select "75"
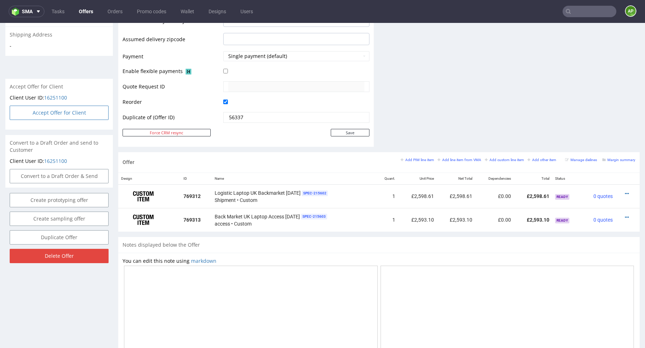
select select "904"
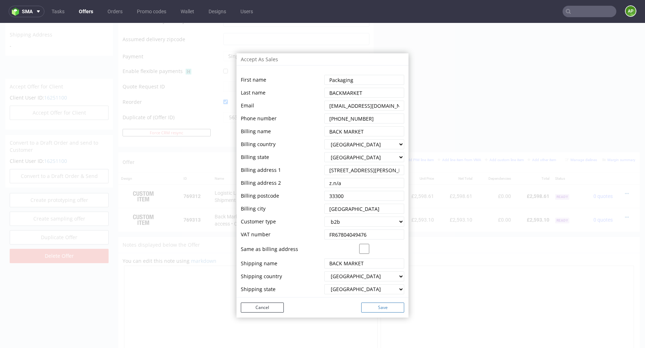
click at [380, 310] on button "Save" at bounding box center [382, 308] width 43 height 10
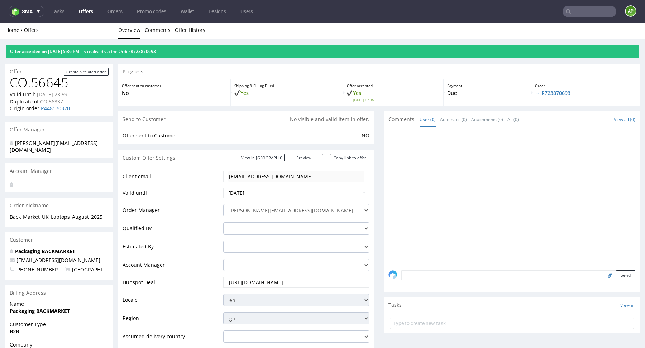
scroll to position [0, 0]
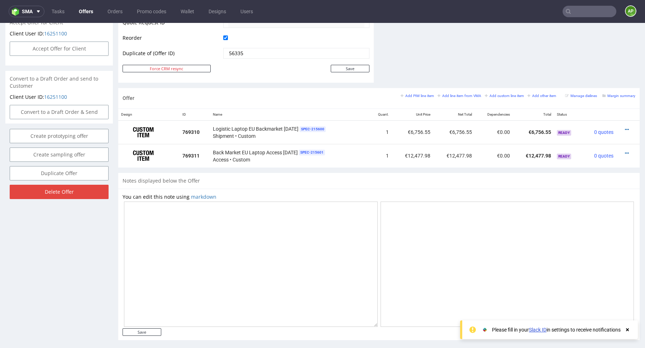
scroll to position [362, 0]
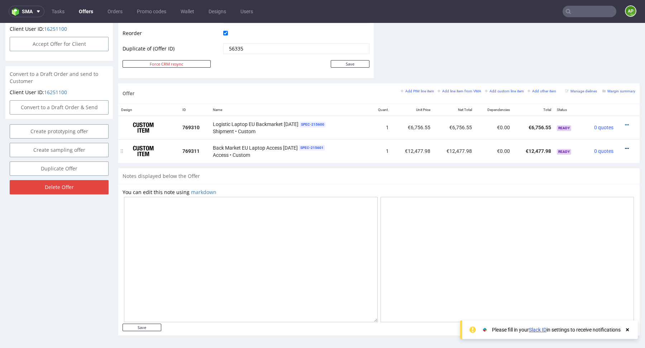
click at [625, 146] on icon at bounding box center [627, 148] width 4 height 5
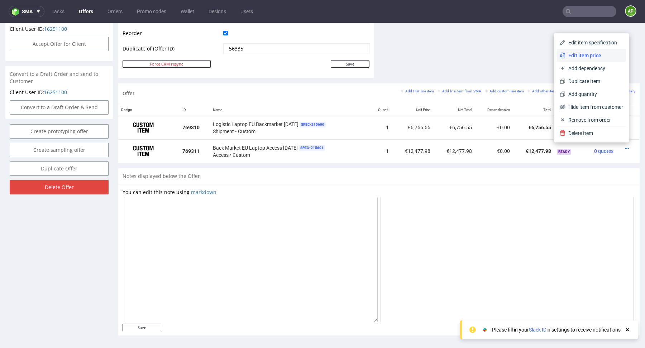
click at [594, 53] on span "Edit item price" at bounding box center [595, 55] width 58 height 7
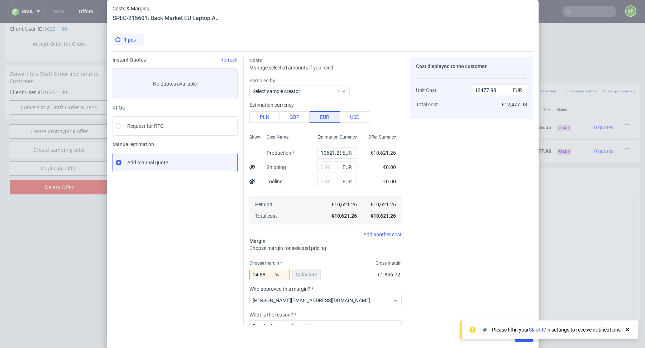
scroll to position [51, 0]
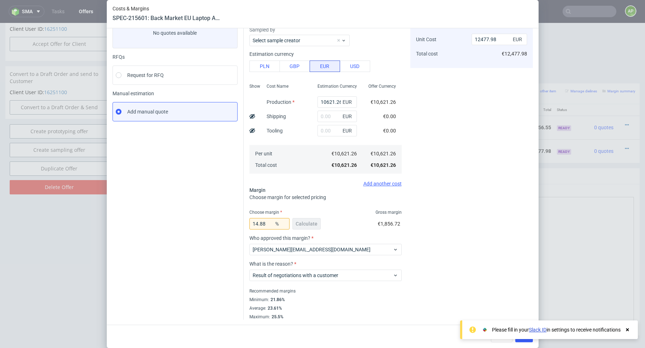
click at [627, 332] on icon at bounding box center [627, 330] width 6 height 6
click at [506, 339] on span "Cancel" at bounding box center [501, 336] width 15 height 5
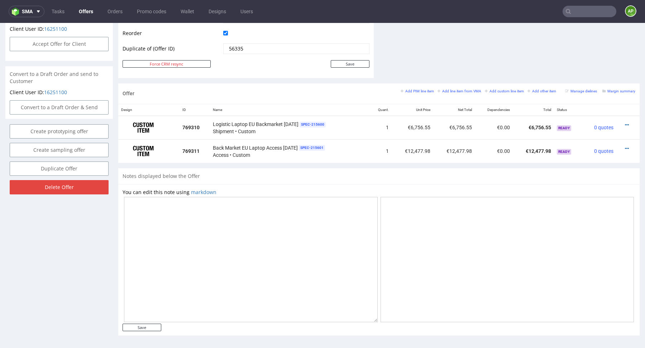
scroll to position [339, 0]
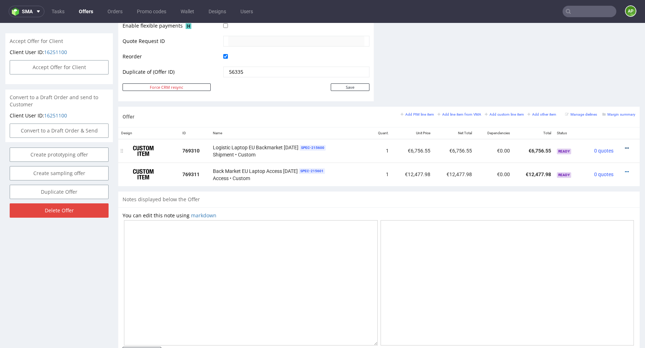
click at [625, 147] on icon at bounding box center [627, 148] width 4 height 5
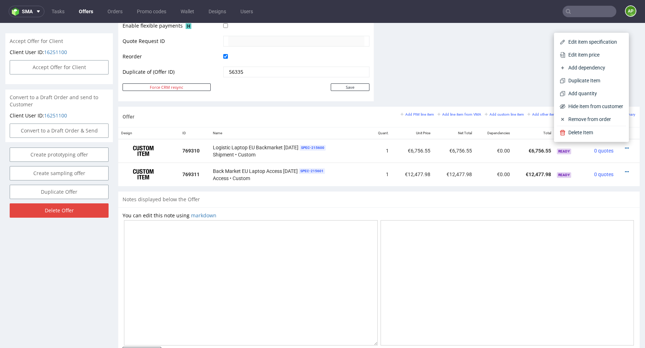
click at [473, 224] on div at bounding box center [508, 282] width 254 height 125
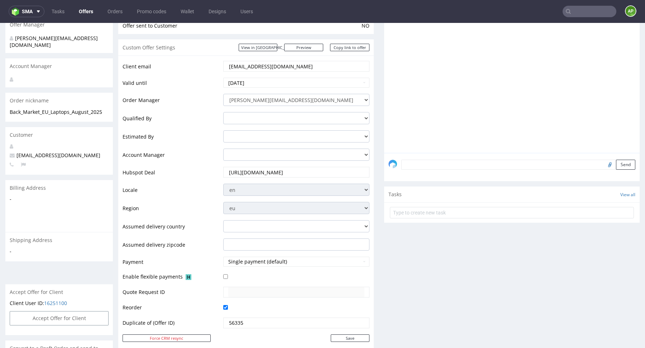
scroll to position [172, 0]
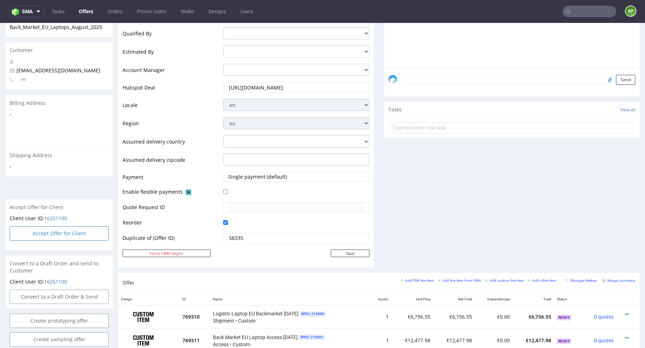
click at [77, 227] on button "Accept Offer for Client" at bounding box center [59, 234] width 99 height 14
select select "75"
select select "904"
select select "b2b"
select select "75"
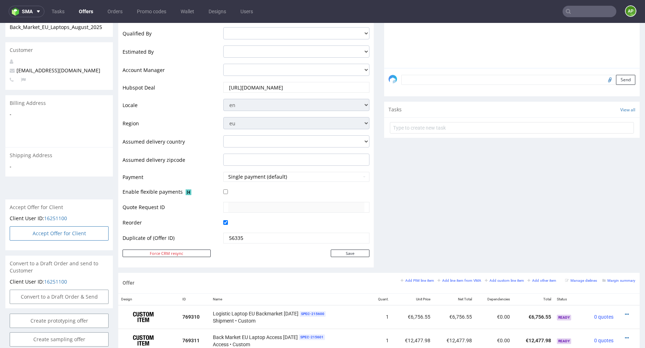
select select "904"
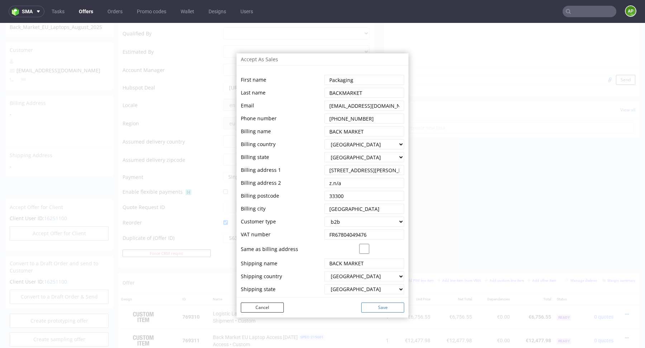
click at [390, 307] on button "Save" at bounding box center [382, 308] width 43 height 10
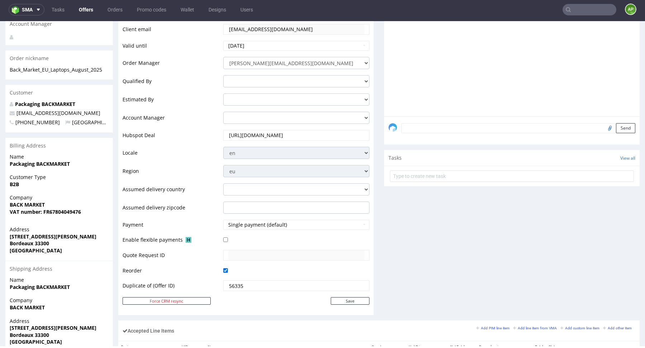
scroll to position [0, 0]
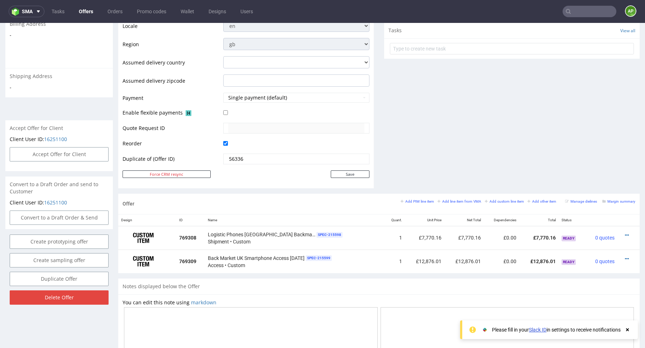
scroll to position [253, 0]
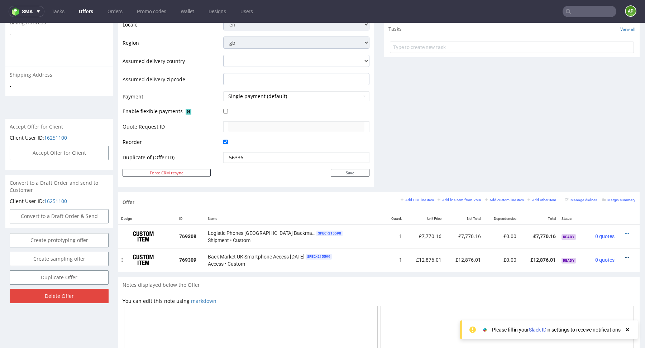
click at [625, 255] on icon at bounding box center [627, 257] width 4 height 5
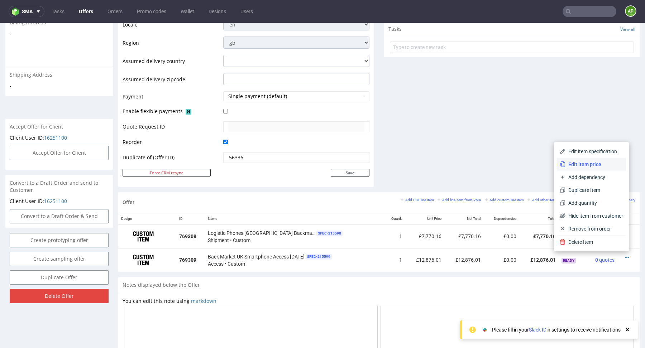
click at [604, 166] on span "Edit item price" at bounding box center [595, 164] width 58 height 7
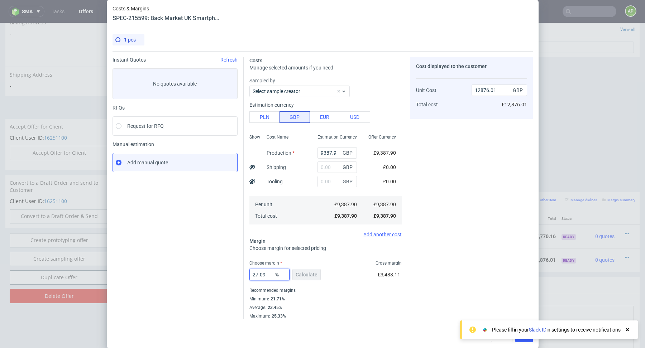
click at [269, 276] on input "27.09" at bounding box center [270, 274] width 40 height 11
type input "27.88"
type input "13017.05"
type input "27.09"
type input "12876.01"
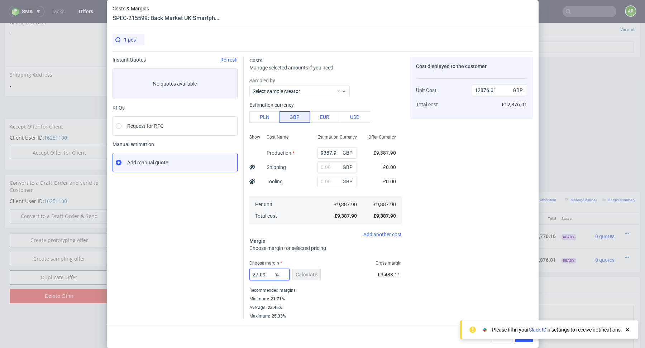
type input "27.09"
click at [628, 330] on use at bounding box center [627, 330] width 3 height 3
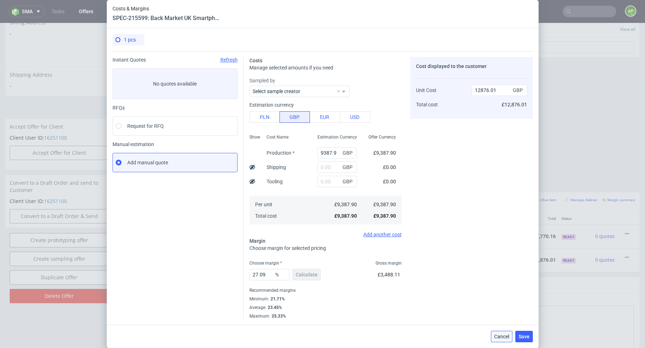
click at [502, 336] on span "Cancel" at bounding box center [501, 336] width 15 height 5
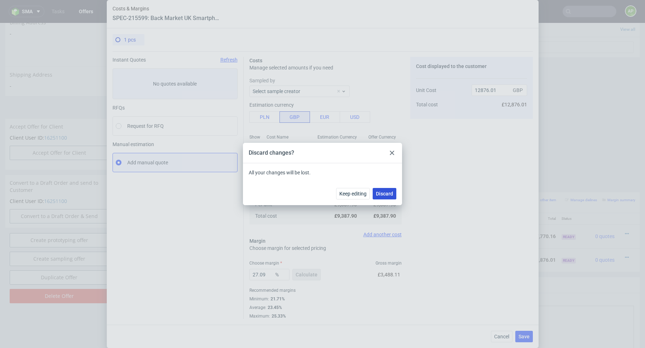
click at [383, 194] on span "Discard" at bounding box center [384, 193] width 17 height 5
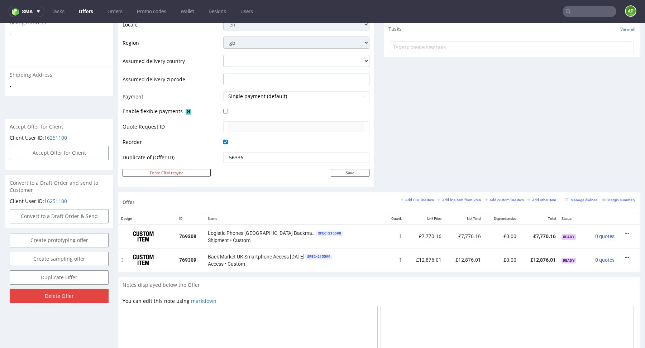
click at [625, 256] on icon at bounding box center [627, 257] width 4 height 5
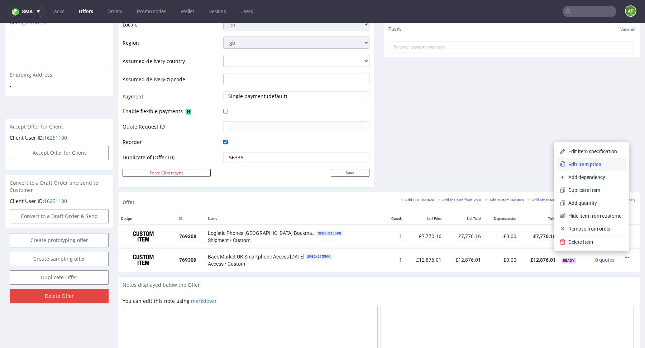
click at [595, 163] on span "Edit item price" at bounding box center [595, 164] width 58 height 7
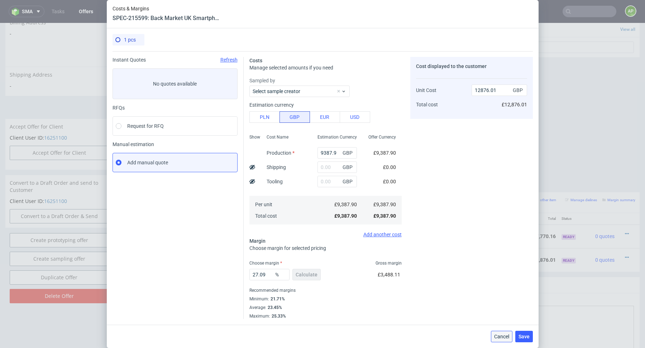
click at [500, 339] on button "Cancel" at bounding box center [502, 336] width 22 height 11
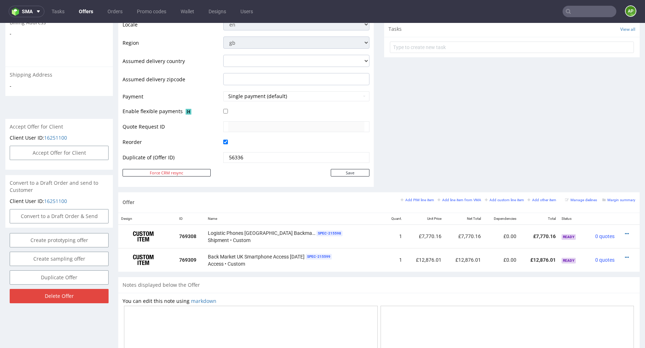
click at [510, 165] on div "Comments User (0) Automatic (0) Attachments (0) All (0) View all (0) Send Tasks…" at bounding box center [512, 13] width 256 height 357
click at [622, 233] on div at bounding box center [627, 234] width 12 height 7
click at [625, 232] on icon at bounding box center [627, 234] width 4 height 5
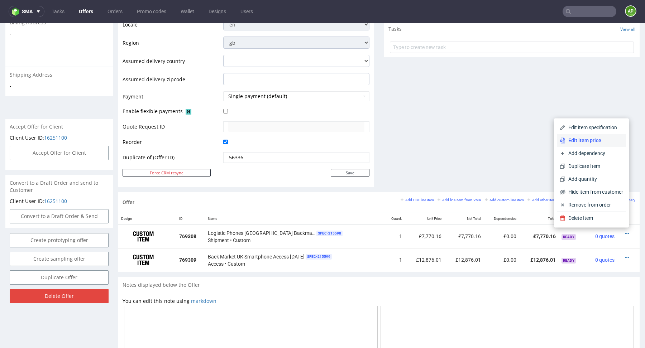
click at [590, 142] on span "Edit item price" at bounding box center [595, 140] width 58 height 7
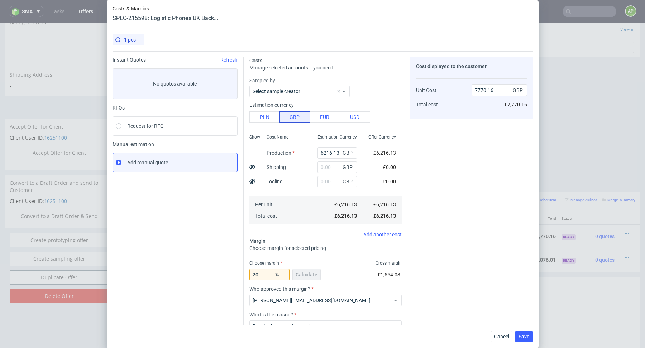
scroll to position [51, 0]
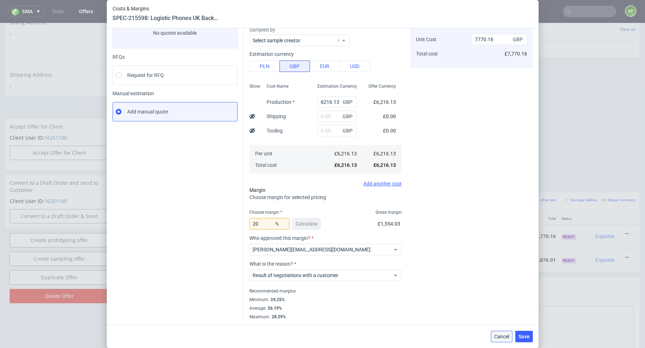
click at [497, 339] on span "Cancel" at bounding box center [501, 336] width 15 height 5
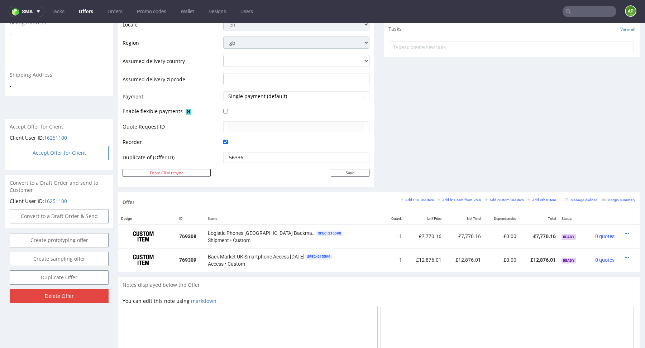
click at [81, 146] on button "Accept Offer for Client" at bounding box center [59, 153] width 99 height 14
select select "75"
select select "904"
select select "b2b"
select select "75"
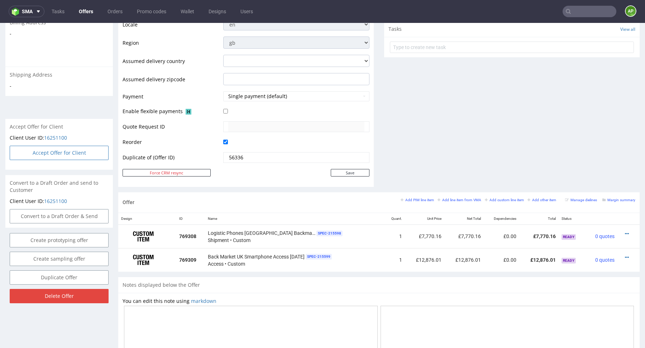
select select "904"
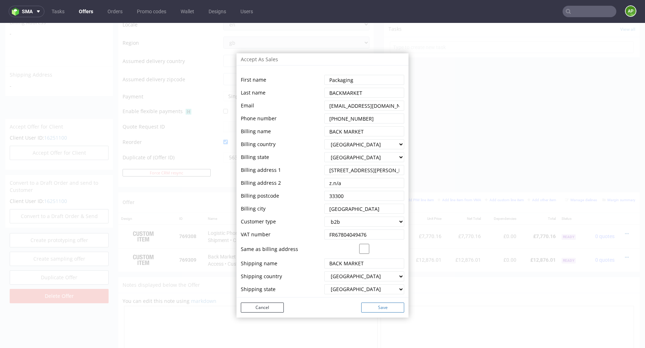
click at [370, 307] on button "Save" at bounding box center [382, 308] width 43 height 10
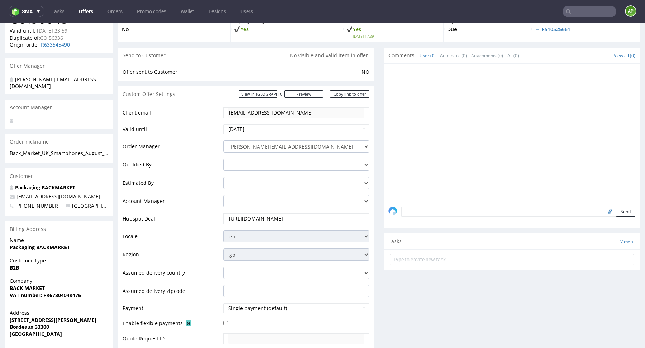
scroll to position [0, 0]
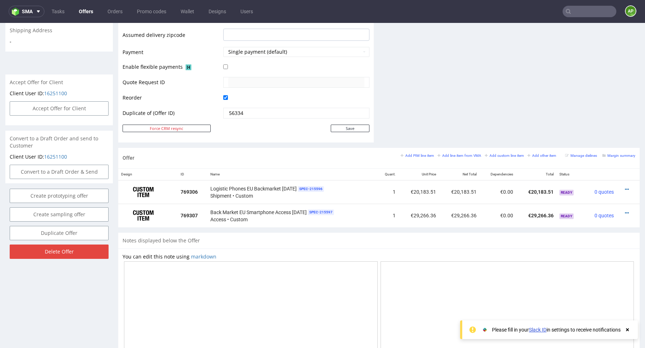
scroll to position [311, 0]
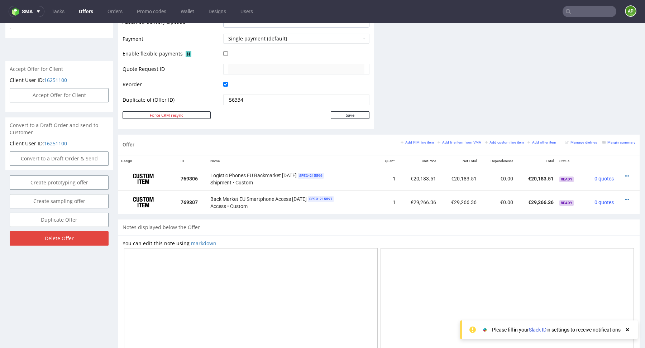
click at [629, 331] on icon at bounding box center [627, 330] width 6 height 6
click at [625, 198] on icon at bounding box center [627, 200] width 4 height 5
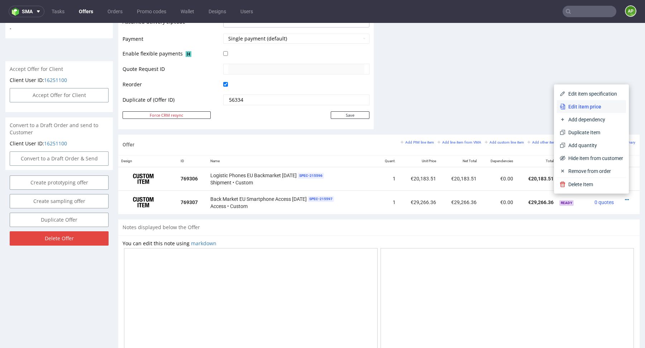
click at [589, 106] on span "Edit item price" at bounding box center [595, 106] width 58 height 7
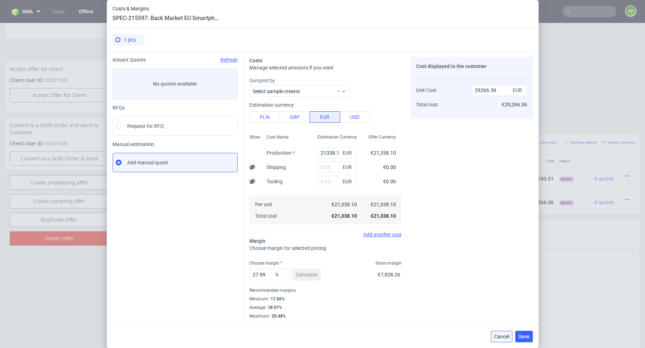
click at [502, 336] on span "Cancel" at bounding box center [501, 336] width 15 height 5
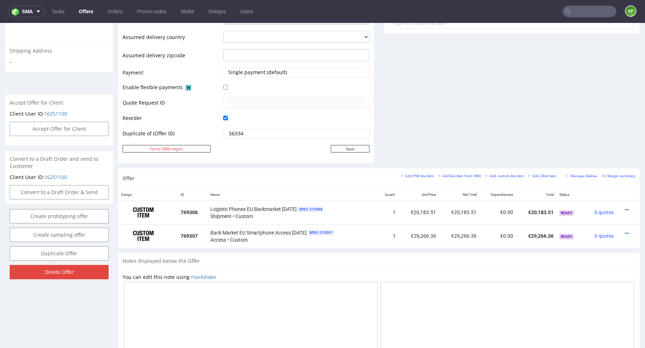
scroll to position [276, 0]
click at [86, 125] on button "Accept Offer for Client" at bounding box center [59, 130] width 99 height 14
select select "75"
select select "904"
select select "b2b"
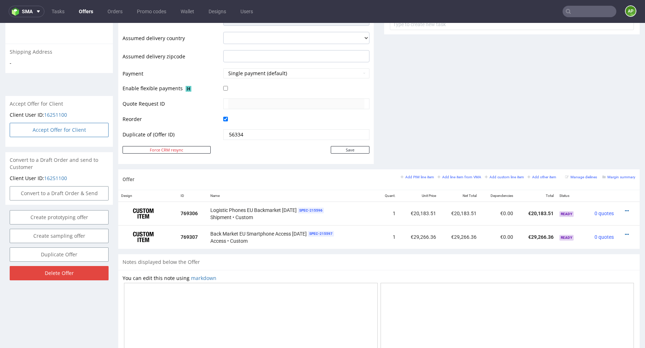
select select "75"
select select "904"
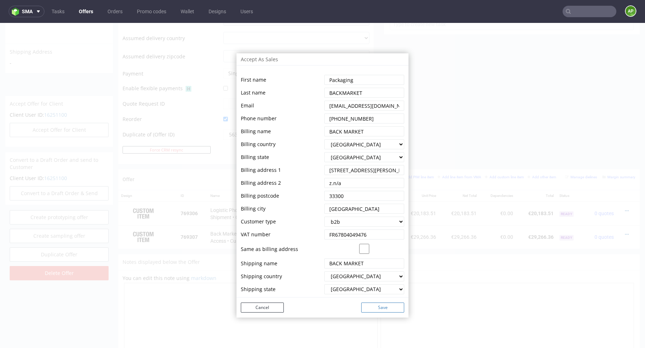
click at [374, 309] on button "Save" at bounding box center [382, 308] width 43 height 10
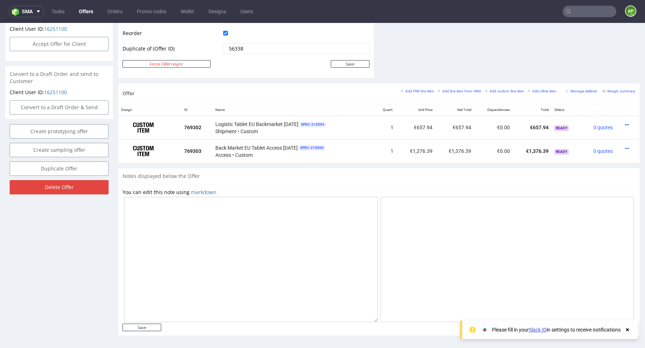
scroll to position [61, 0]
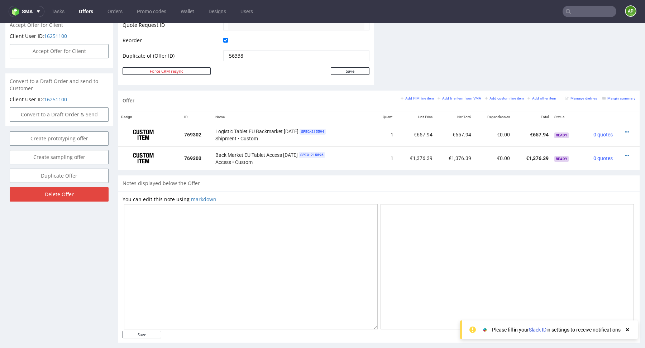
scroll to position [362, 0]
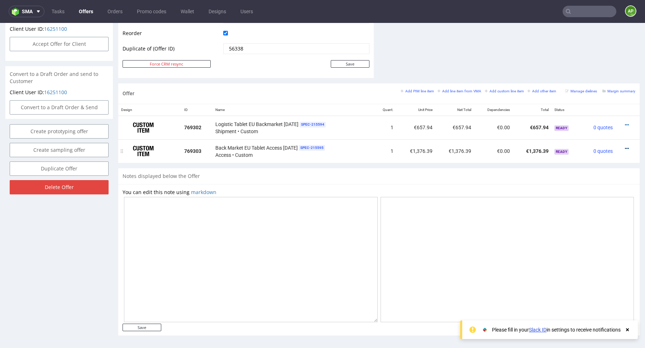
click at [625, 147] on icon at bounding box center [627, 148] width 4 height 5
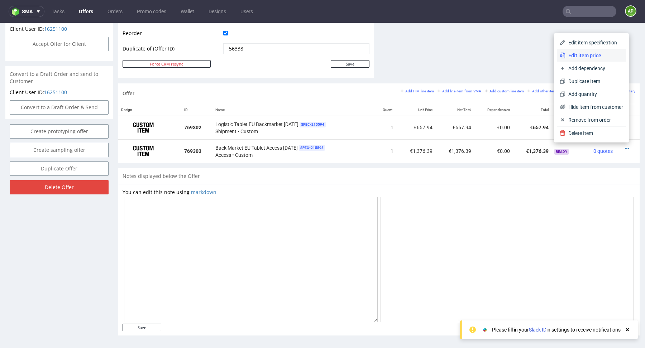
click at [595, 56] on span "Edit item price" at bounding box center [595, 55] width 58 height 7
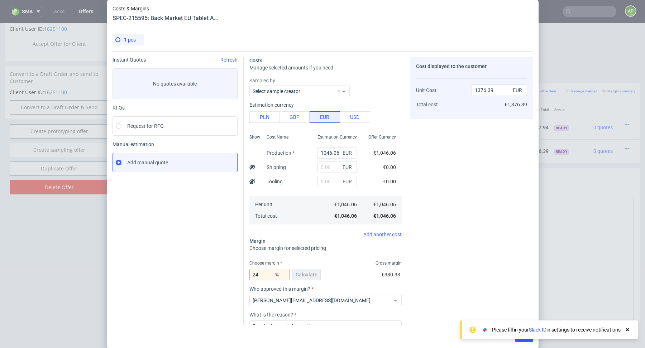
scroll to position [51, 0]
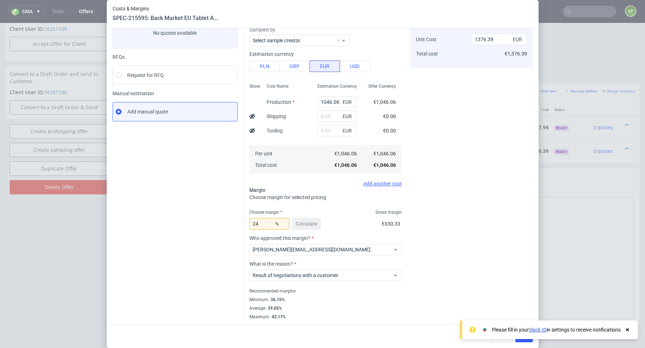
click at [629, 328] on icon at bounding box center [627, 330] width 6 height 6
click at [496, 336] on span "Cancel" at bounding box center [501, 336] width 15 height 5
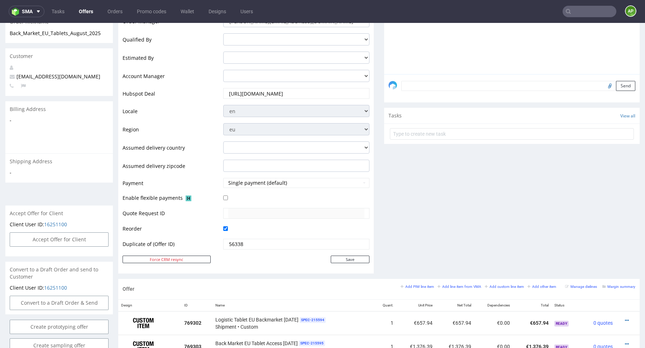
scroll to position [114, 0]
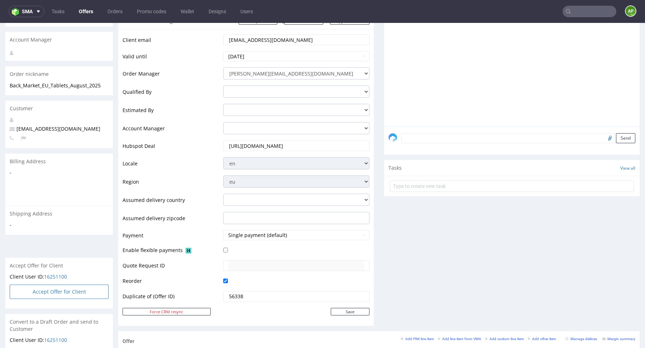
click at [64, 285] on button "Accept Offer for Client" at bounding box center [59, 292] width 99 height 14
select select "75"
select select "904"
select select "b2b"
select select "75"
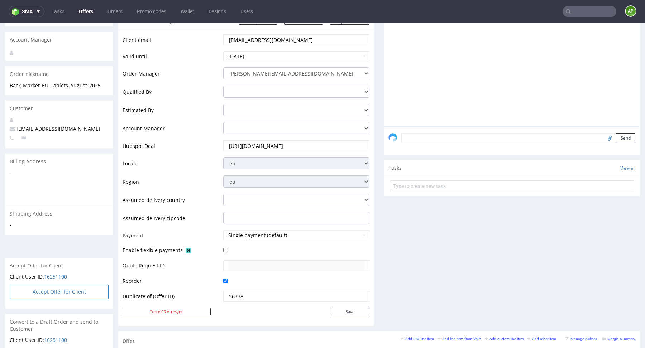
select select "904"
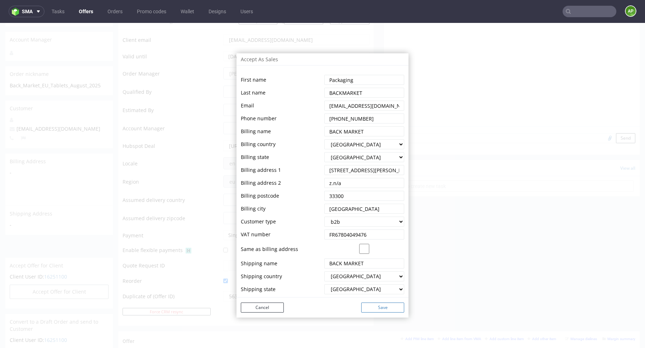
click at [383, 311] on button "Save" at bounding box center [382, 308] width 43 height 10
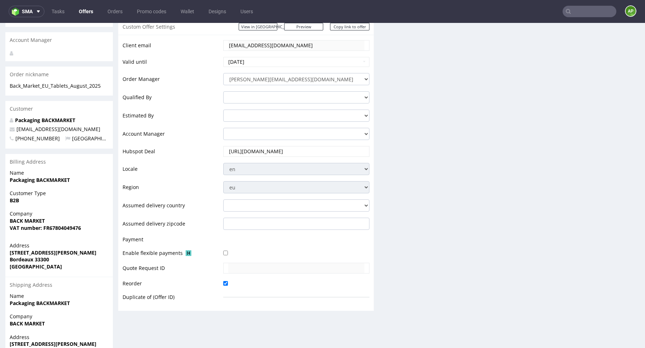
scroll to position [133, 0]
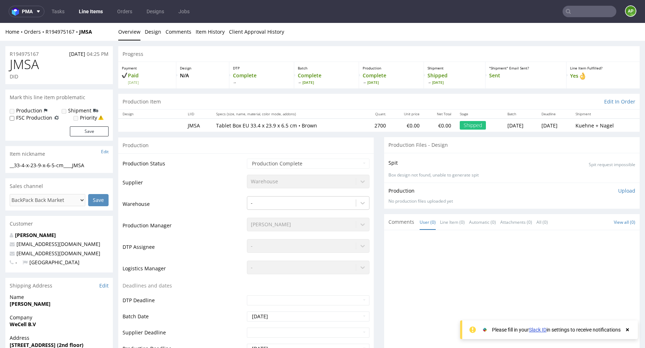
scroll to position [8, 0]
